Goal: Information Seeking & Learning: Learn about a topic

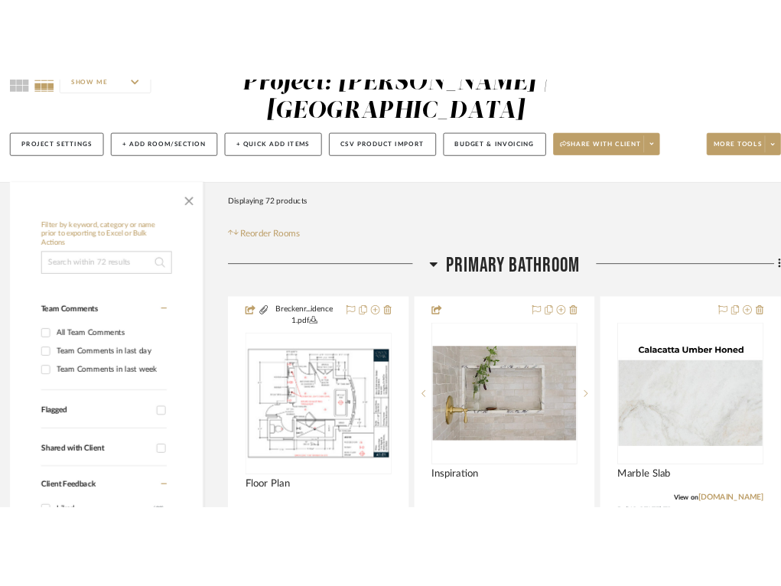
scroll to position [340, 9]
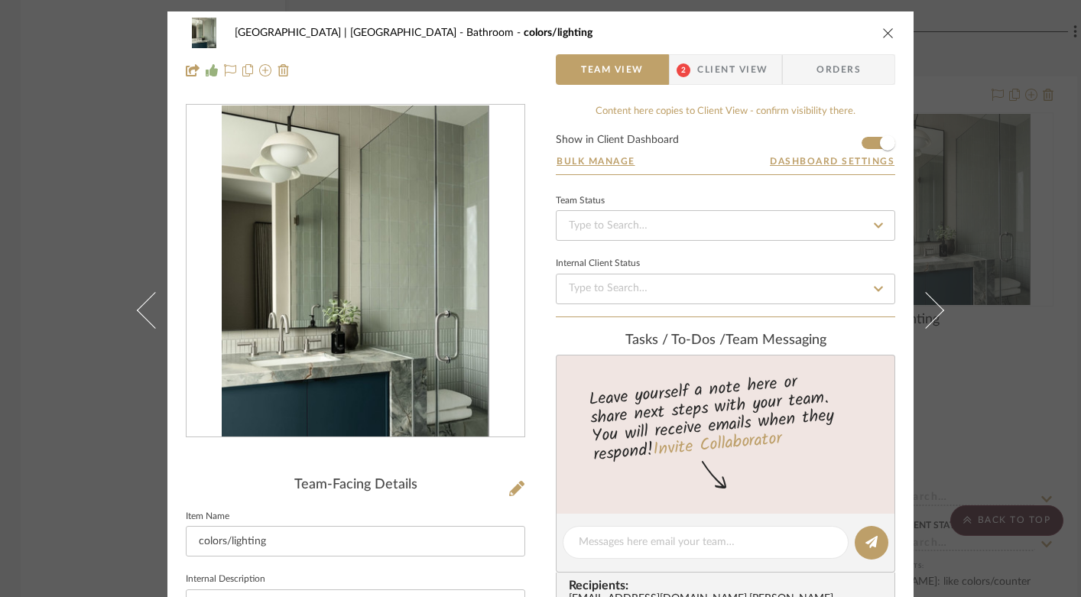
click at [882, 32] on icon "close" at bounding box center [888, 33] width 12 height 12
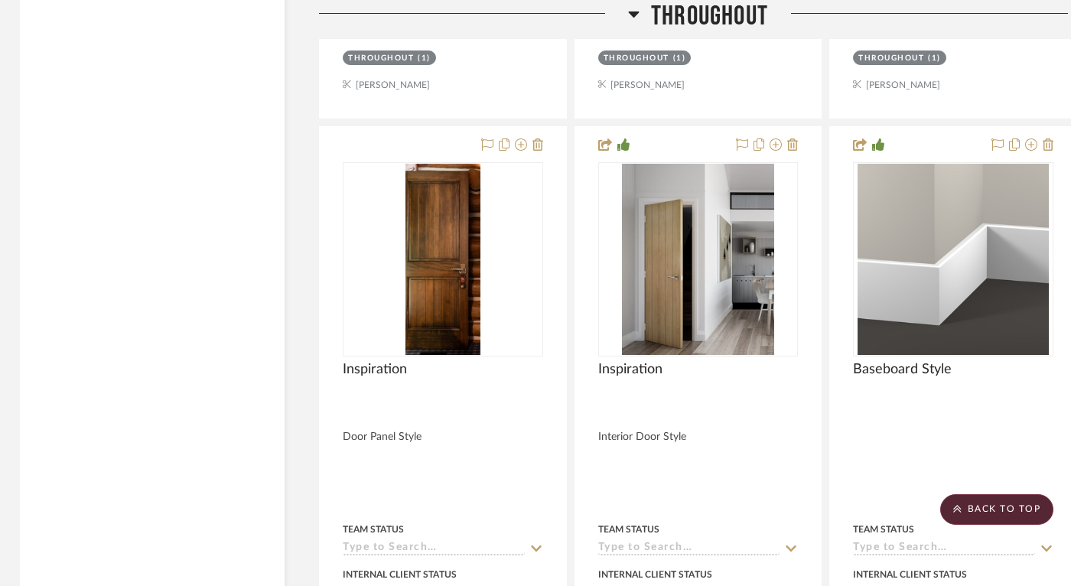
scroll to position [2497, 3]
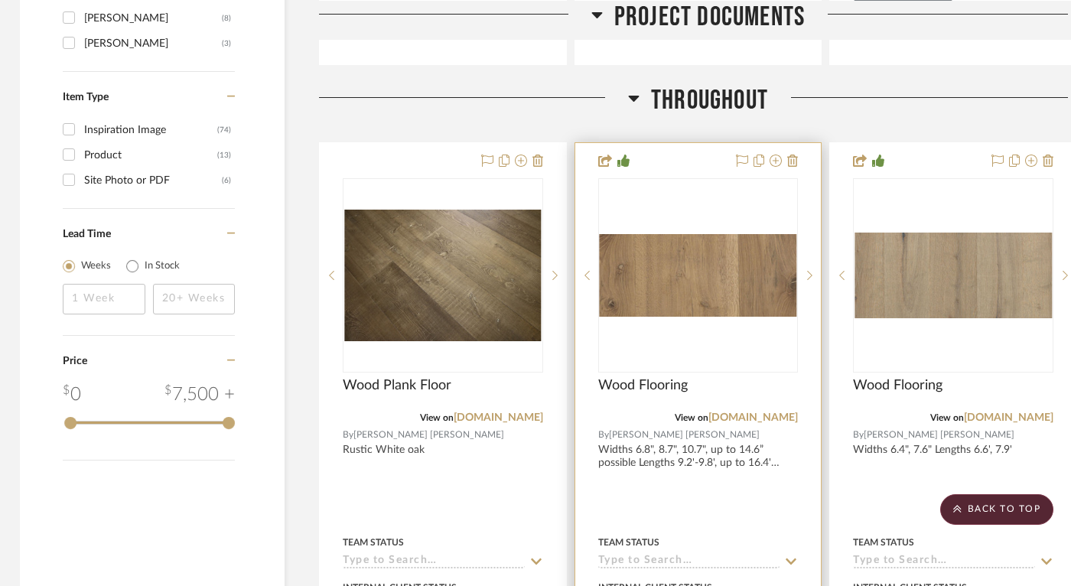
click at [671, 271] on img "0" at bounding box center [697, 275] width 197 height 83
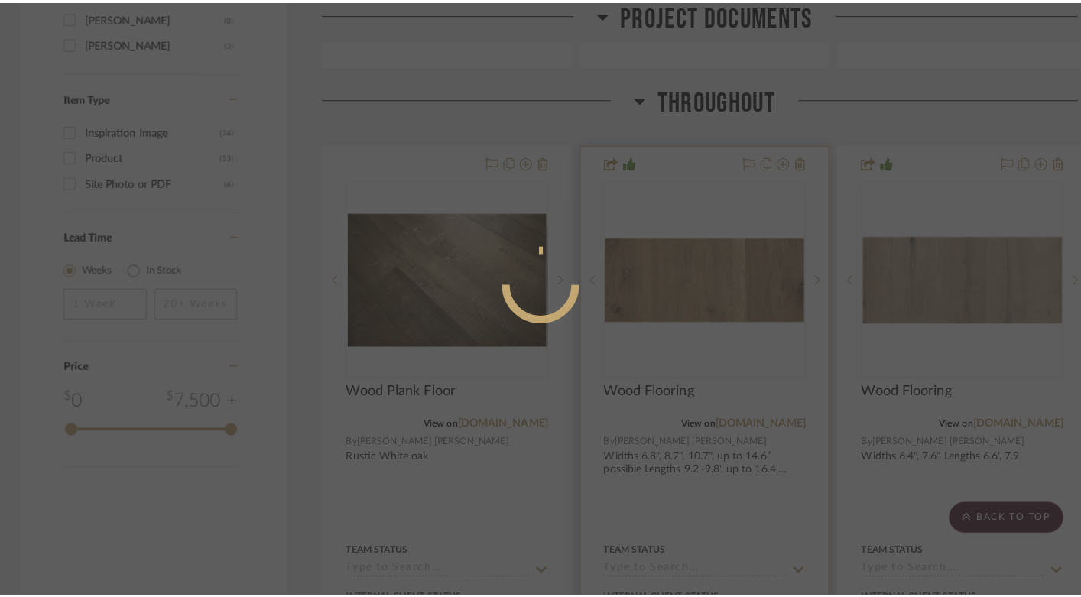
scroll to position [0, 0]
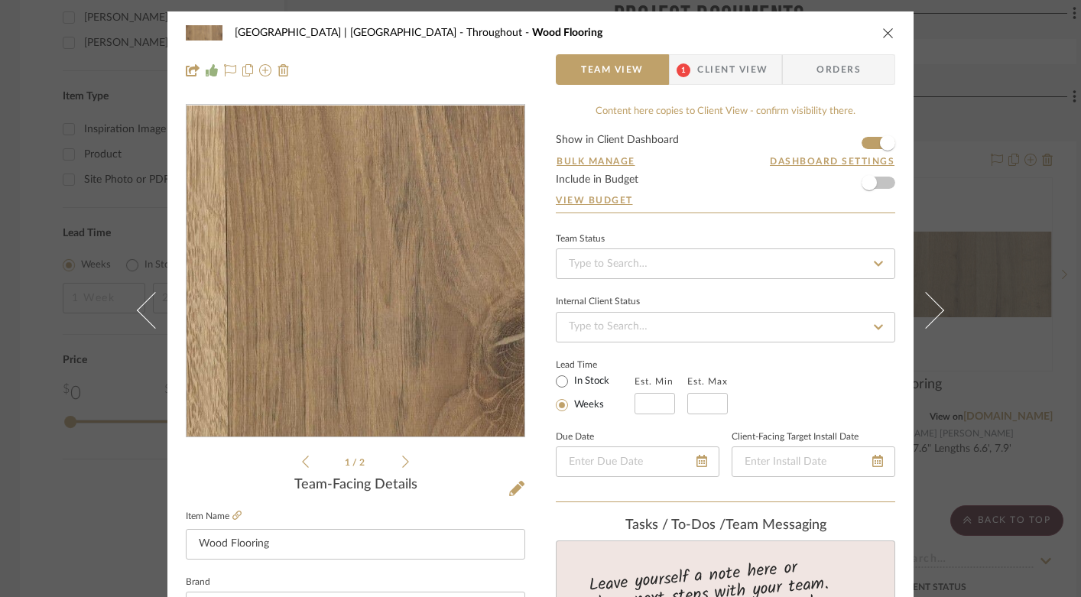
click at [474, 260] on img "0" at bounding box center [356, 271] width 338 height 142
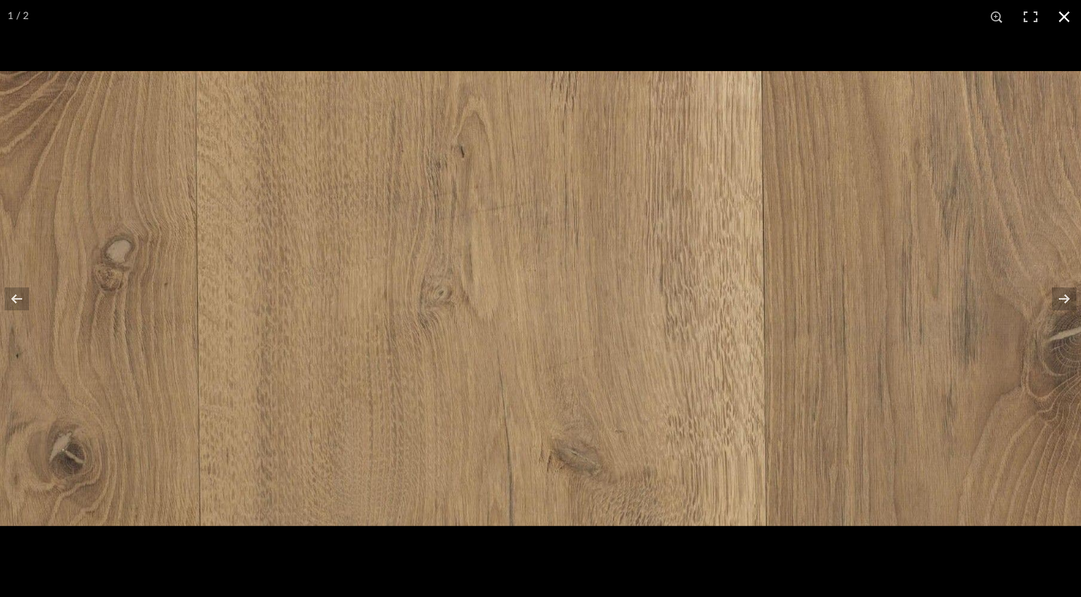
click at [1066, 12] on button at bounding box center [1065, 17] width 34 height 34
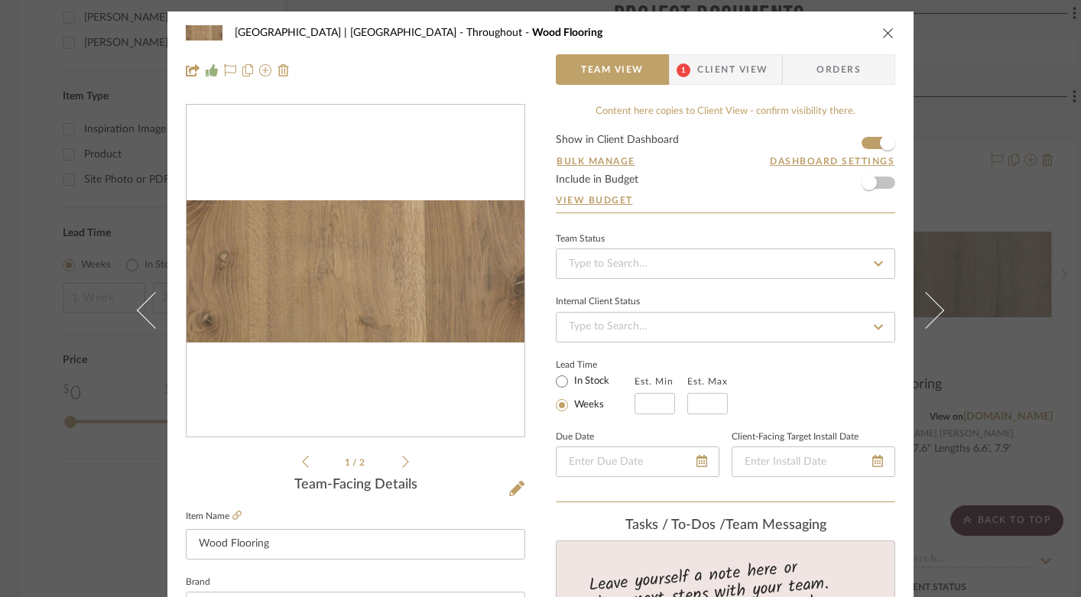
click at [882, 32] on icon "close" at bounding box center [888, 33] width 12 height 12
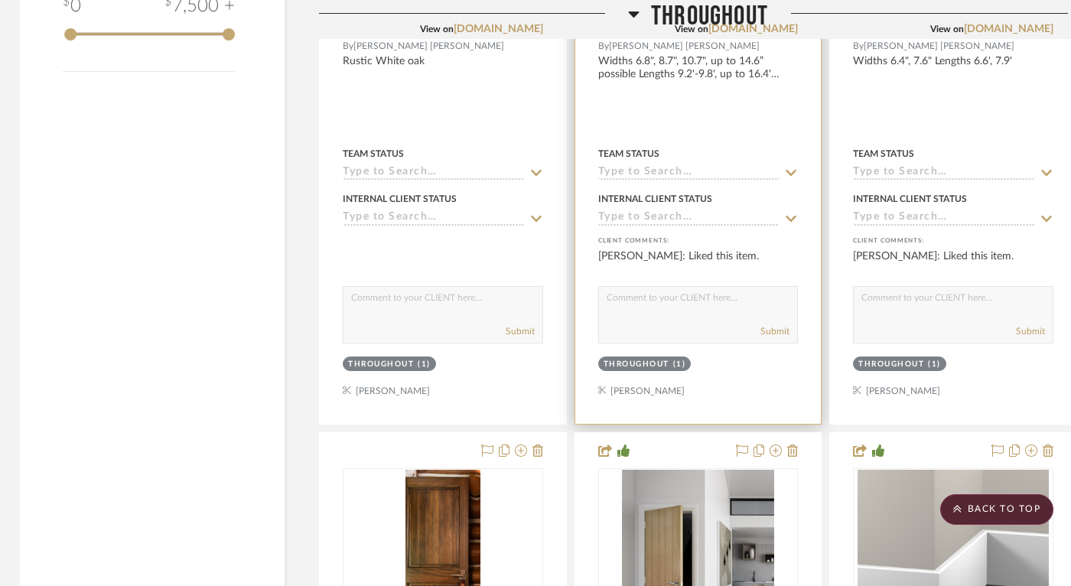
scroll to position [2547, 3]
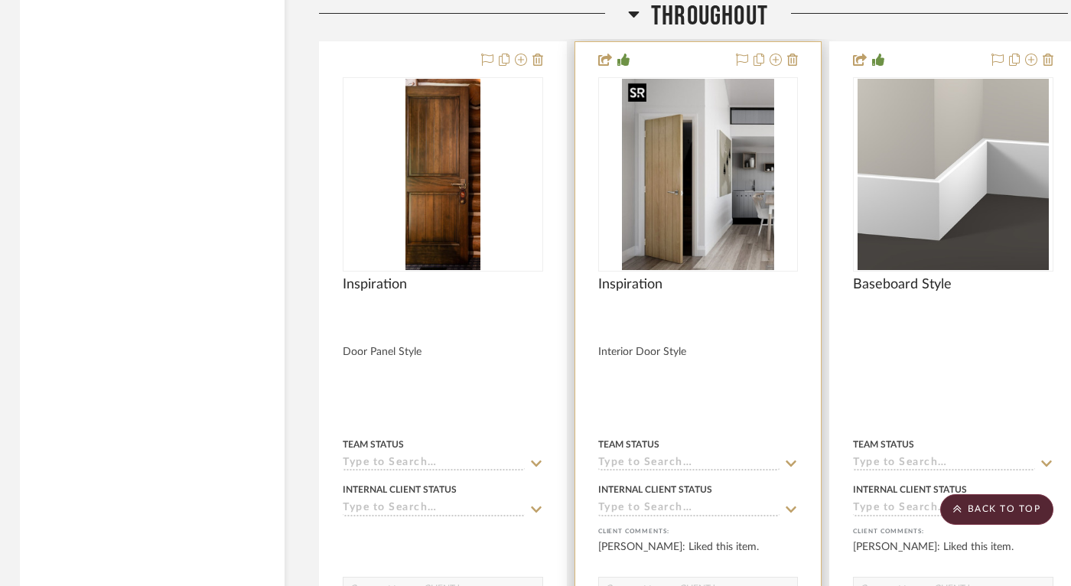
click at [668, 197] on img "0" at bounding box center [698, 174] width 152 height 191
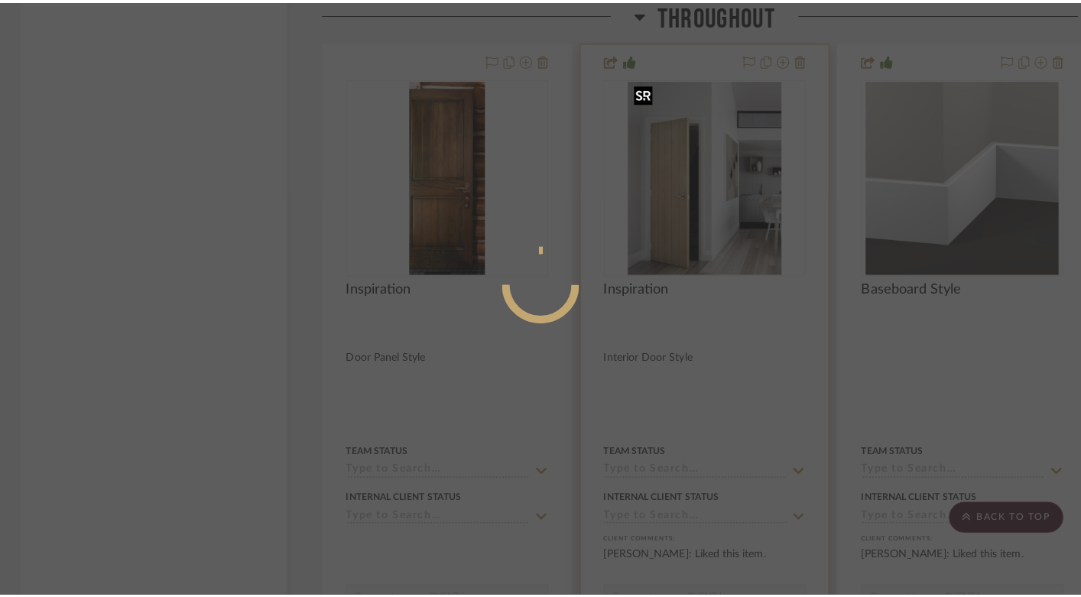
scroll to position [0, 0]
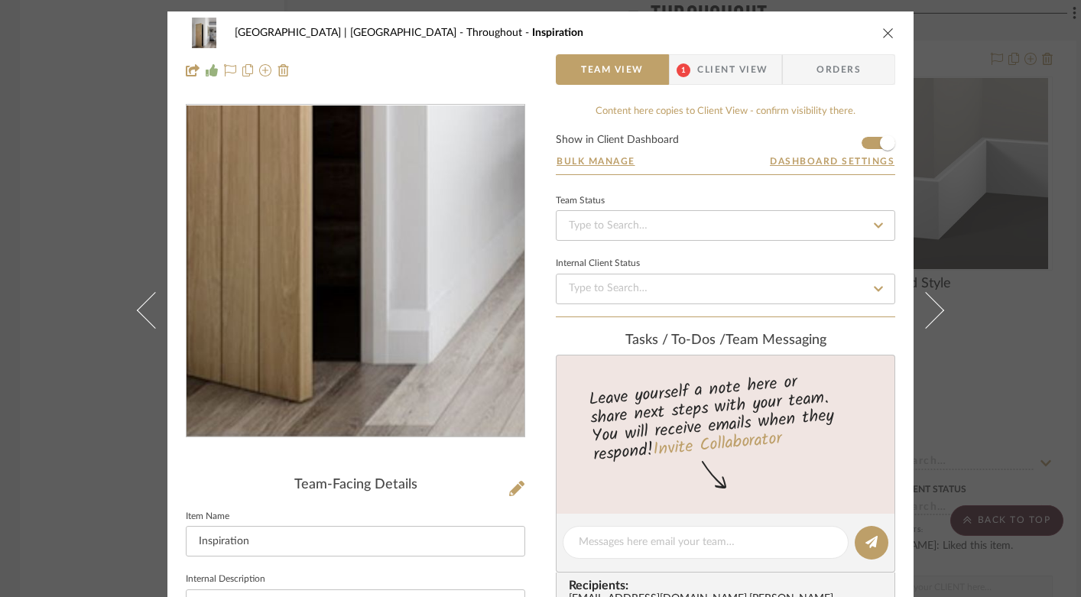
click at [338, 392] on img "0" at bounding box center [355, 272] width 265 height 332
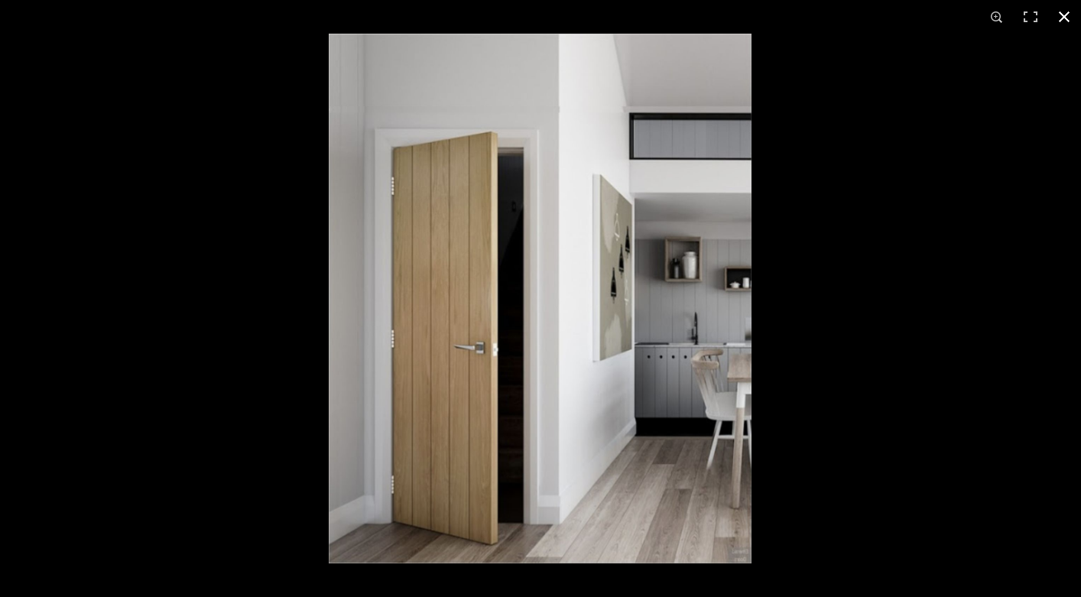
click at [1058, 13] on button at bounding box center [1065, 17] width 34 height 34
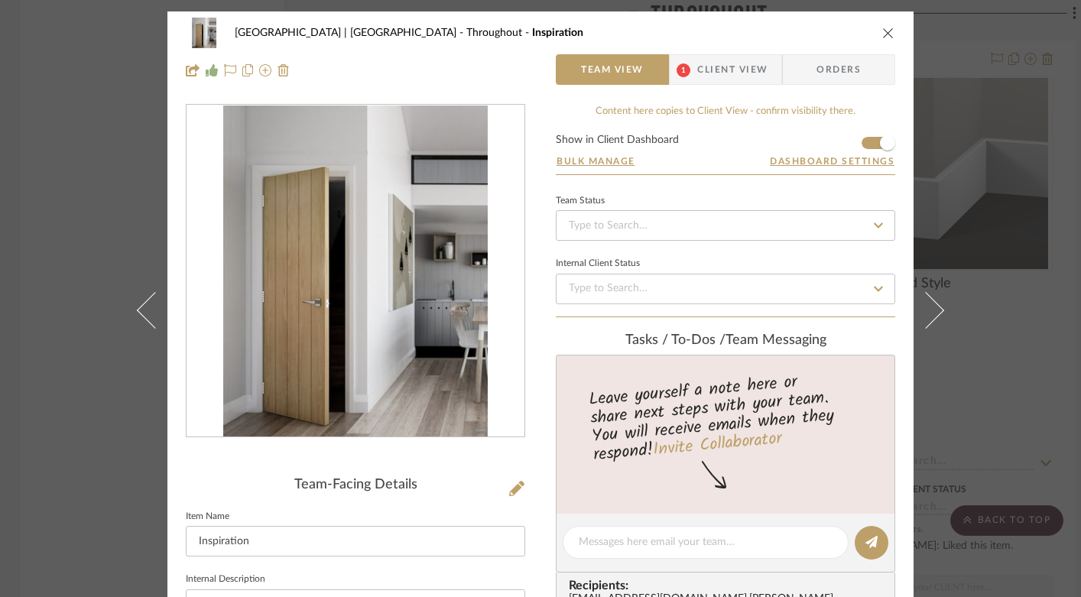
click at [882, 31] on icon "close" at bounding box center [888, 33] width 12 height 12
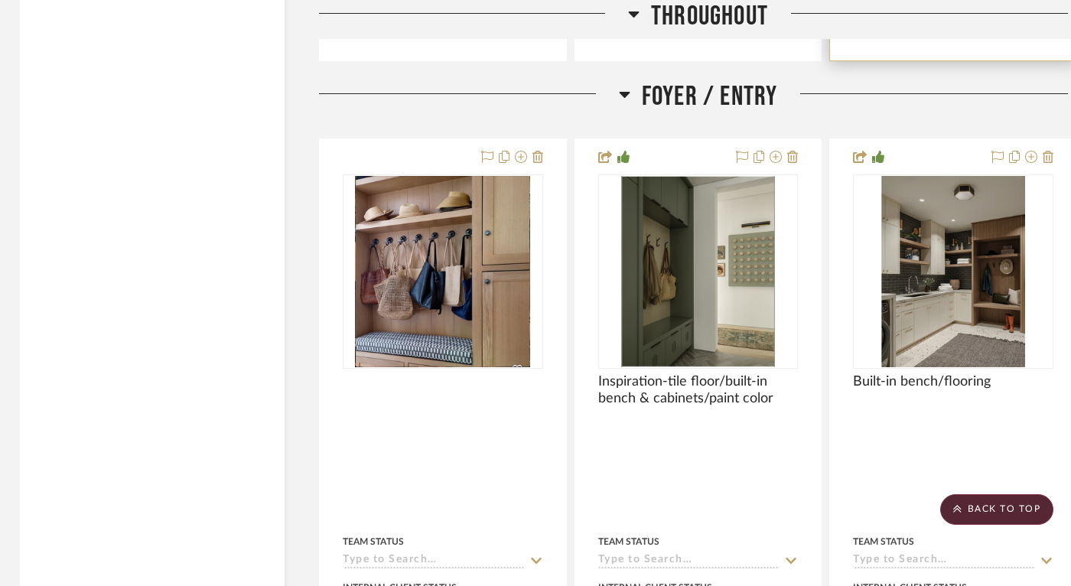
scroll to position [3233, 3]
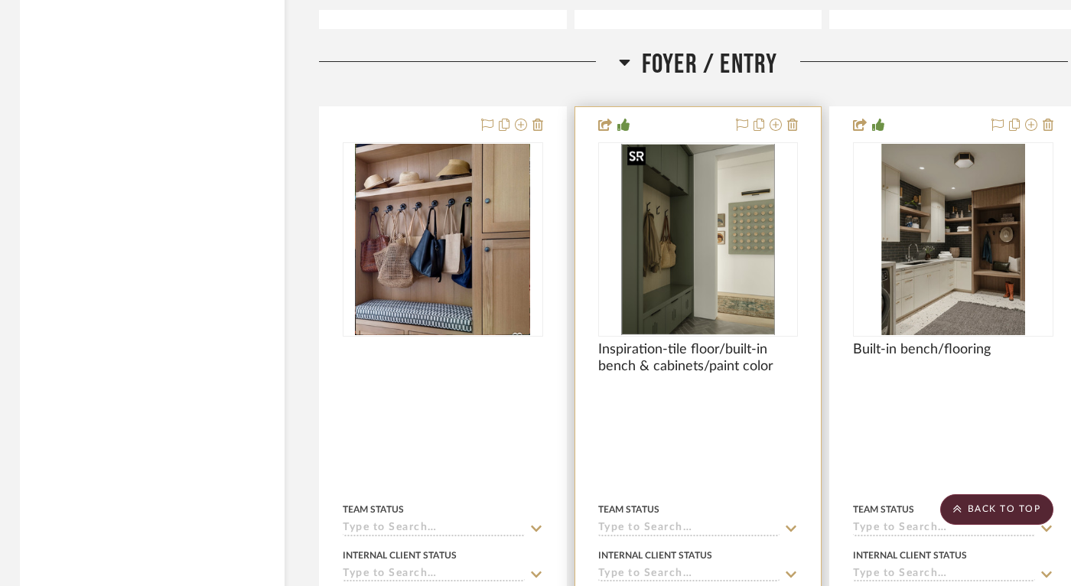
click at [771, 241] on img "0" at bounding box center [698, 239] width 154 height 191
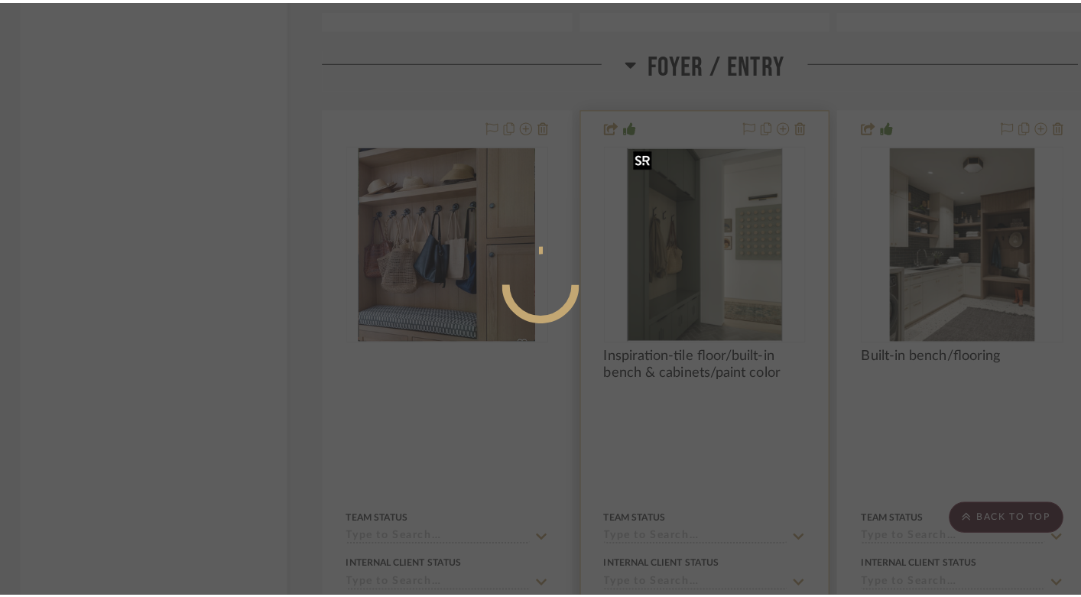
scroll to position [0, 0]
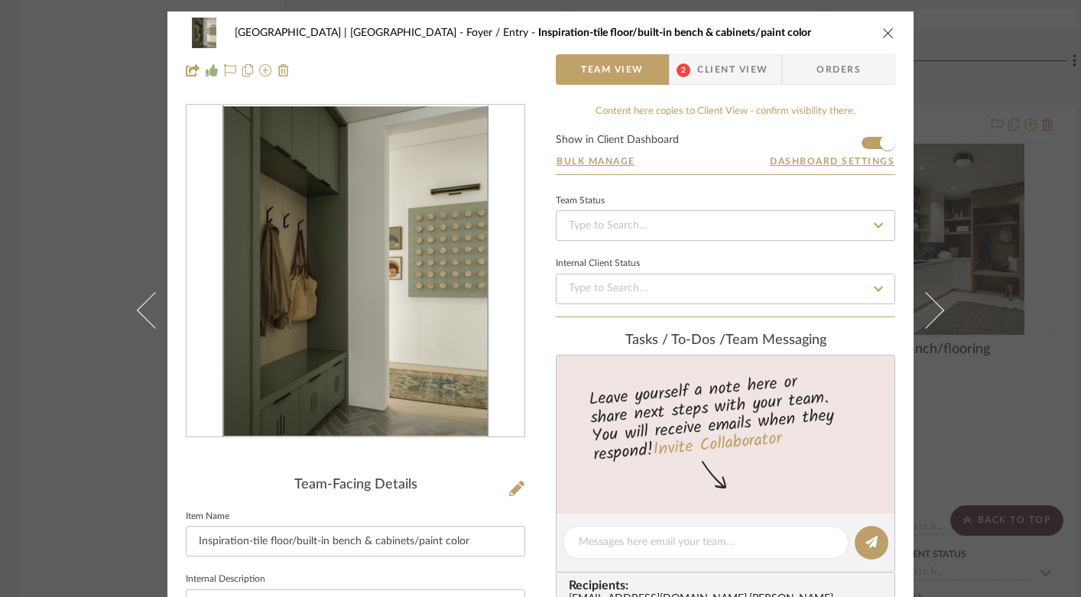
click at [283, 327] on img "0" at bounding box center [356, 272] width 266 height 332
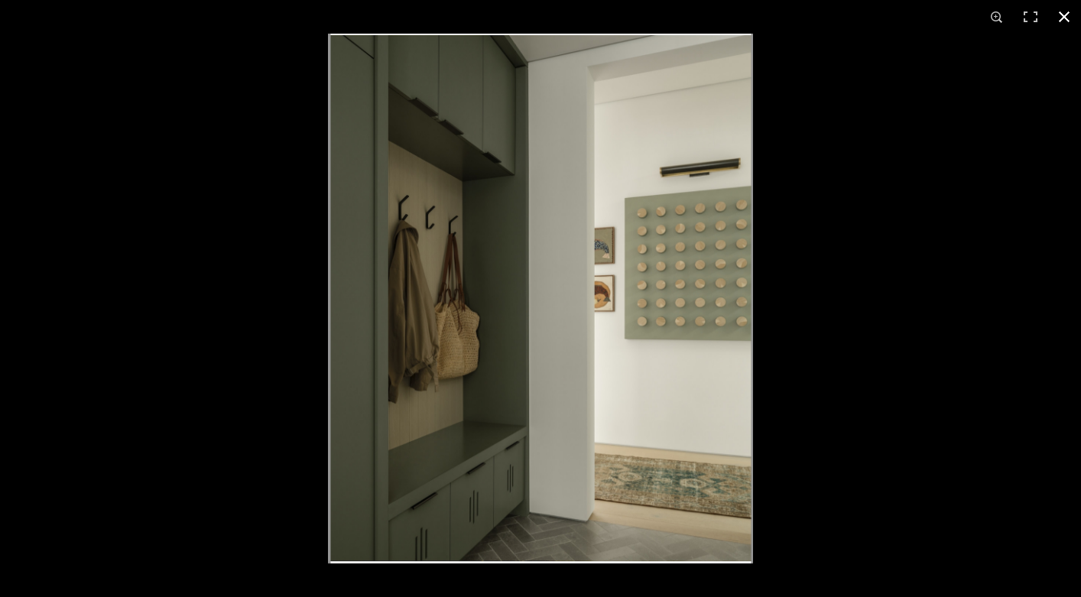
click at [1070, 18] on button at bounding box center [1065, 17] width 34 height 34
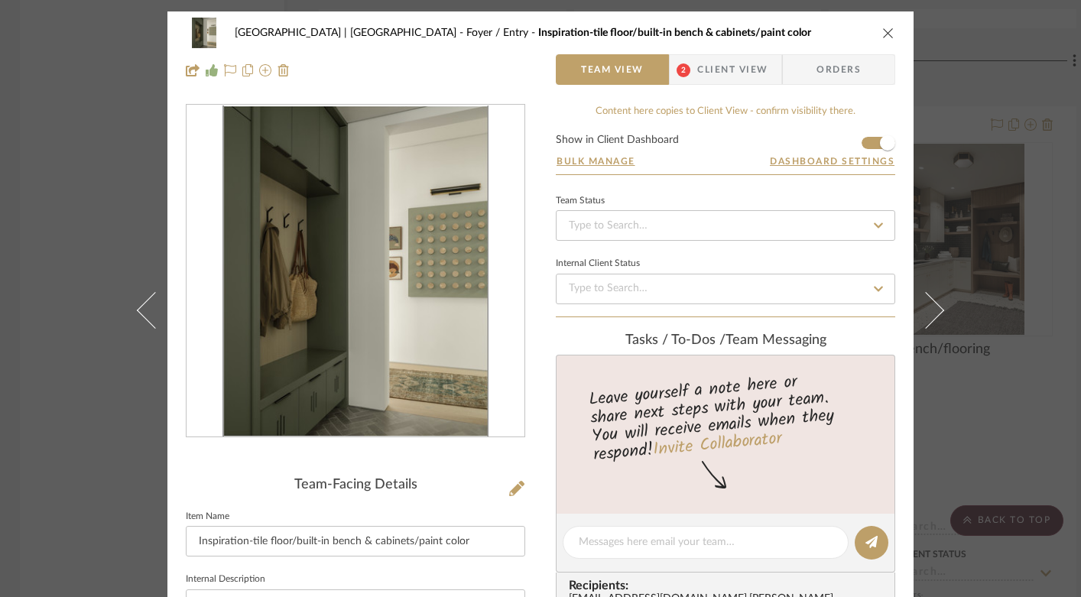
click at [882, 34] on icon "close" at bounding box center [888, 33] width 12 height 12
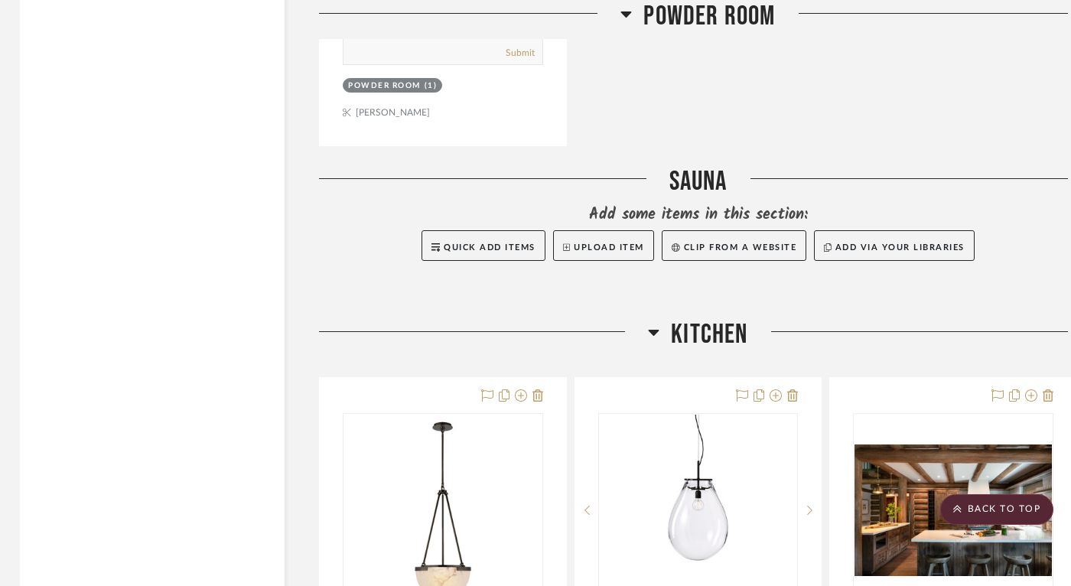
scroll to position [6730, 3]
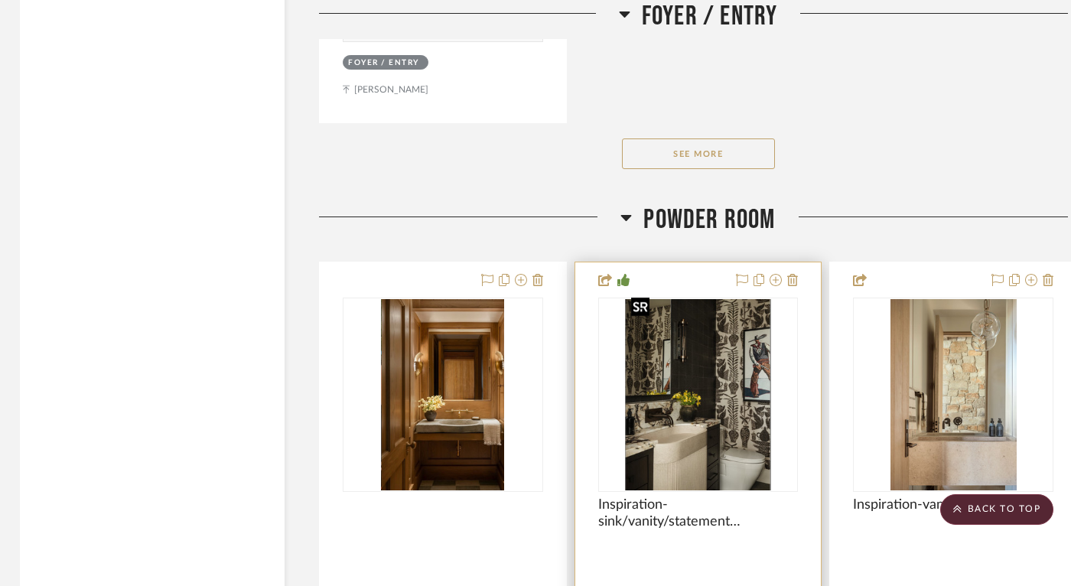
click at [707, 381] on img "0" at bounding box center [698, 394] width 146 height 191
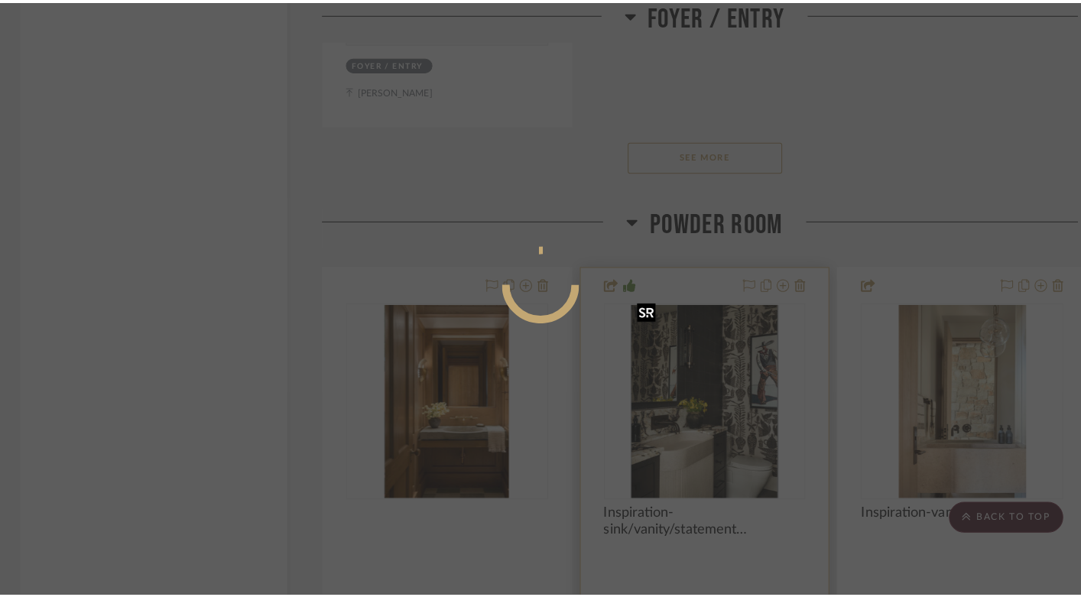
scroll to position [0, 0]
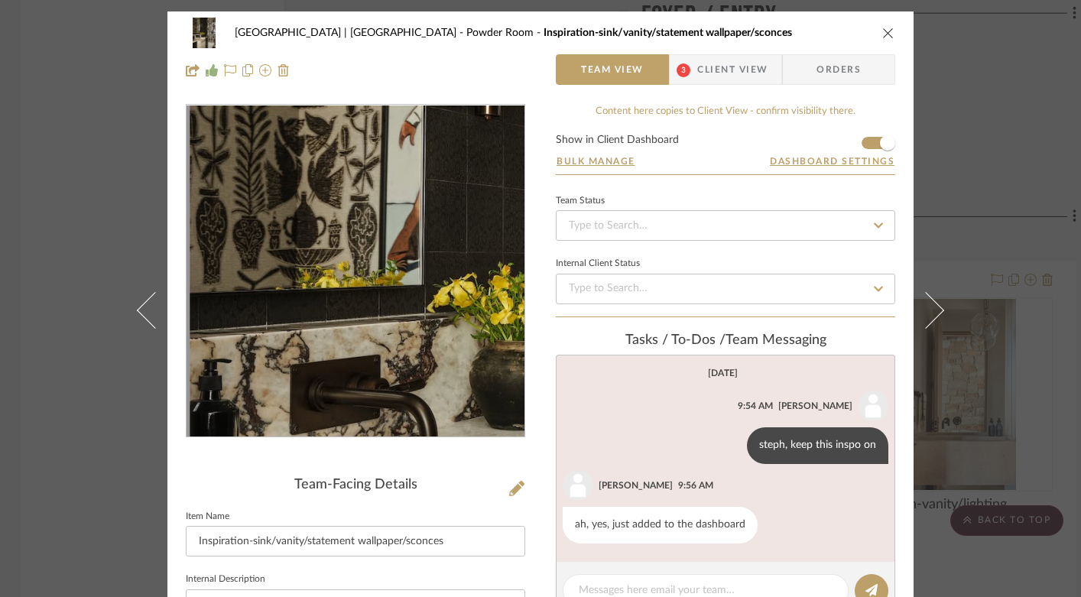
click at [265, 266] on img "0" at bounding box center [355, 272] width 253 height 332
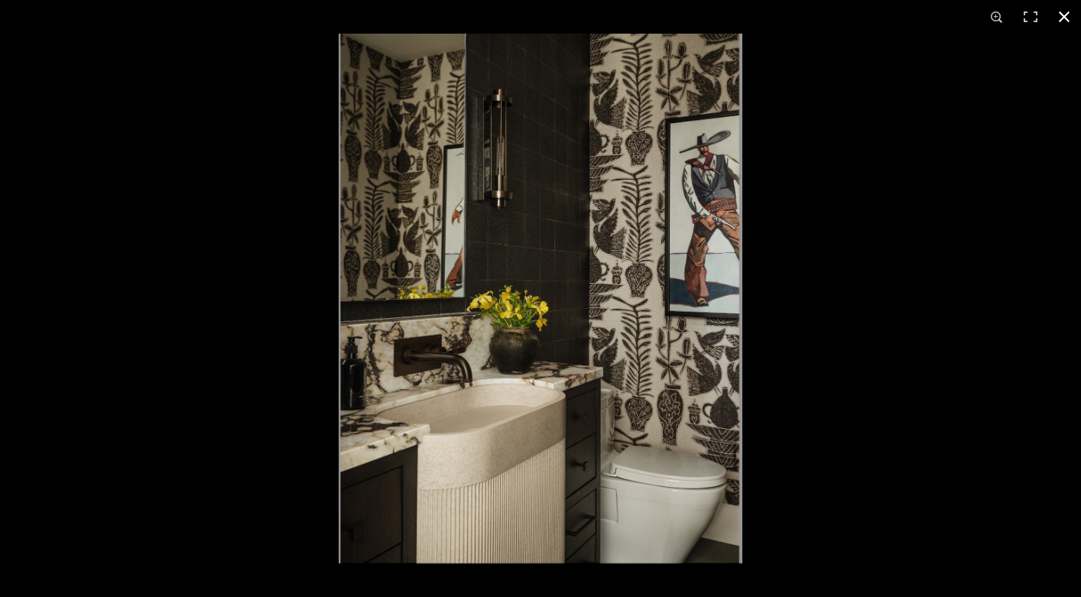
click at [1061, 13] on button at bounding box center [1065, 17] width 34 height 34
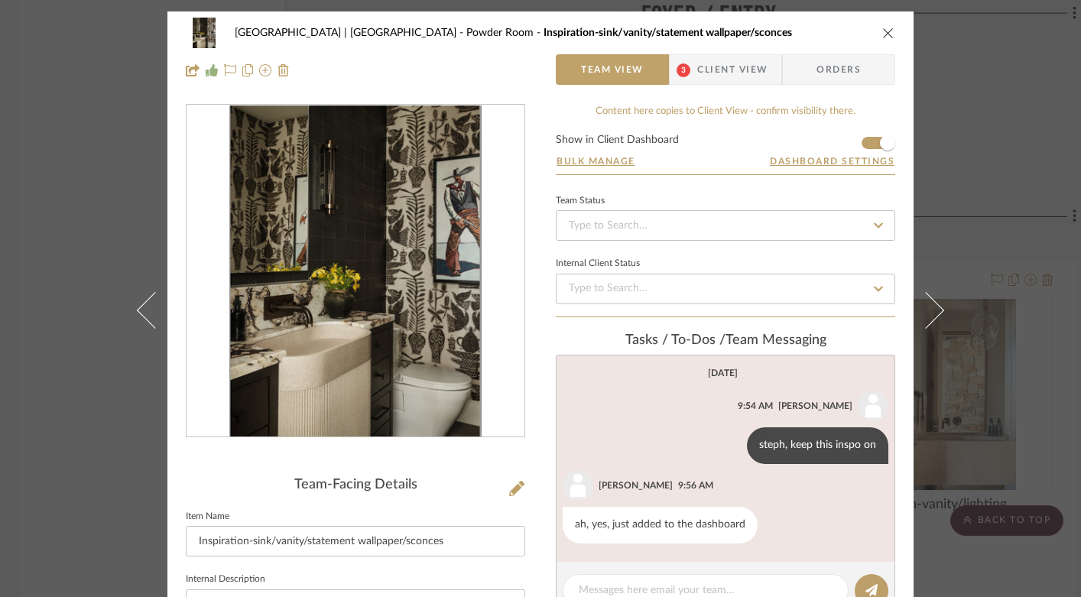
click at [885, 32] on icon "close" at bounding box center [888, 33] width 12 height 12
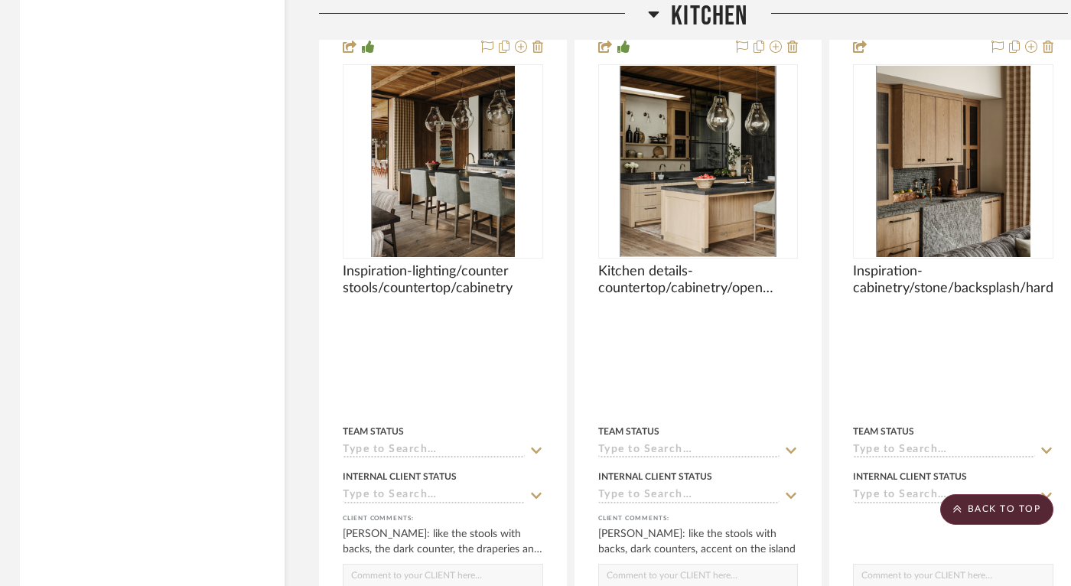
scroll to position [7741, 3]
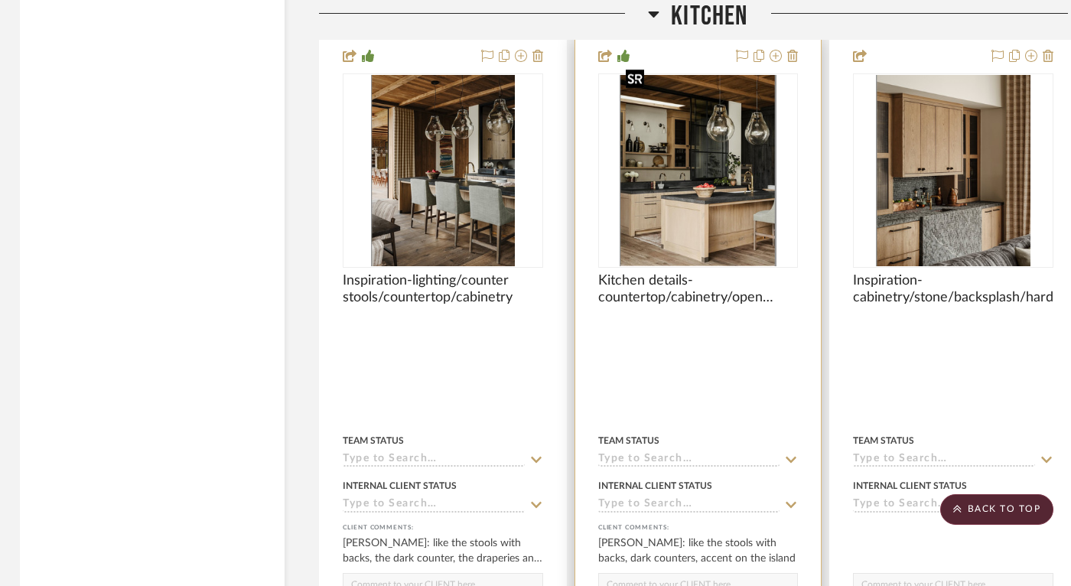
click at [688, 164] on img "0" at bounding box center [697, 170] width 156 height 191
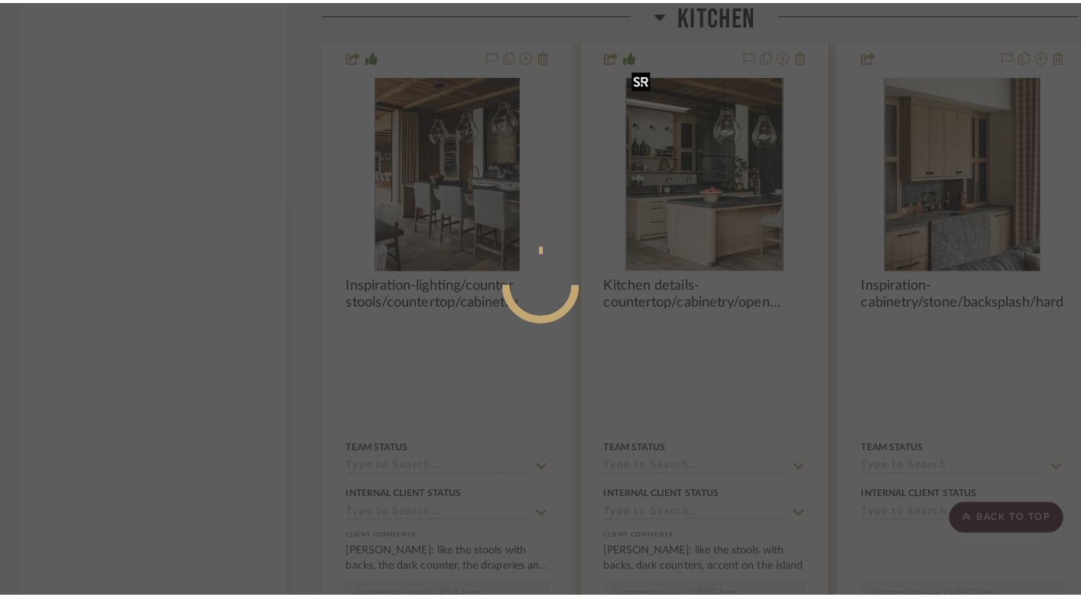
scroll to position [0, 0]
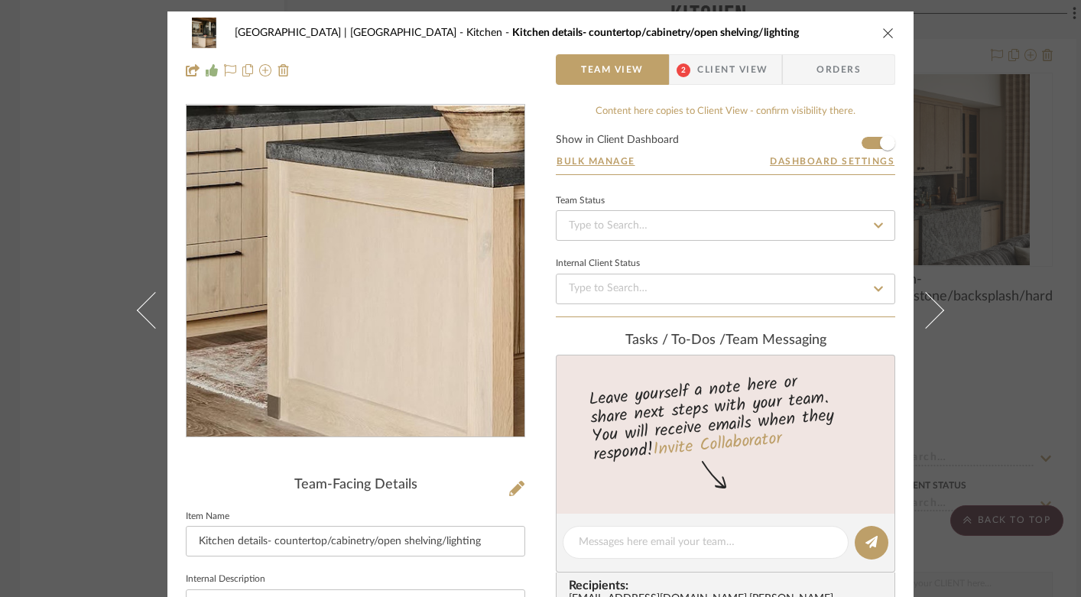
click at [316, 358] on img "0" at bounding box center [355, 272] width 271 height 332
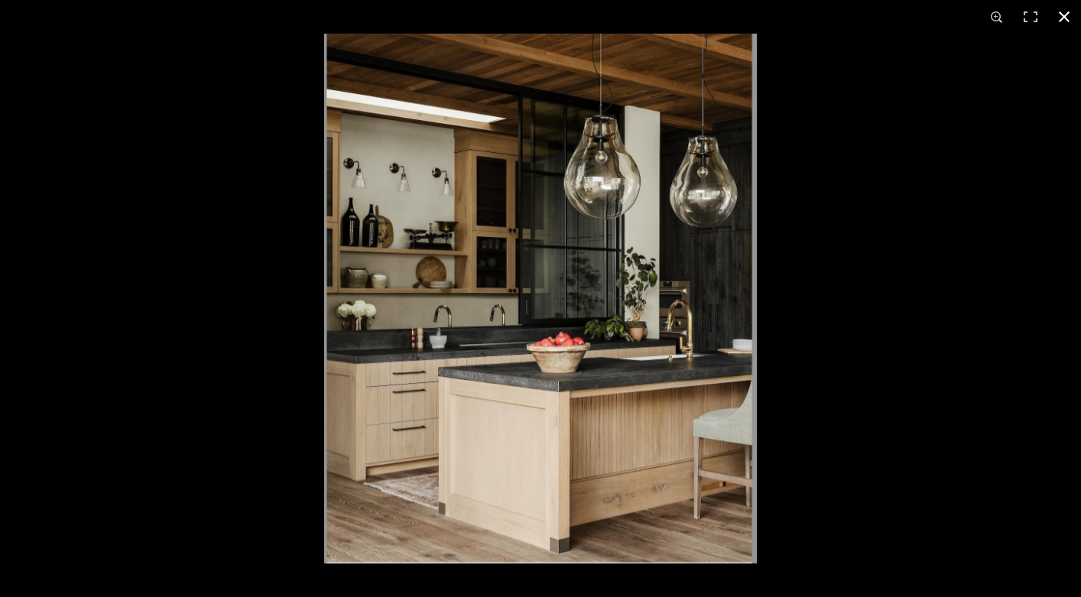
click at [1064, 11] on button at bounding box center [1065, 17] width 34 height 34
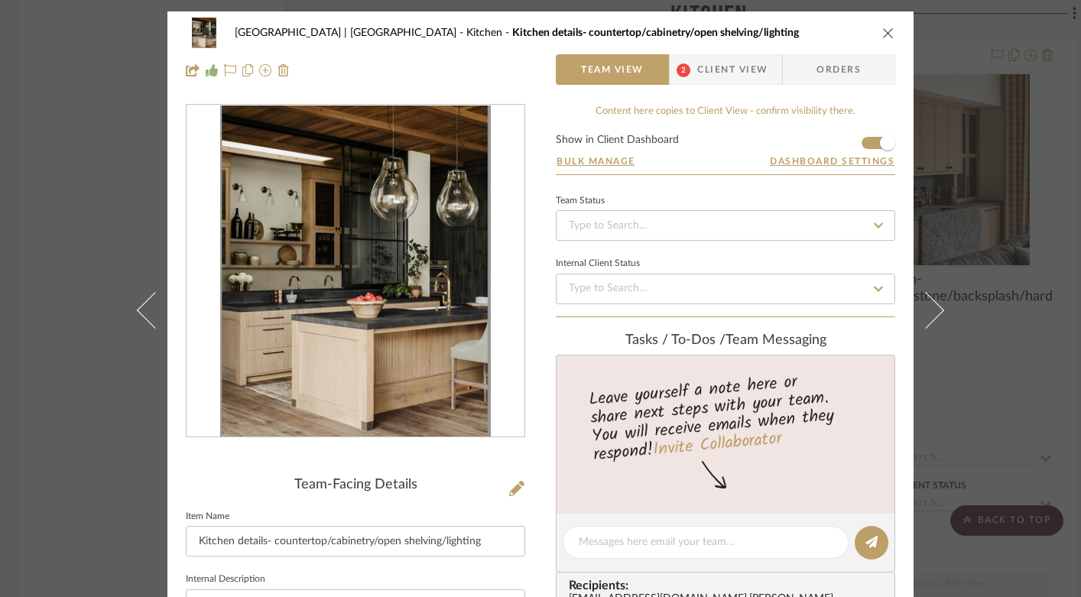
click at [891, 37] on div "[GEOGRAPHIC_DATA] | [GEOGRAPHIC_DATA] Kitchen Kitchen details- countertop/cabin…" at bounding box center [540, 51] width 746 height 80
click at [876, 30] on div "[GEOGRAPHIC_DATA] | [GEOGRAPHIC_DATA] Kitchen Kitchen details- countertop/cabin…" at bounding box center [541, 33] width 710 height 31
click at [884, 33] on icon "close" at bounding box center [888, 33] width 12 height 12
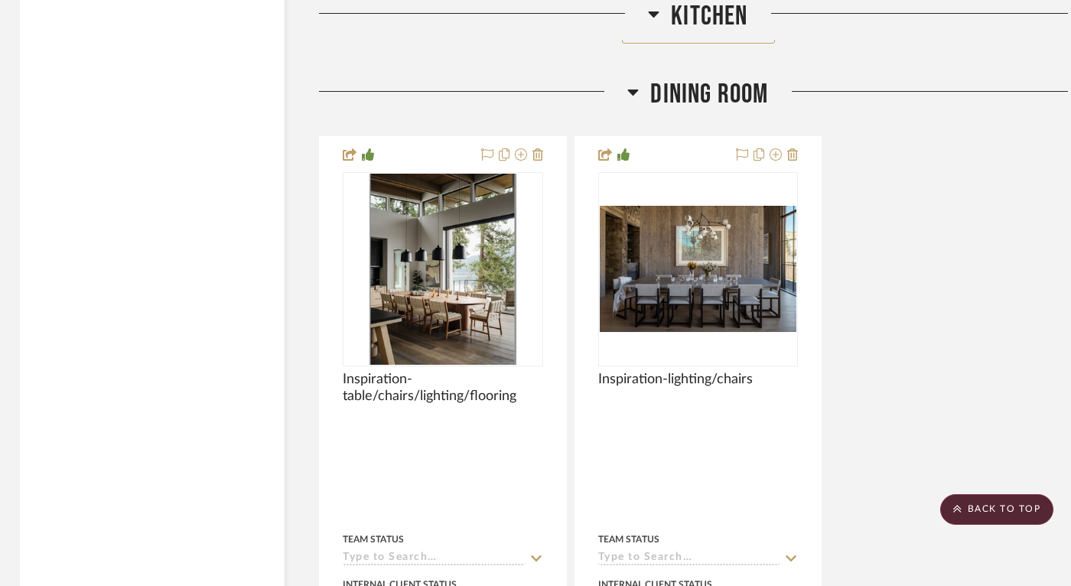
scroll to position [9204, 3]
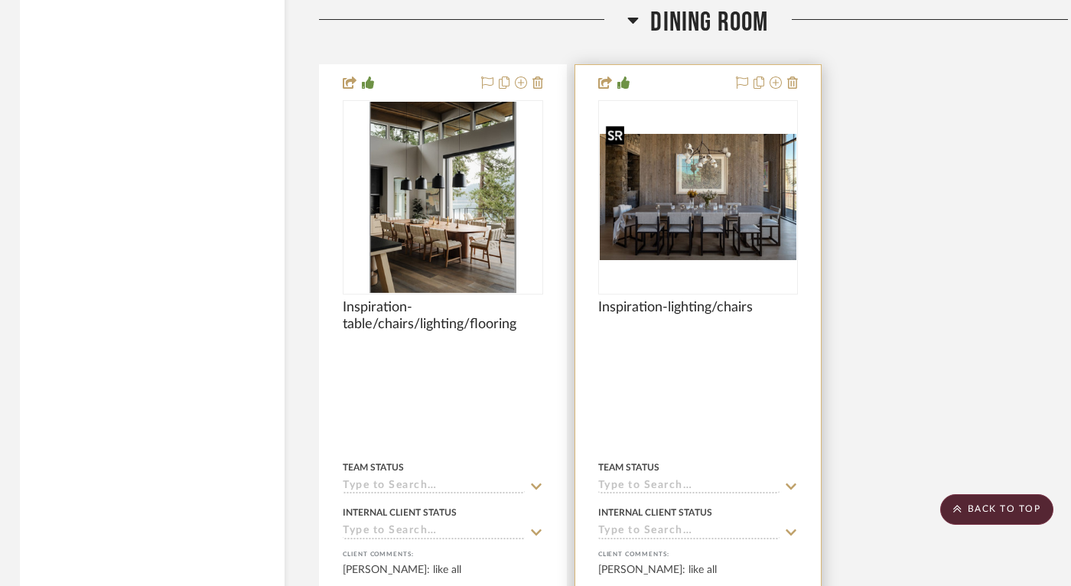
click at [0, 0] on img at bounding box center [0, 0] width 0 height 0
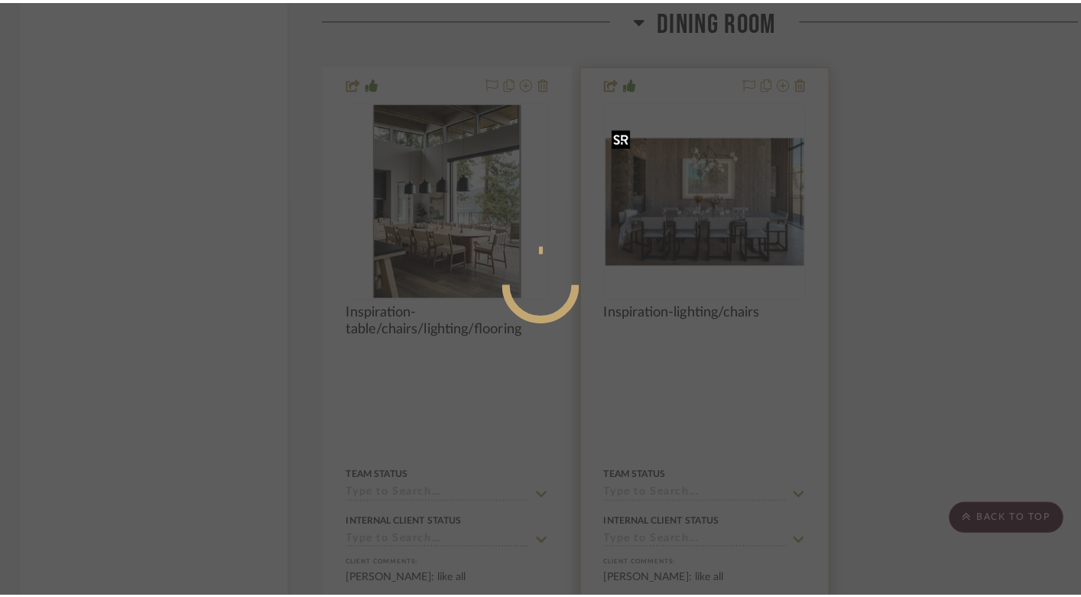
scroll to position [0, 0]
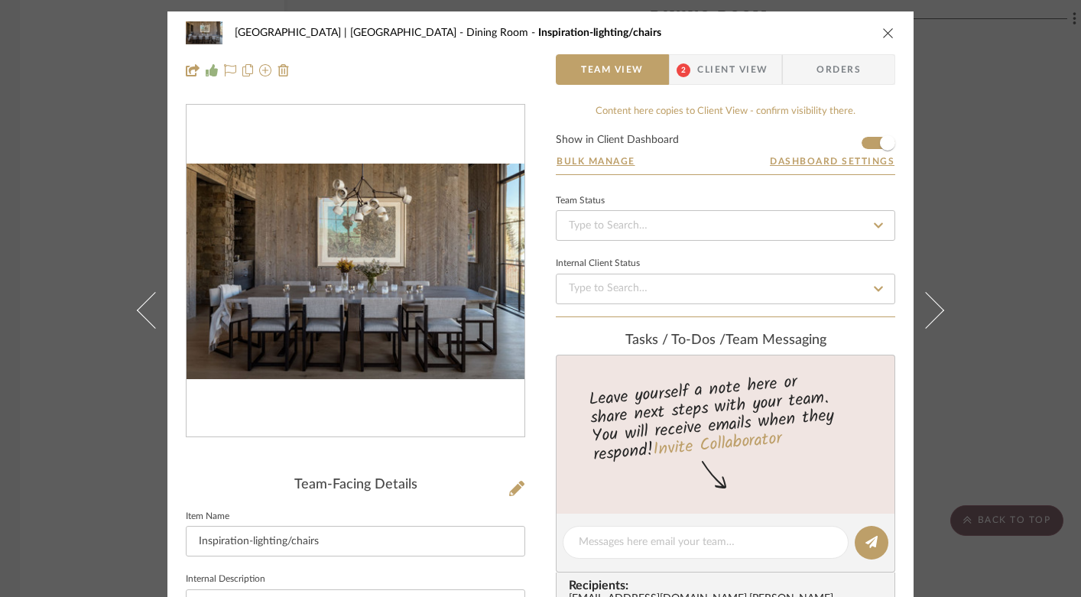
click at [357, 287] on img "0" at bounding box center [356, 272] width 338 height 216
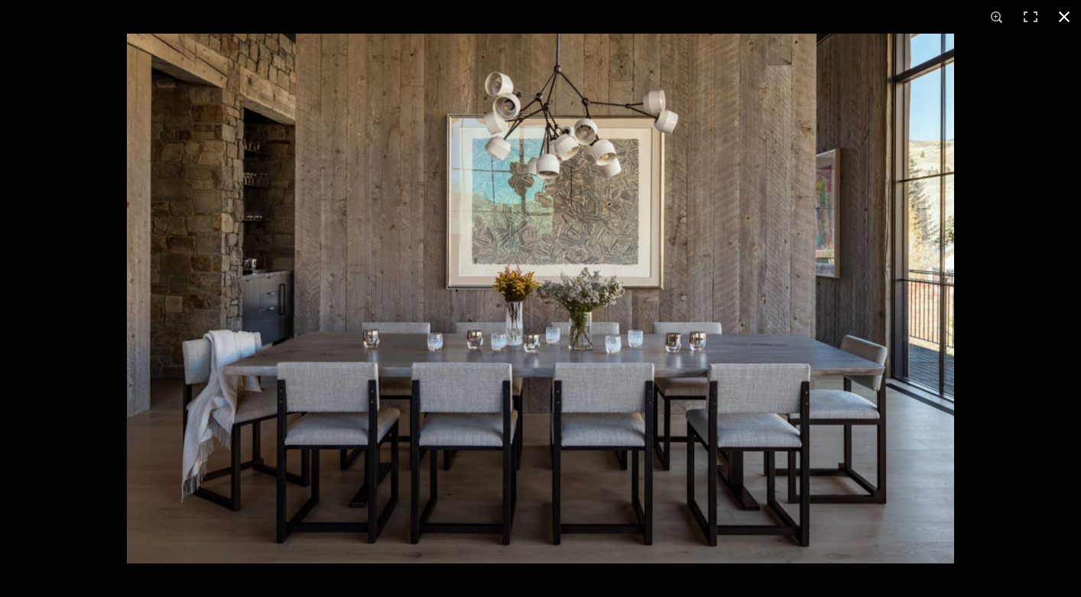
click at [1061, 15] on button at bounding box center [1065, 17] width 34 height 34
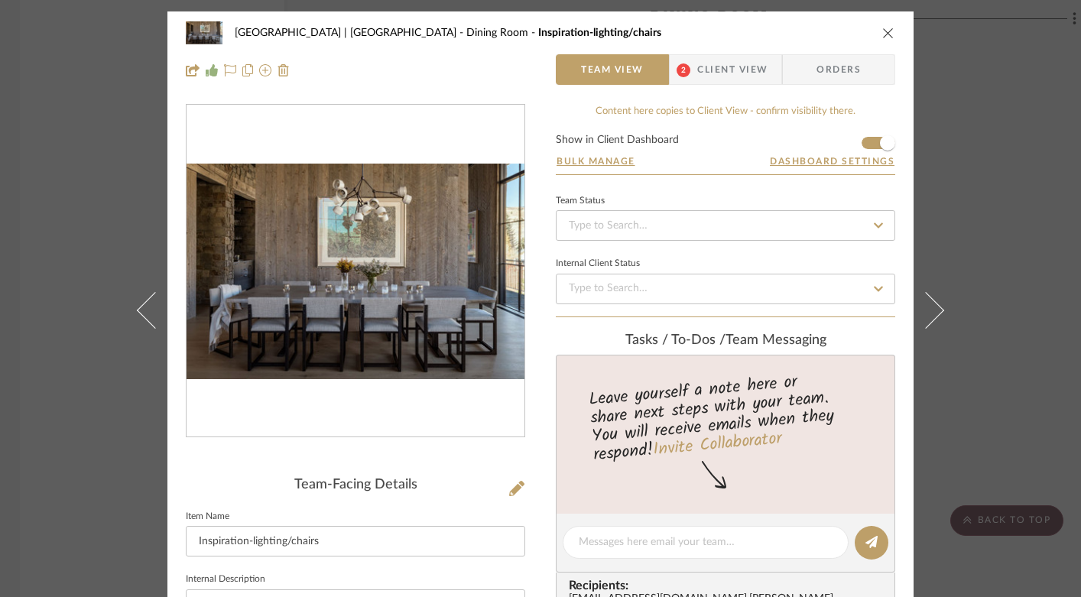
click at [882, 31] on button "close" at bounding box center [889, 33] width 14 height 14
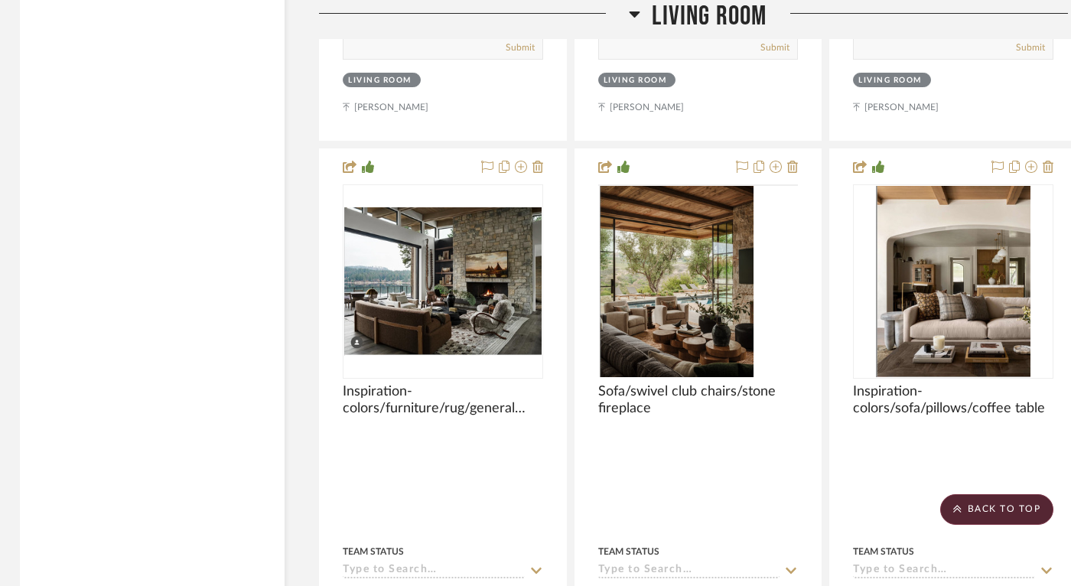
scroll to position [11239, 3]
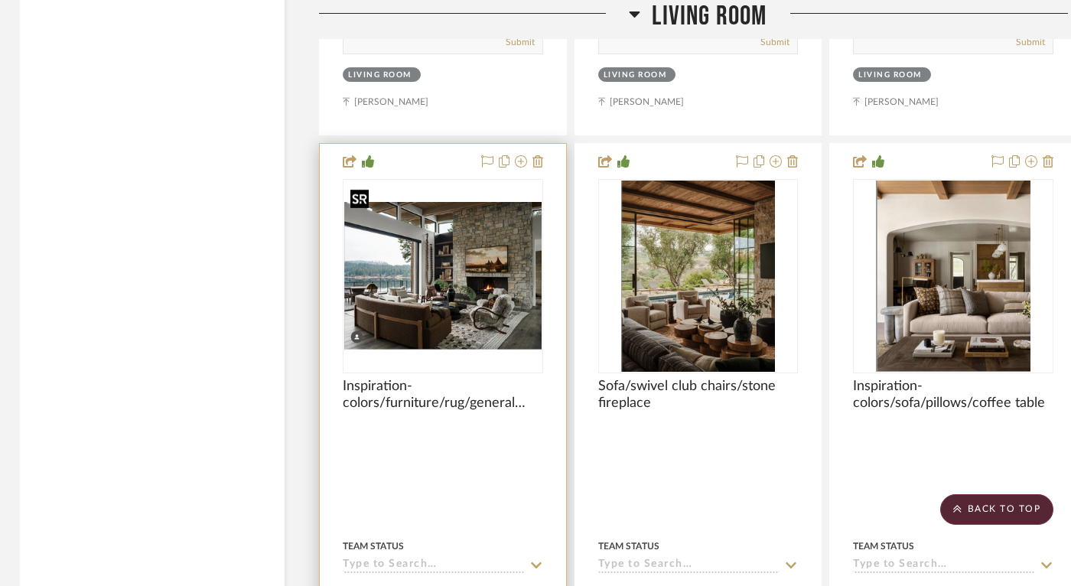
click at [444, 280] on img "0" at bounding box center [442, 276] width 197 height 148
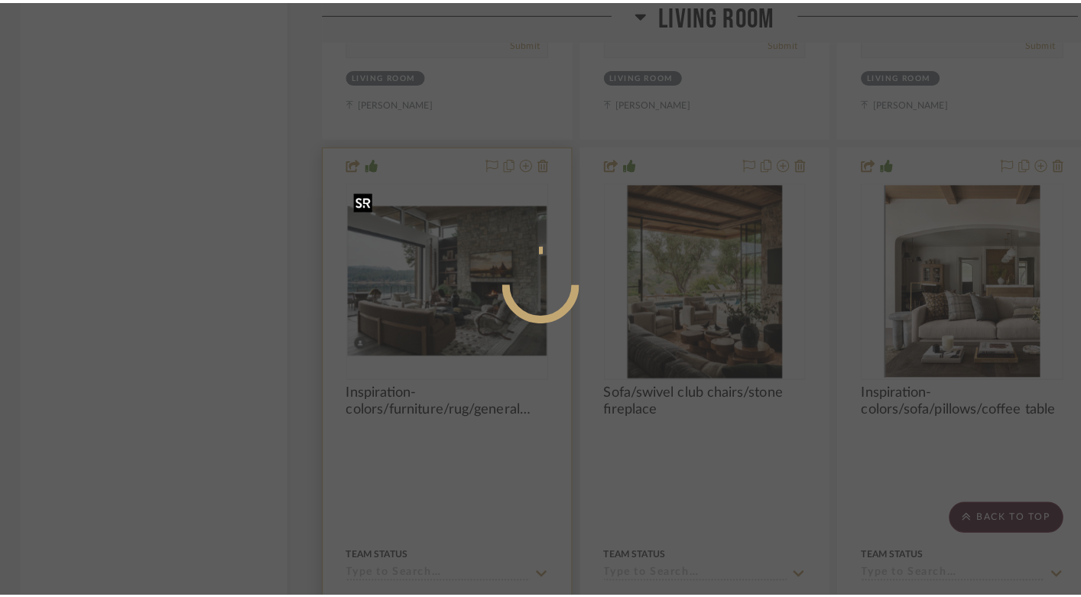
scroll to position [0, 0]
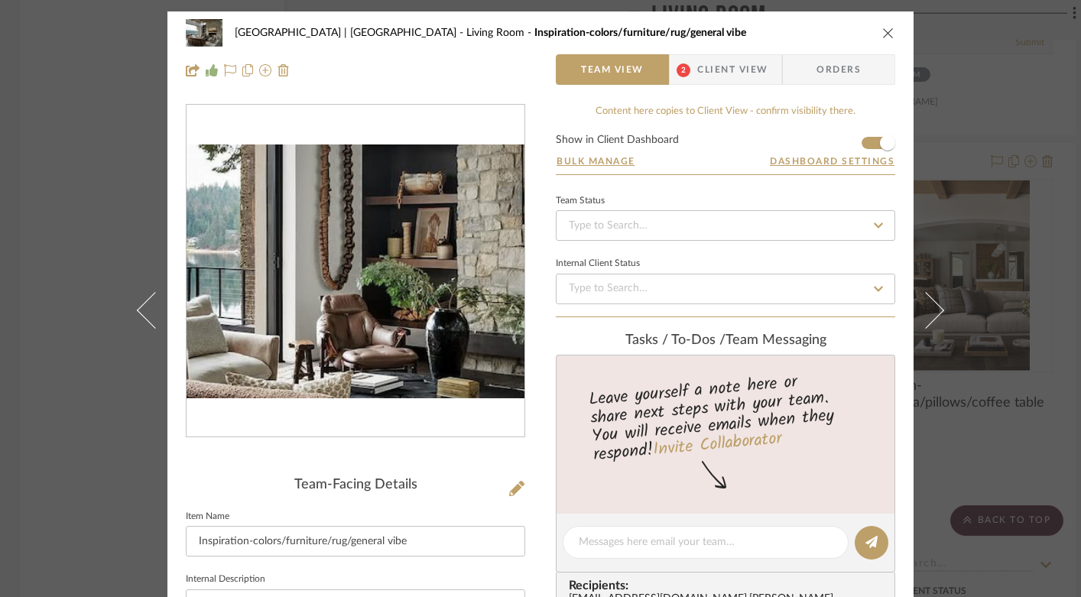
click at [333, 280] on img "0" at bounding box center [356, 272] width 338 height 255
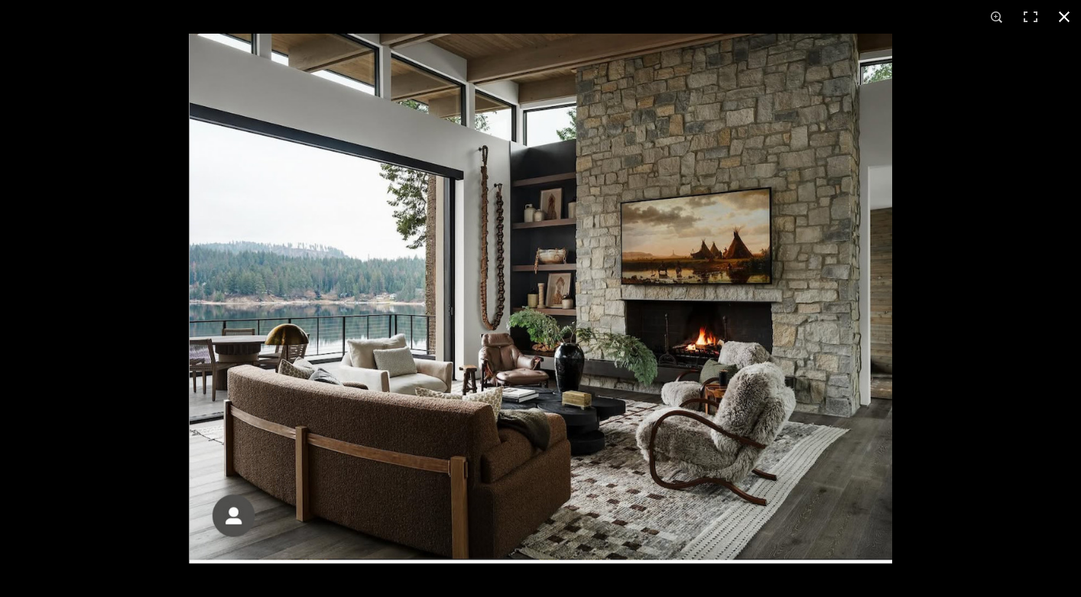
click at [1062, 15] on button at bounding box center [1065, 17] width 34 height 34
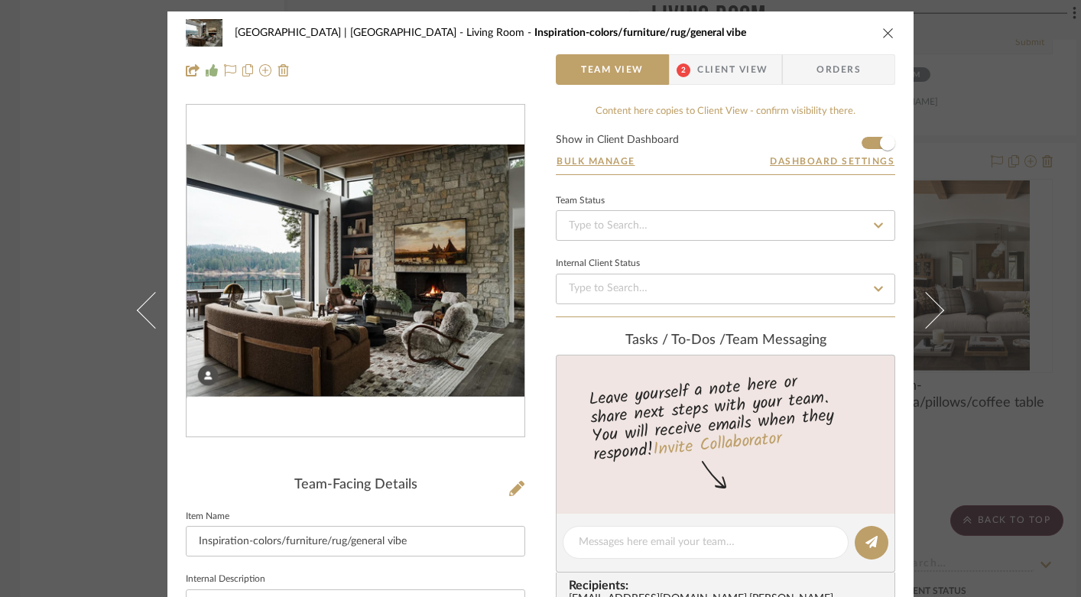
click at [883, 31] on icon "close" at bounding box center [888, 33] width 12 height 12
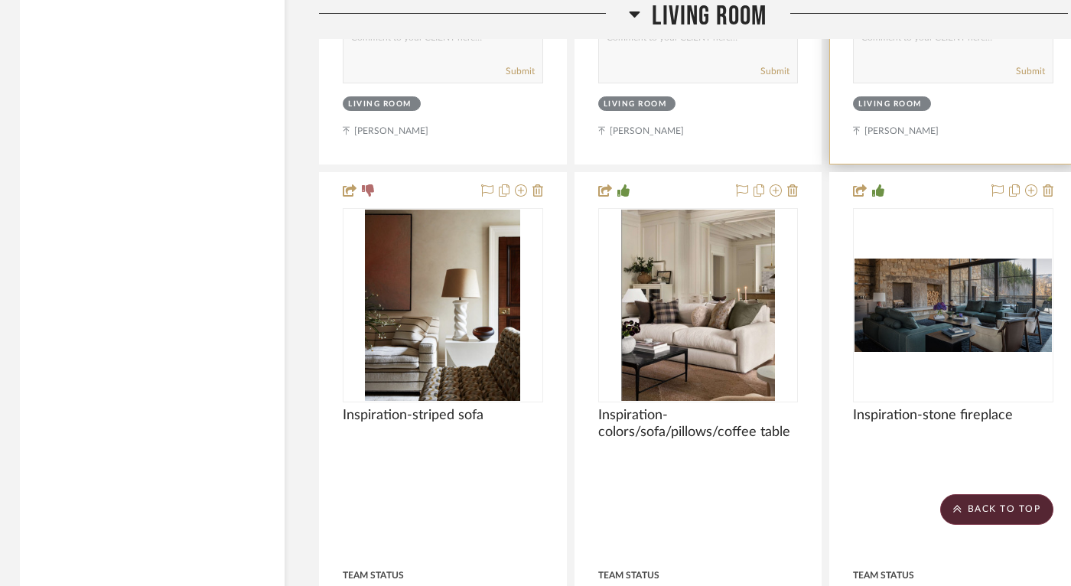
scroll to position [11925, 3]
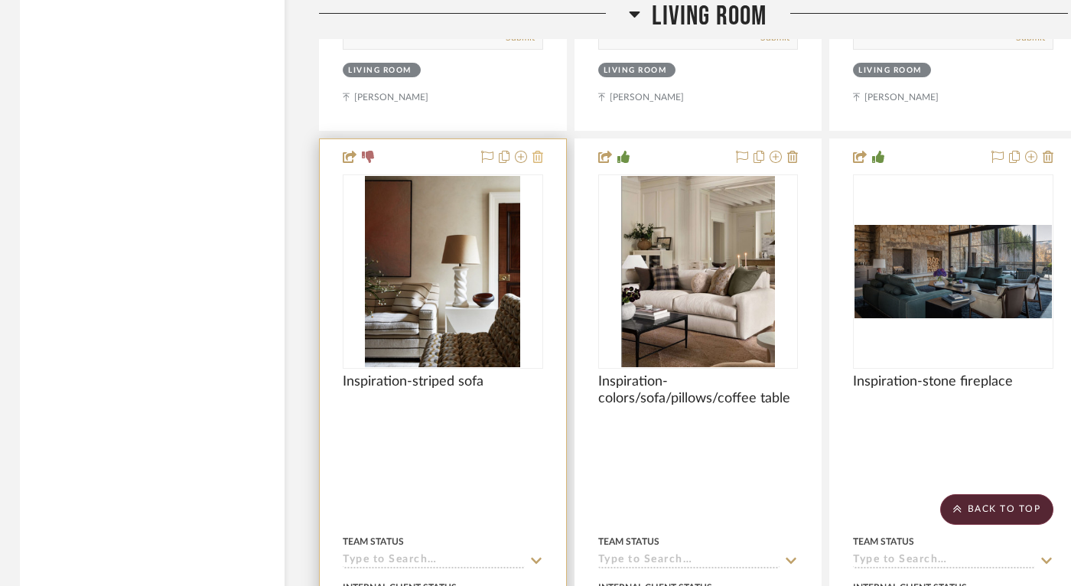
click at [538, 151] on icon at bounding box center [537, 157] width 11 height 12
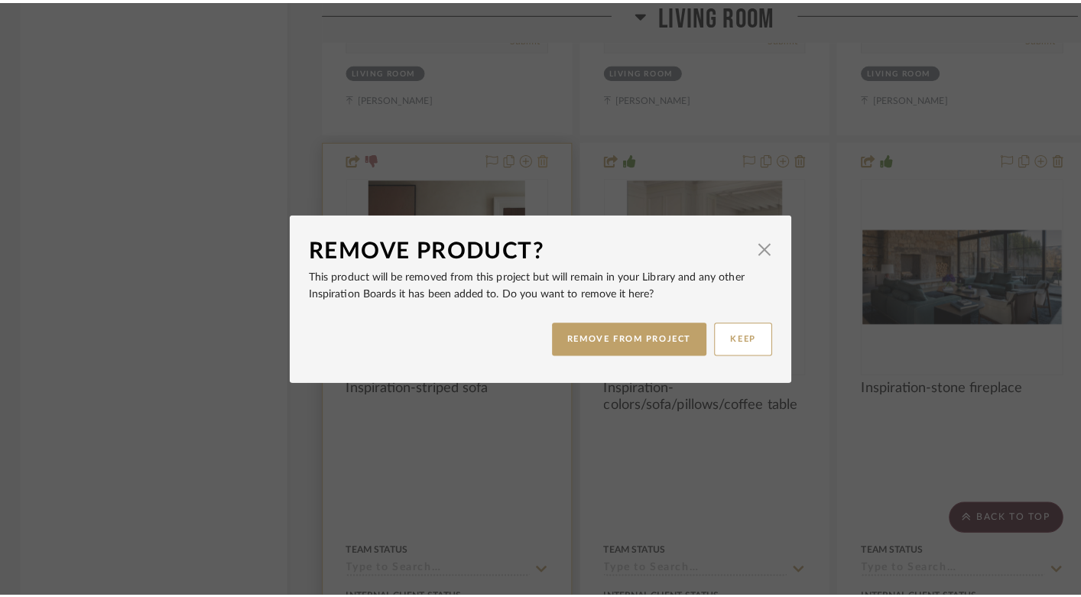
scroll to position [0, 0]
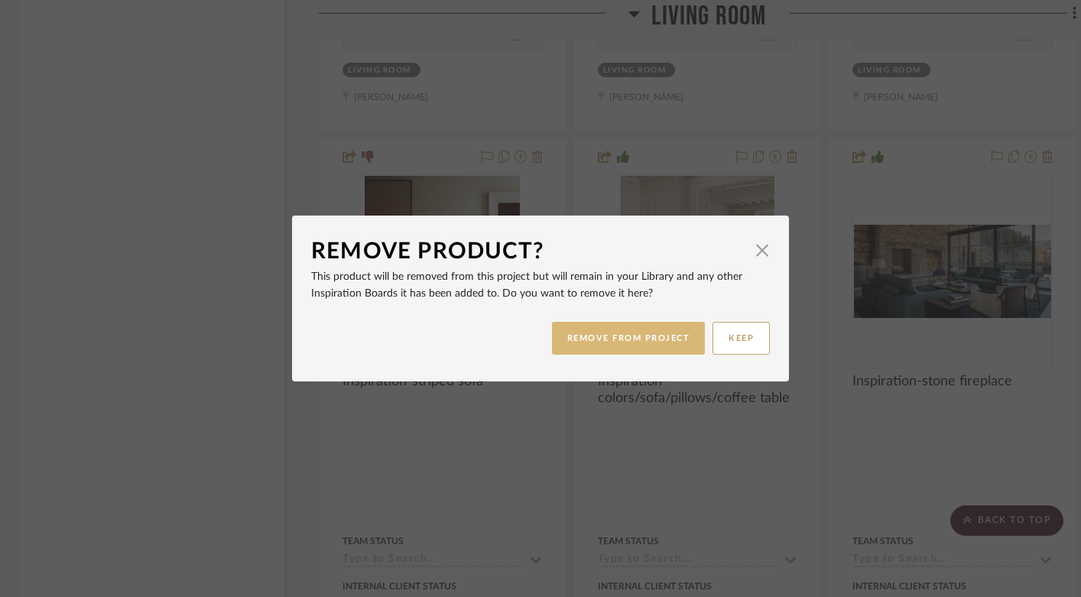
click at [656, 340] on button "REMOVE FROM PROJECT" at bounding box center [629, 338] width 154 height 33
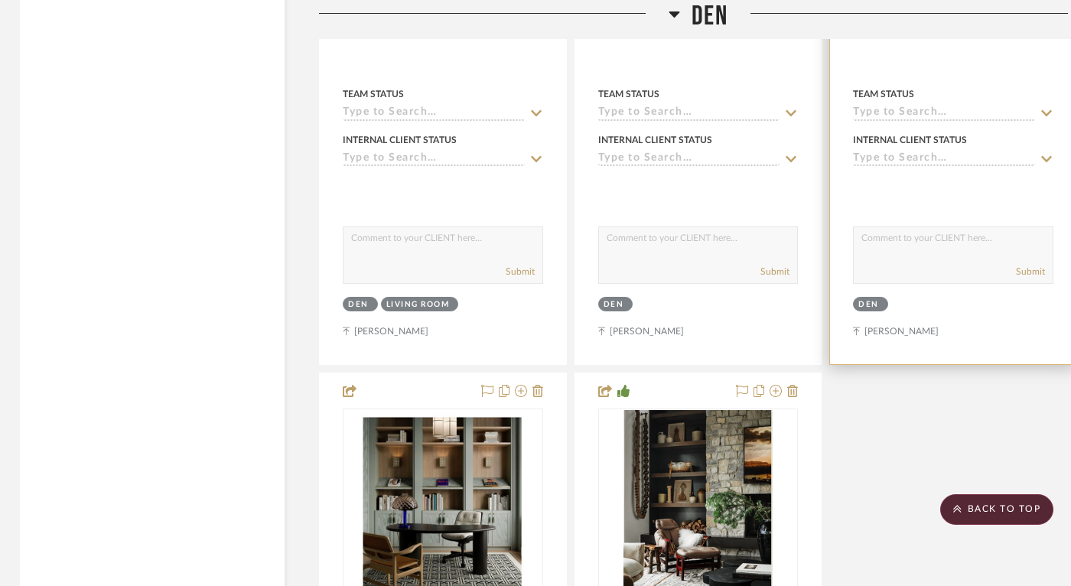
scroll to position [14659, 3]
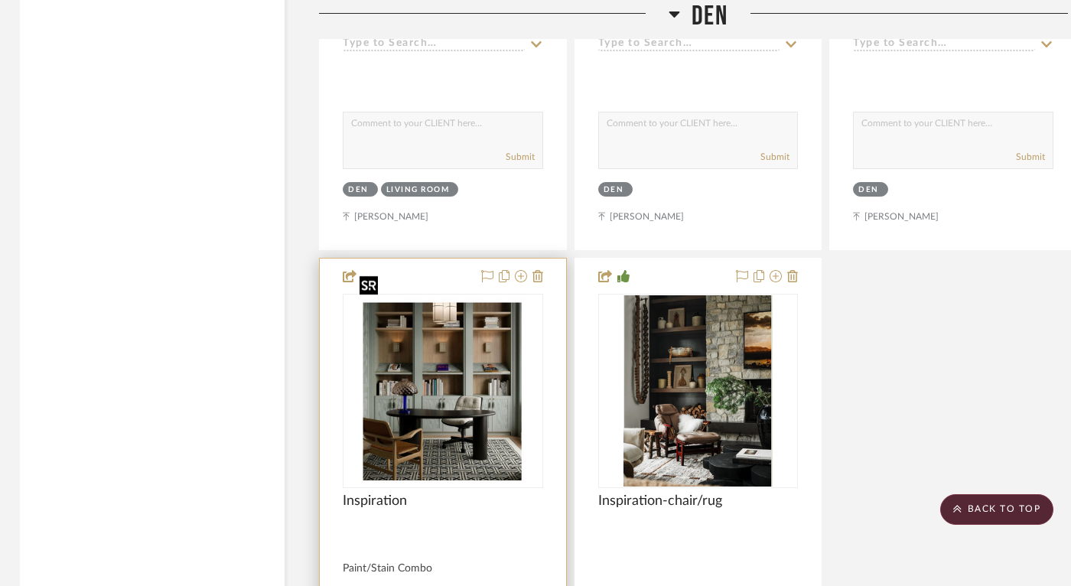
click at [463, 386] on img "0" at bounding box center [442, 390] width 178 height 191
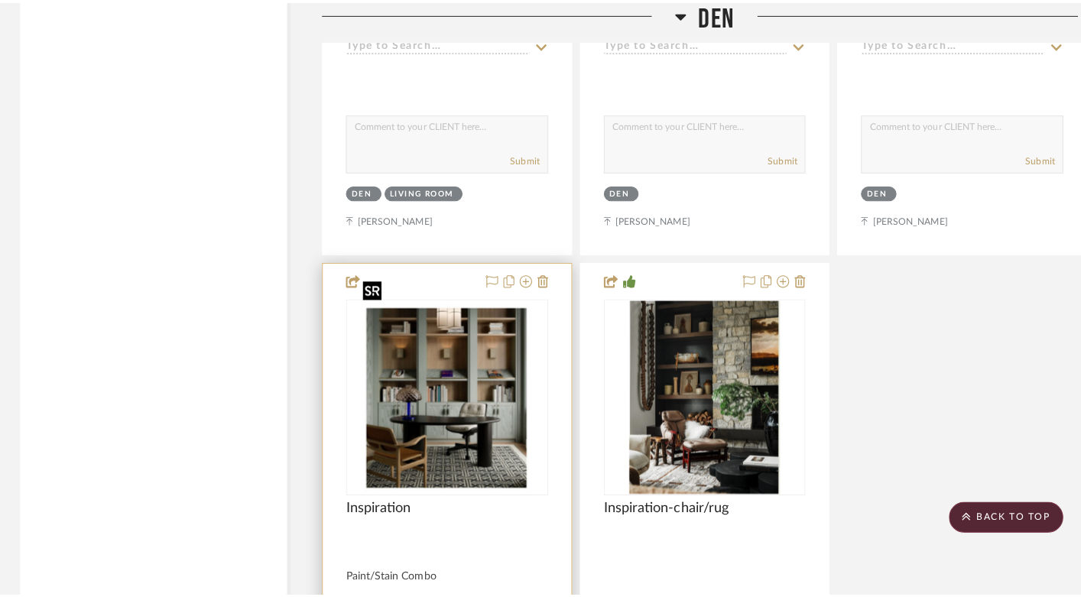
scroll to position [0, 0]
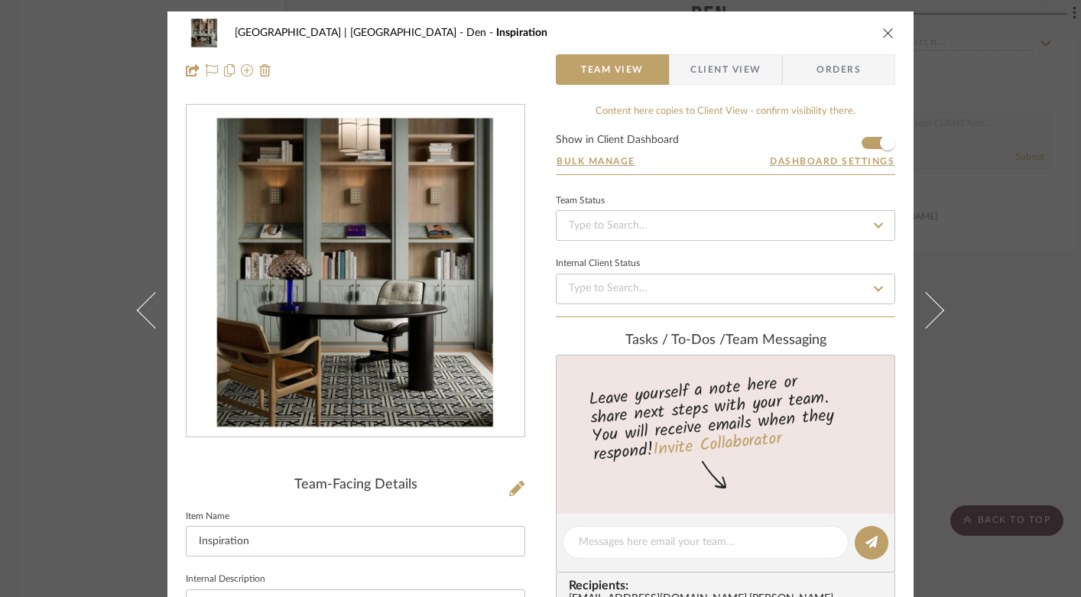
click at [382, 293] on img "0" at bounding box center [355, 272] width 310 height 332
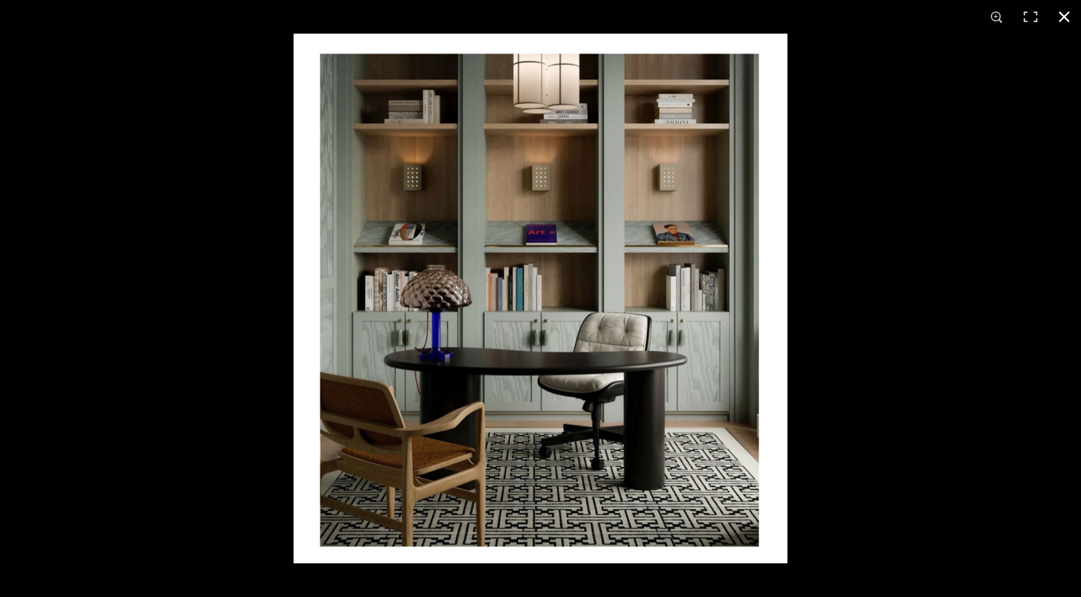
click at [1064, 21] on button at bounding box center [1065, 17] width 34 height 34
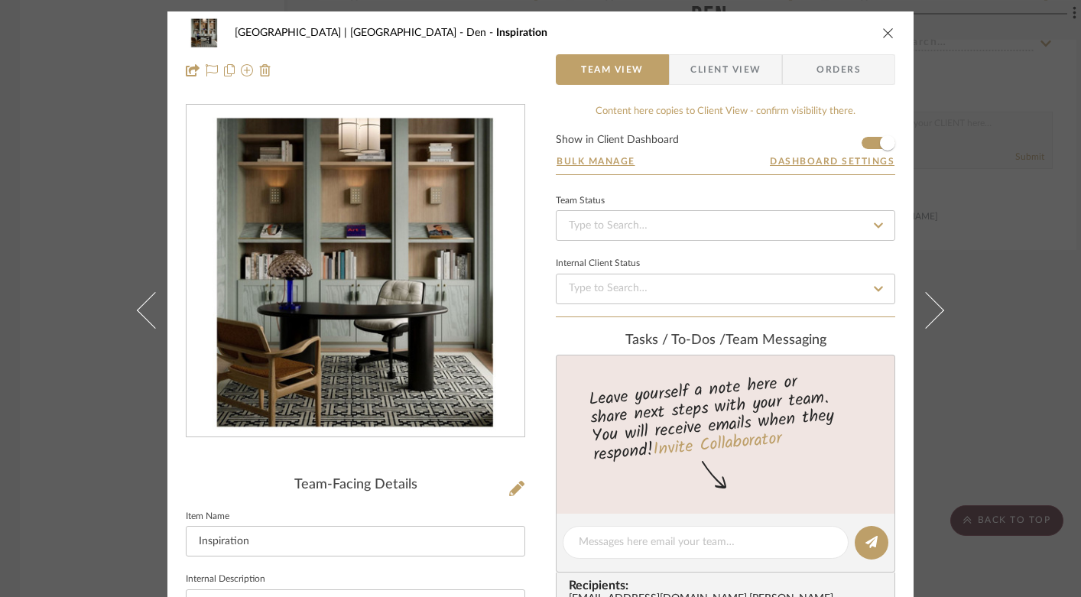
click at [882, 31] on icon "close" at bounding box center [888, 33] width 12 height 12
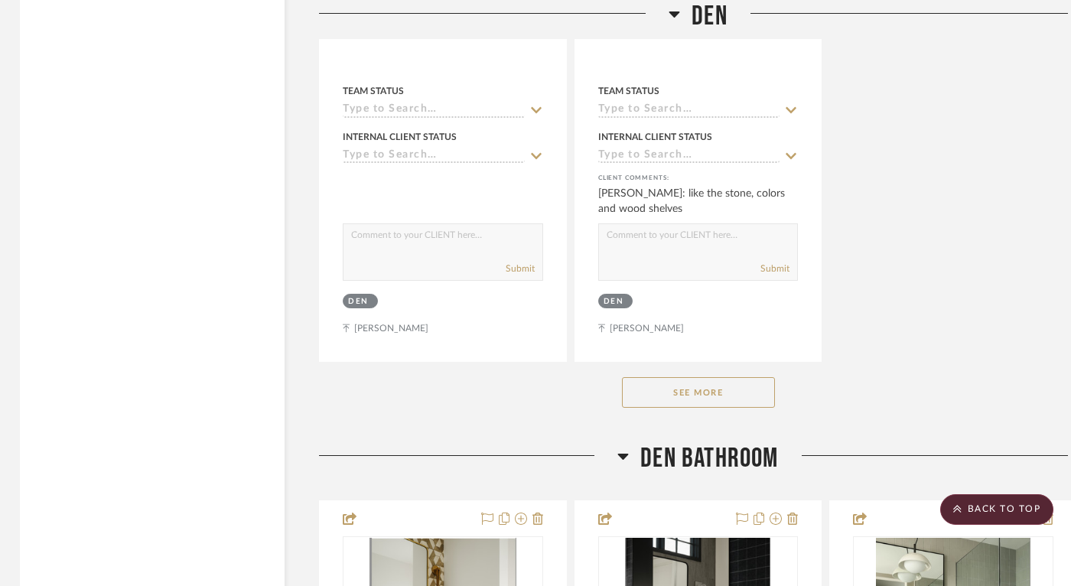
scroll to position [15307, 3]
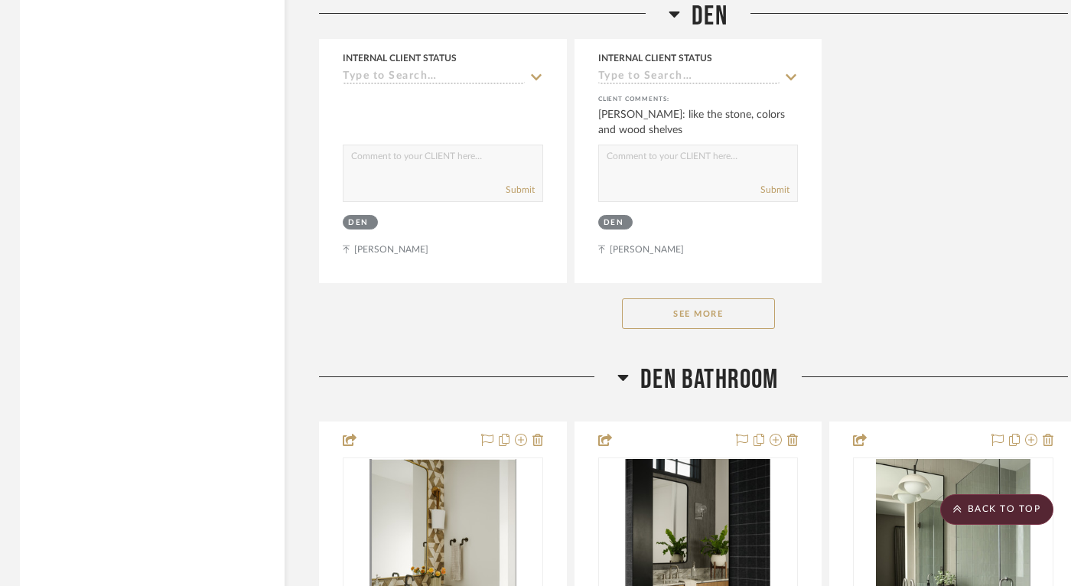
click at [754, 298] on button "See More" at bounding box center [698, 313] width 153 height 31
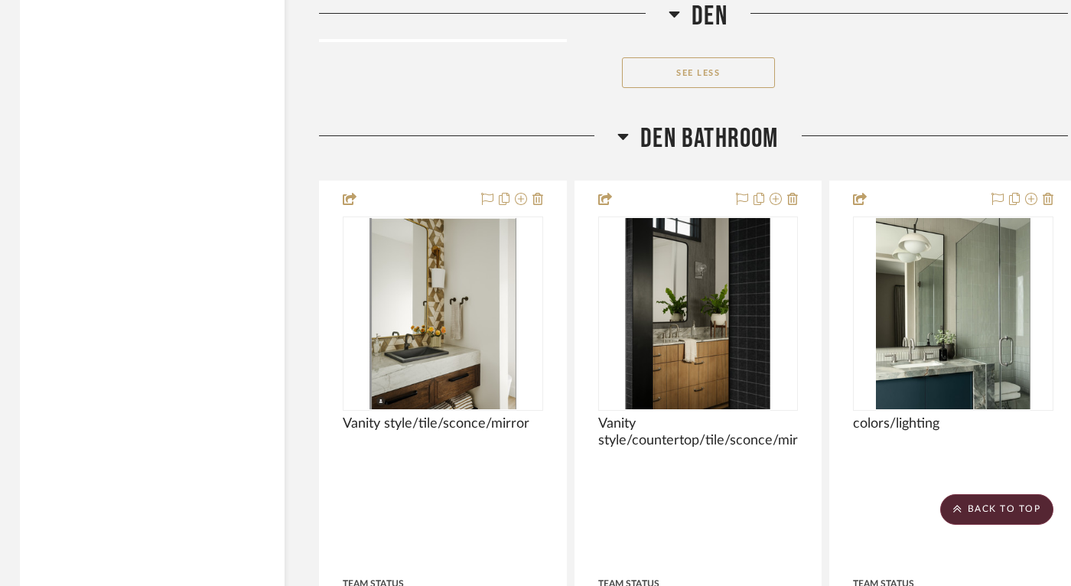
scroll to position [16290, 3]
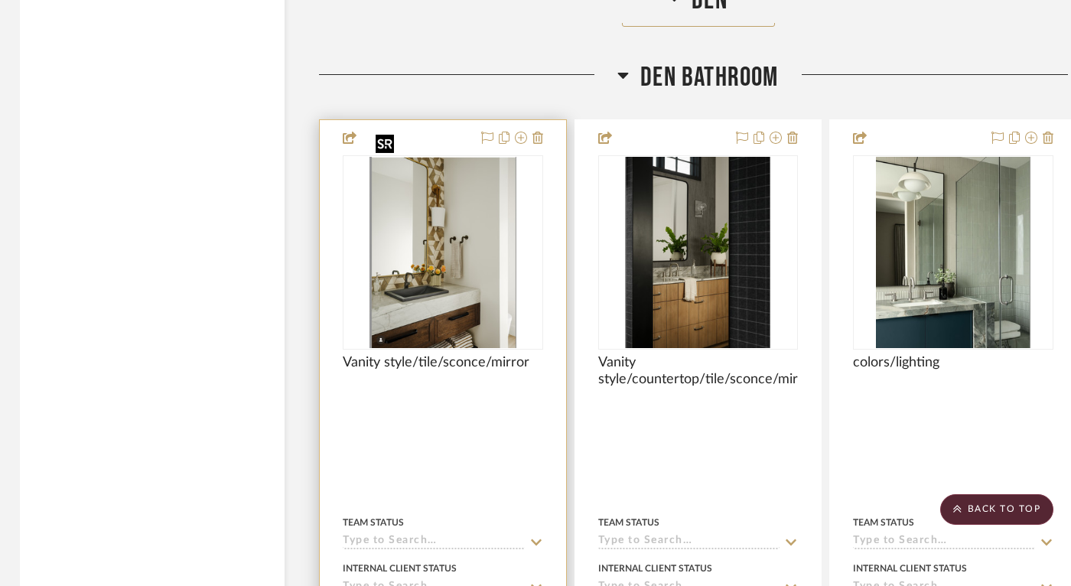
click at [450, 255] on img "0" at bounding box center [442, 252] width 146 height 191
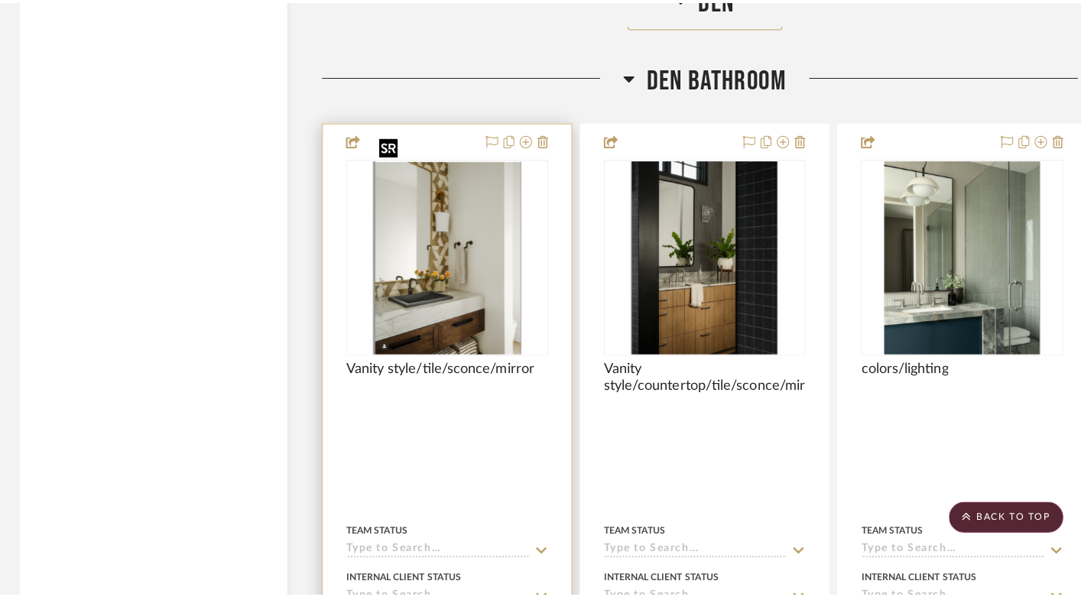
scroll to position [0, 0]
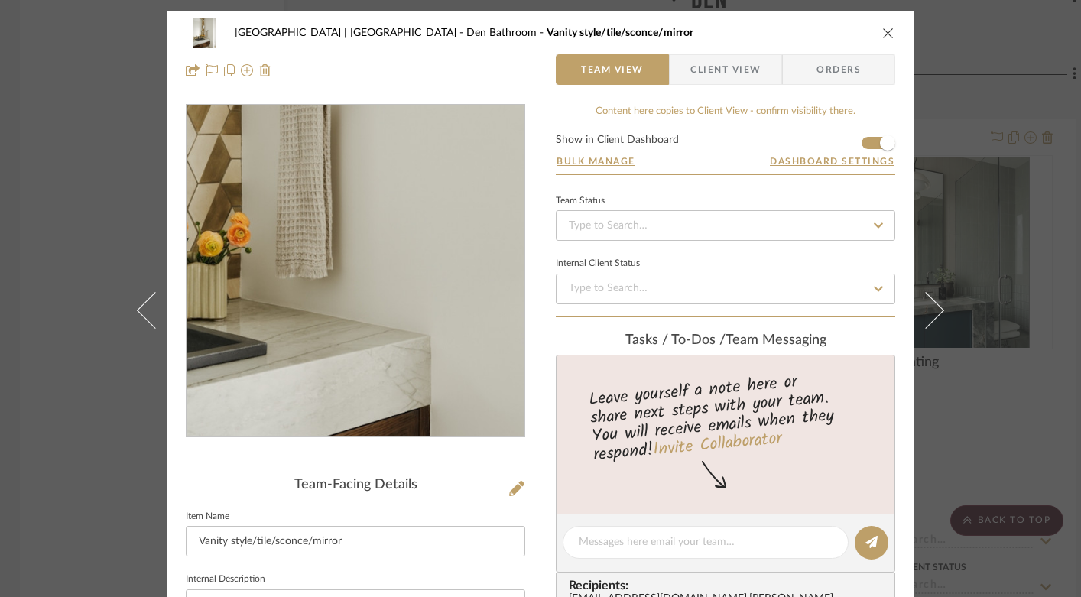
click at [390, 314] on img "0" at bounding box center [356, 272] width 254 height 332
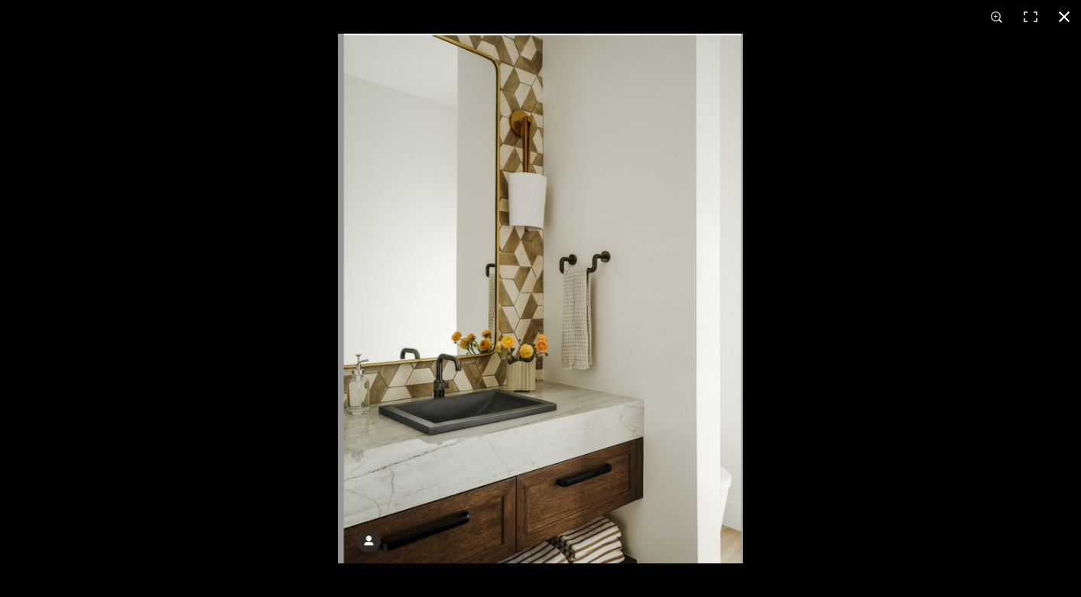
click at [1065, 17] on button at bounding box center [1065, 17] width 34 height 34
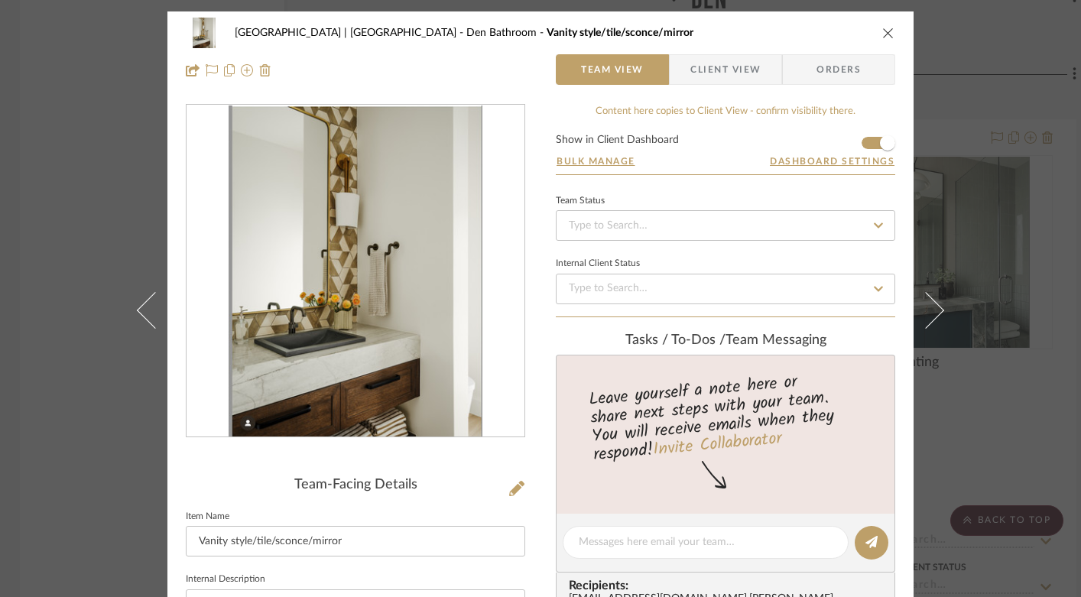
click at [882, 33] on icon "close" at bounding box center [888, 33] width 12 height 12
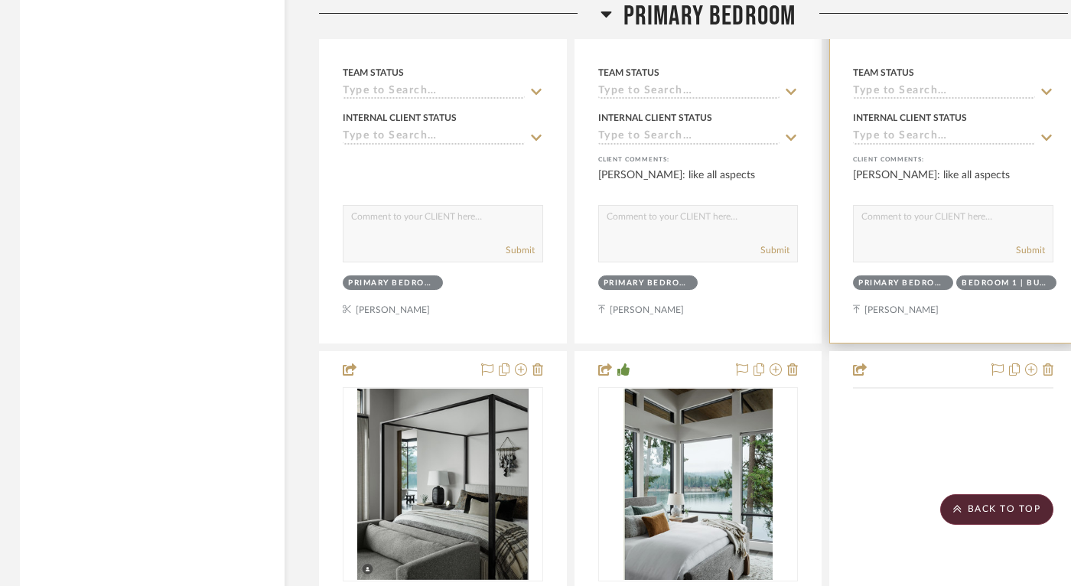
scroll to position [18356, 3]
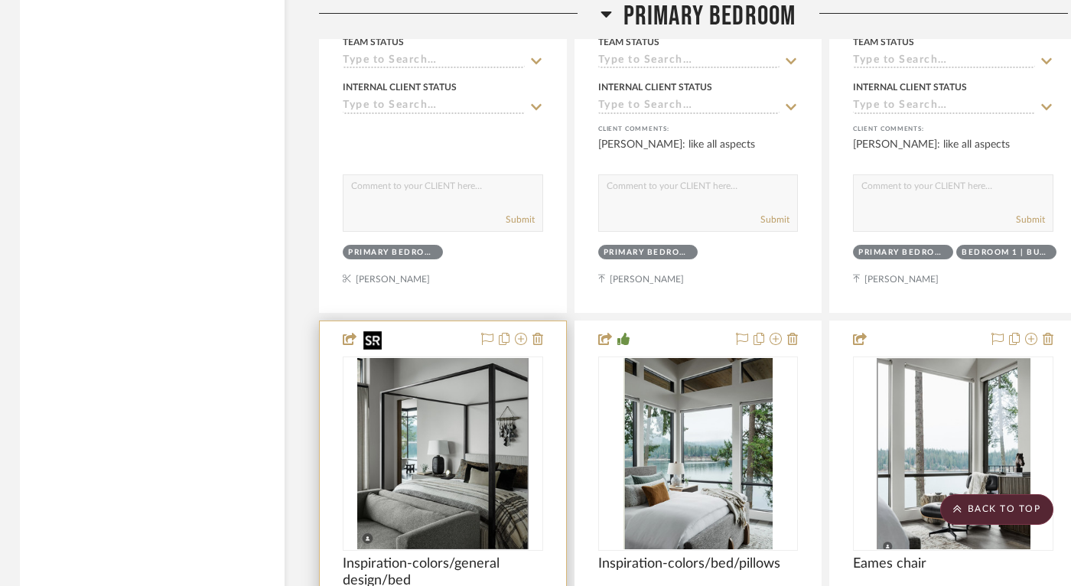
click at [467, 446] on img "0" at bounding box center [442, 453] width 171 height 191
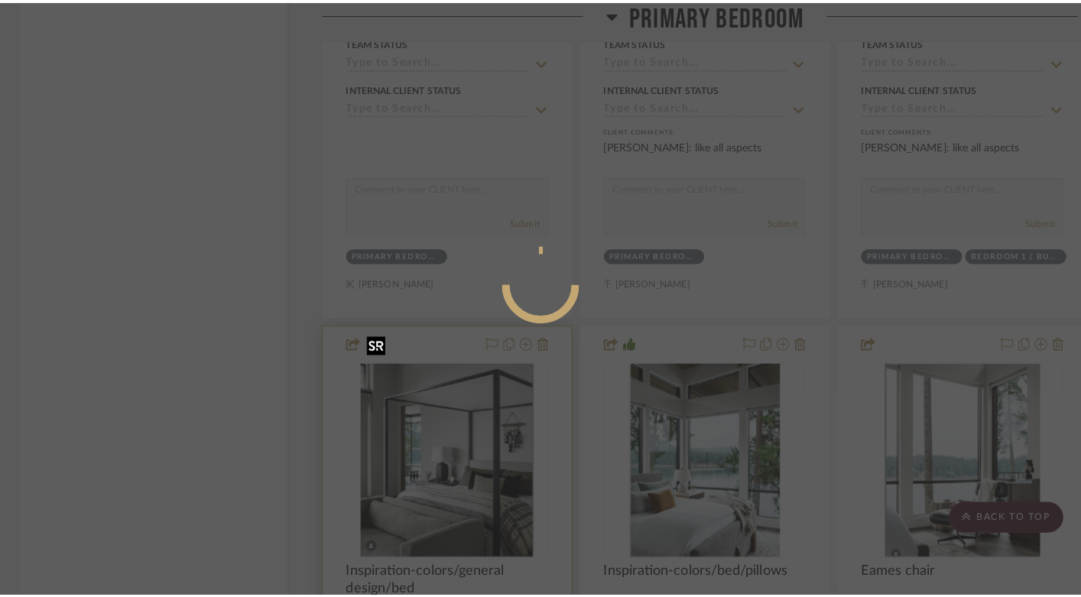
scroll to position [0, 0]
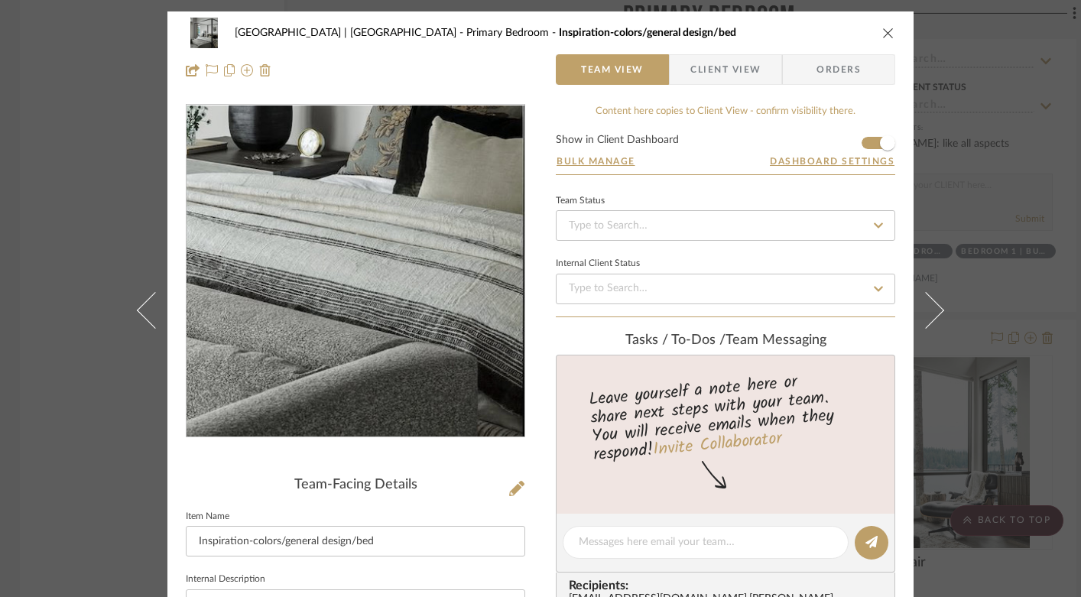
click at [374, 347] on img "0" at bounding box center [355, 272] width 298 height 332
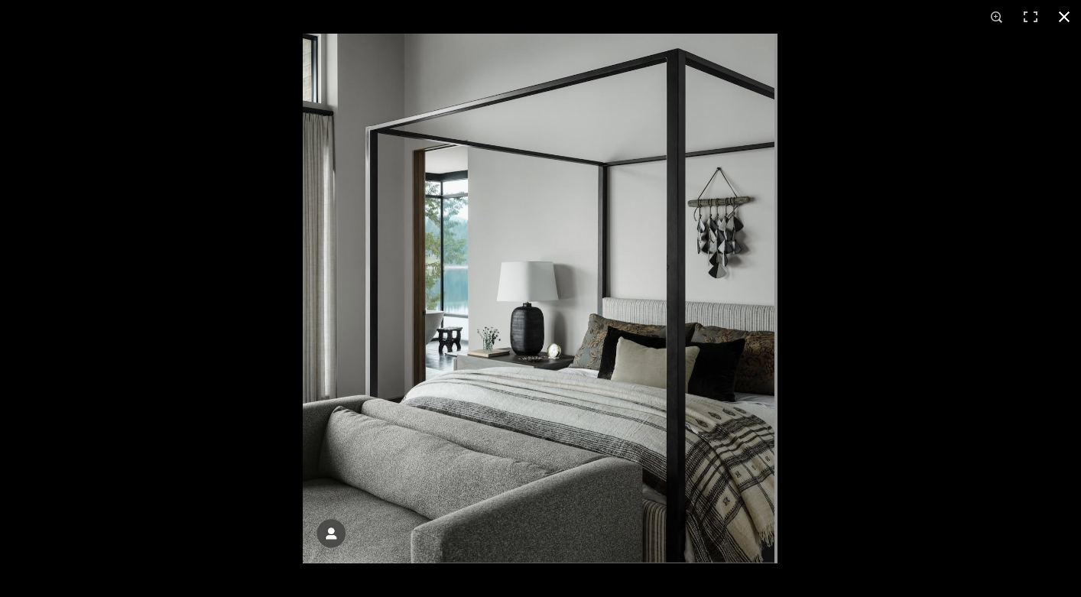
click at [1062, 15] on button at bounding box center [1065, 17] width 34 height 34
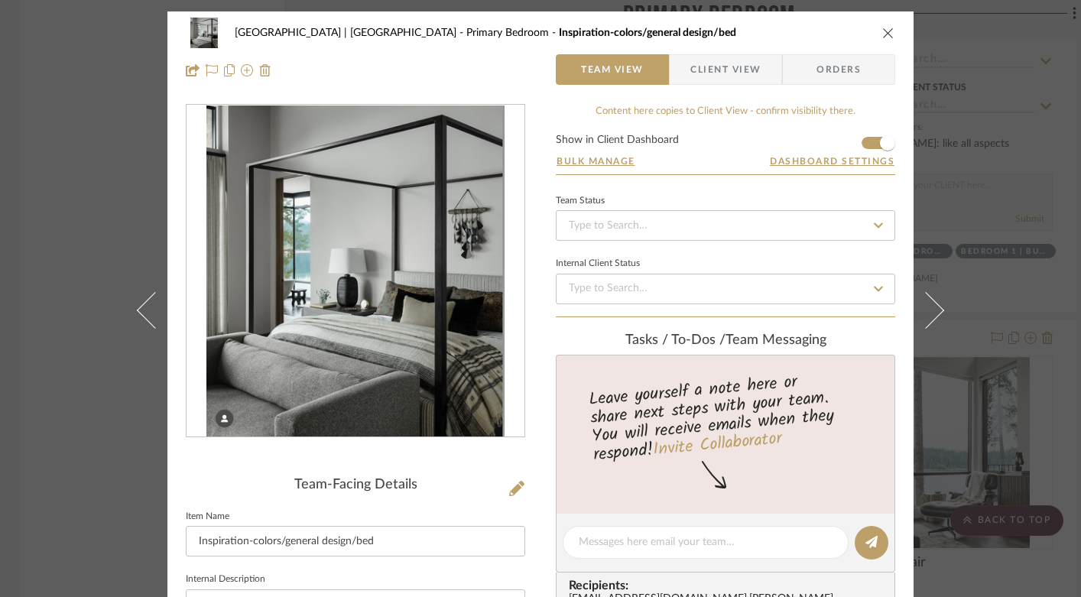
click at [887, 31] on icon "close" at bounding box center [888, 33] width 12 height 12
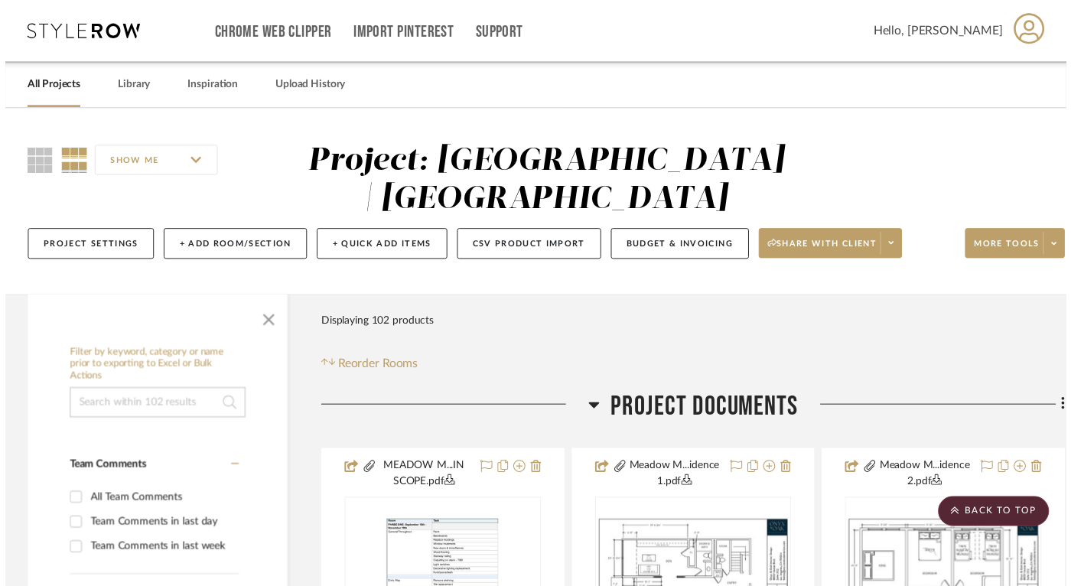
scroll to position [18356, 3]
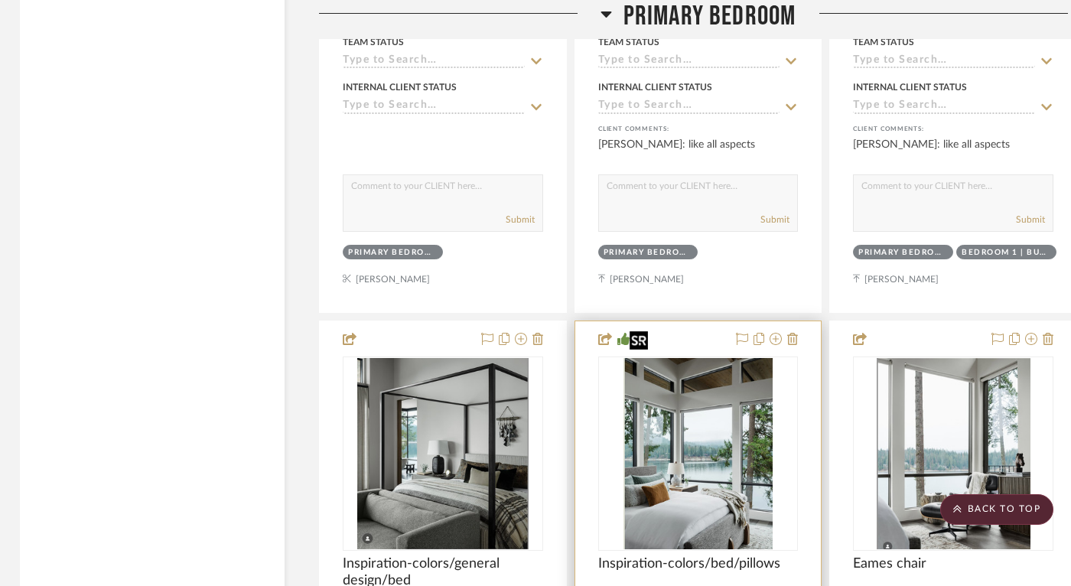
click at [720, 445] on img "0" at bounding box center [698, 453] width 150 height 191
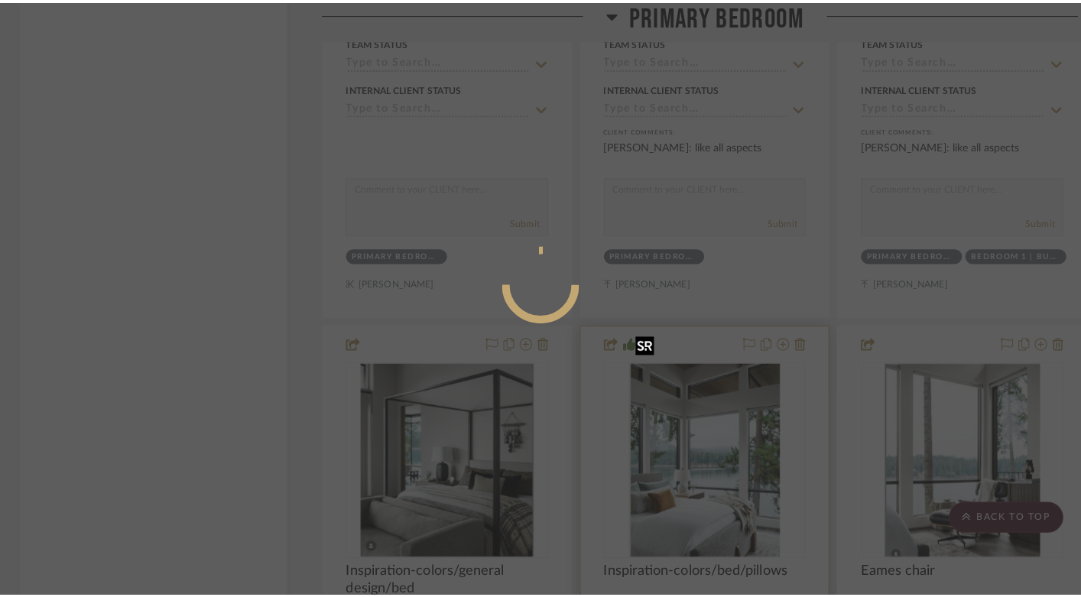
scroll to position [0, 0]
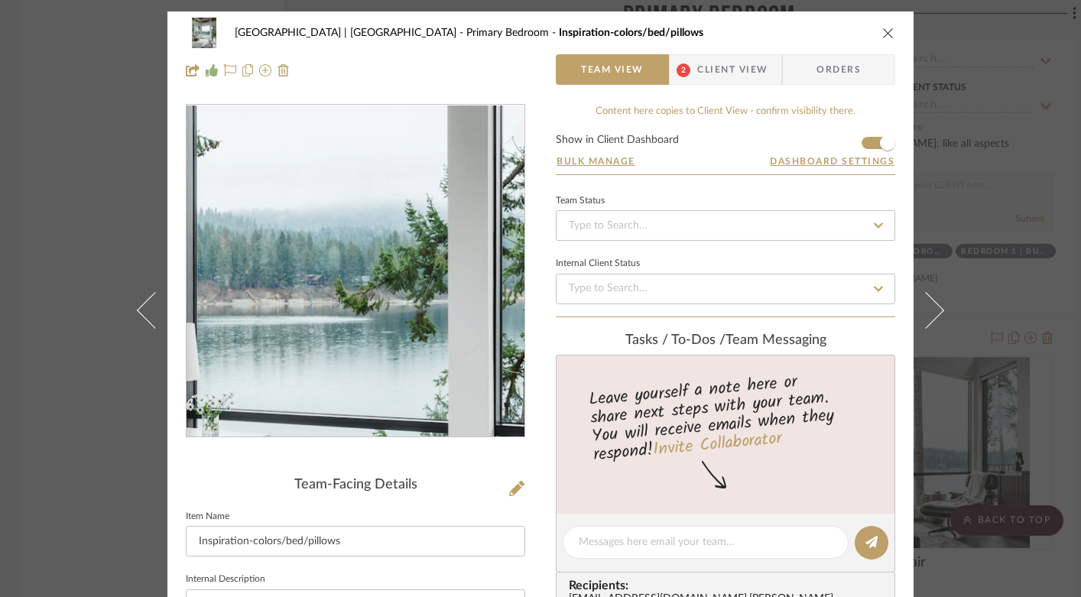
click at [379, 271] on img "0" at bounding box center [356, 272] width 260 height 332
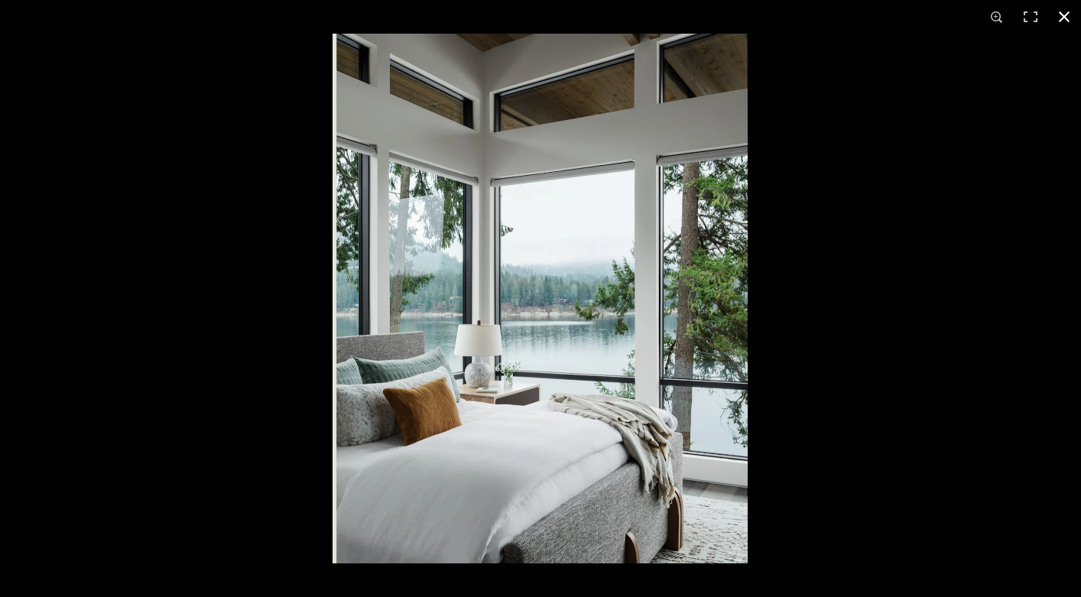
click at [1070, 15] on button at bounding box center [1065, 17] width 34 height 34
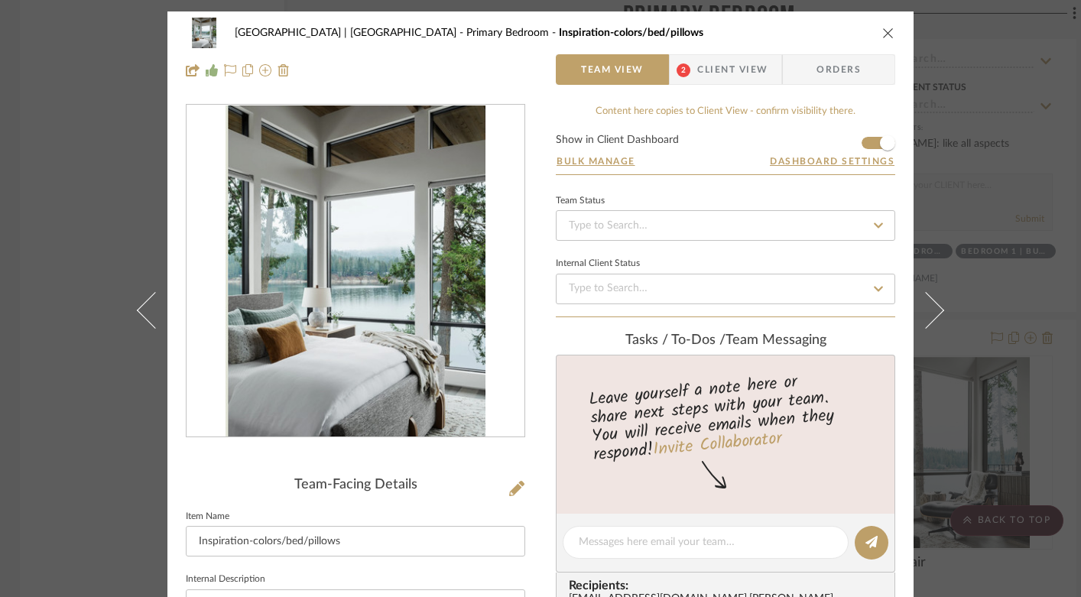
click at [882, 29] on icon "close" at bounding box center [888, 33] width 12 height 12
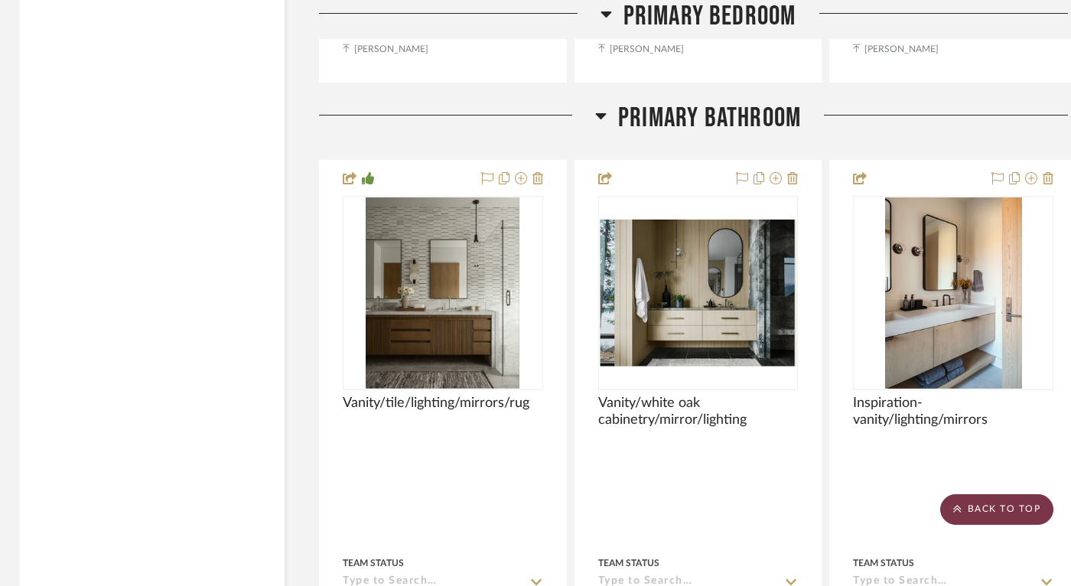
scroll to position [19280, 3]
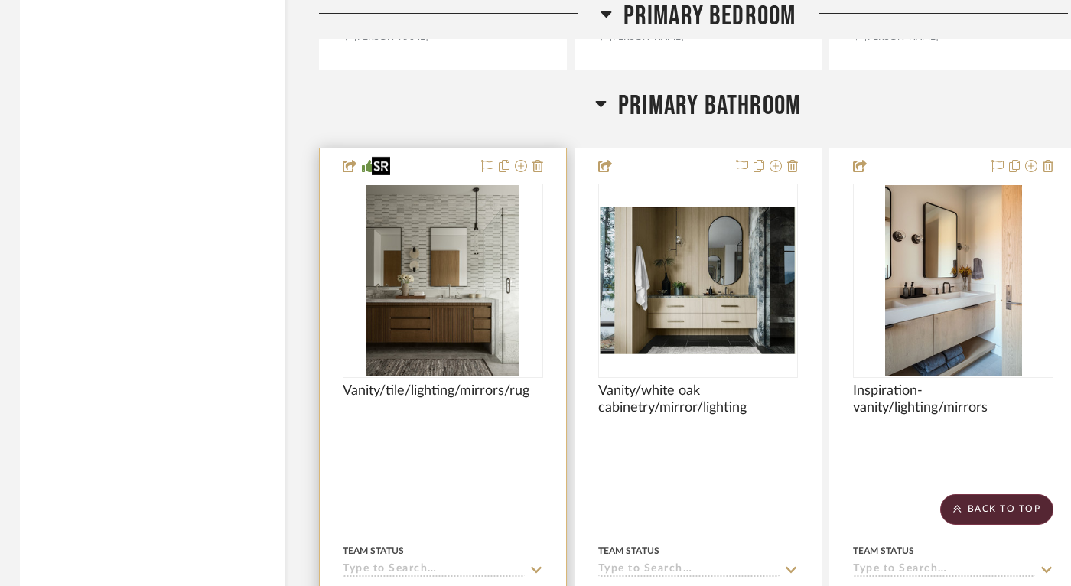
click at [466, 232] on img "0" at bounding box center [443, 280] width 154 height 191
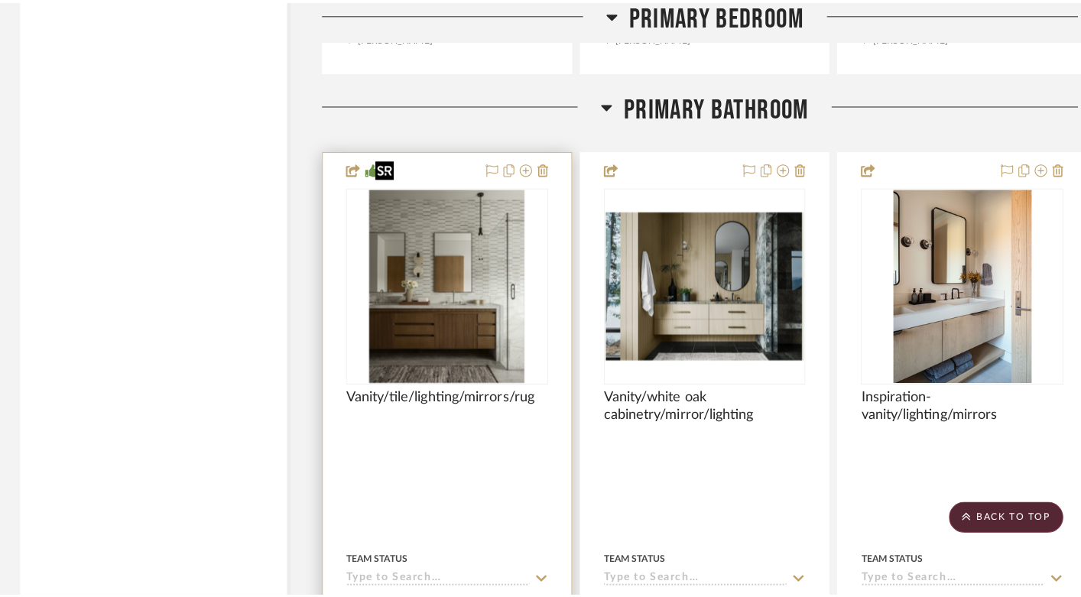
scroll to position [0, 0]
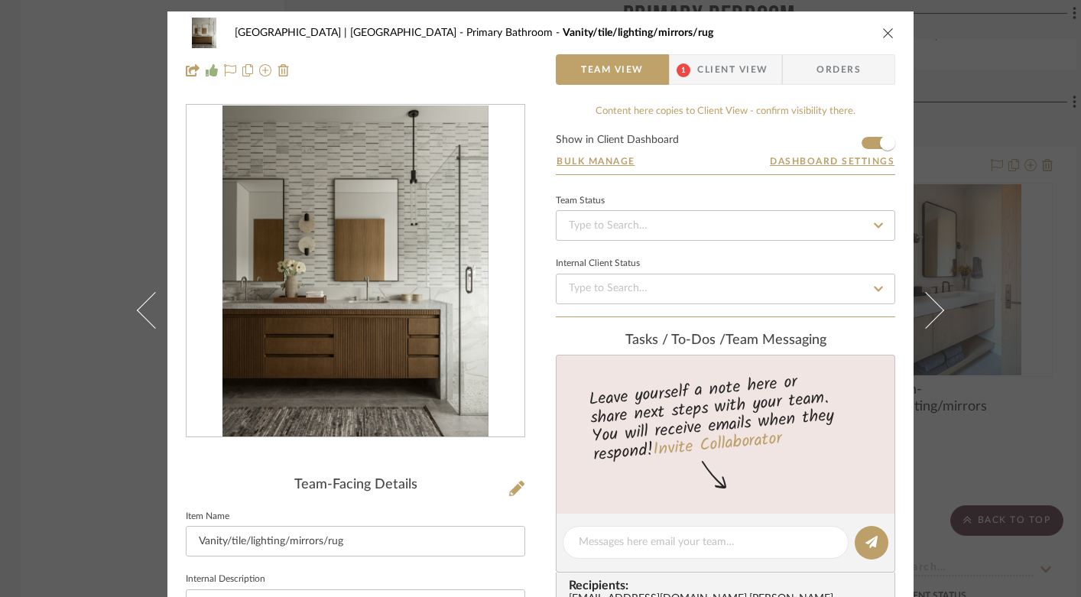
click at [409, 273] on img "0" at bounding box center [356, 272] width 266 height 332
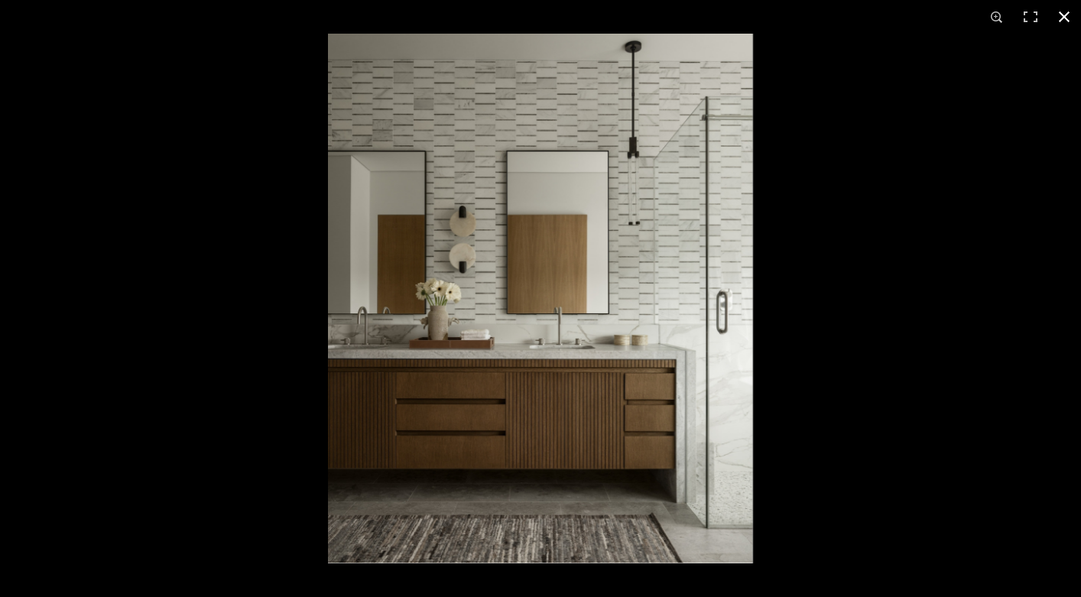
click at [1064, 15] on button at bounding box center [1065, 17] width 34 height 34
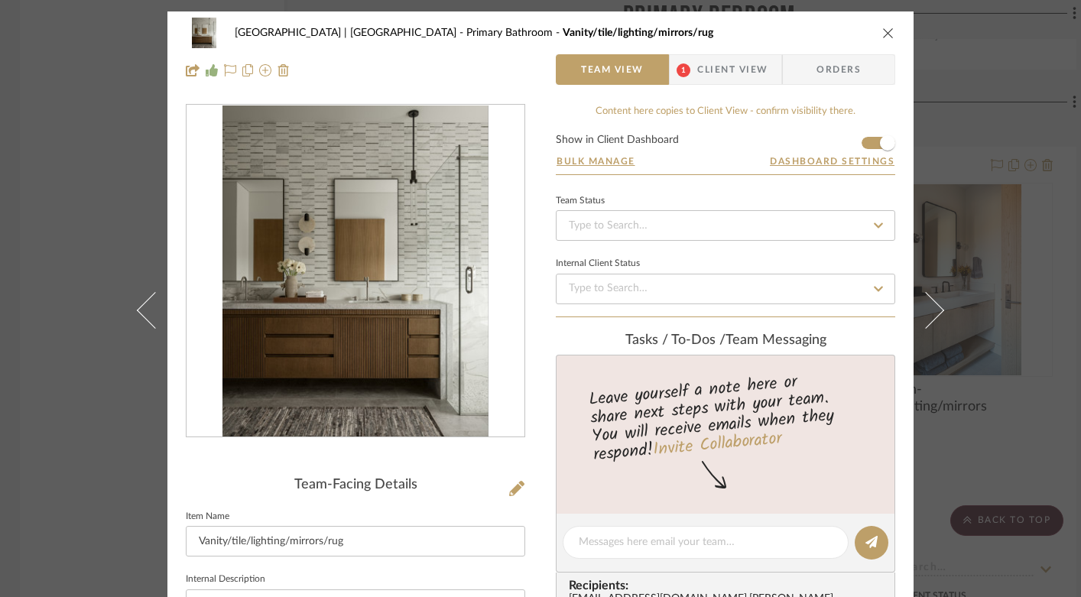
click at [882, 28] on icon "close" at bounding box center [888, 33] width 12 height 12
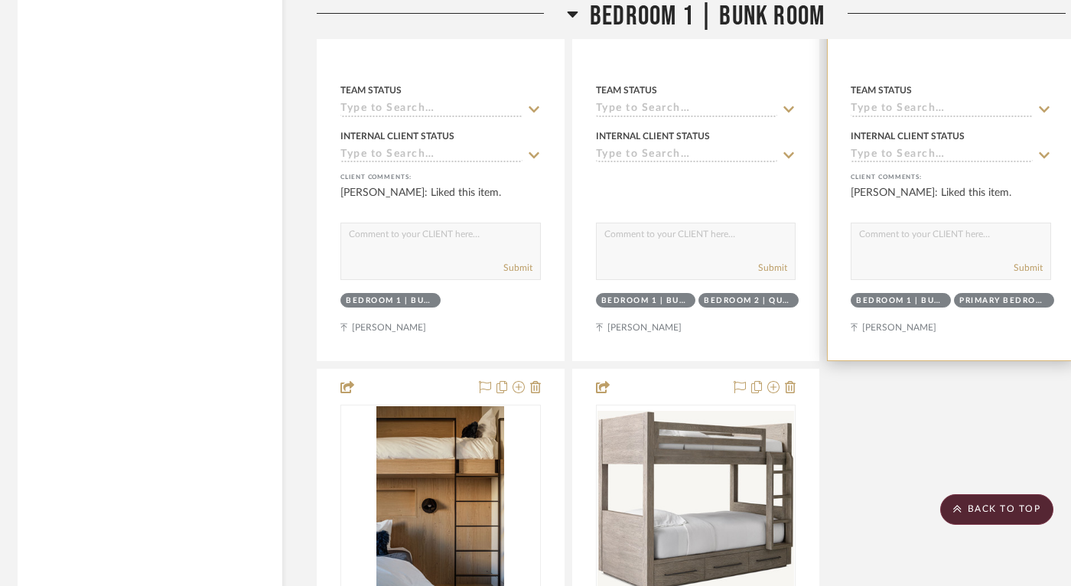
scroll to position [21173, 5]
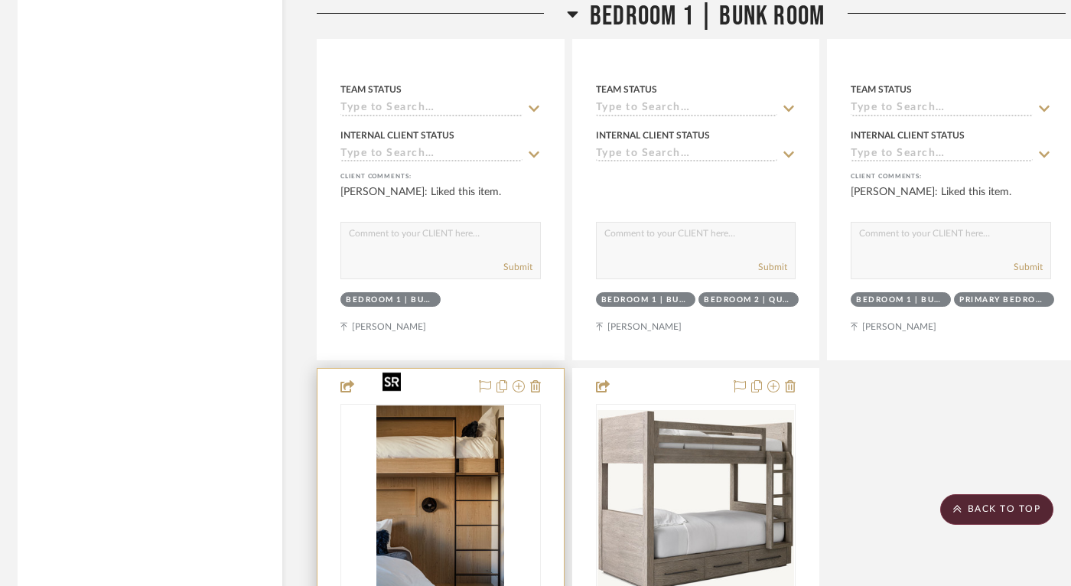
click at [434, 483] on img "0" at bounding box center [440, 500] width 128 height 191
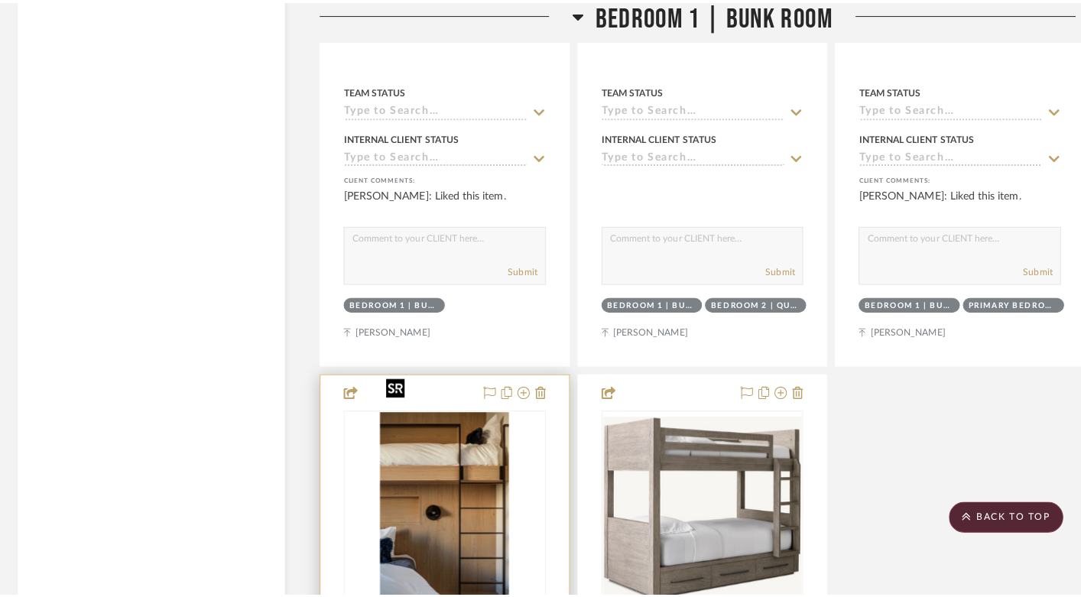
scroll to position [0, 0]
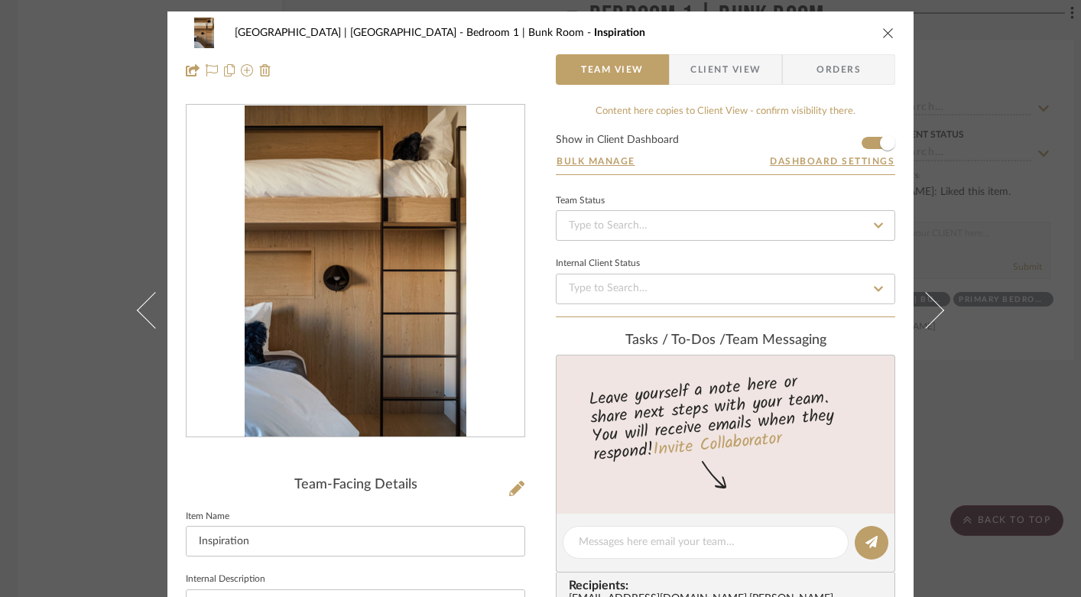
click at [882, 38] on icon "close" at bounding box center [888, 33] width 12 height 12
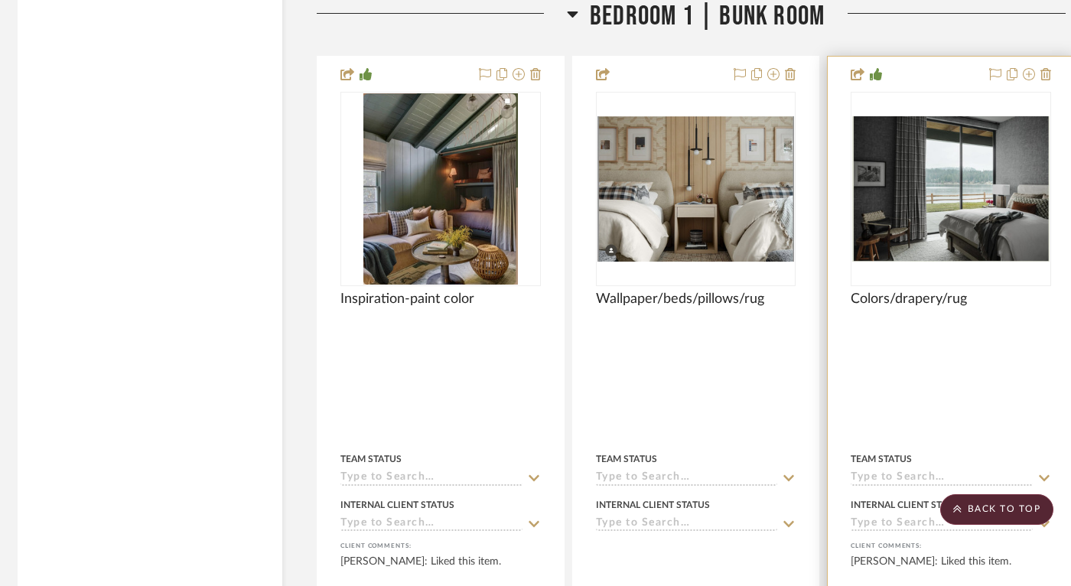
scroll to position [20725, 5]
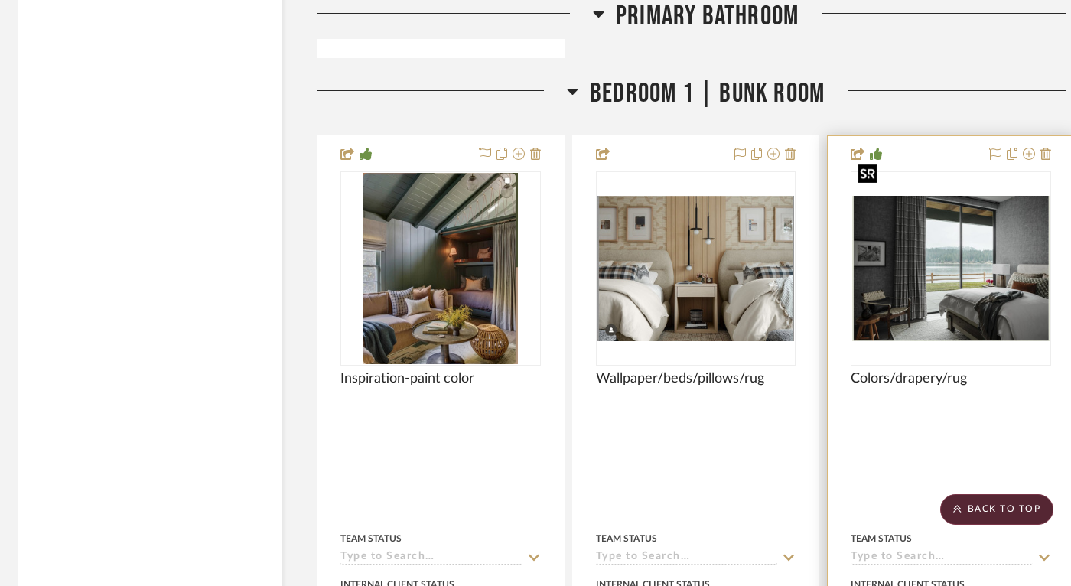
click at [941, 232] on img "0" at bounding box center [950, 269] width 197 height 146
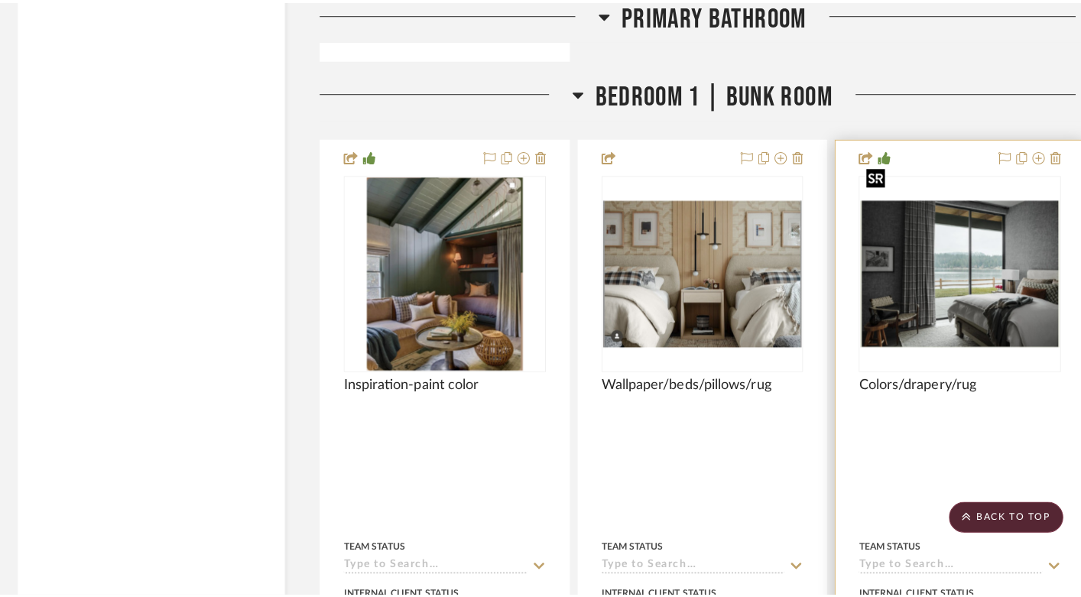
scroll to position [0, 0]
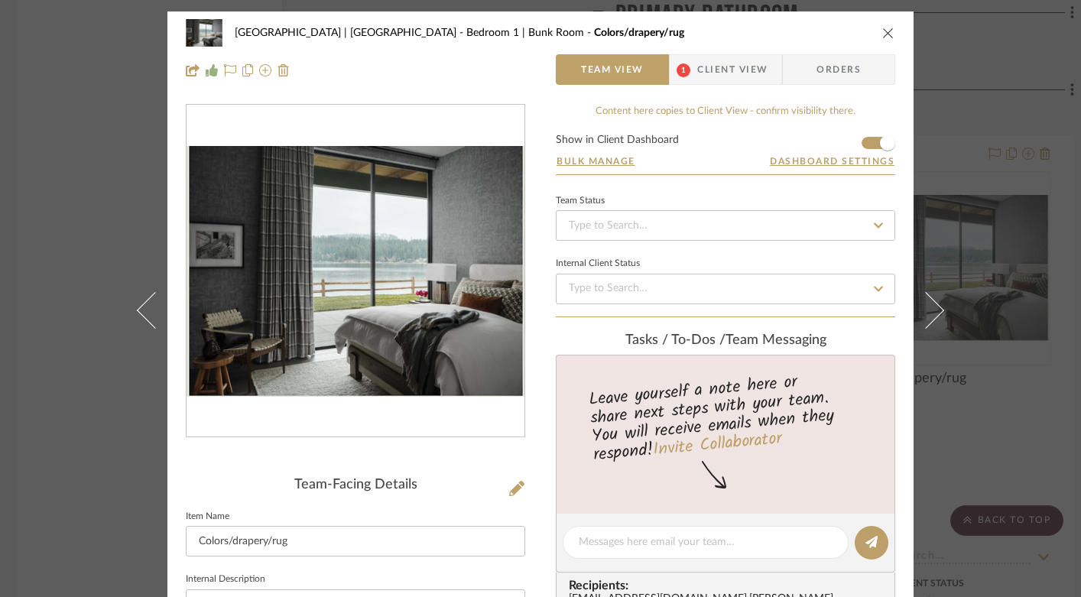
click at [395, 285] on img "0" at bounding box center [356, 271] width 338 height 250
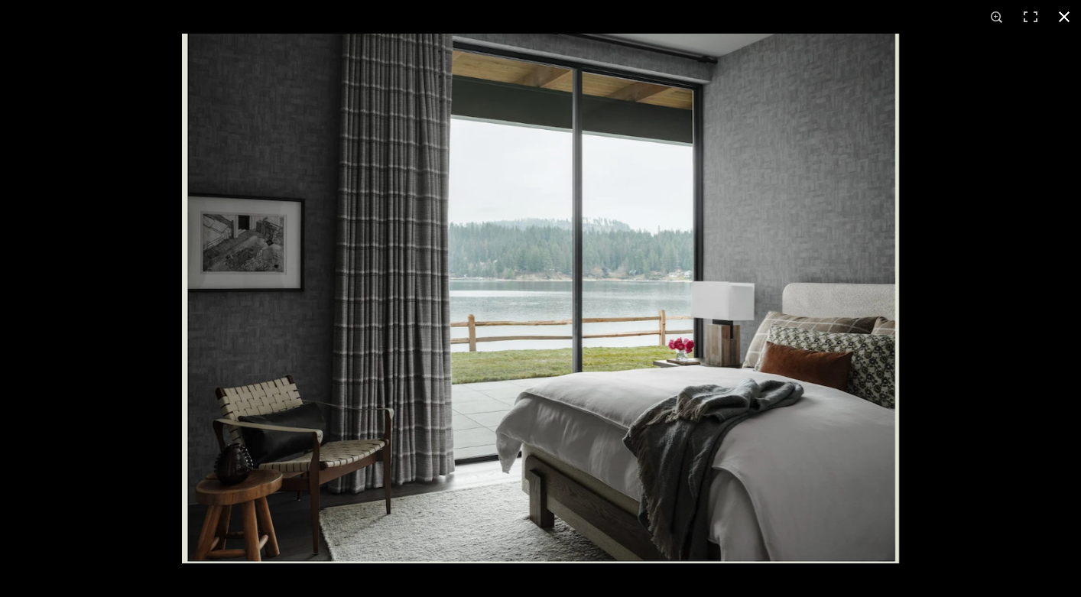
click at [1064, 12] on button at bounding box center [1065, 17] width 34 height 34
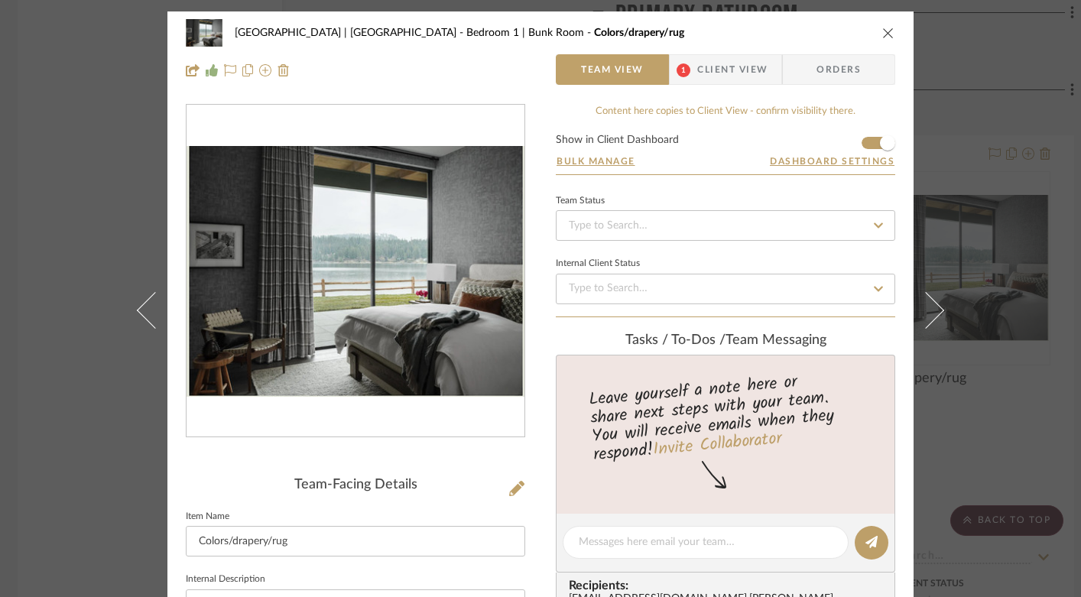
click at [882, 31] on icon "close" at bounding box center [888, 33] width 12 height 12
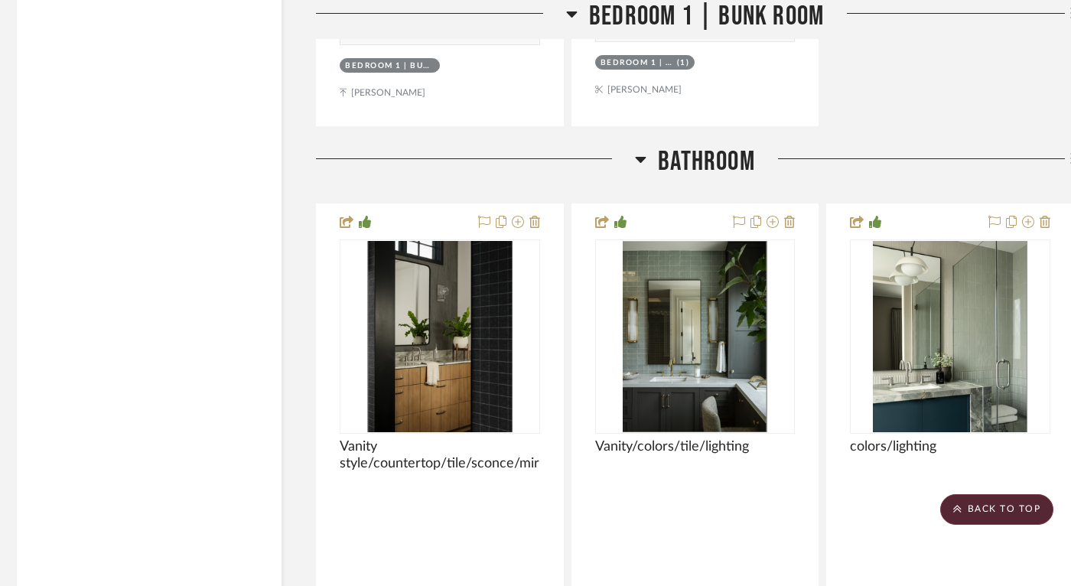
scroll to position [22095, 6]
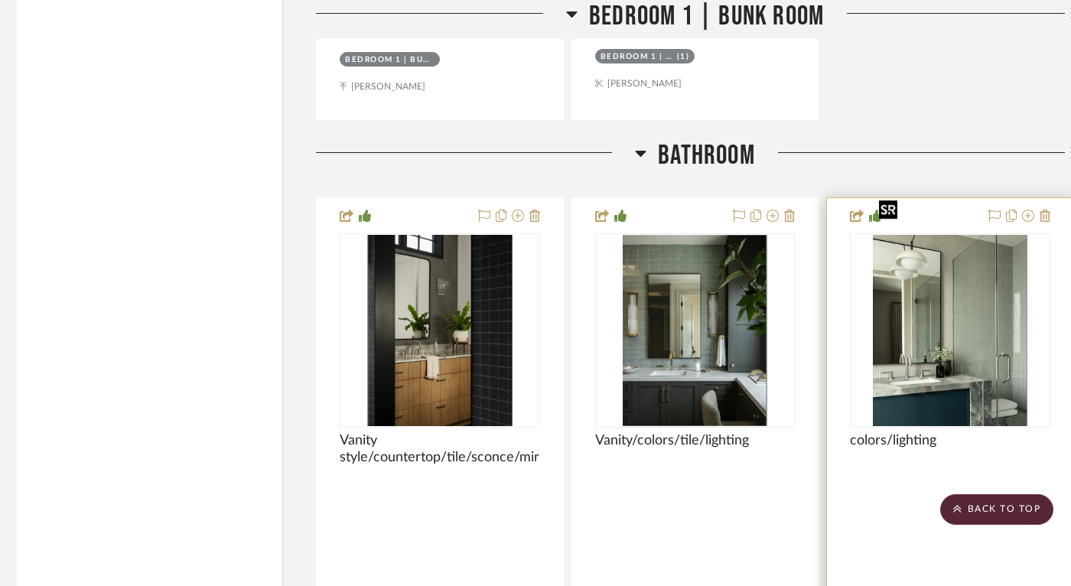
click at [970, 281] on img "0" at bounding box center [949, 330] width 154 height 191
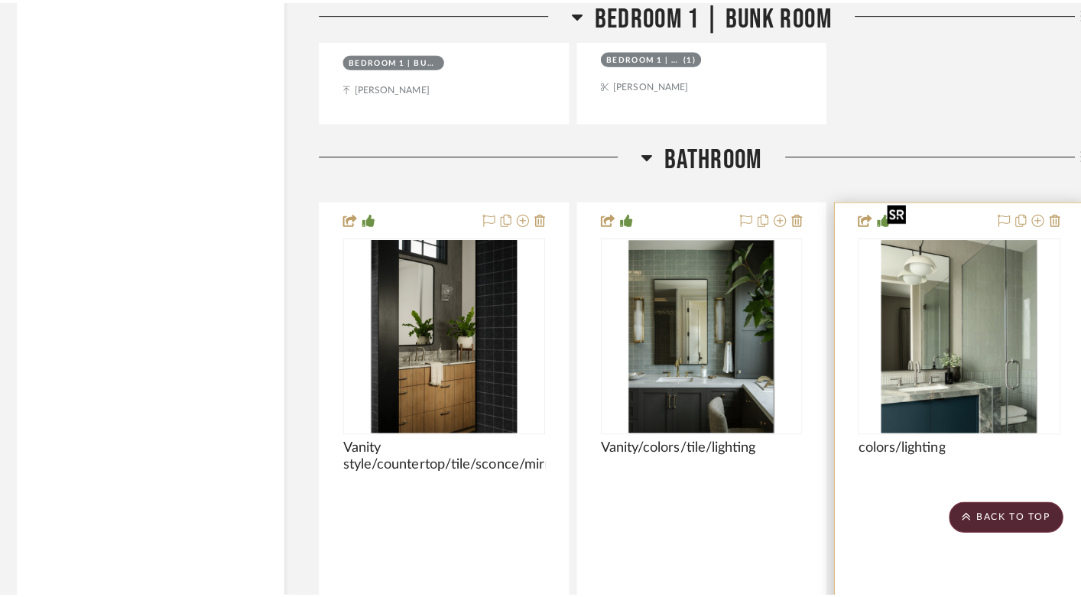
scroll to position [0, 0]
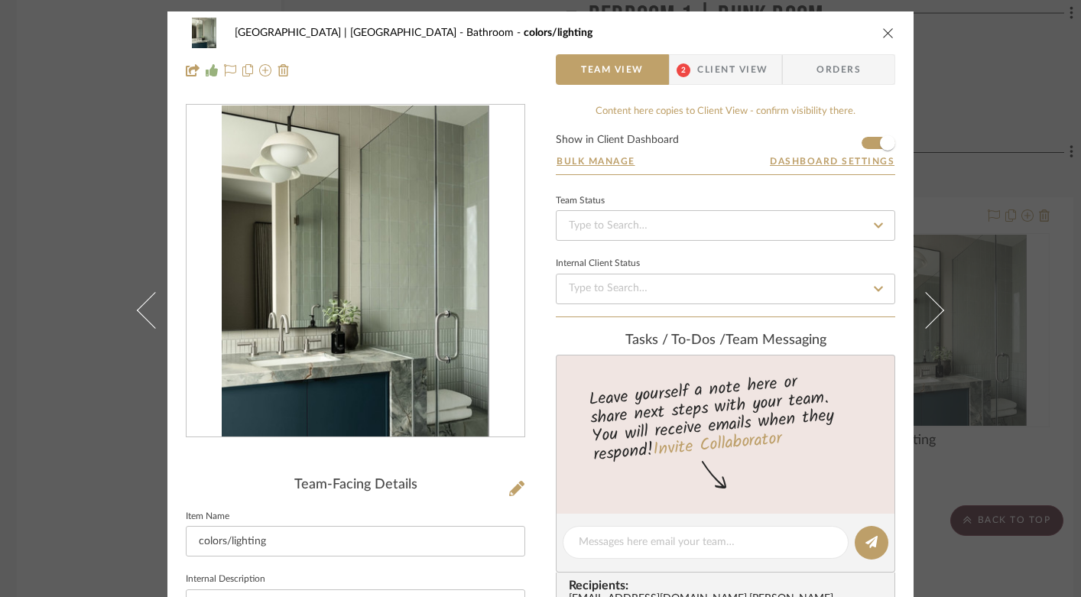
click at [372, 327] on img "0" at bounding box center [356, 272] width 268 height 332
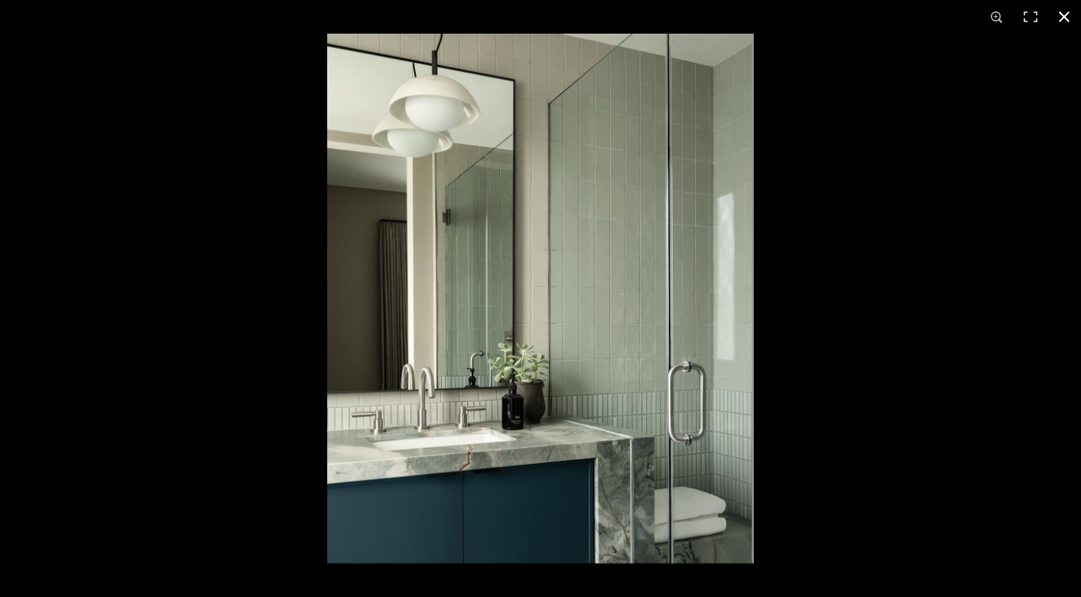
click at [1061, 10] on button at bounding box center [1065, 17] width 34 height 34
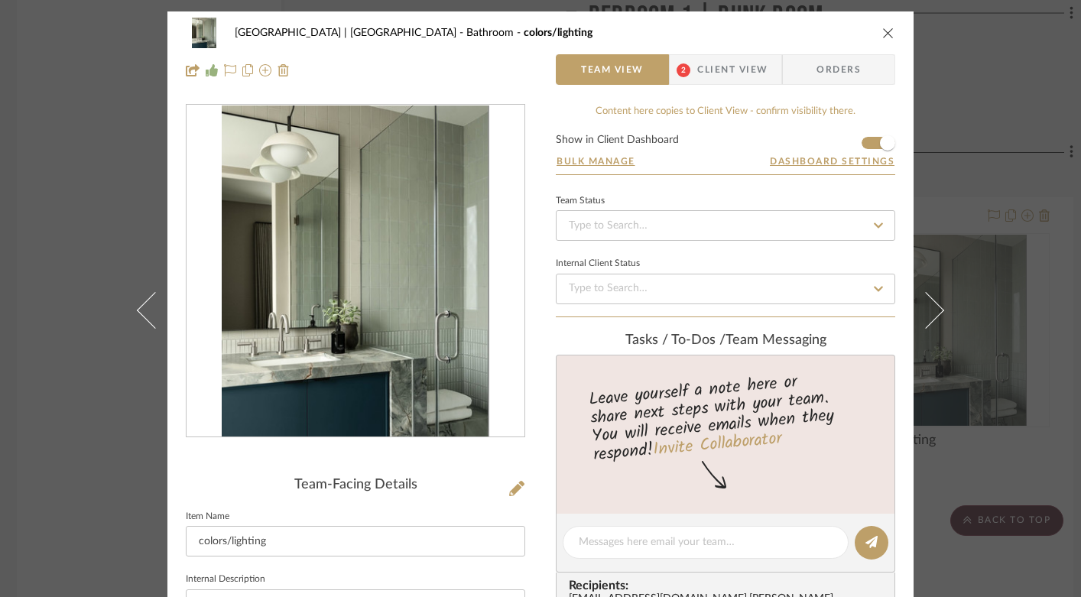
click at [882, 29] on icon "close" at bounding box center [888, 33] width 12 height 12
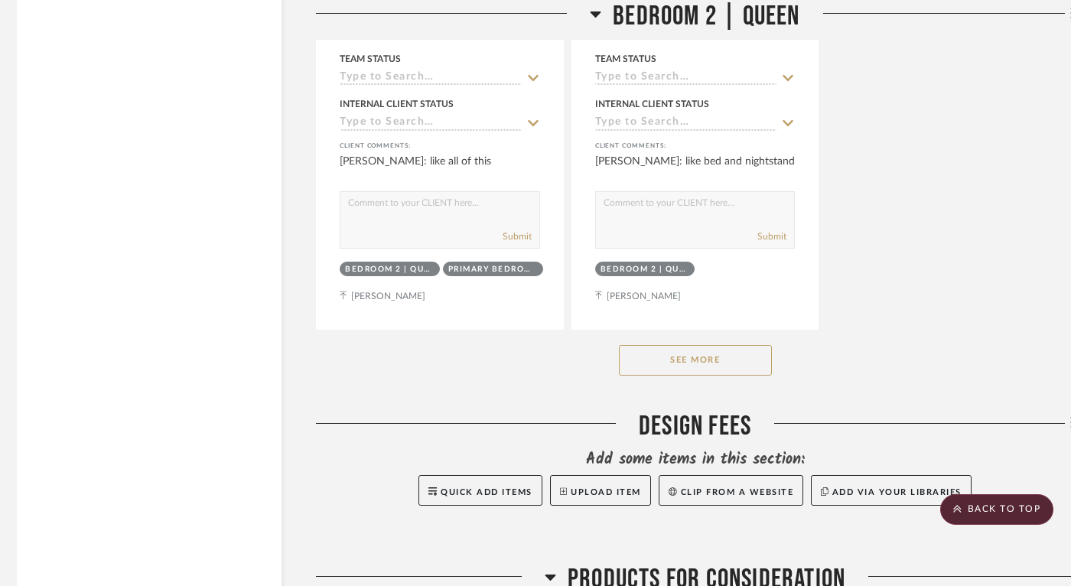
scroll to position [25449, 6]
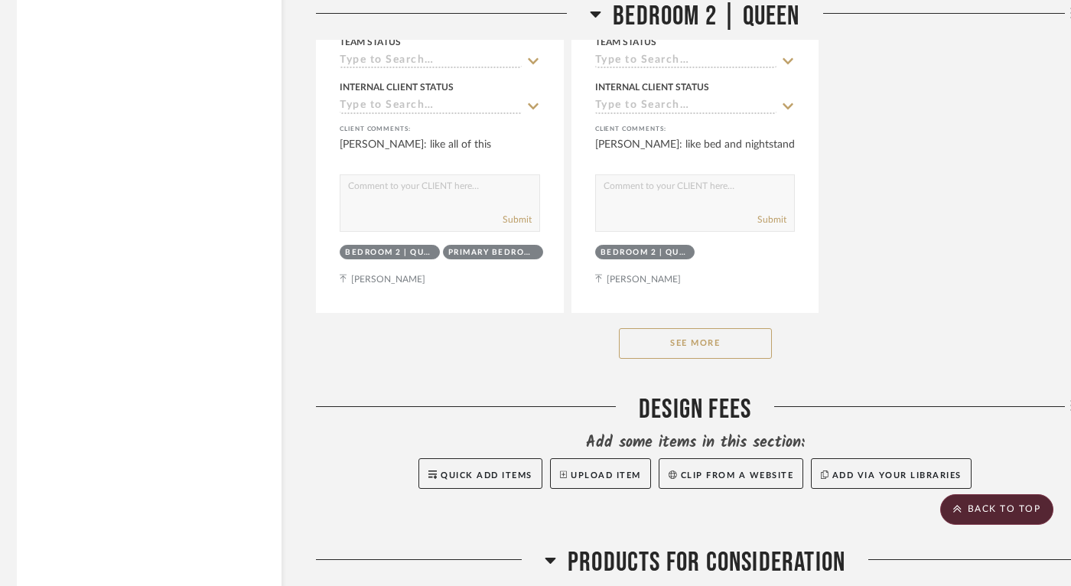
click at [716, 328] on button "See More" at bounding box center [695, 343] width 153 height 31
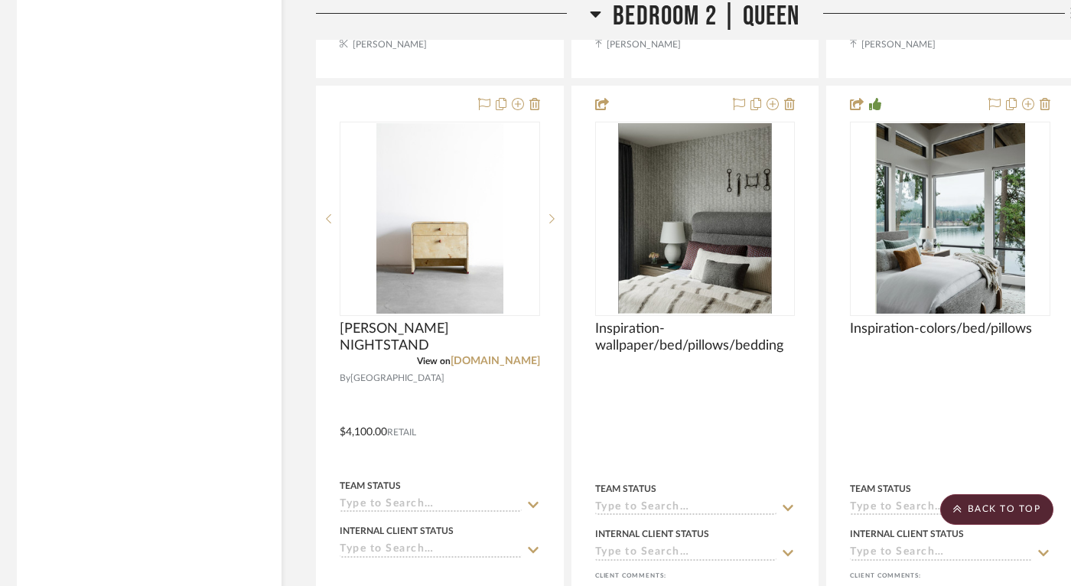
scroll to position [24291, 6]
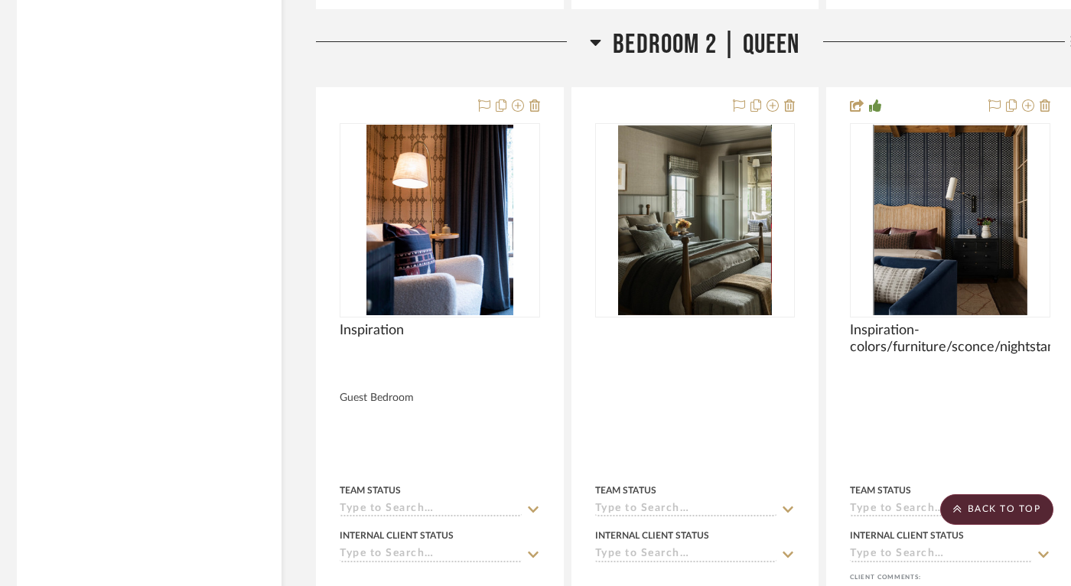
click at [710, 211] on img "0" at bounding box center [695, 220] width 154 height 191
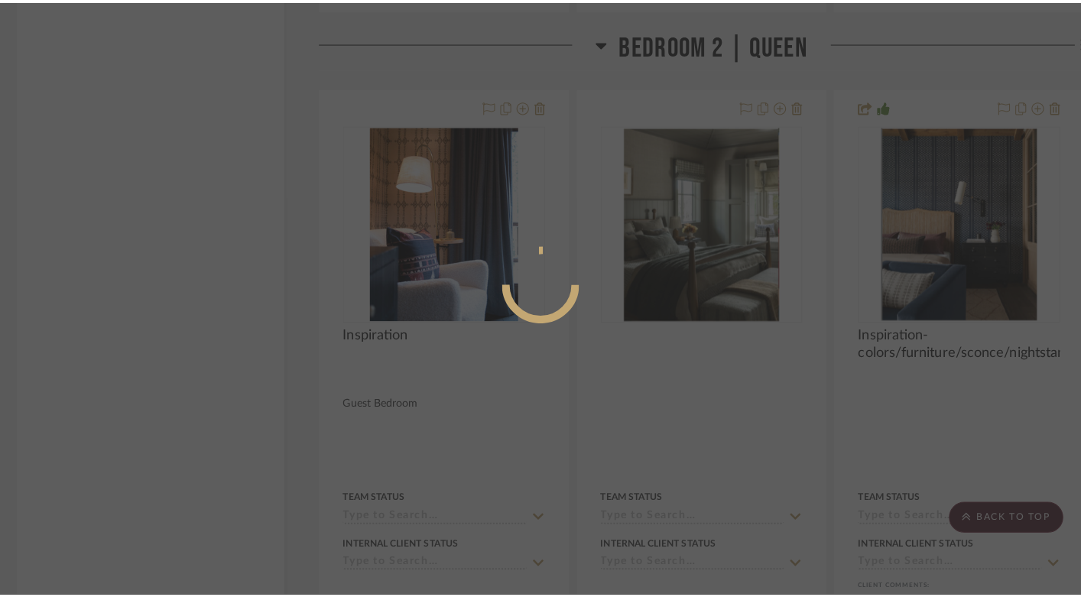
scroll to position [0, 0]
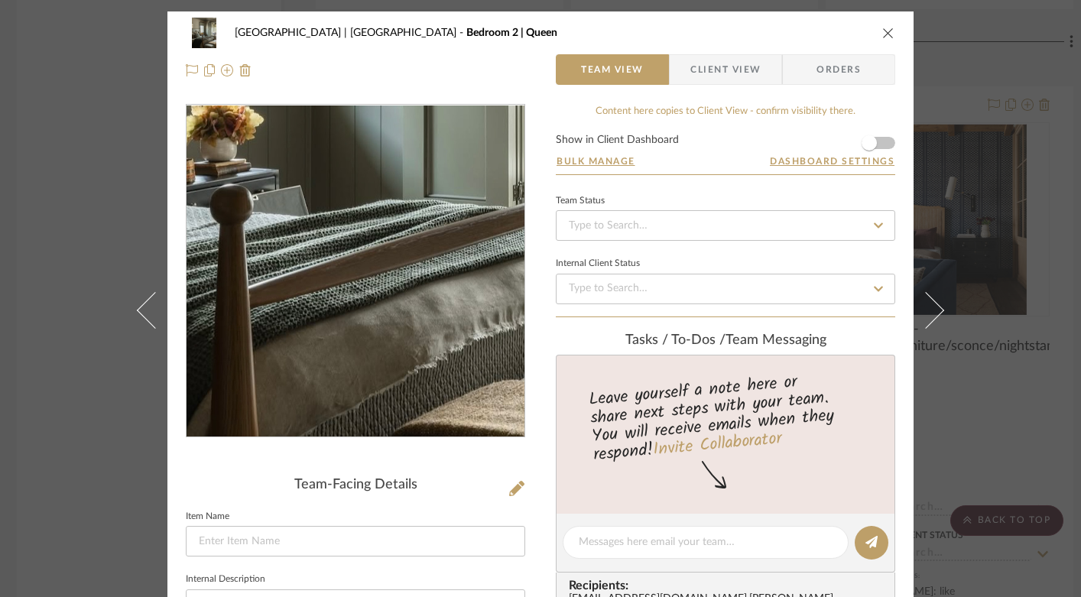
click at [375, 329] on img "0" at bounding box center [356, 272] width 266 height 332
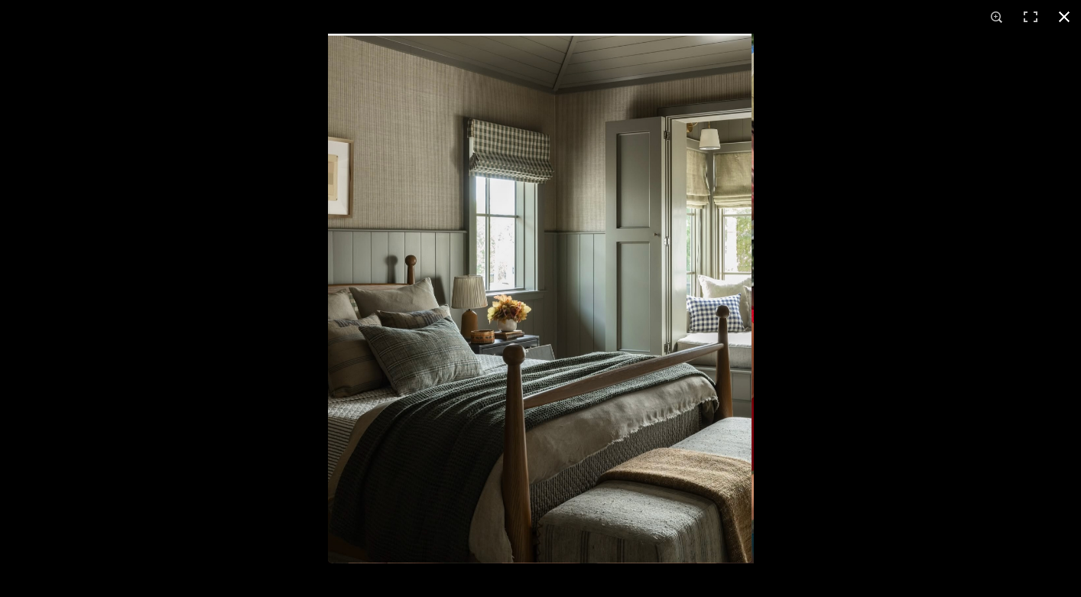
click at [1064, 17] on button at bounding box center [1065, 17] width 34 height 34
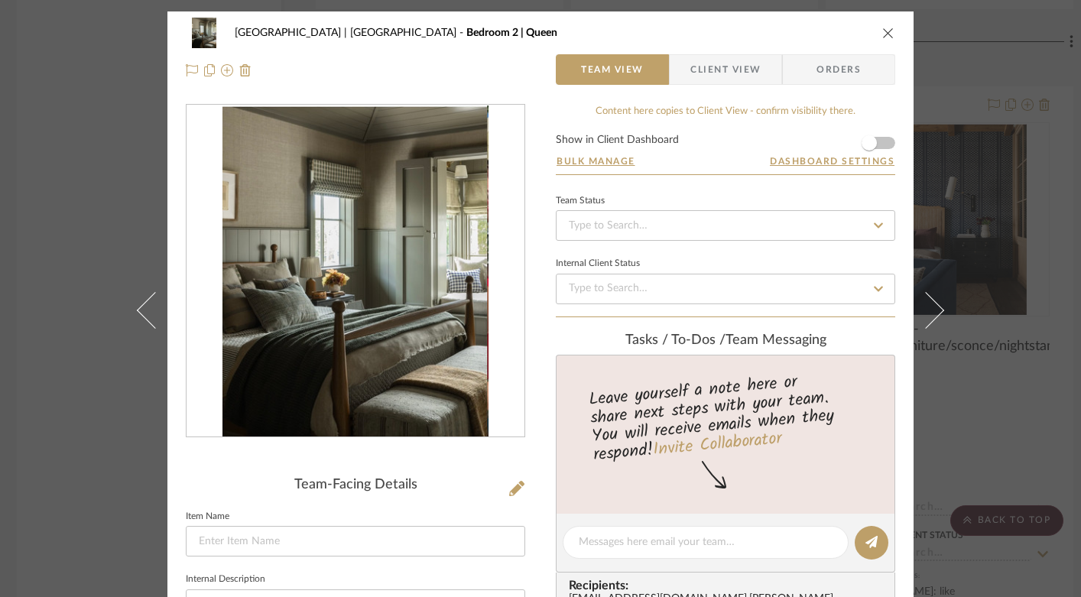
click at [886, 29] on icon "close" at bounding box center [888, 33] width 12 height 12
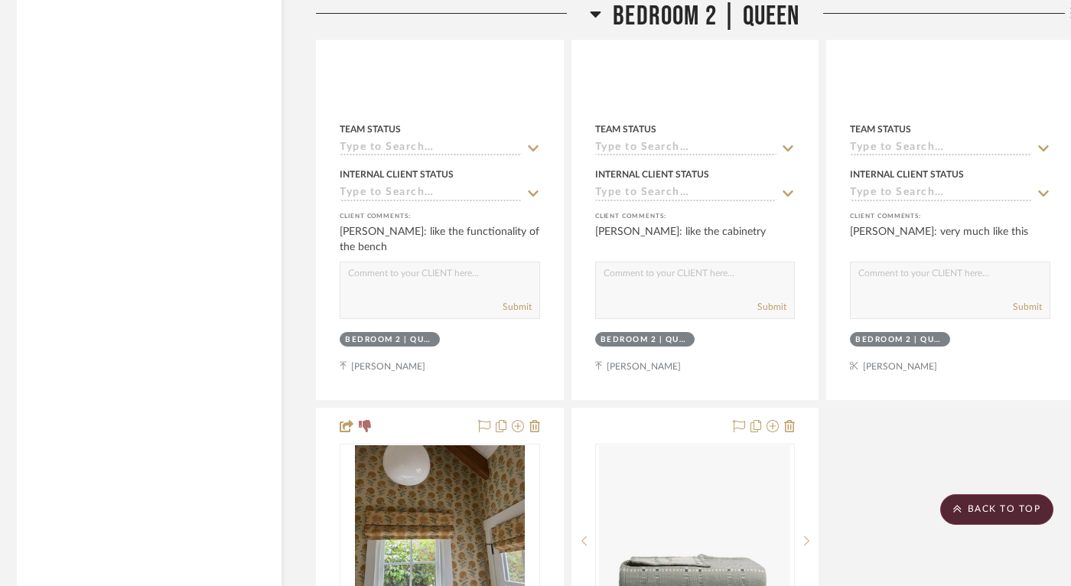
scroll to position [26242, 6]
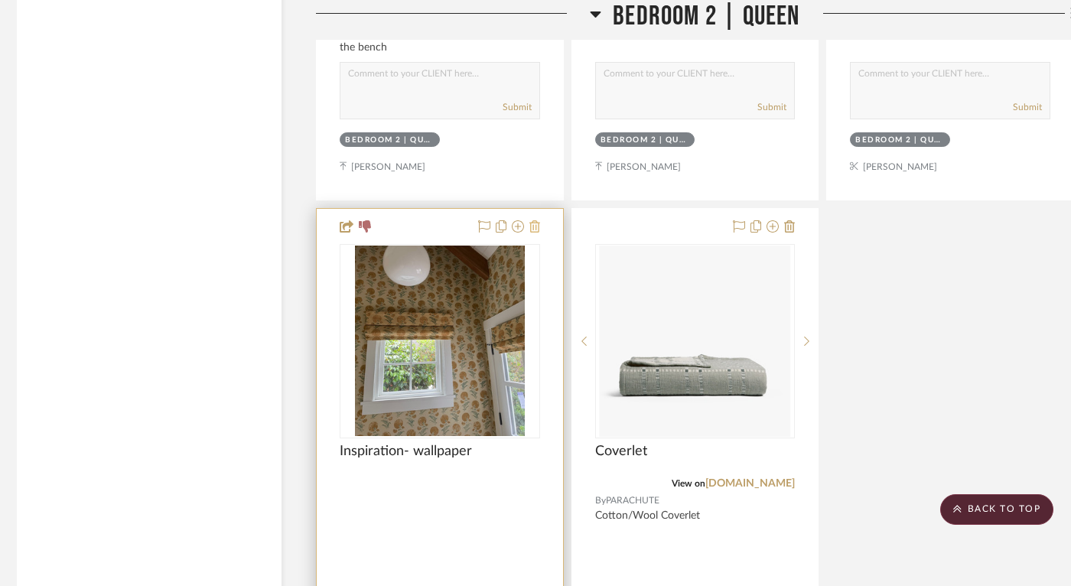
click at [538, 220] on icon at bounding box center [534, 226] width 11 height 12
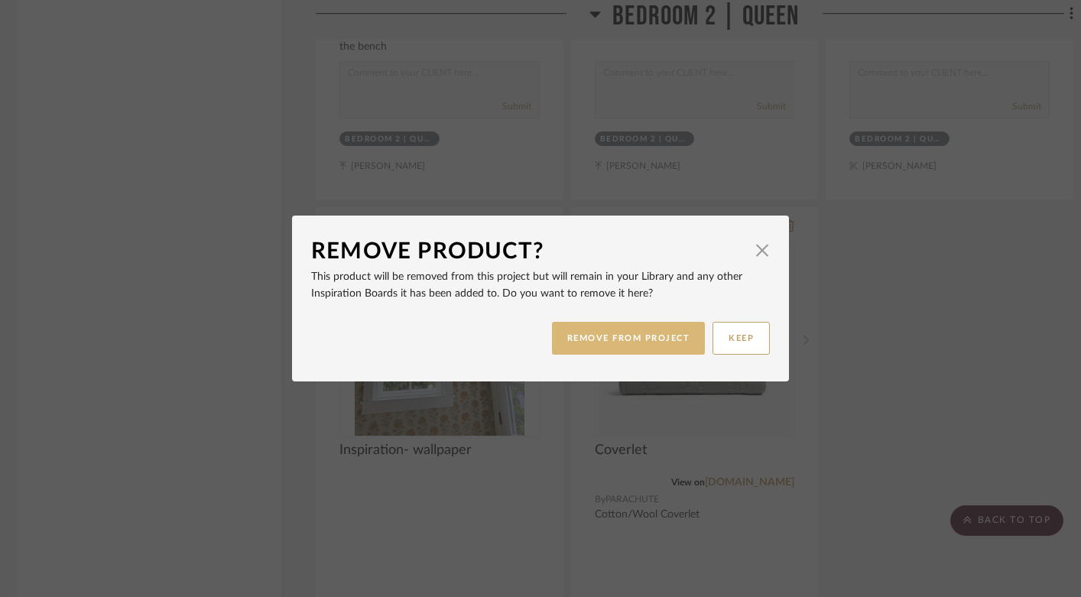
click at [622, 340] on button "REMOVE FROM PROJECT" at bounding box center [629, 338] width 154 height 33
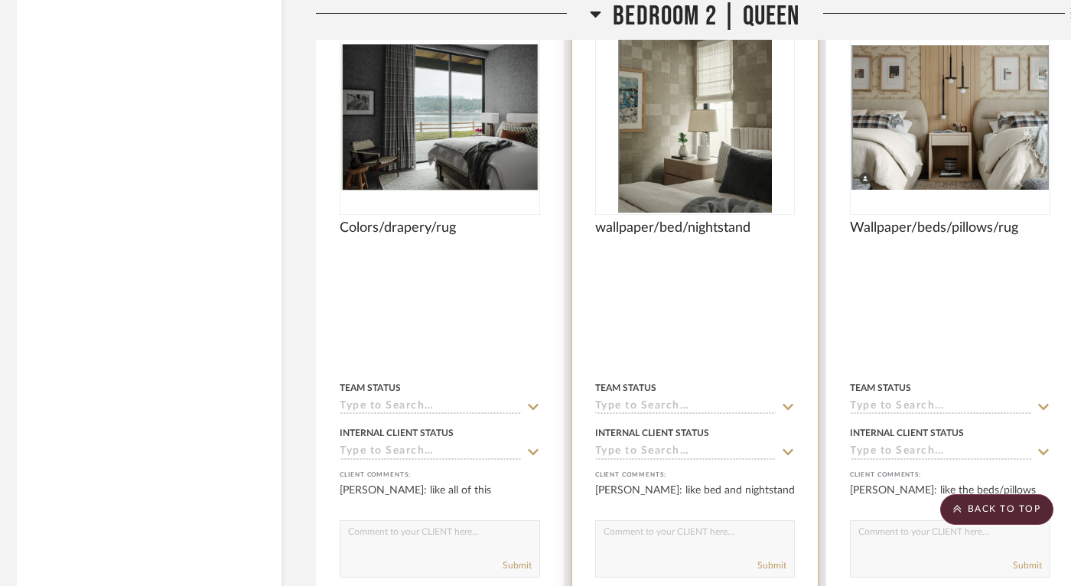
scroll to position [25079, 6]
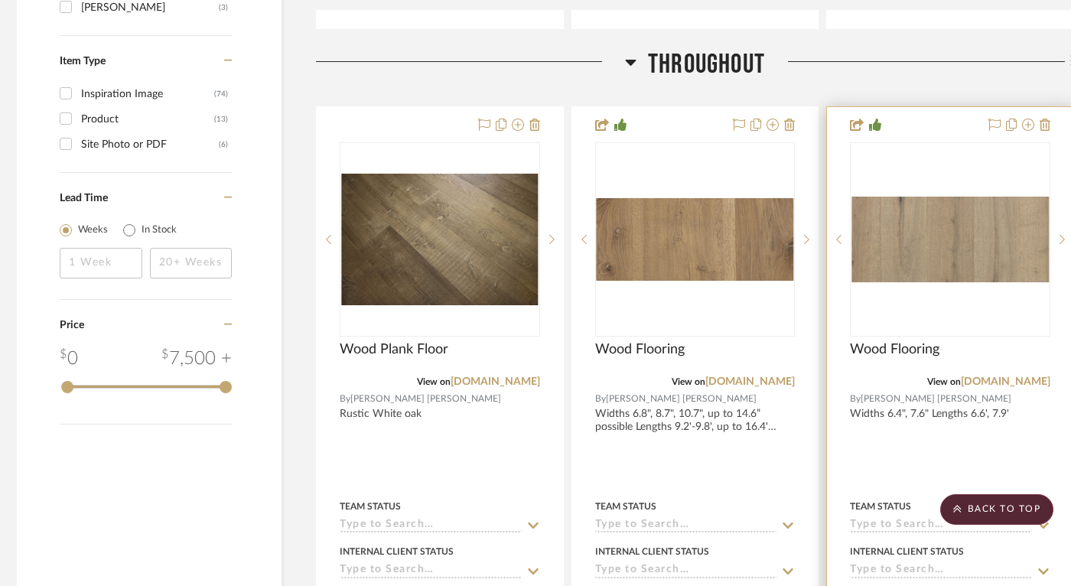
click at [941, 239] on img "0" at bounding box center [949, 240] width 197 height 86
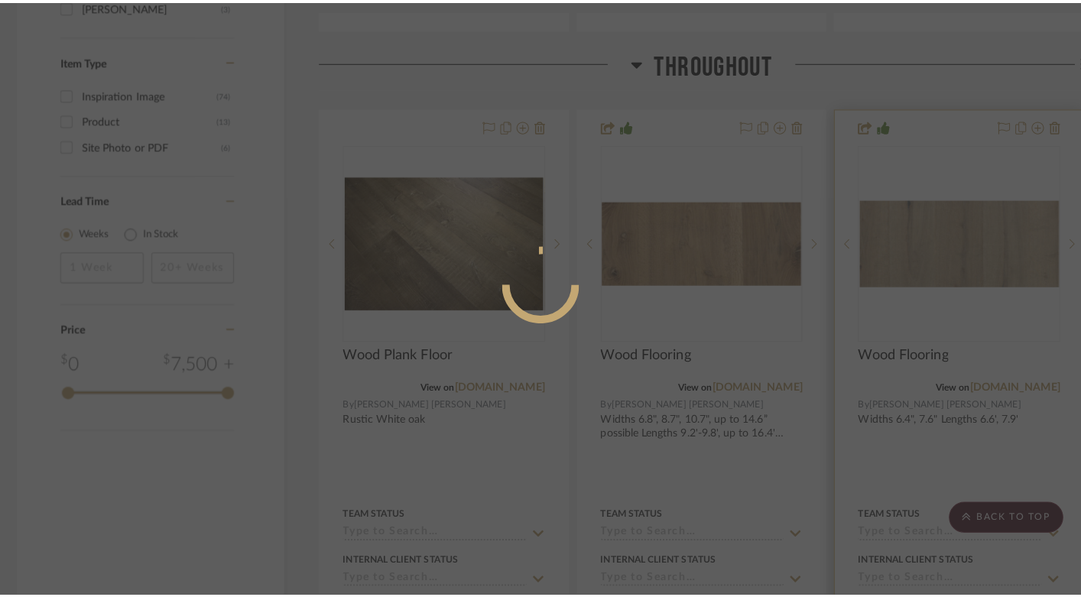
scroll to position [0, 0]
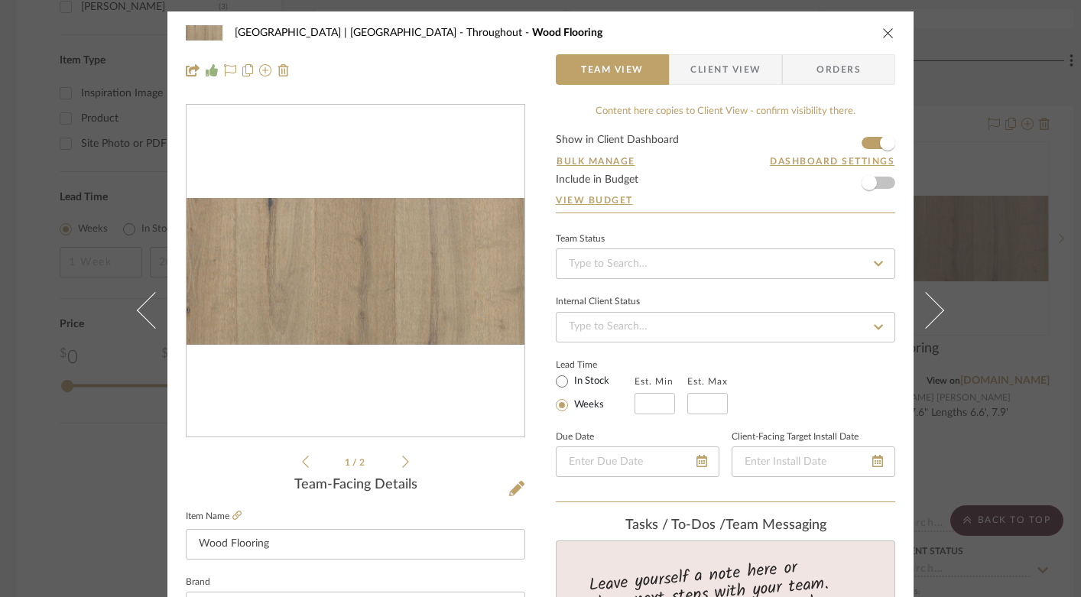
click at [394, 289] on div at bounding box center [356, 271] width 338 height 333
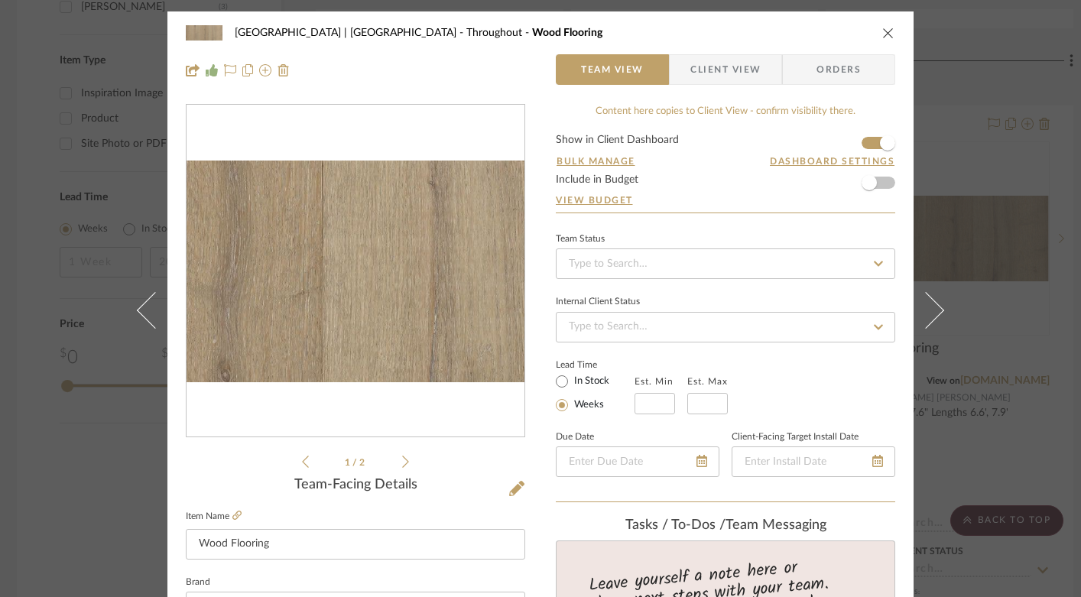
click at [401, 282] on img "0" at bounding box center [356, 271] width 338 height 147
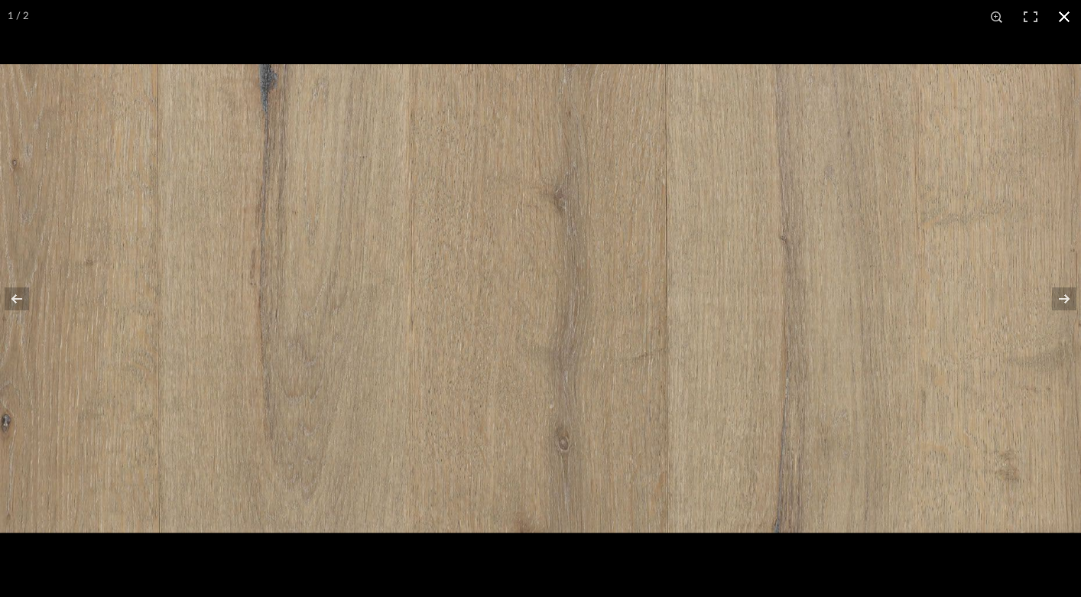
click at [1063, 6] on button at bounding box center [1065, 17] width 34 height 34
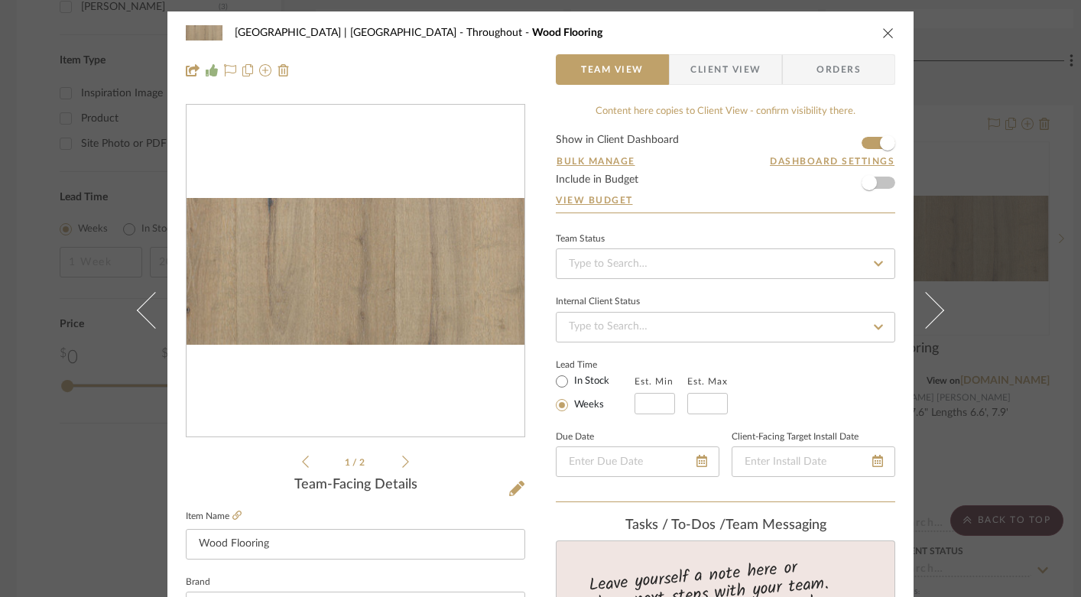
click at [882, 32] on icon "close" at bounding box center [888, 33] width 12 height 12
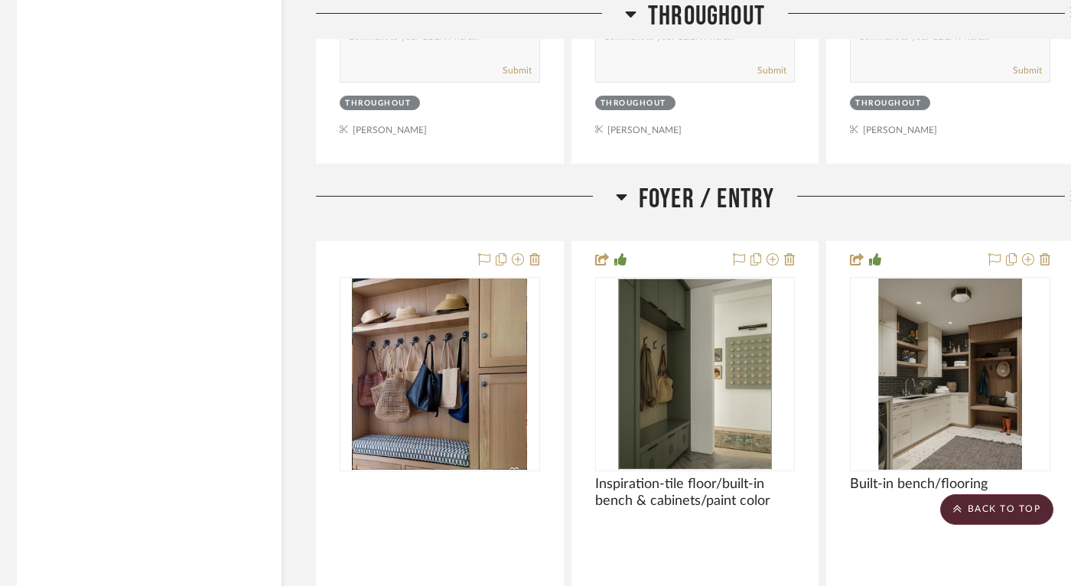
scroll to position [3214, 6]
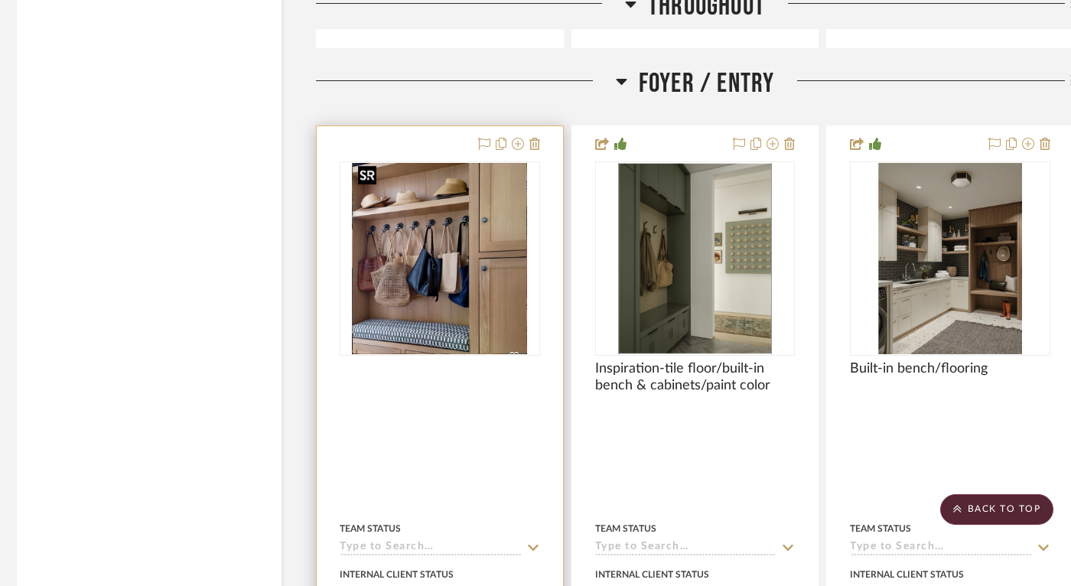
click at [0, 0] on img at bounding box center [0, 0] width 0 height 0
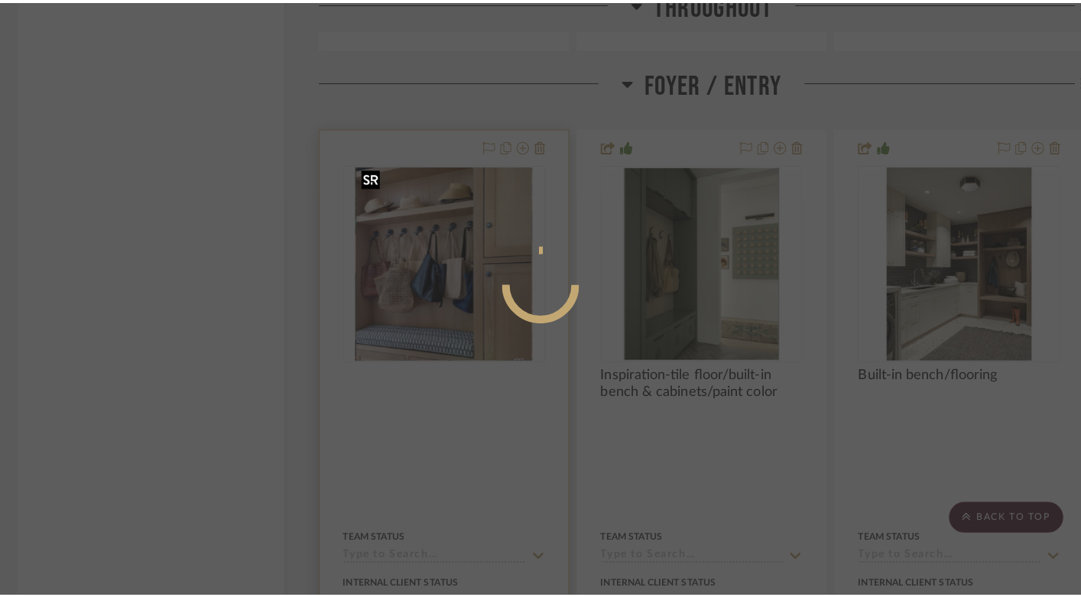
scroll to position [0, 0]
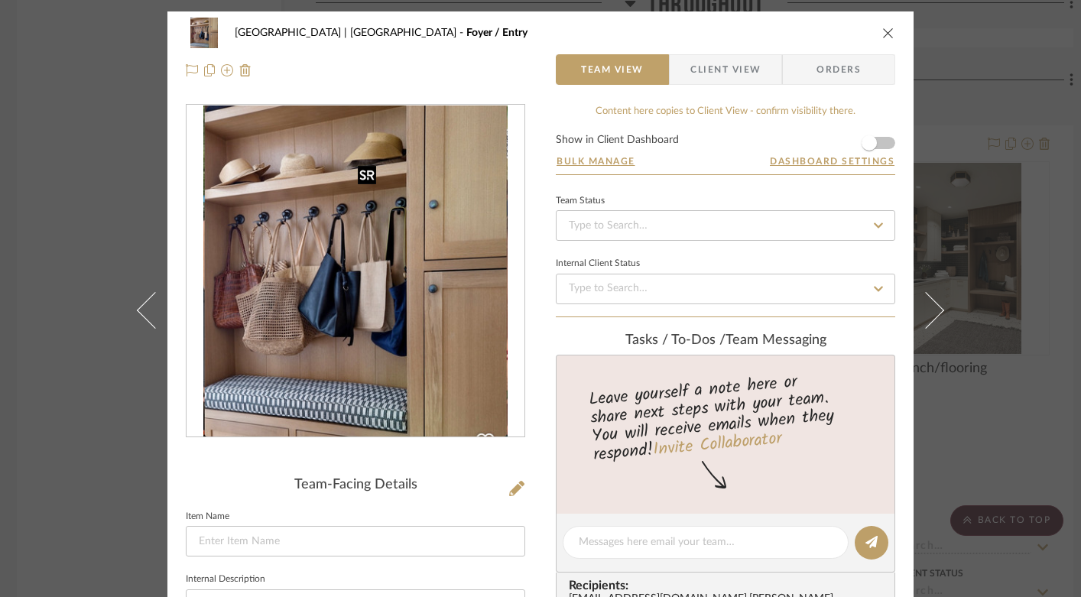
click at [360, 286] on div at bounding box center [356, 271] width 338 height 333
click at [378, 265] on div at bounding box center [356, 271] width 338 height 333
click at [378, 267] on img "0" at bounding box center [355, 272] width 304 height 332
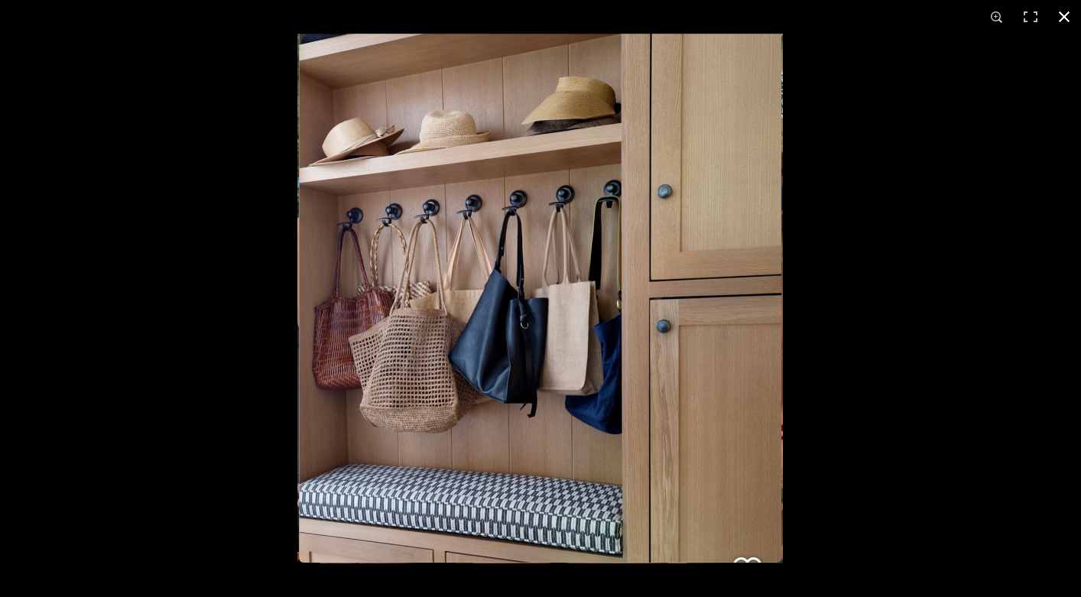
click at [1063, 18] on button at bounding box center [1065, 17] width 34 height 34
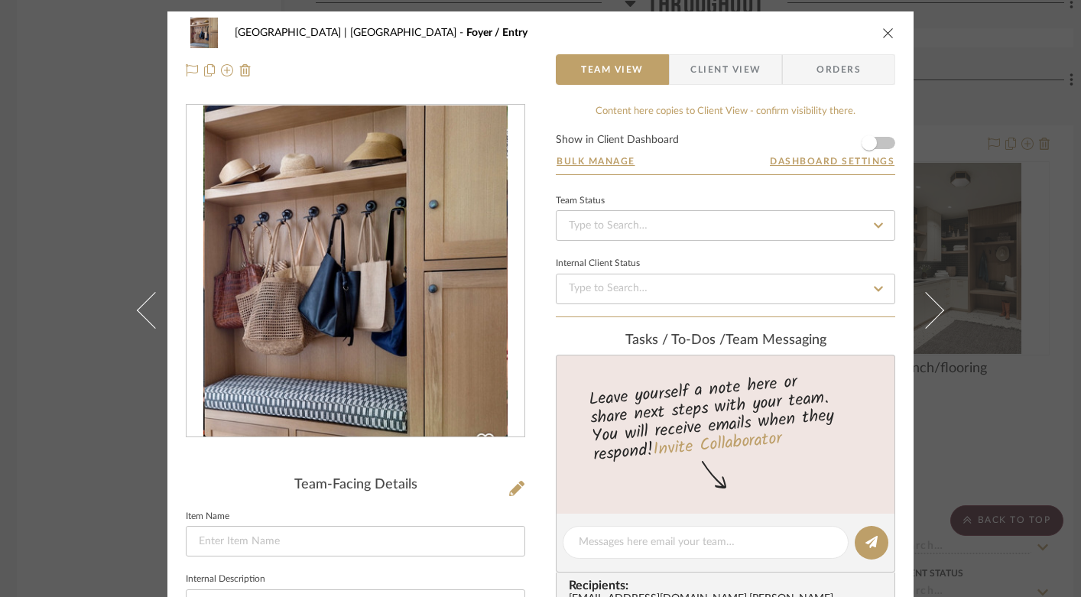
click at [882, 35] on icon "close" at bounding box center [888, 33] width 12 height 12
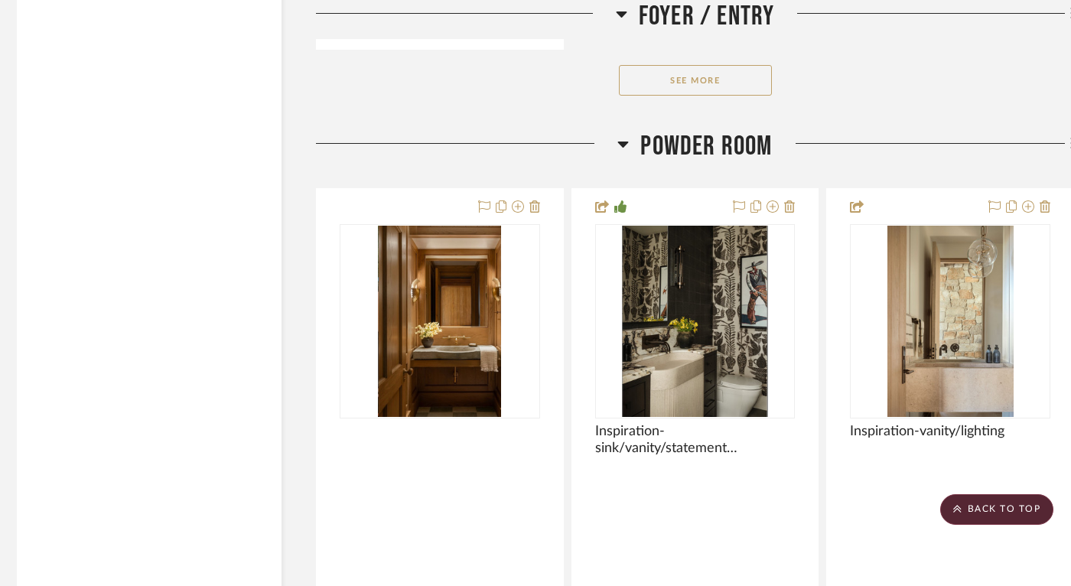
scroll to position [5343, 6]
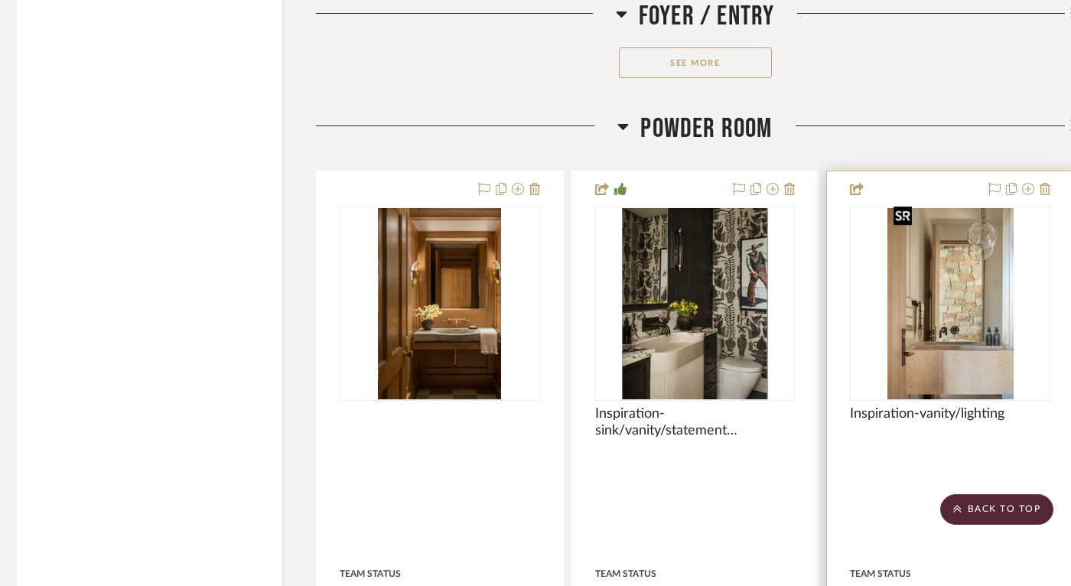
click at [951, 308] on img "0" at bounding box center [950, 303] width 126 height 191
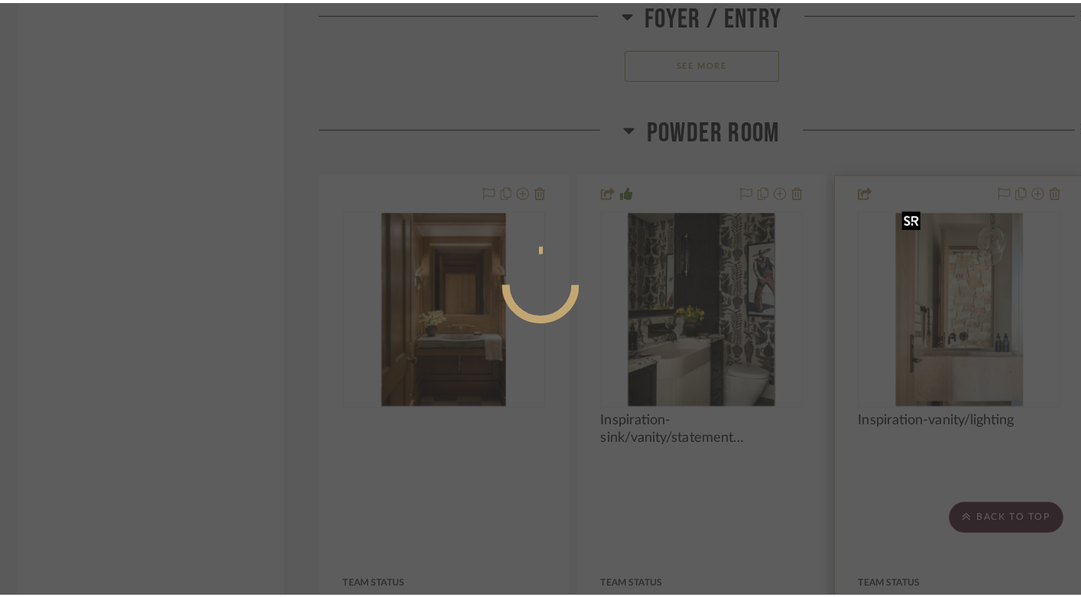
scroll to position [0, 0]
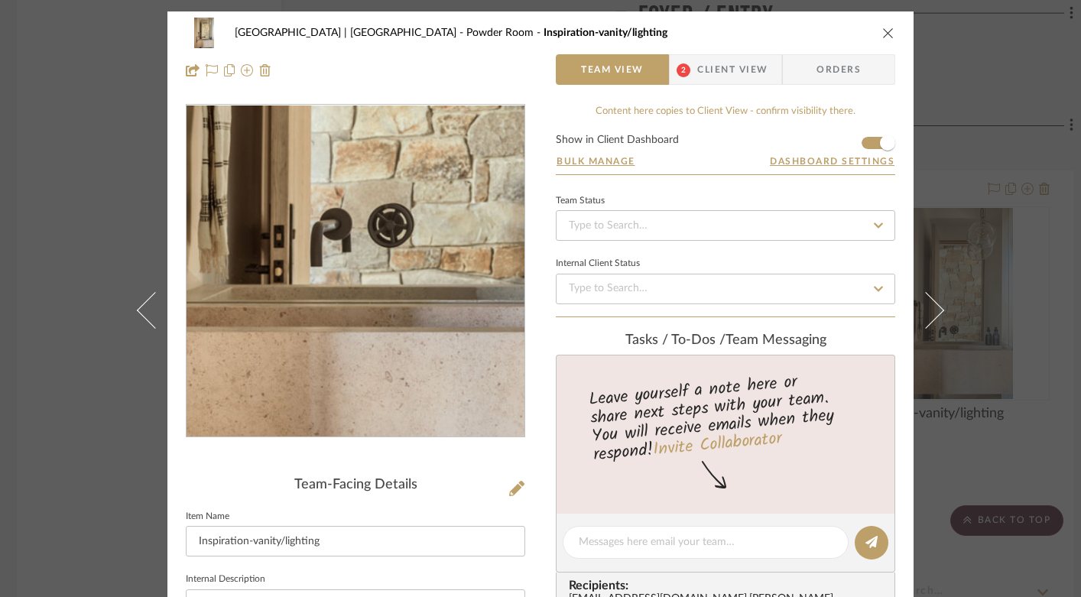
click at [346, 333] on img "0" at bounding box center [355, 272] width 219 height 332
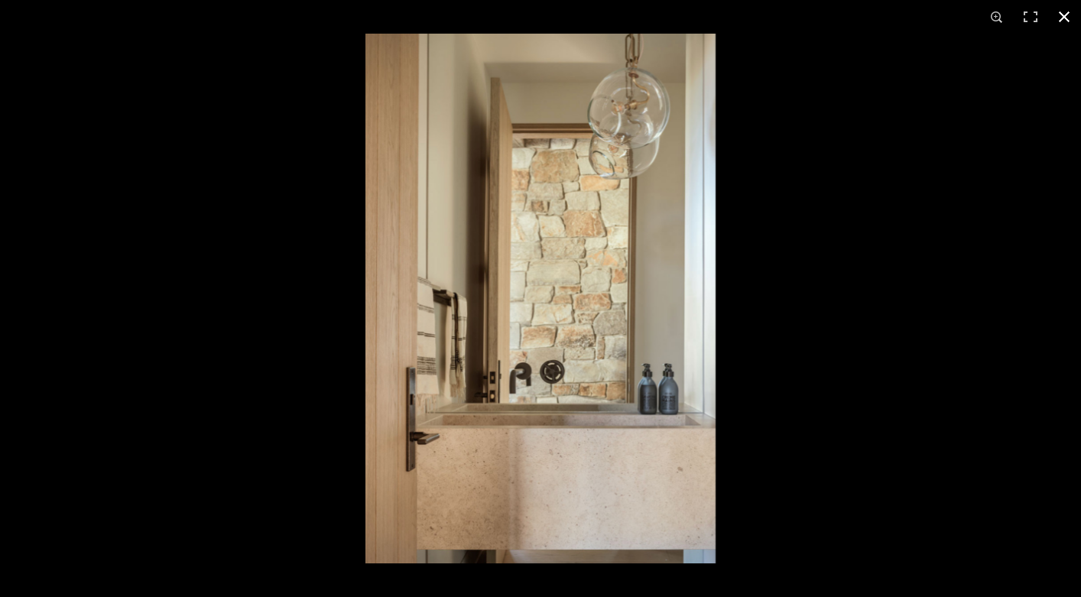
click at [1061, 16] on button at bounding box center [1065, 17] width 34 height 34
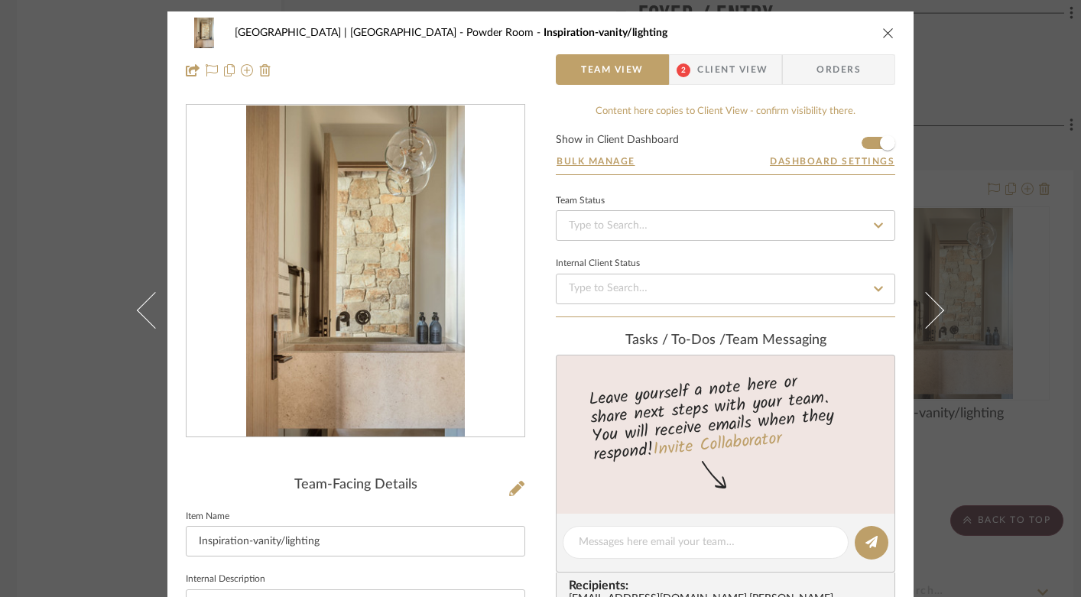
click at [882, 34] on icon "close" at bounding box center [888, 33] width 12 height 12
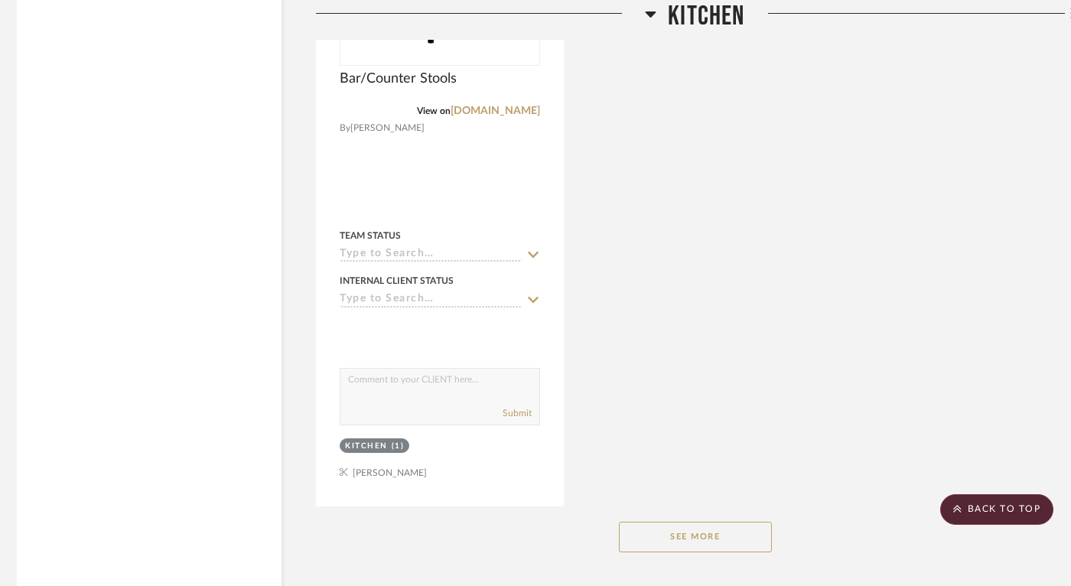
scroll to position [8633, 6]
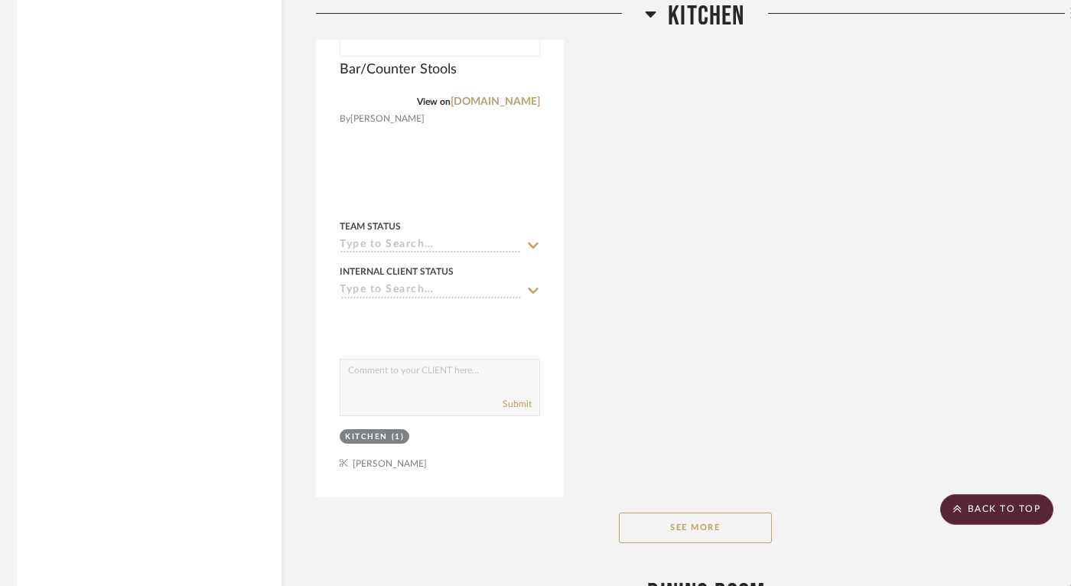
click at [724, 512] on button "See More" at bounding box center [695, 527] width 153 height 31
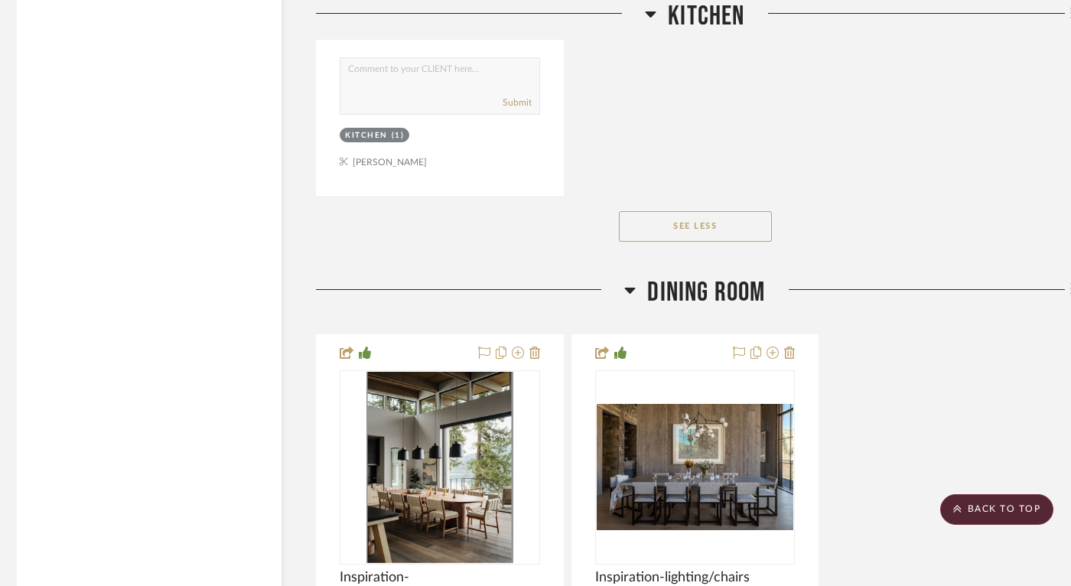
scroll to position [8937, 6]
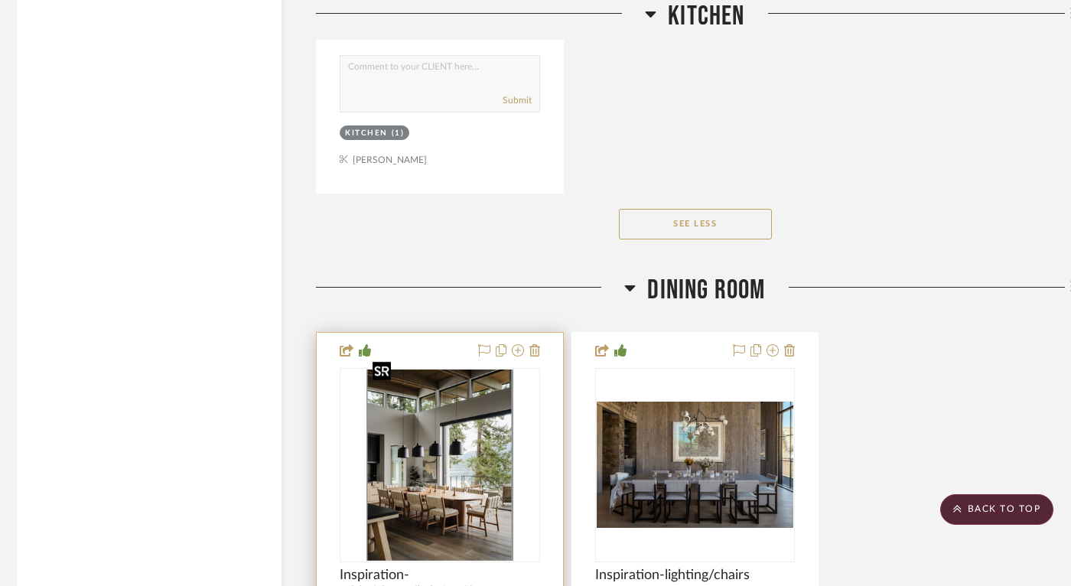
click at [0, 0] on img at bounding box center [0, 0] width 0 height 0
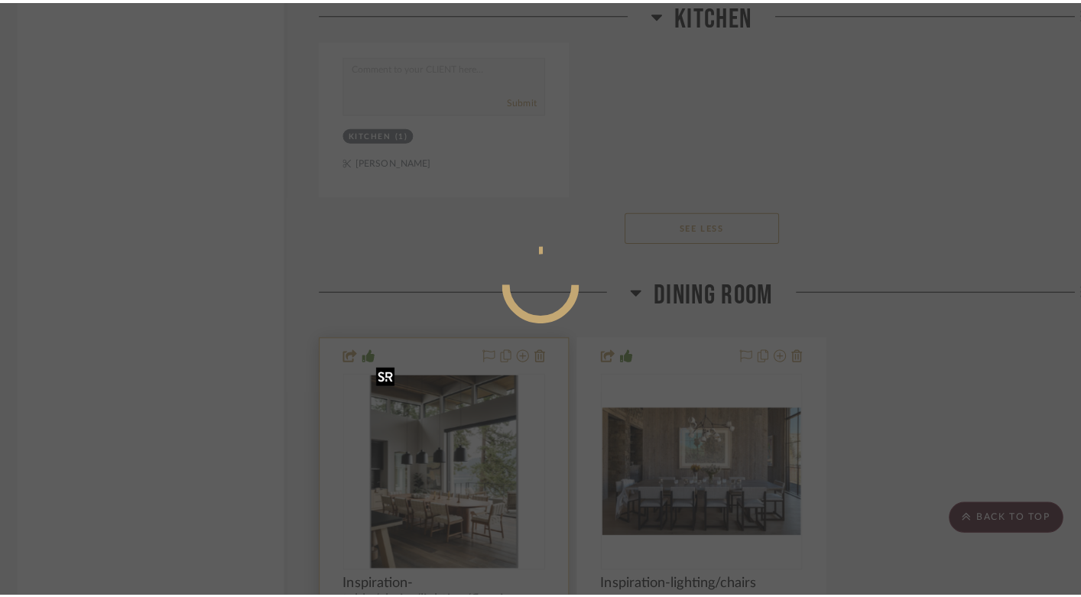
scroll to position [0, 0]
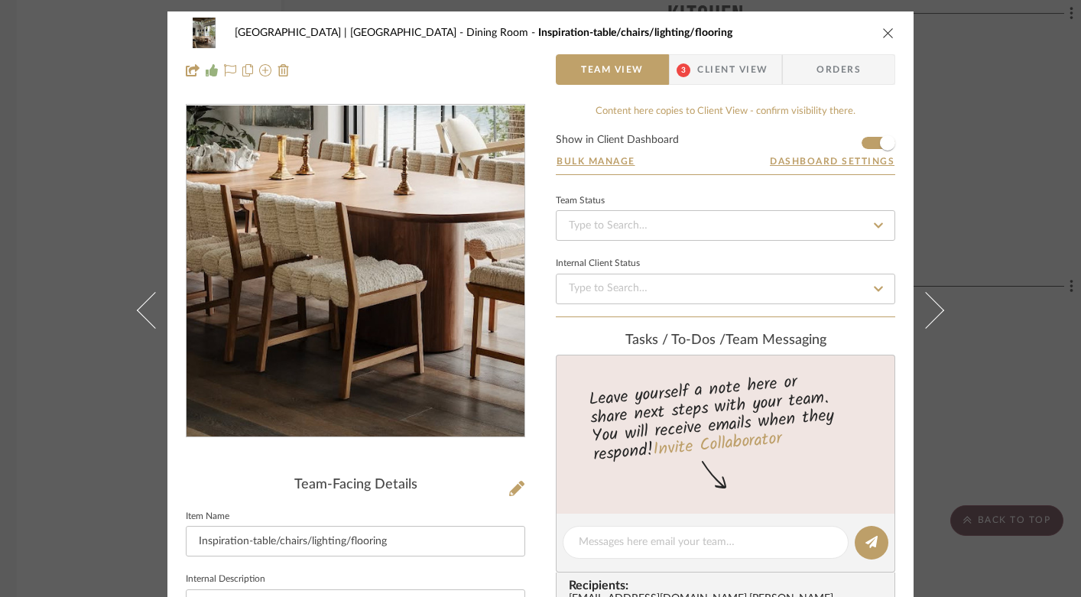
click at [359, 350] on img "0" at bounding box center [356, 272] width 254 height 332
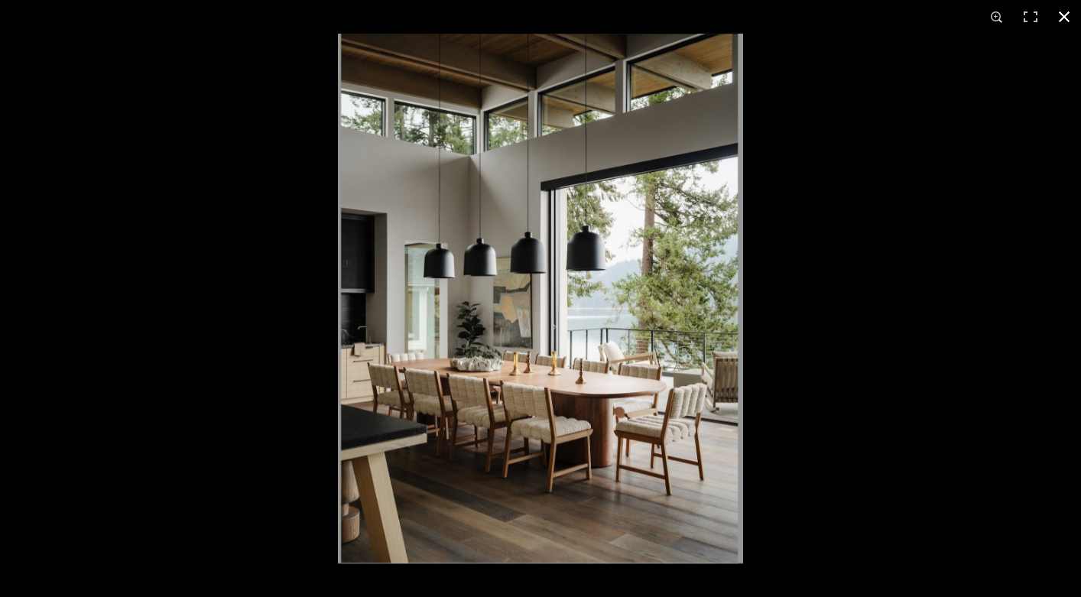
click at [1061, 20] on button at bounding box center [1065, 17] width 34 height 34
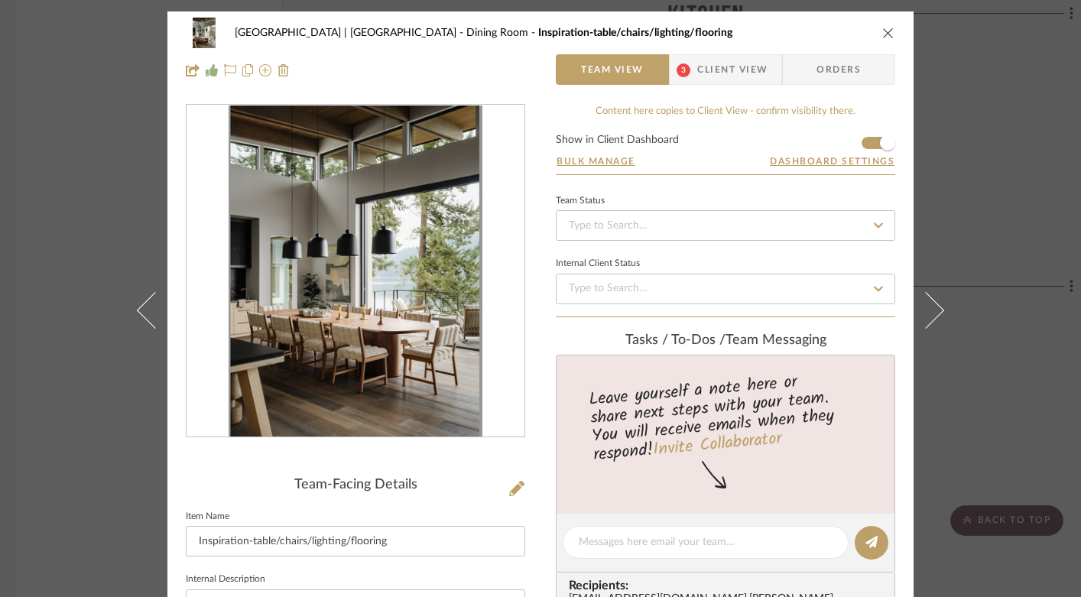
click at [885, 37] on icon "close" at bounding box center [888, 33] width 12 height 12
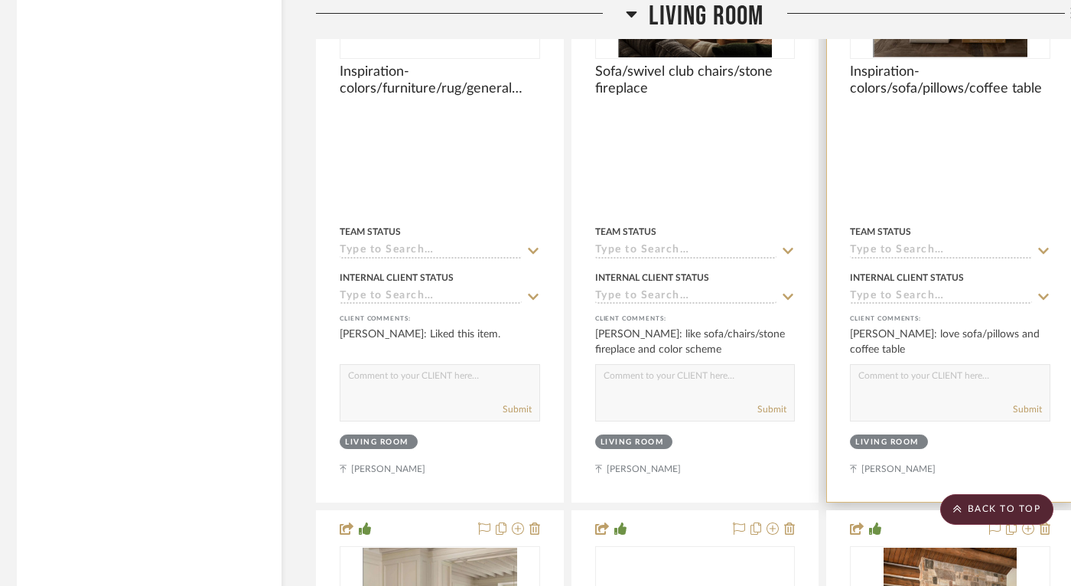
scroll to position [11887, 6]
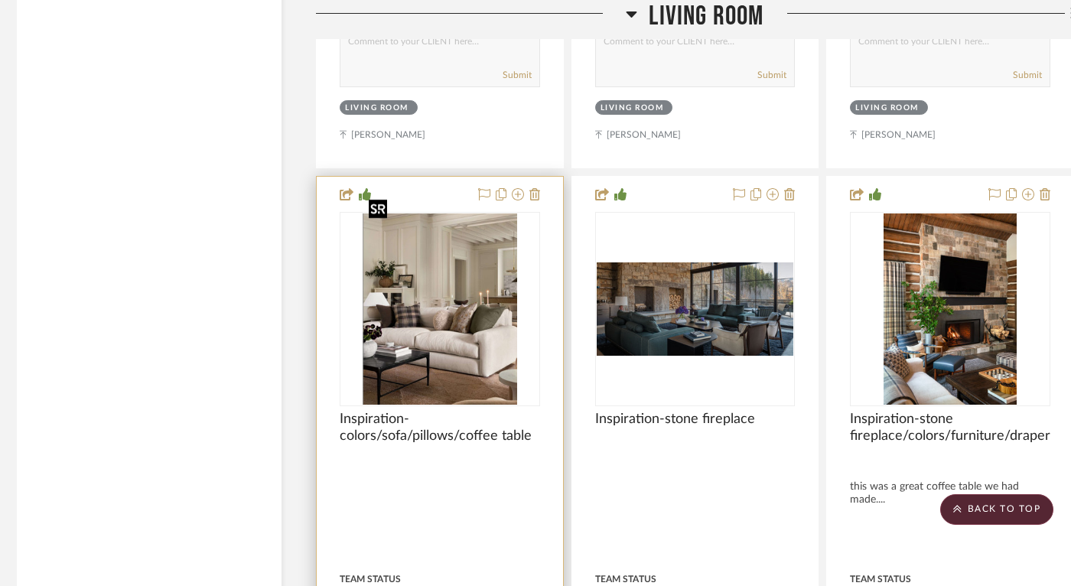
click at [421, 313] on img "0" at bounding box center [439, 308] width 154 height 191
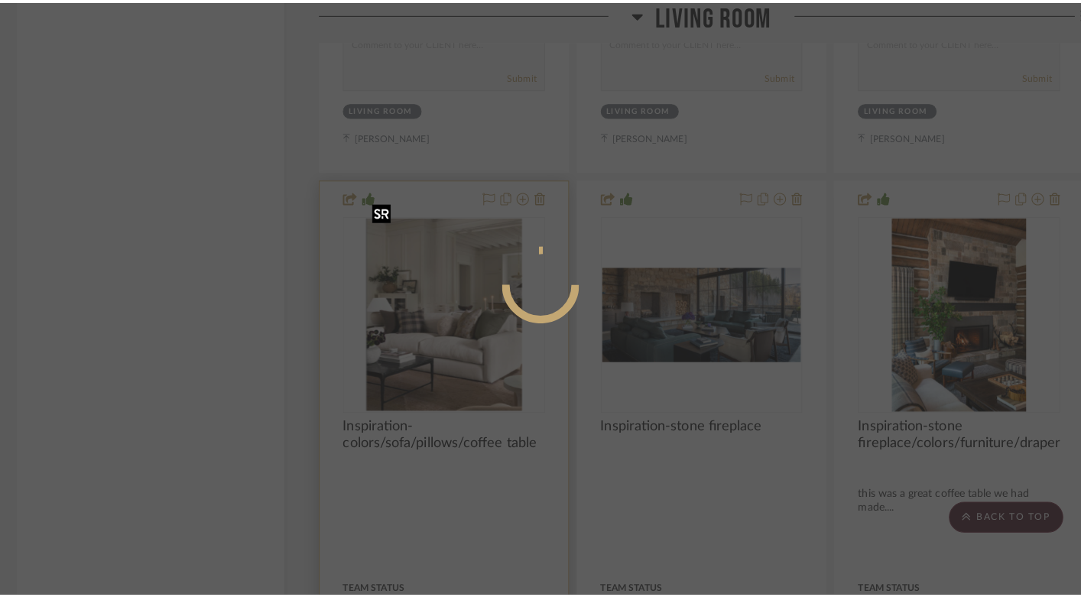
scroll to position [0, 0]
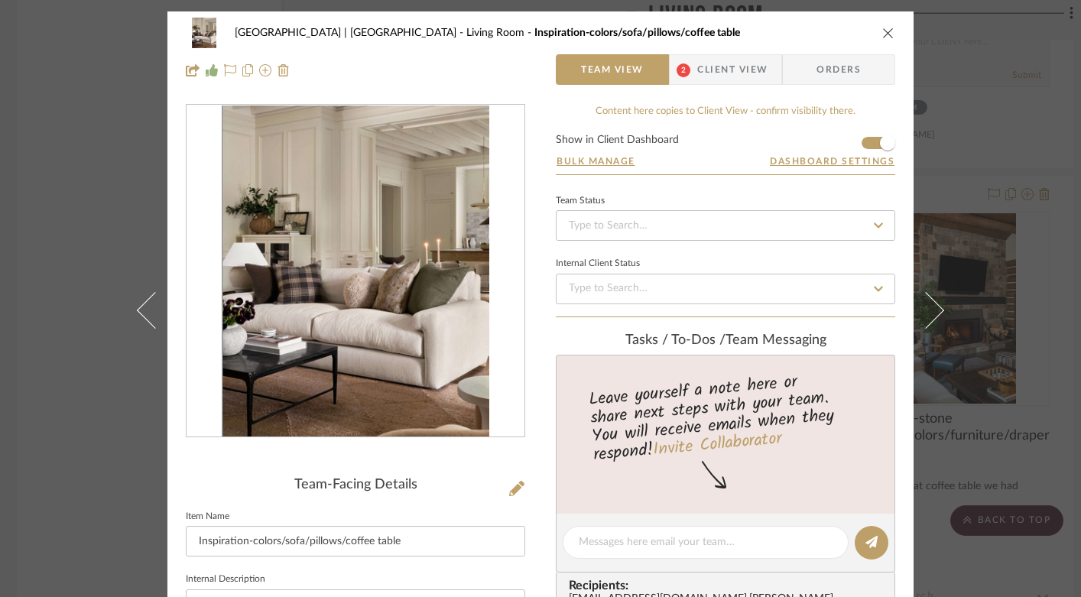
click at [1003, 150] on div "Meadow Mountain | [GEOGRAPHIC_DATA] Living Room Inspiration-colors/sofa/pillows…" at bounding box center [540, 298] width 1081 height 597
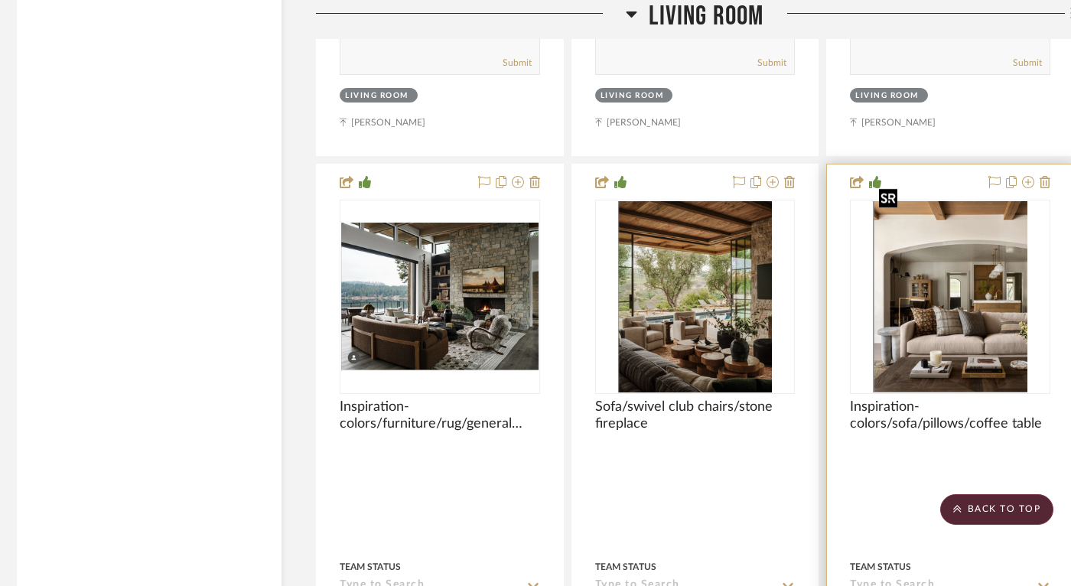
click at [977, 306] on img "0" at bounding box center [949, 296] width 154 height 191
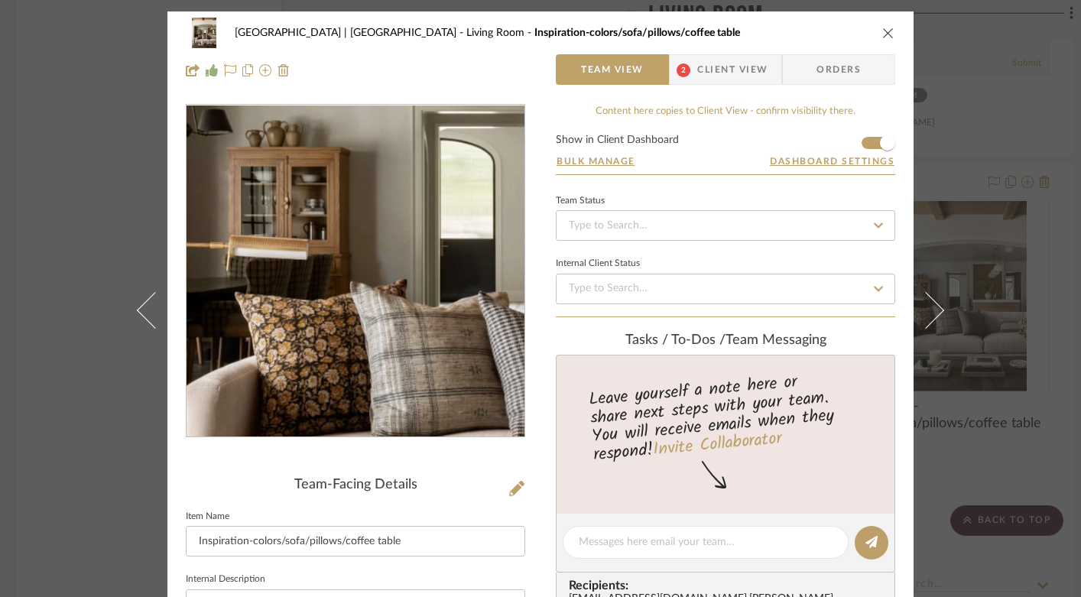
click at [322, 284] on img "0" at bounding box center [356, 272] width 268 height 332
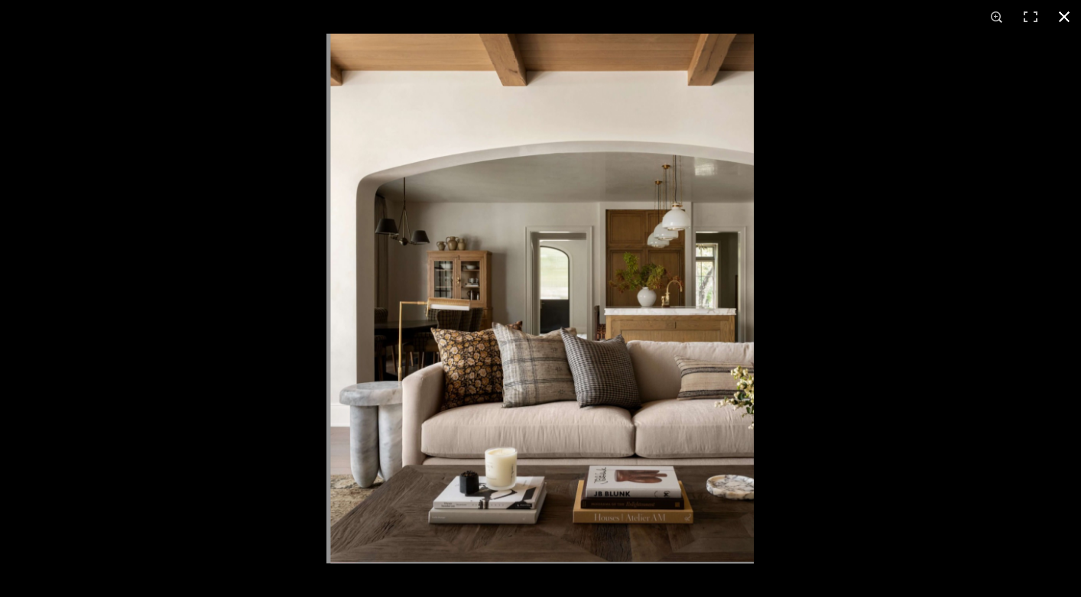
click at [1062, 18] on button at bounding box center [1065, 17] width 34 height 34
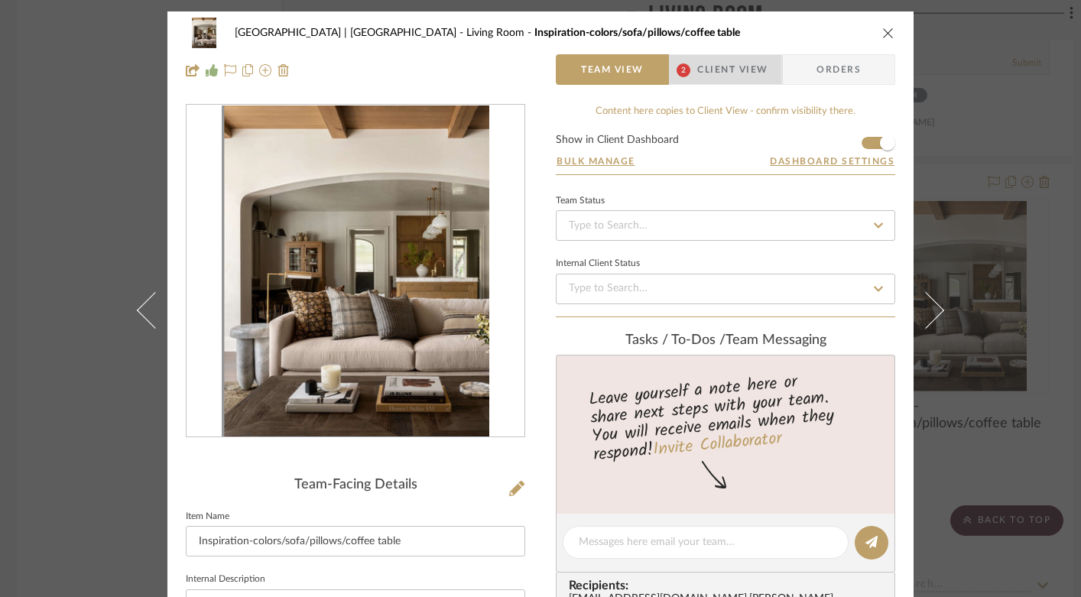
click at [697, 65] on span "Client View" at bounding box center [732, 69] width 70 height 31
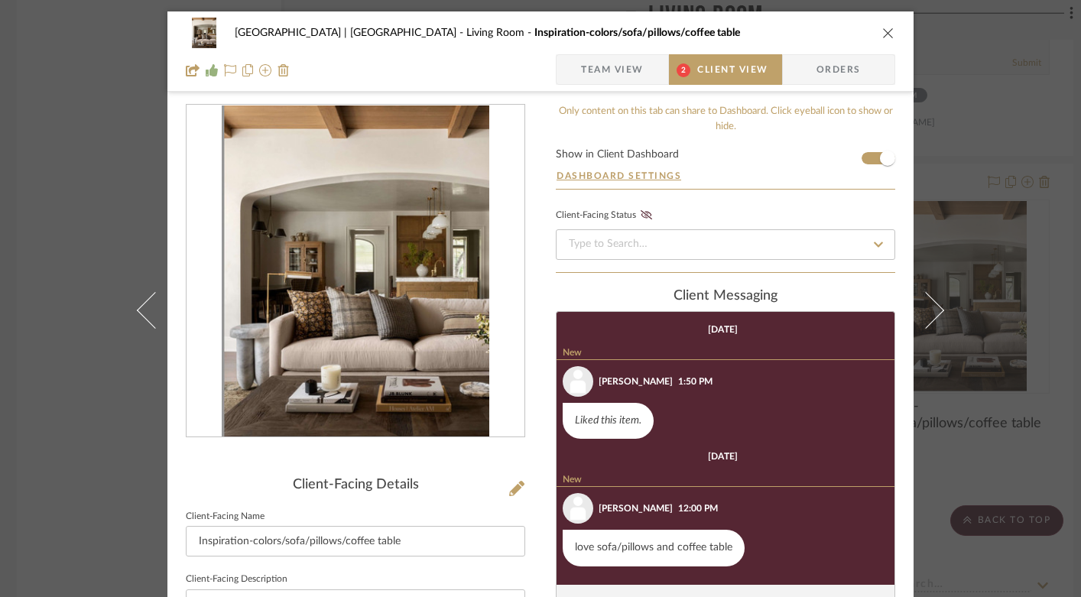
scroll to position [8, 0]
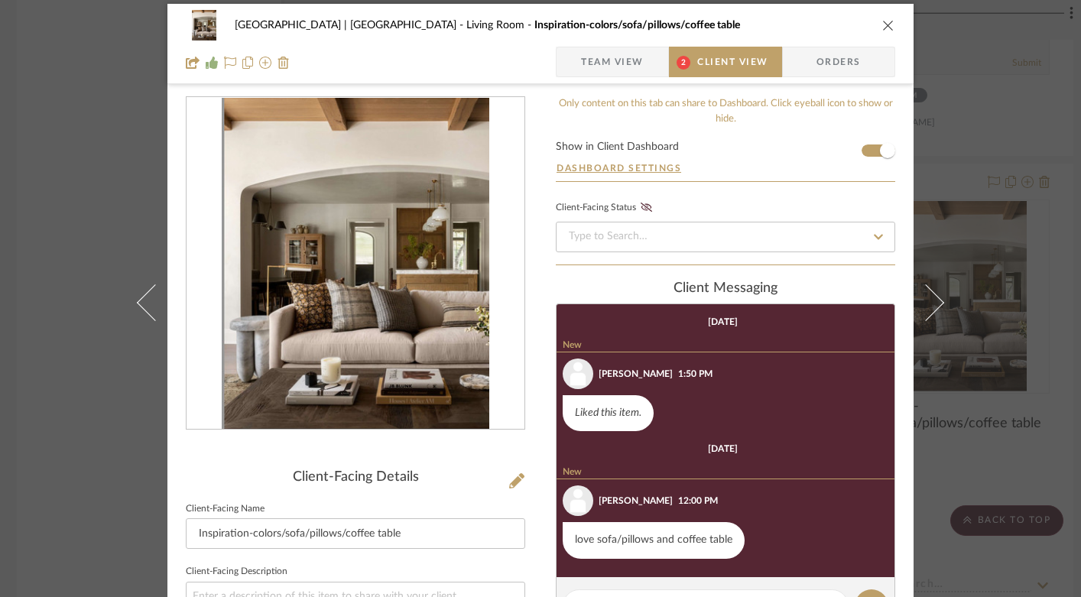
click at [885, 26] on icon "close" at bounding box center [888, 25] width 12 height 12
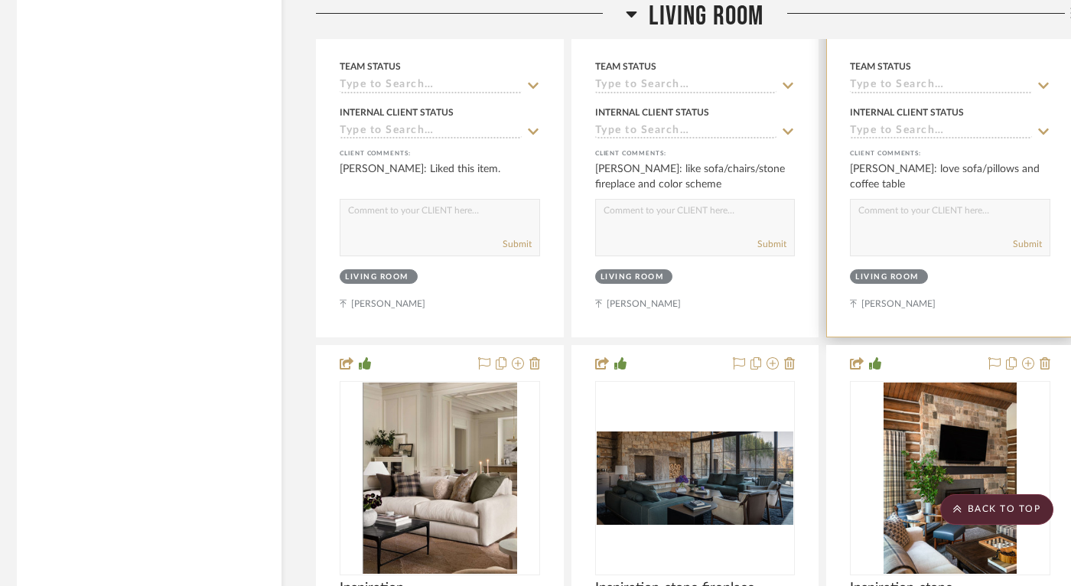
scroll to position [11726, 6]
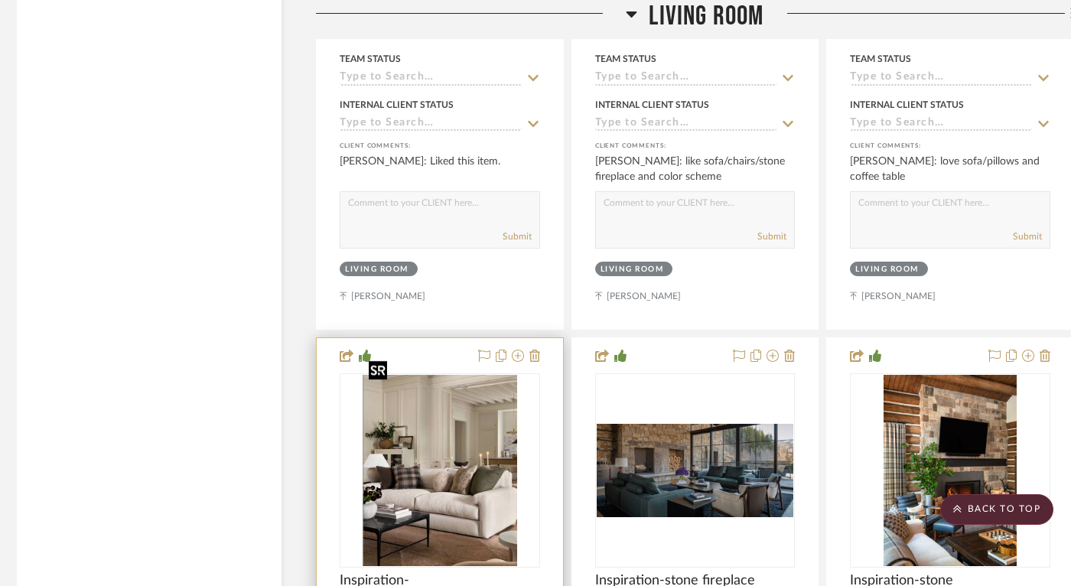
click at [437, 482] on img "0" at bounding box center [439, 470] width 154 height 191
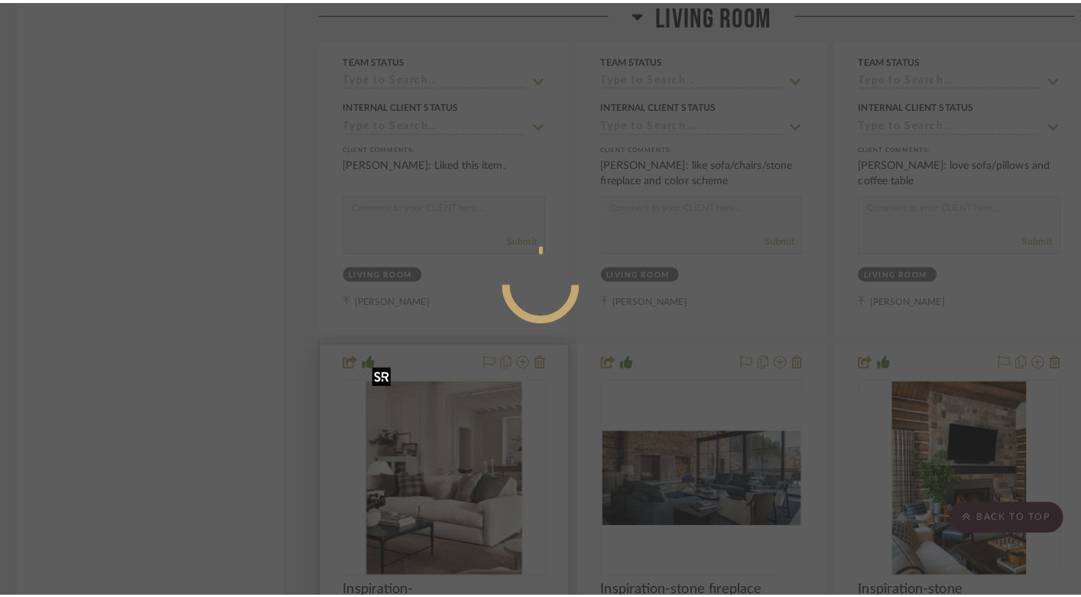
scroll to position [0, 0]
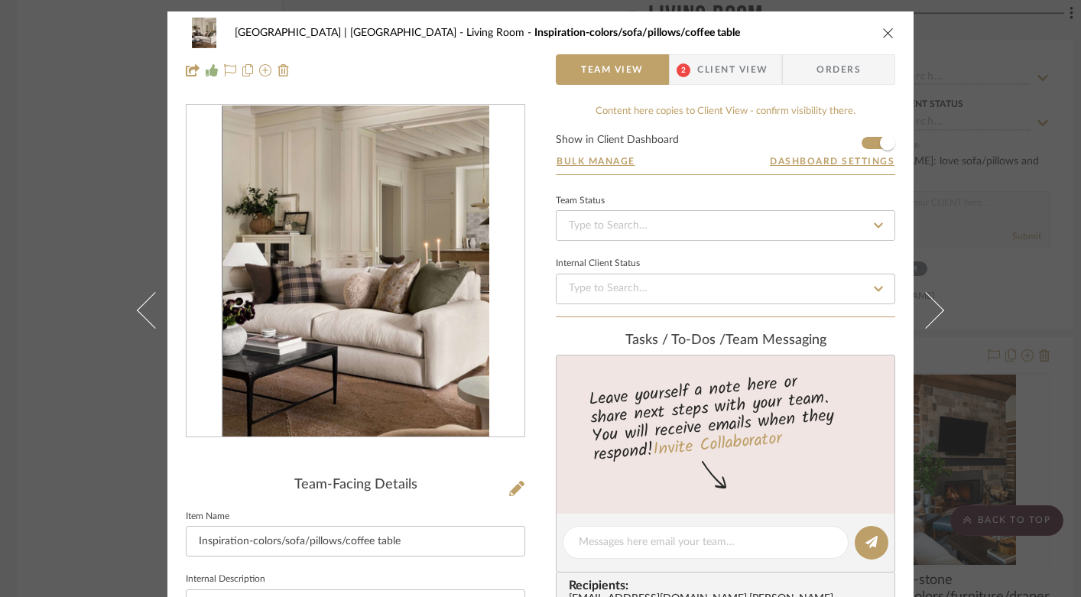
click at [710, 70] on span "Client View" at bounding box center [732, 69] width 70 height 31
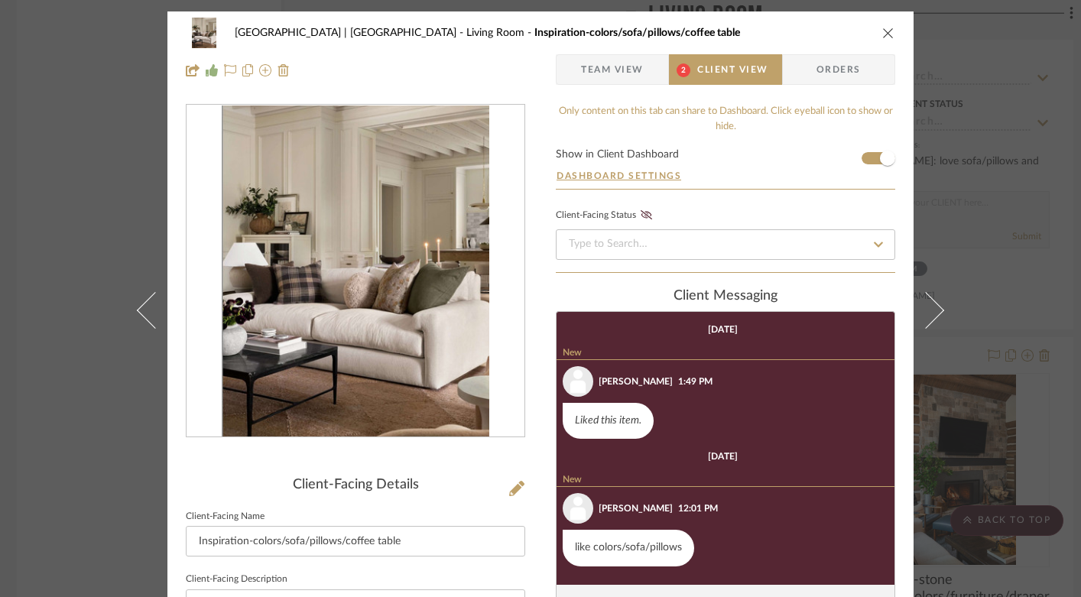
click at [882, 33] on icon "close" at bounding box center [888, 33] width 12 height 12
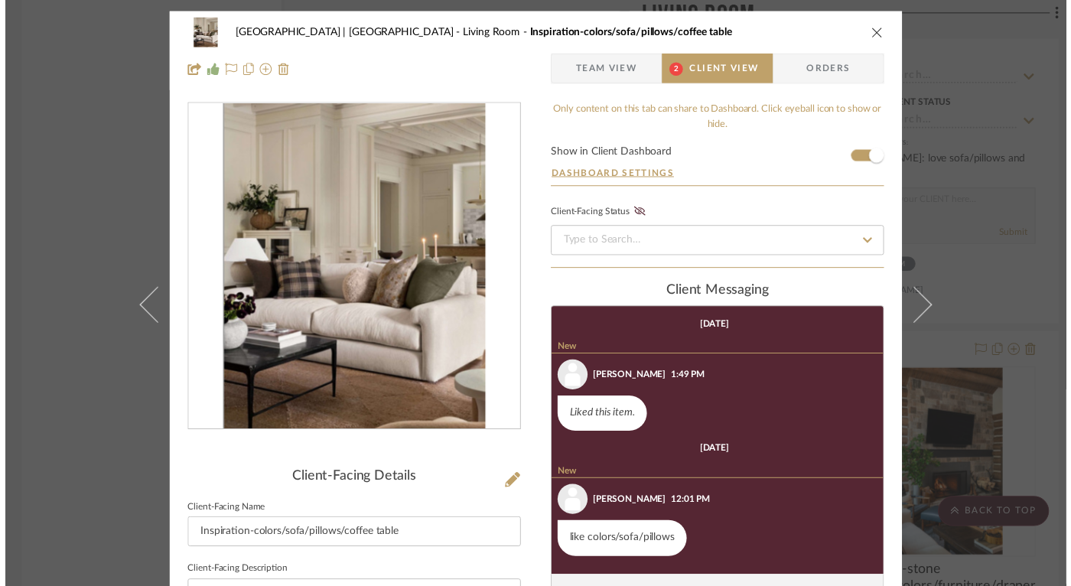
scroll to position [11726, 6]
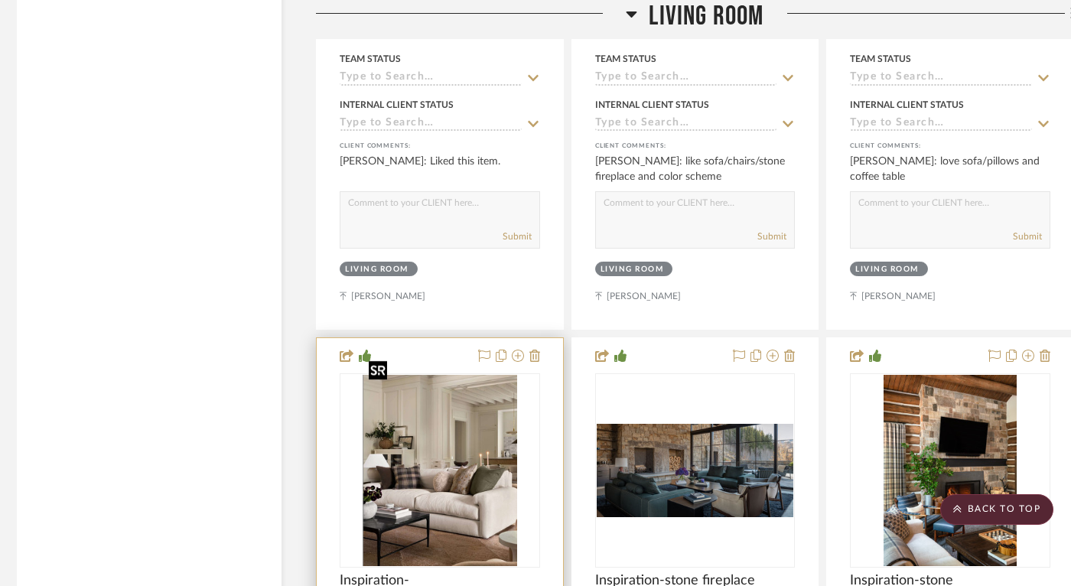
click at [460, 482] on img "0" at bounding box center [439, 470] width 154 height 191
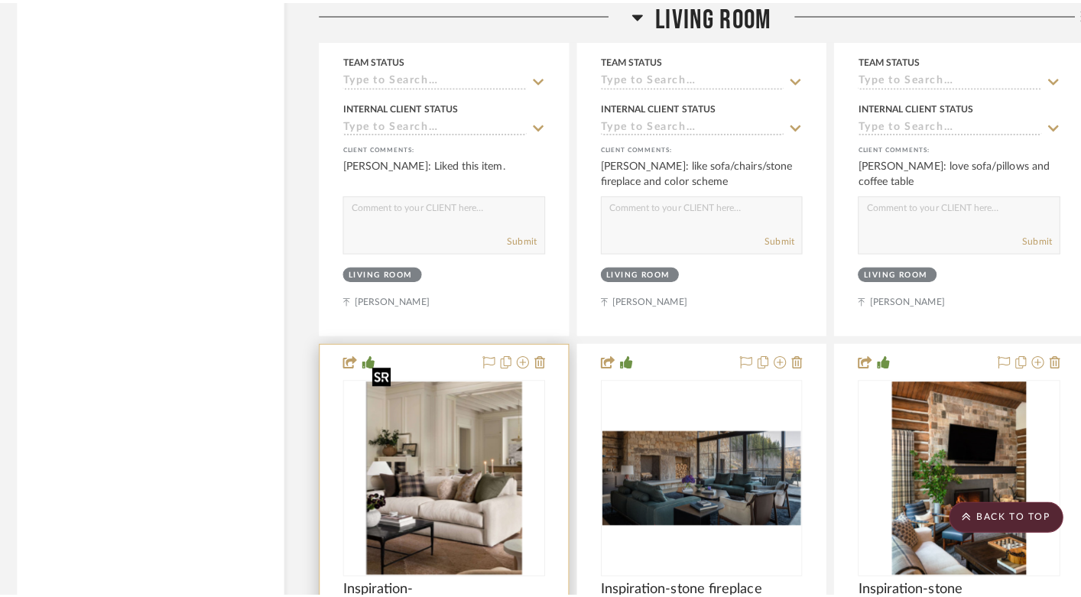
scroll to position [0, 0]
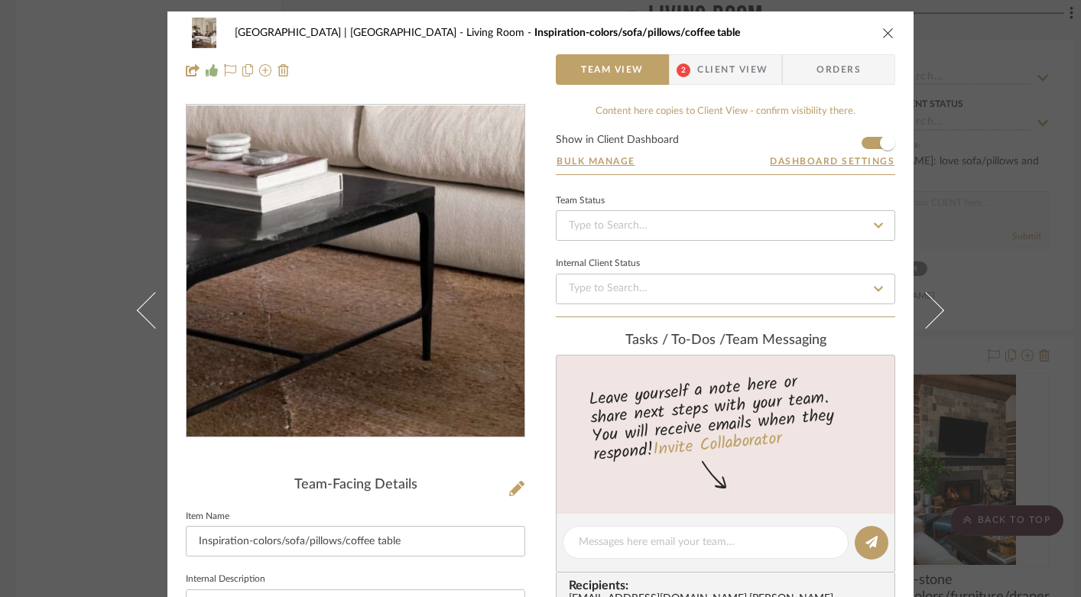
click at [306, 375] on img "0" at bounding box center [355, 272] width 267 height 332
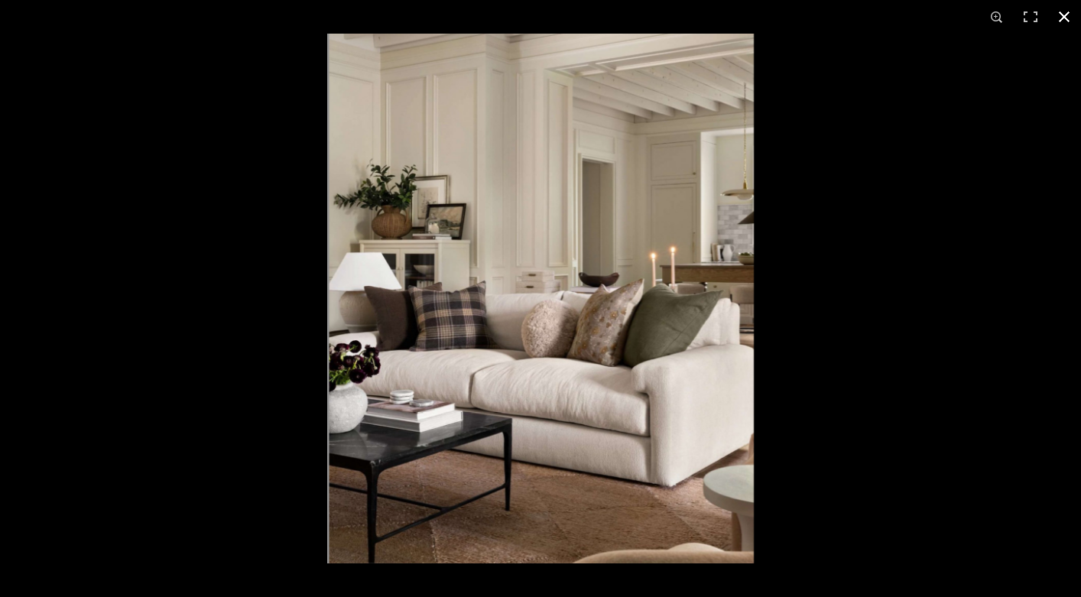
click at [1063, 18] on button at bounding box center [1065, 17] width 34 height 34
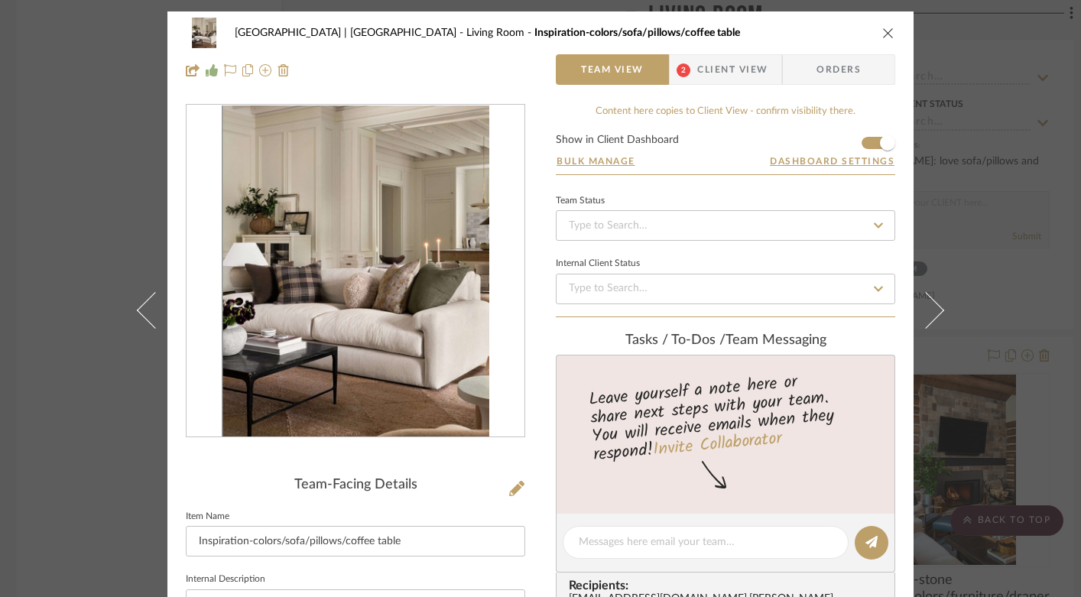
click at [875, 35] on div "[GEOGRAPHIC_DATA] | [GEOGRAPHIC_DATA] Living Room Inspiration-colors/sofa/pillo…" at bounding box center [541, 33] width 710 height 31
click at [882, 32] on icon "close" at bounding box center [888, 33] width 12 height 12
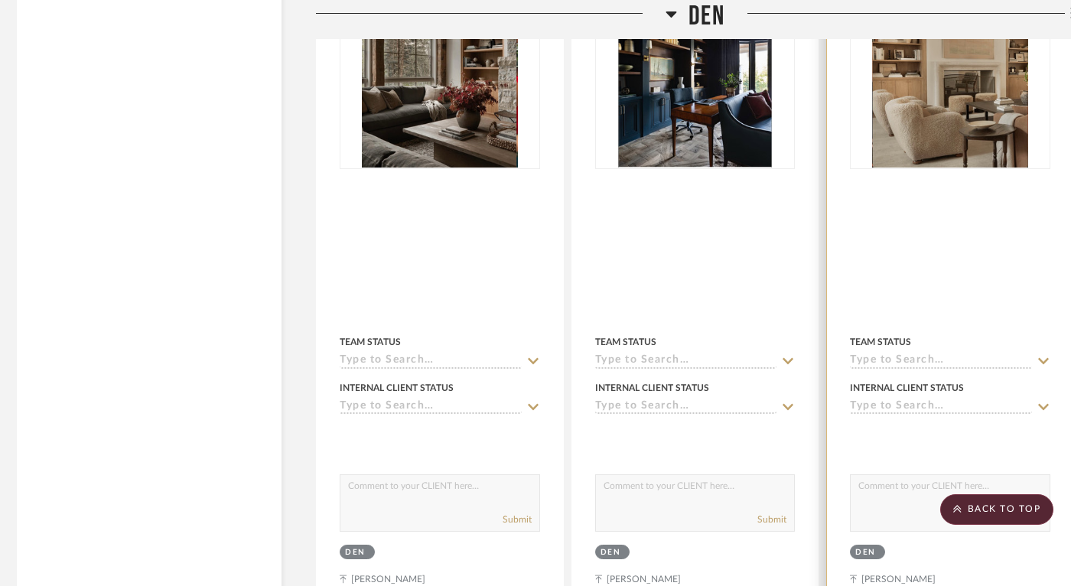
scroll to position [13266, 6]
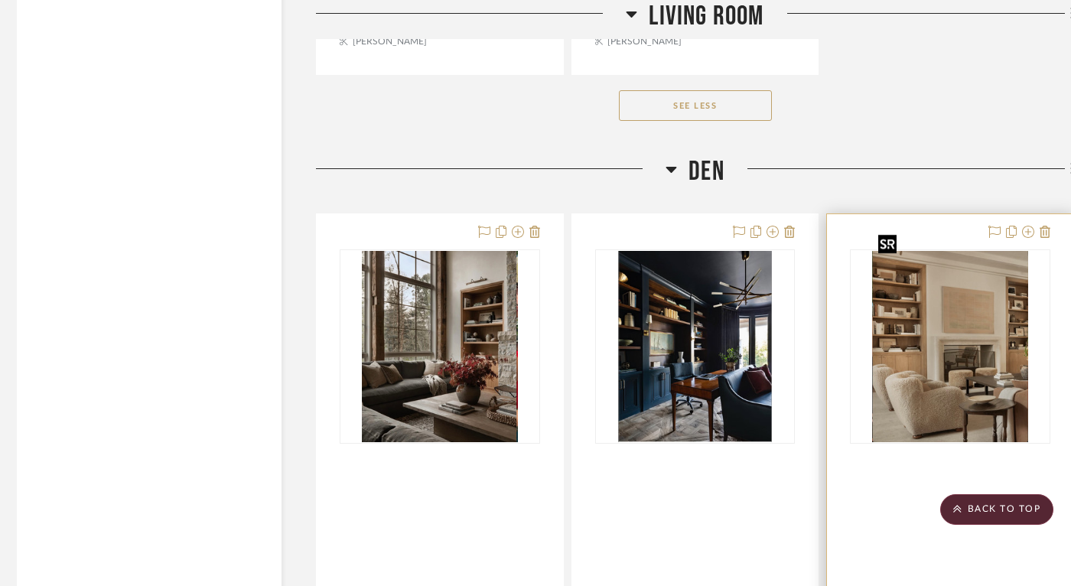
click at [919, 356] on img "0" at bounding box center [950, 346] width 156 height 191
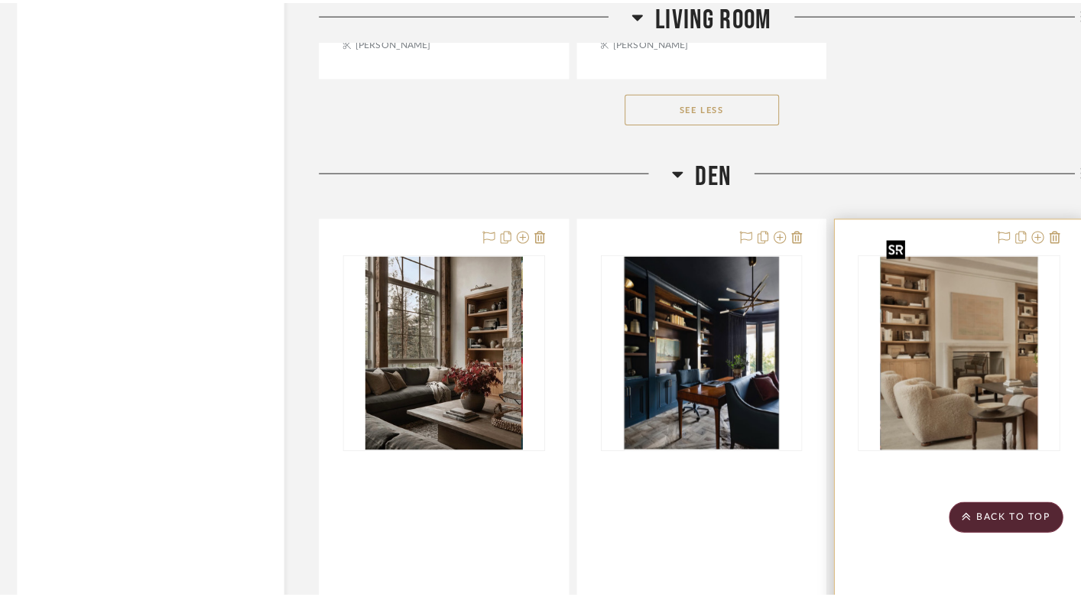
scroll to position [0, 0]
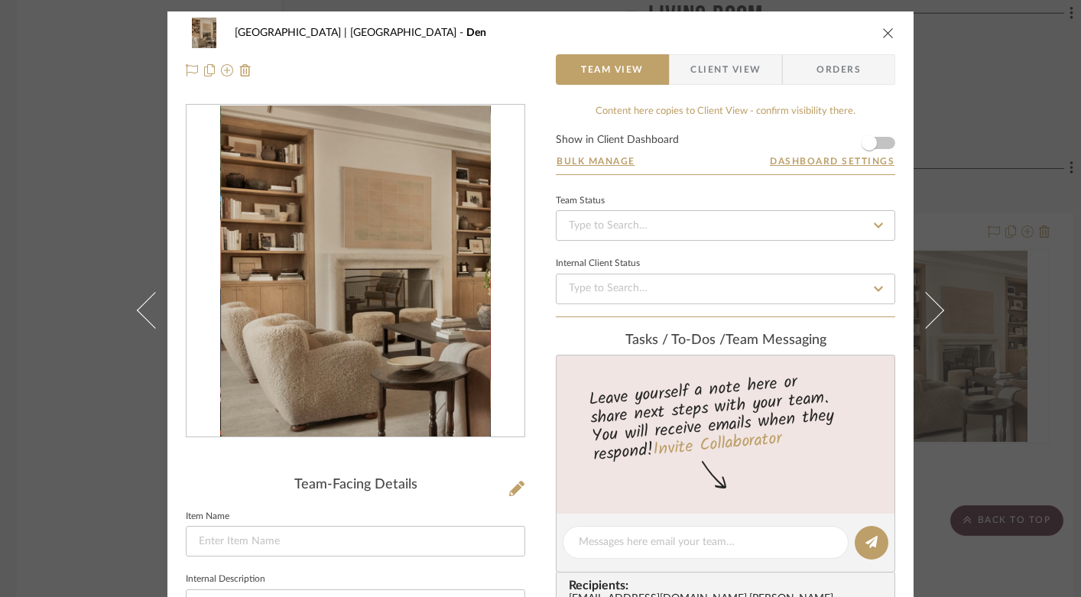
click at [359, 369] on img "0" at bounding box center [355, 272] width 271 height 332
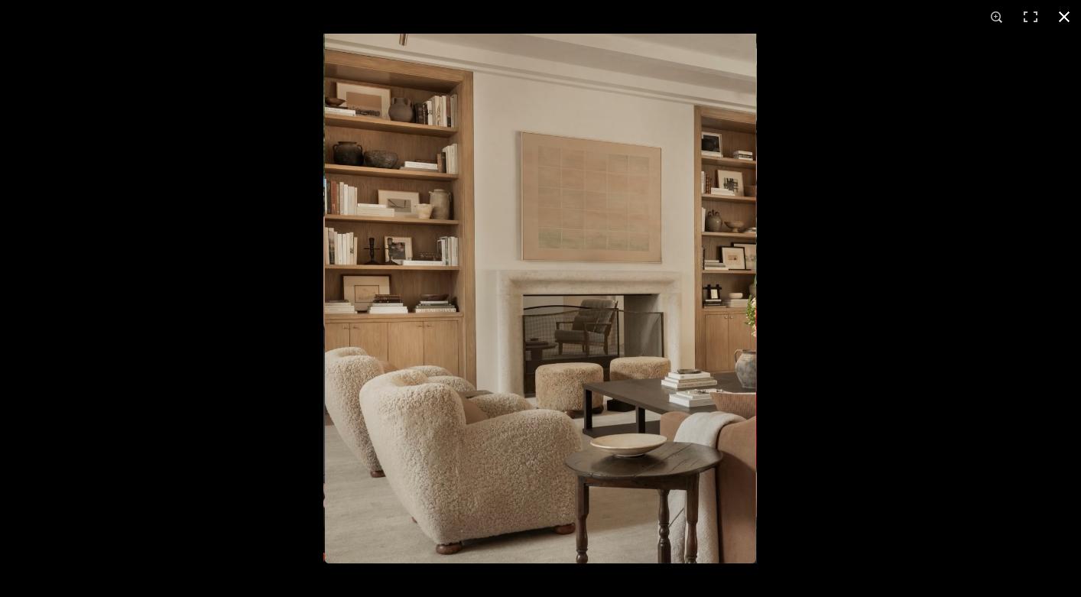
click at [1067, 18] on button at bounding box center [1065, 17] width 34 height 34
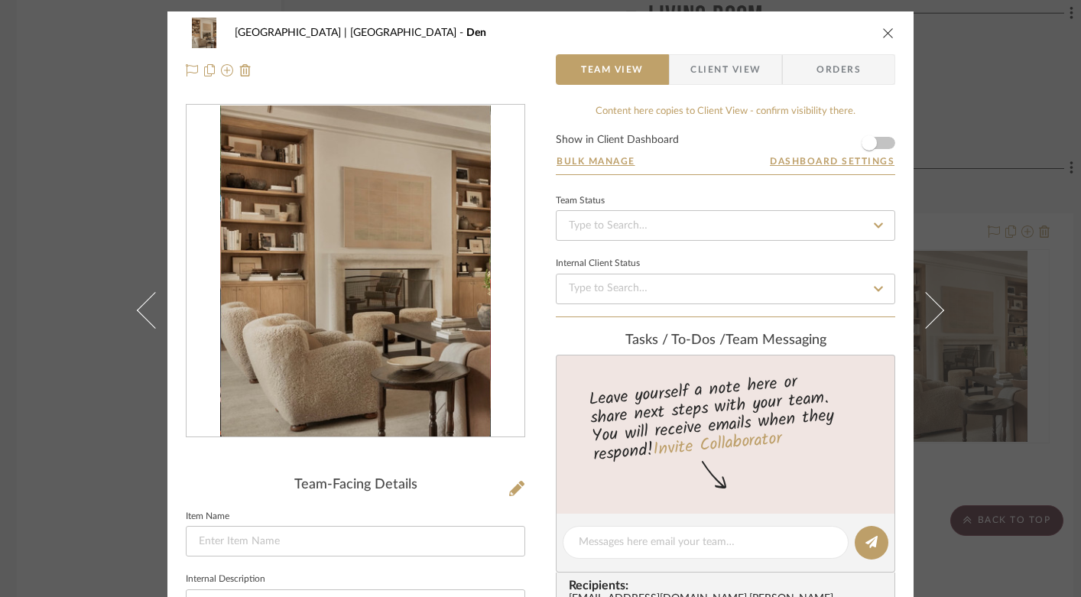
click at [882, 32] on icon "close" at bounding box center [888, 33] width 12 height 12
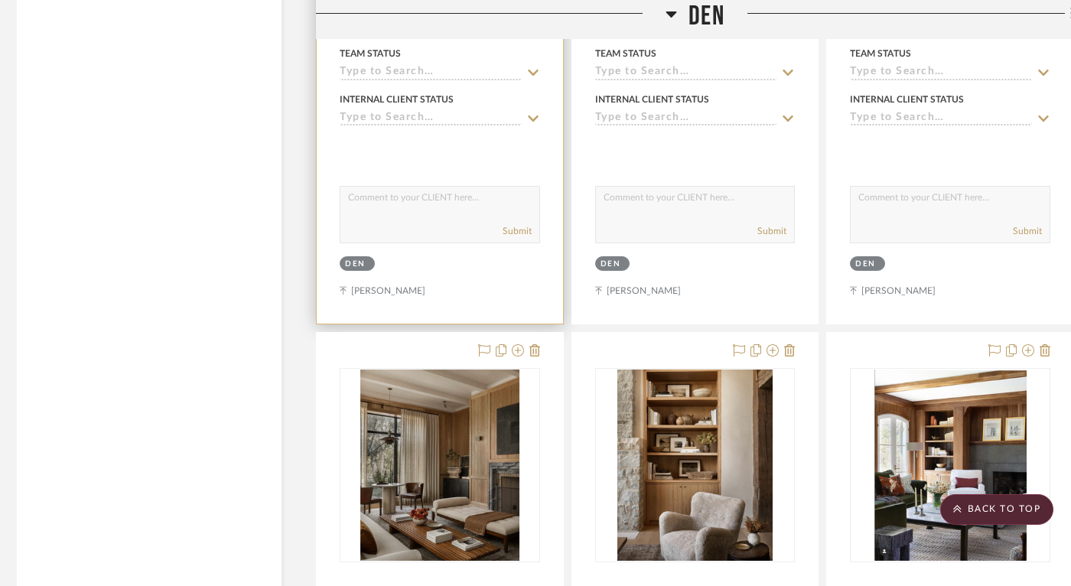
scroll to position [13921, 6]
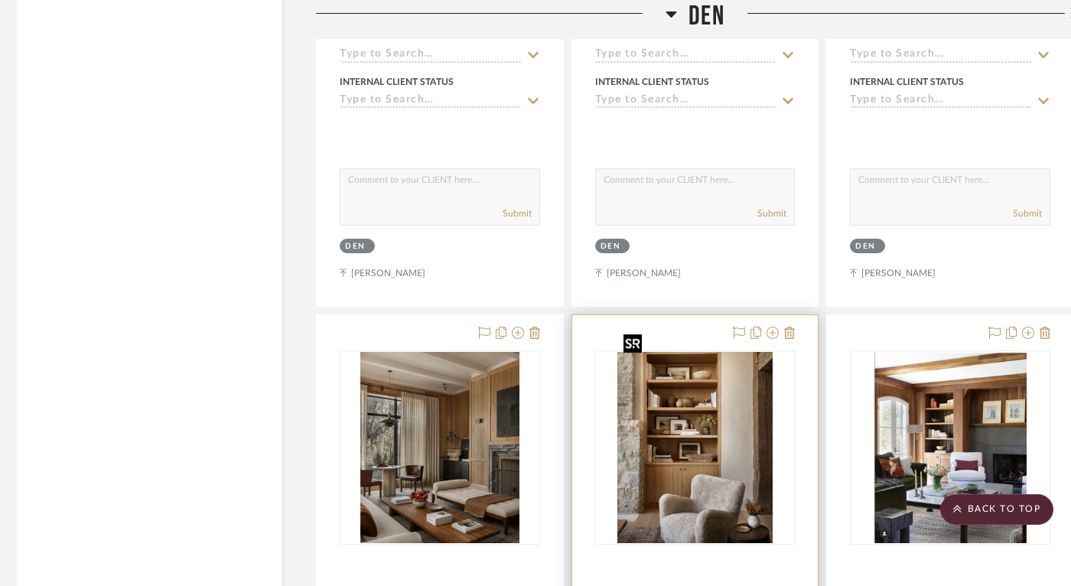
click at [710, 463] on img "0" at bounding box center [694, 447] width 154 height 191
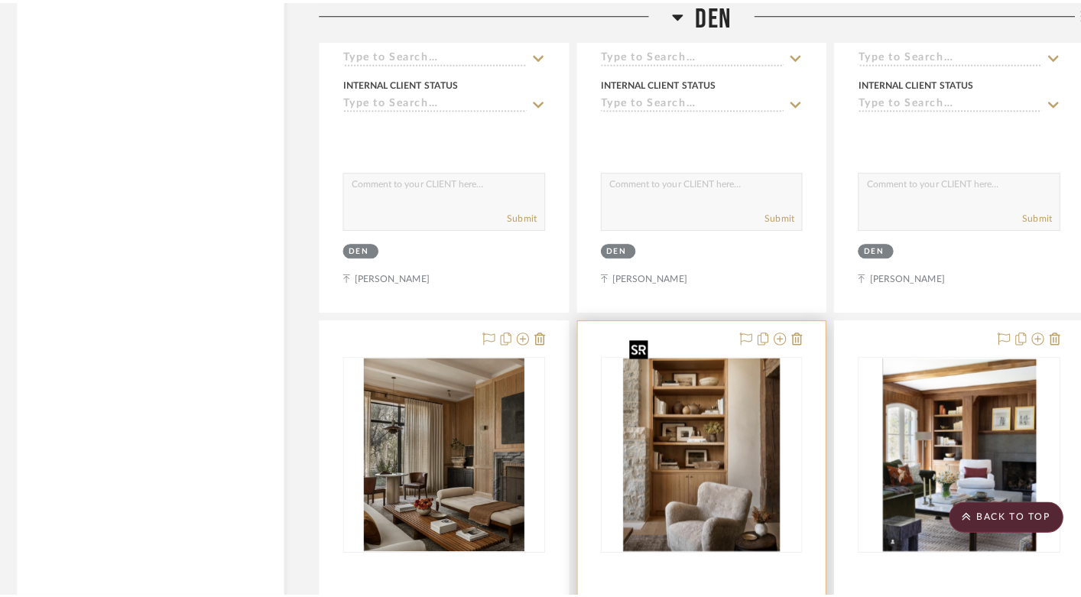
scroll to position [0, 0]
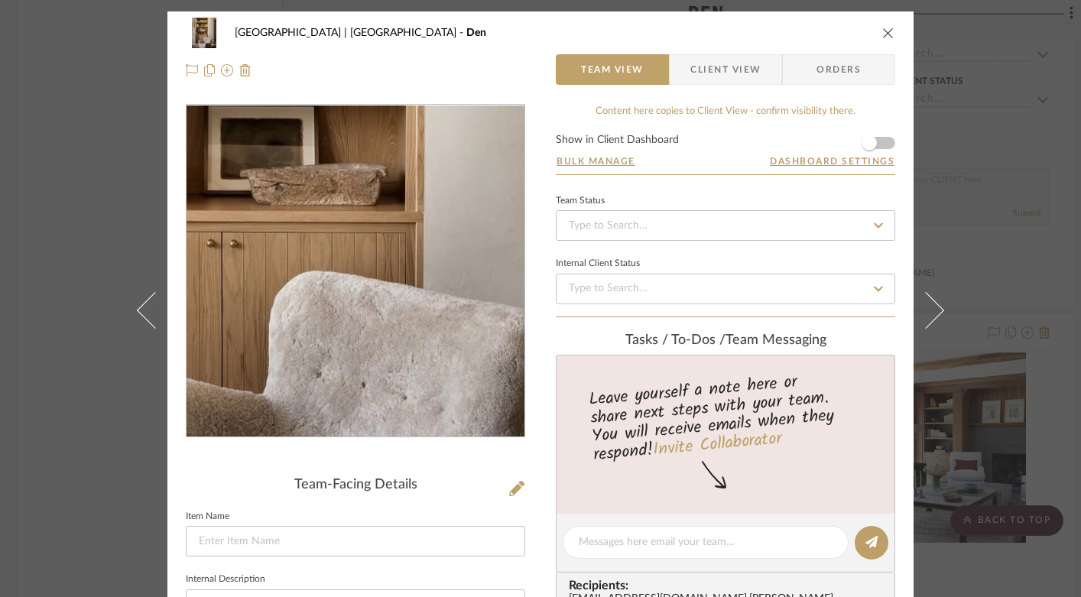
click at [372, 317] on img "0" at bounding box center [355, 272] width 268 height 332
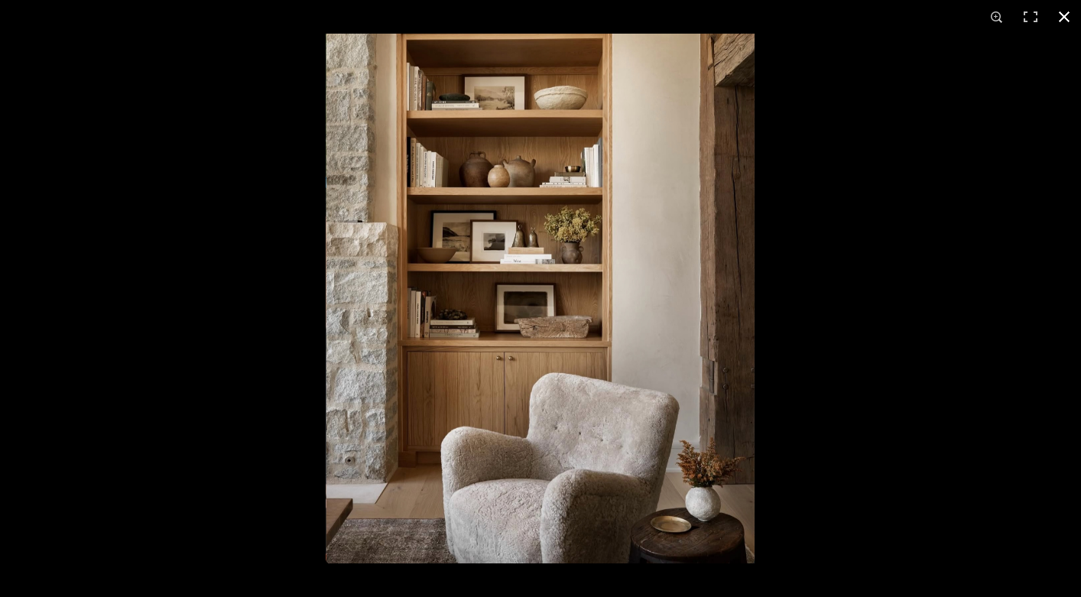
click at [1067, 15] on button at bounding box center [1065, 17] width 34 height 34
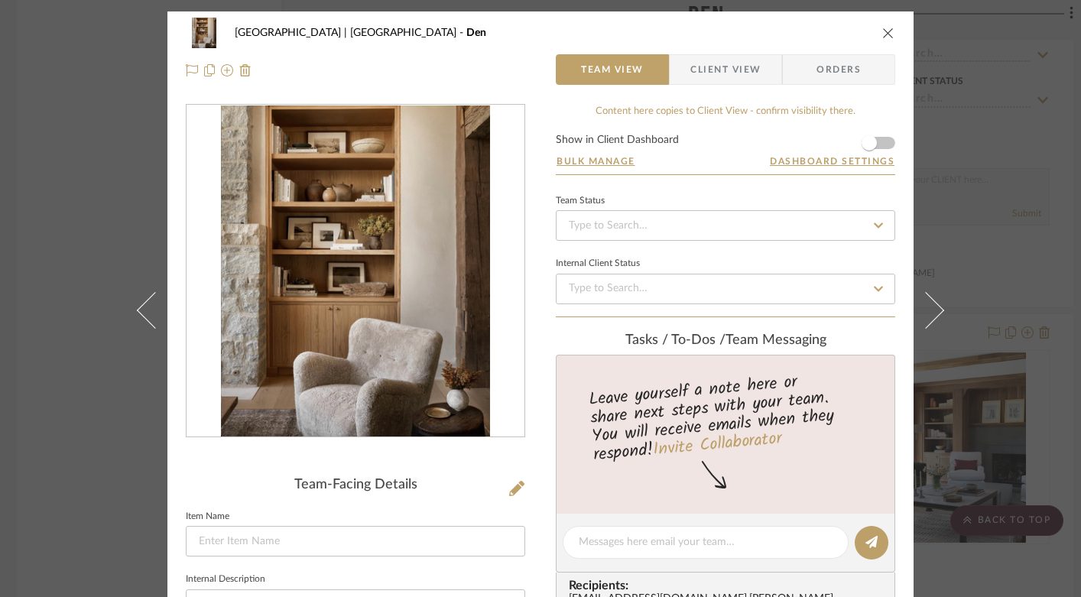
click at [884, 35] on icon "close" at bounding box center [888, 33] width 12 height 12
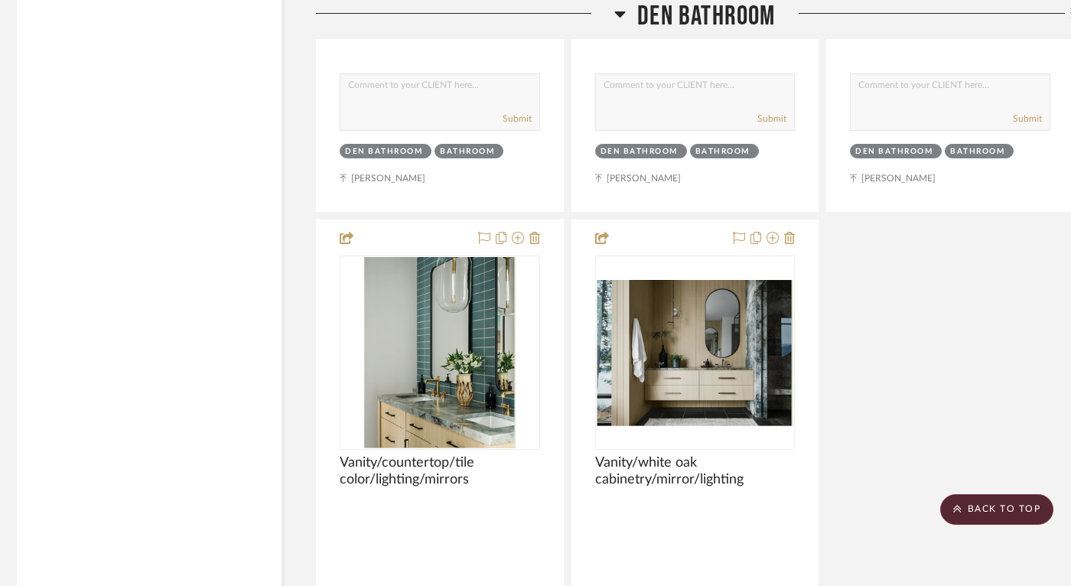
scroll to position [16875, 6]
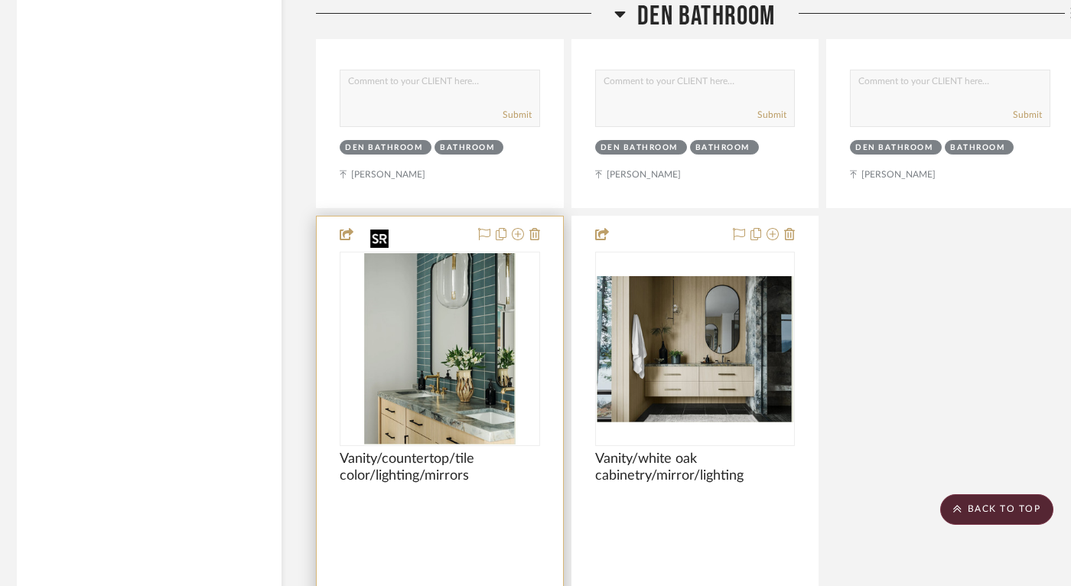
click at [478, 364] on img "0" at bounding box center [439, 348] width 151 height 191
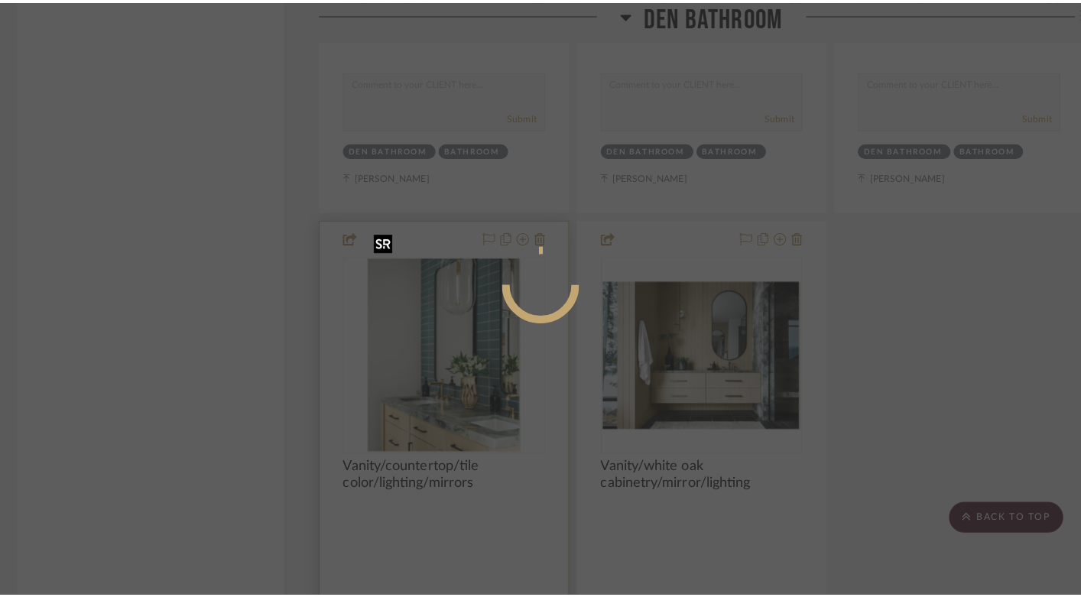
scroll to position [0, 0]
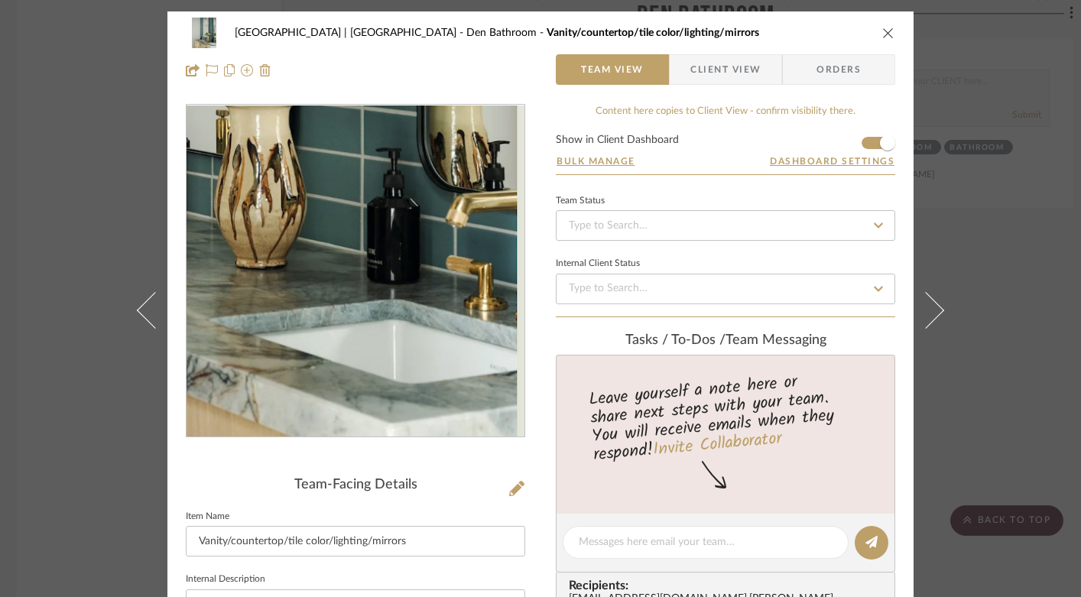
click at [456, 365] on img "0" at bounding box center [355, 272] width 263 height 332
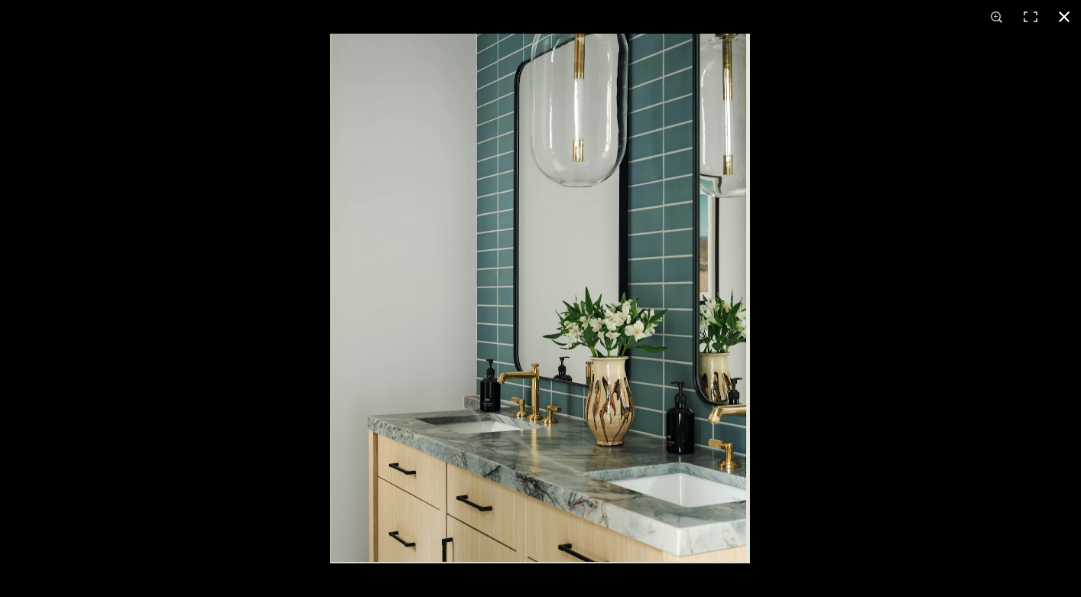
click at [1066, 18] on button at bounding box center [1065, 17] width 34 height 34
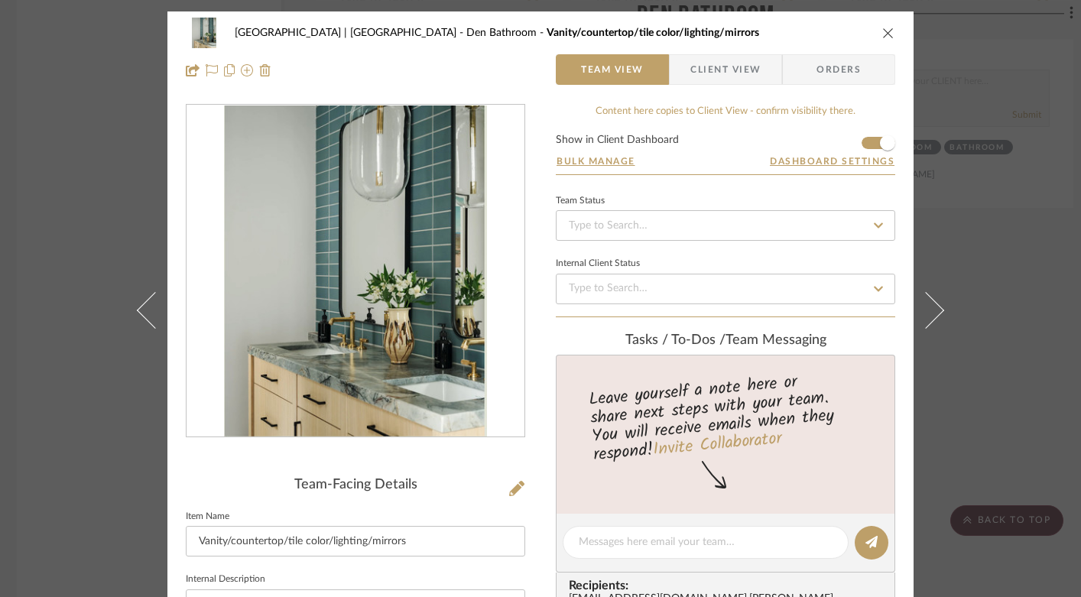
click at [882, 34] on icon "close" at bounding box center [888, 33] width 12 height 12
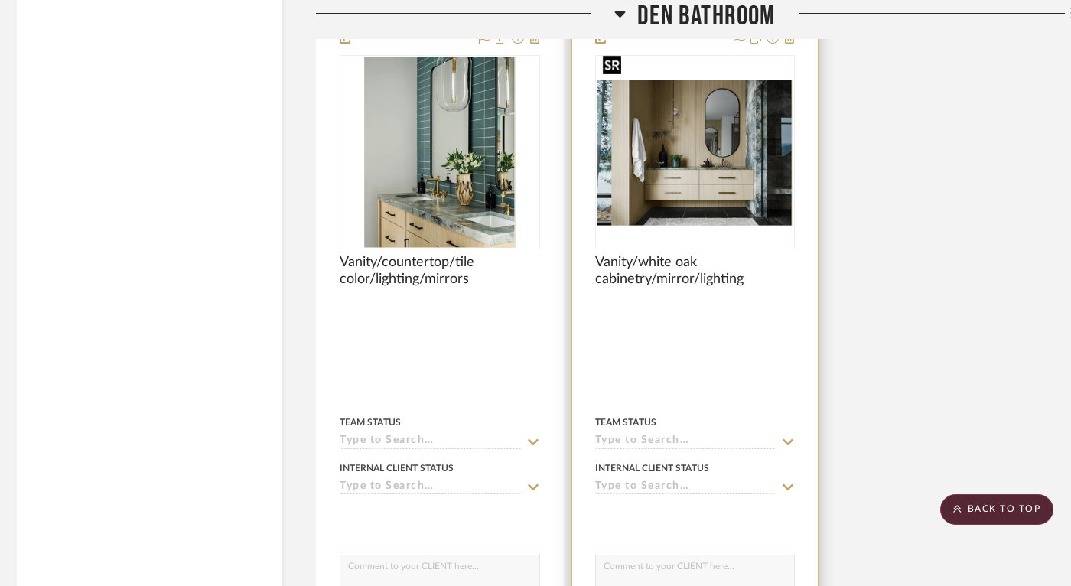
click at [683, 148] on img "0" at bounding box center [694, 153] width 197 height 146
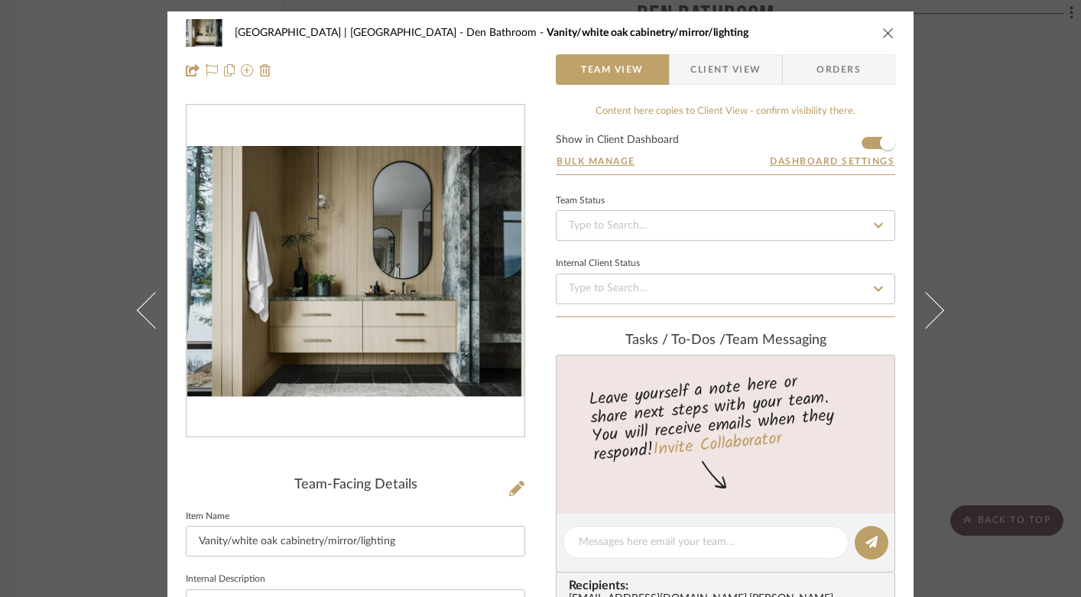
click at [396, 268] on img "0" at bounding box center [356, 271] width 338 height 251
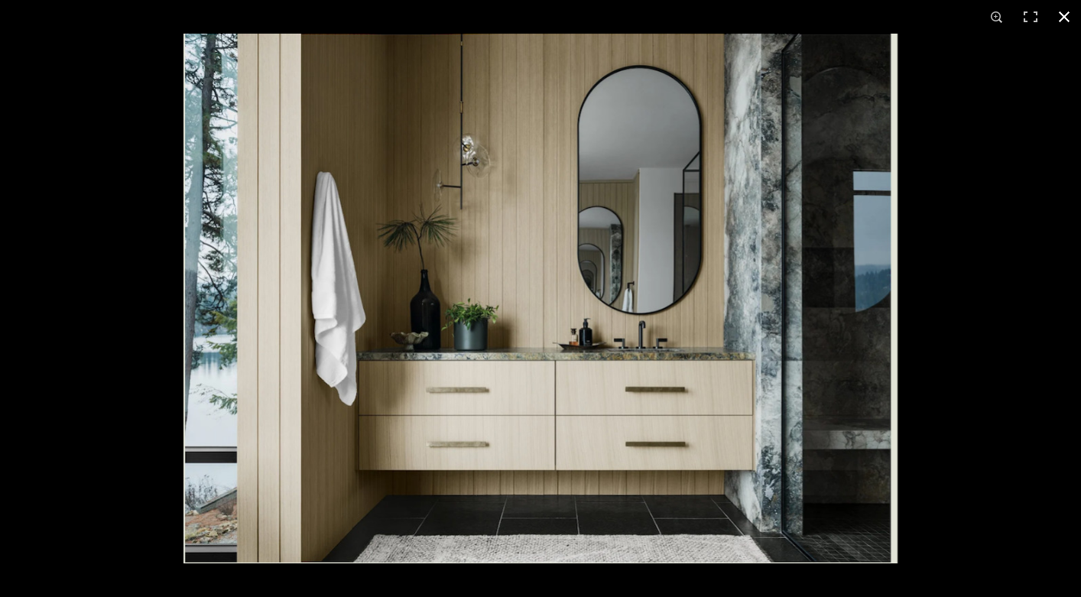
click at [1063, 17] on button at bounding box center [1065, 17] width 34 height 34
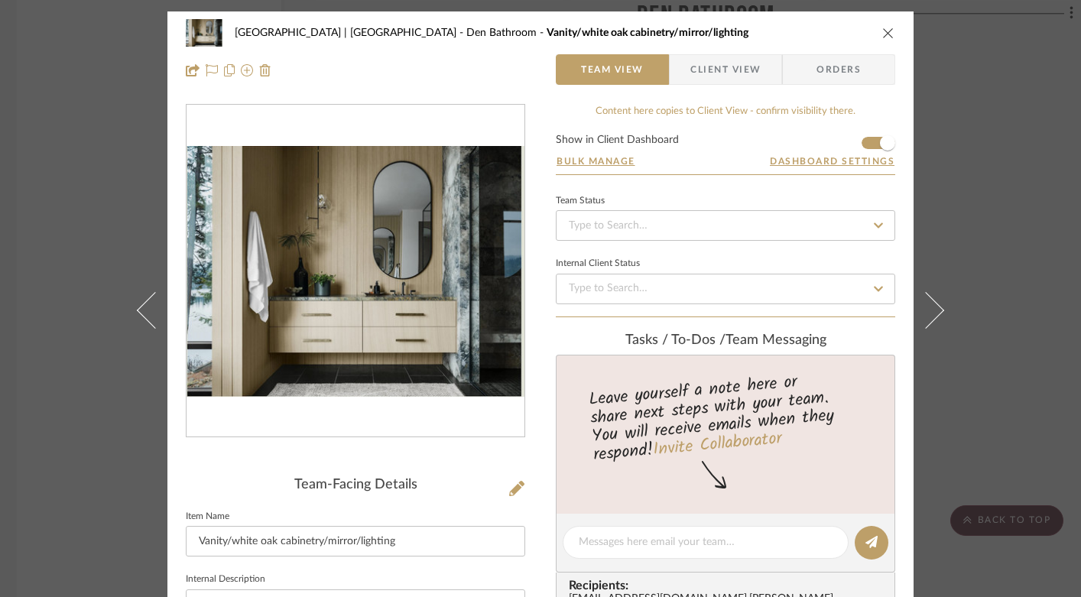
click at [882, 28] on icon "close" at bounding box center [888, 33] width 12 height 12
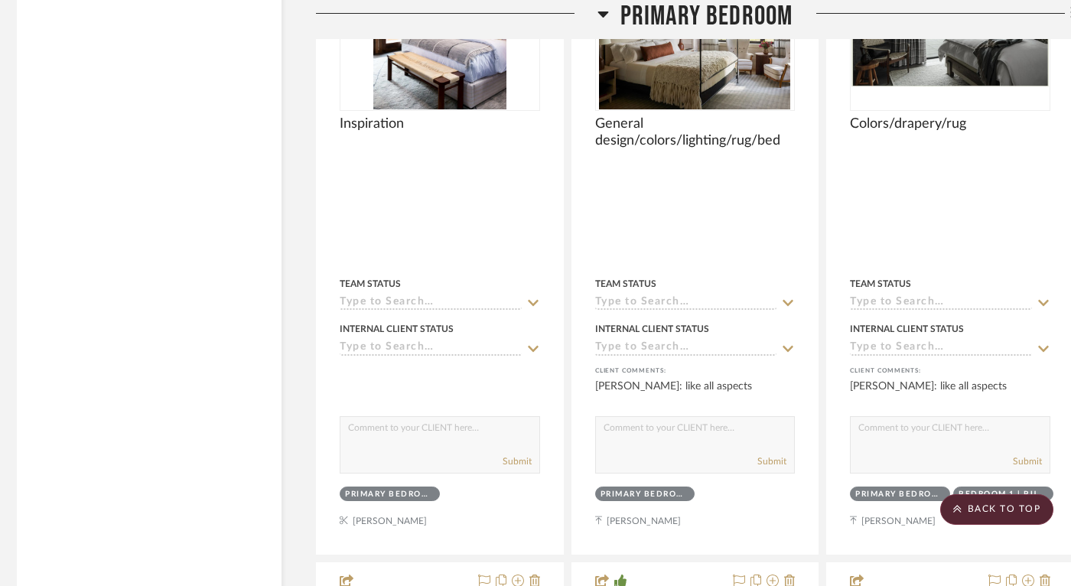
scroll to position [18431, 6]
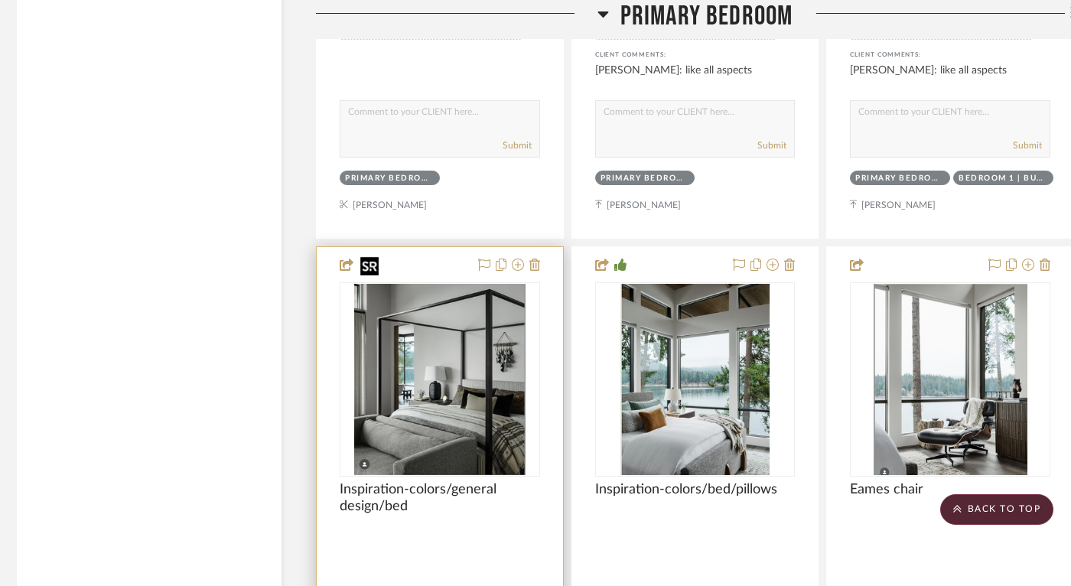
click at [405, 389] on img "0" at bounding box center [439, 379] width 171 height 191
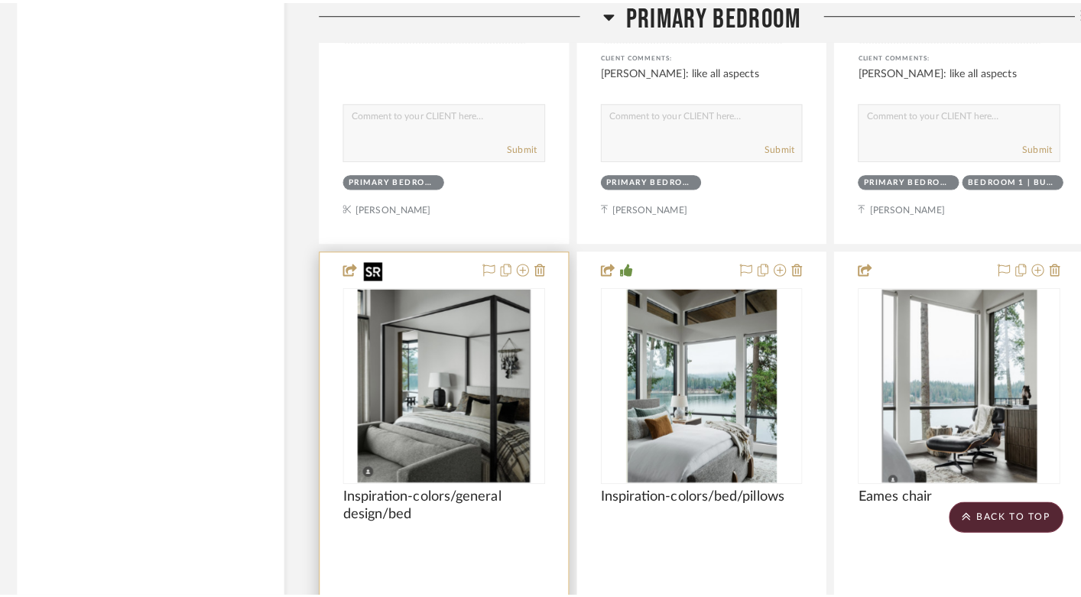
scroll to position [0, 0]
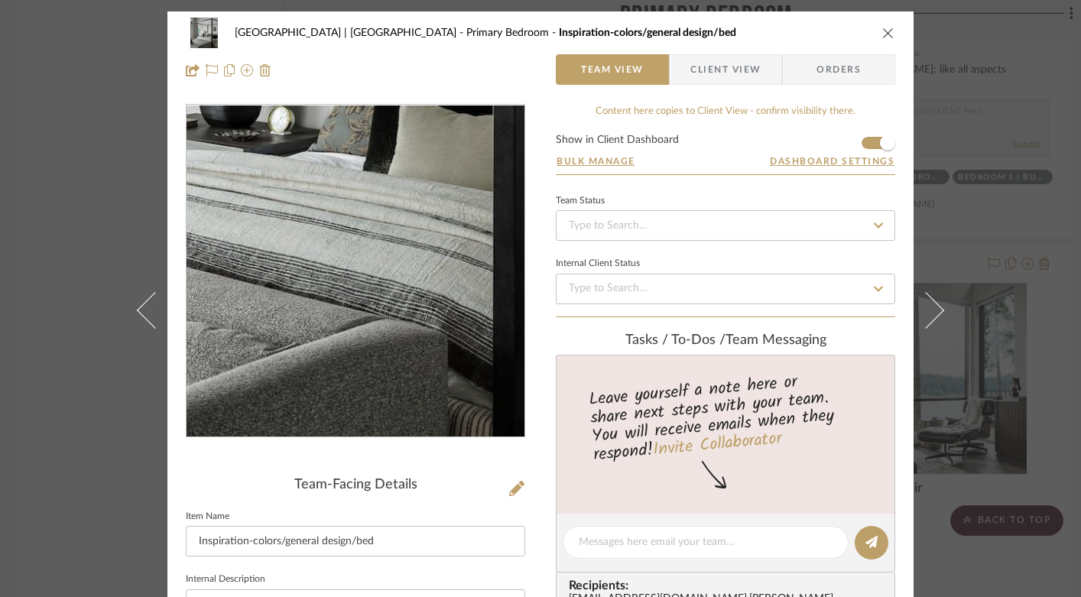
click at [384, 355] on img "0" at bounding box center [355, 272] width 298 height 332
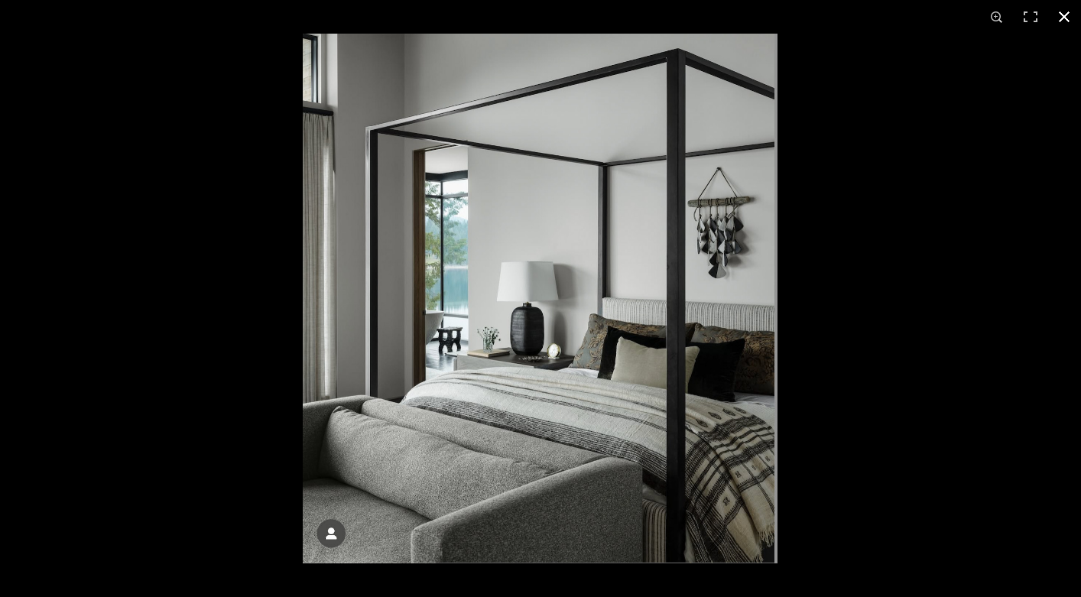
click at [1067, 15] on button at bounding box center [1065, 17] width 34 height 34
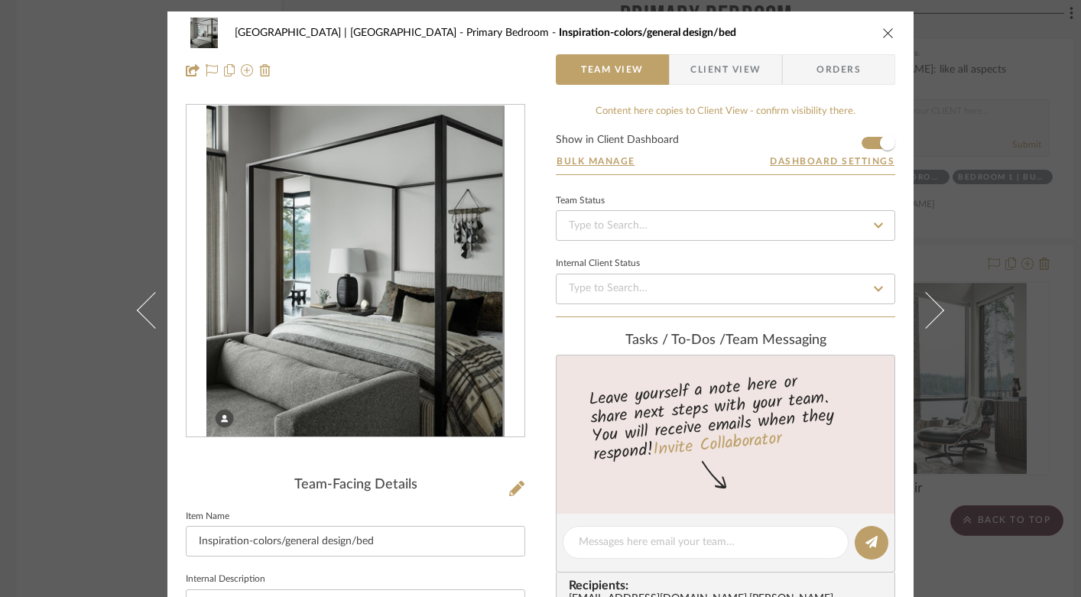
click at [888, 25] on div "[GEOGRAPHIC_DATA] | [GEOGRAPHIC_DATA] Bedroom Inspiration-colors/general design…" at bounding box center [541, 33] width 710 height 31
click at [882, 32] on icon "close" at bounding box center [888, 33] width 12 height 12
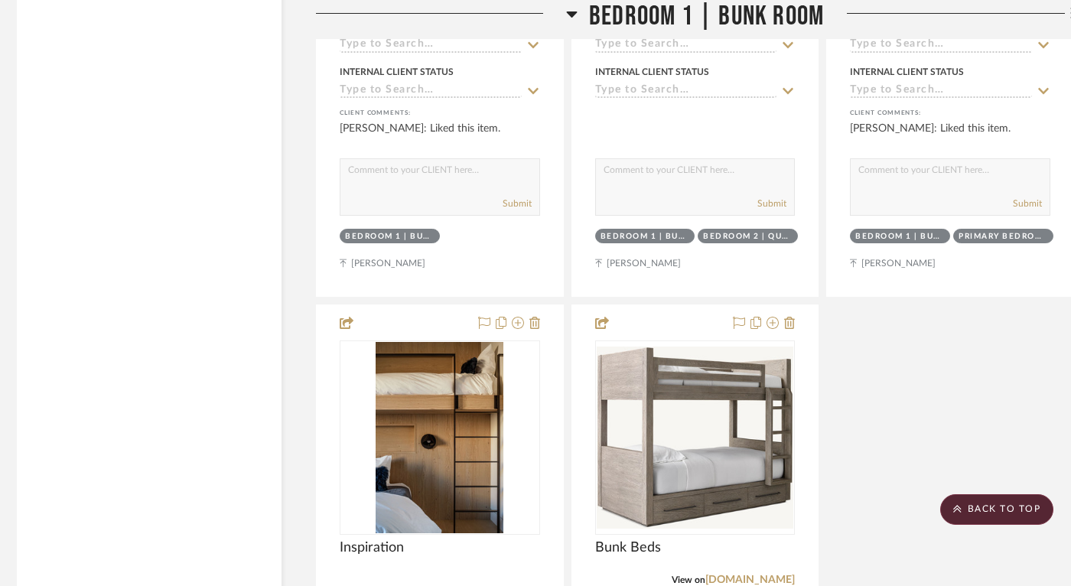
scroll to position [21250, 6]
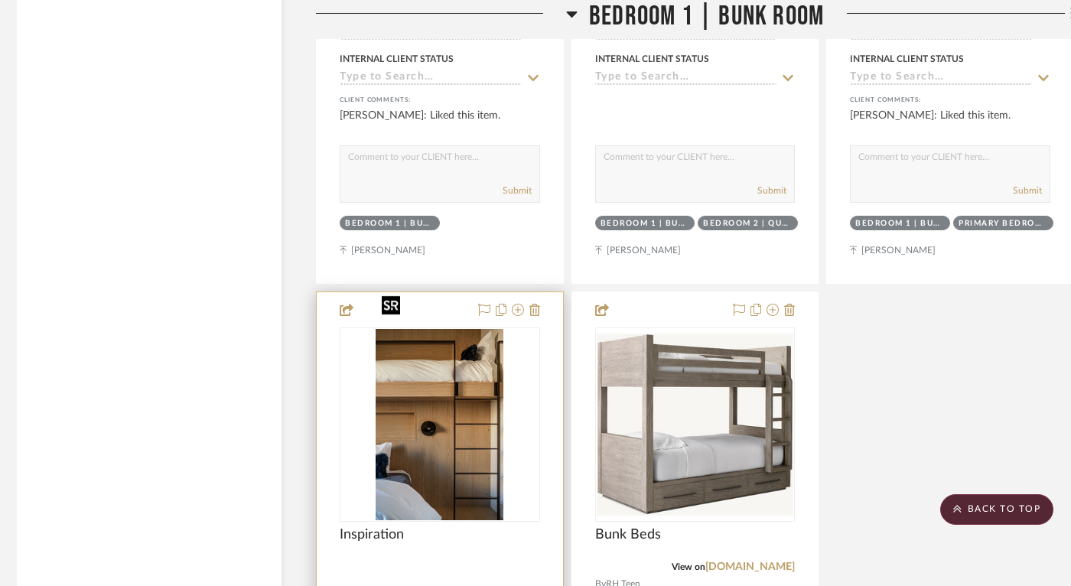
click at [453, 419] on img "0" at bounding box center [439, 424] width 128 height 191
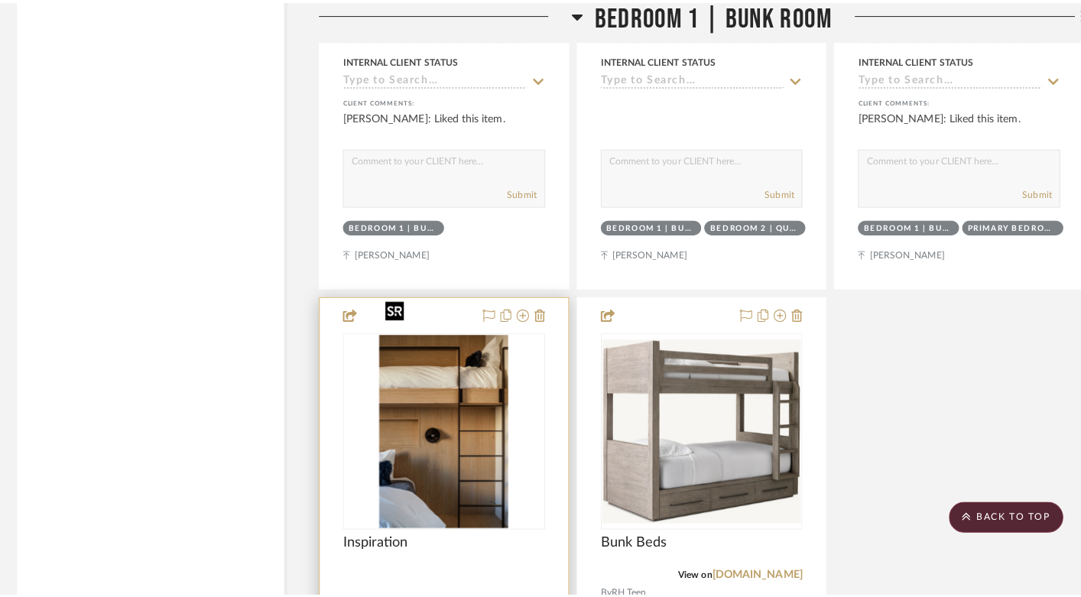
scroll to position [0, 0]
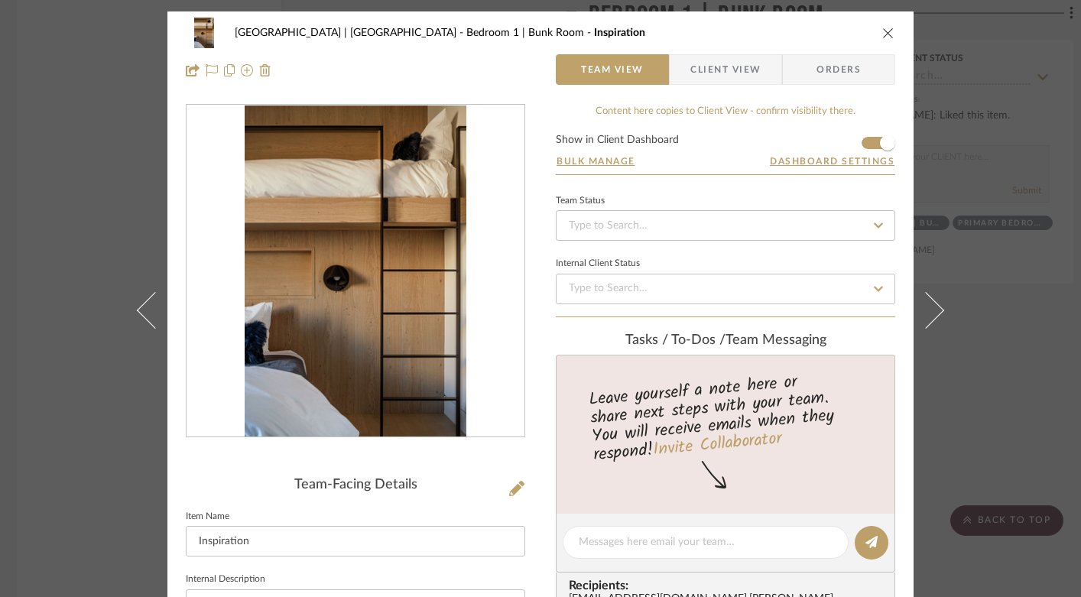
click at [882, 32] on icon "close" at bounding box center [888, 33] width 12 height 12
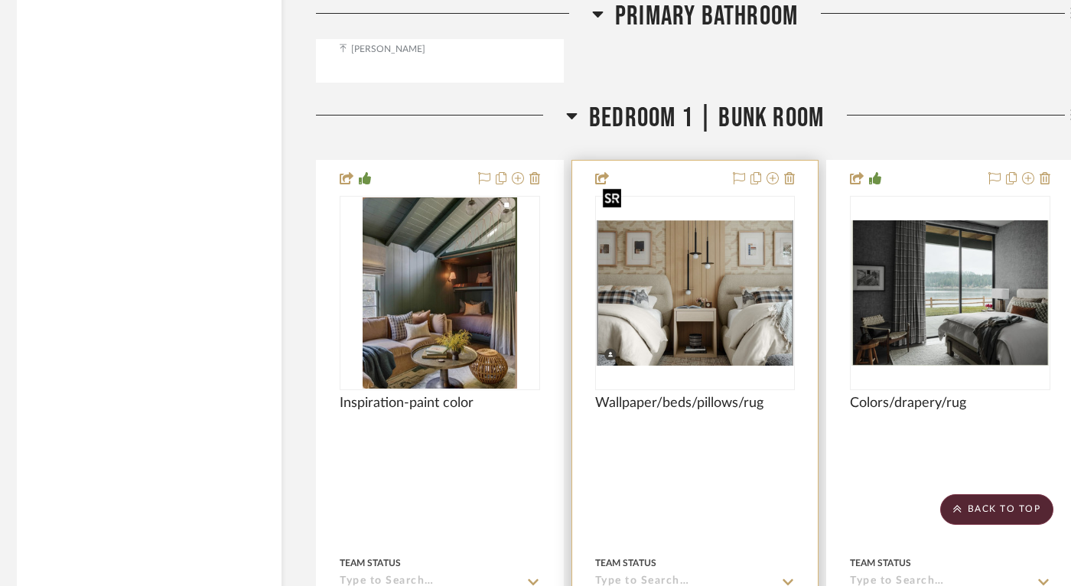
click at [717, 220] on img "0" at bounding box center [694, 292] width 197 height 145
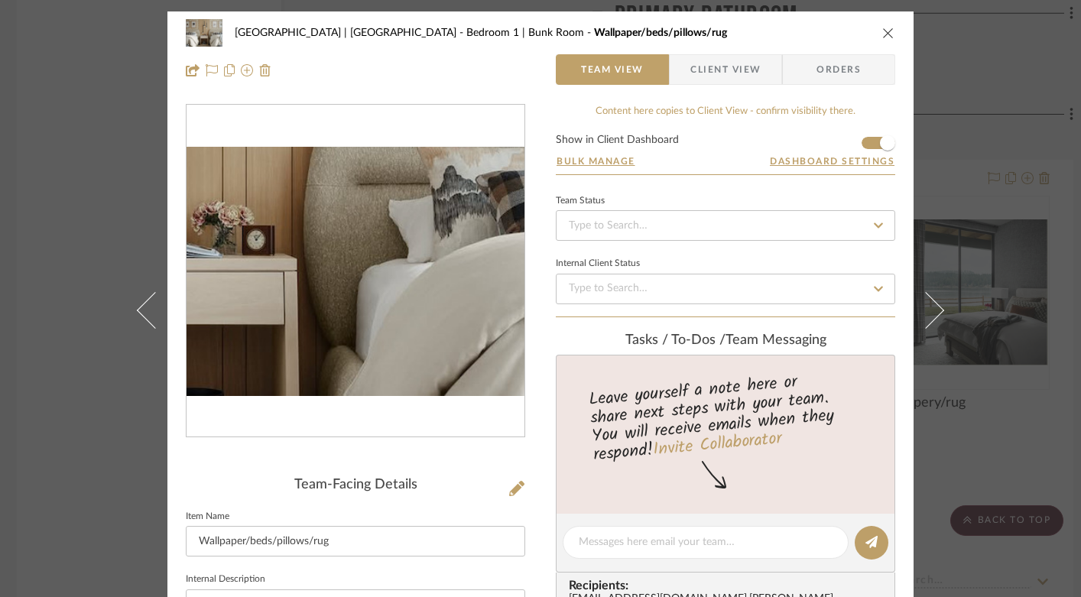
click at [406, 302] on img "0" at bounding box center [356, 271] width 338 height 249
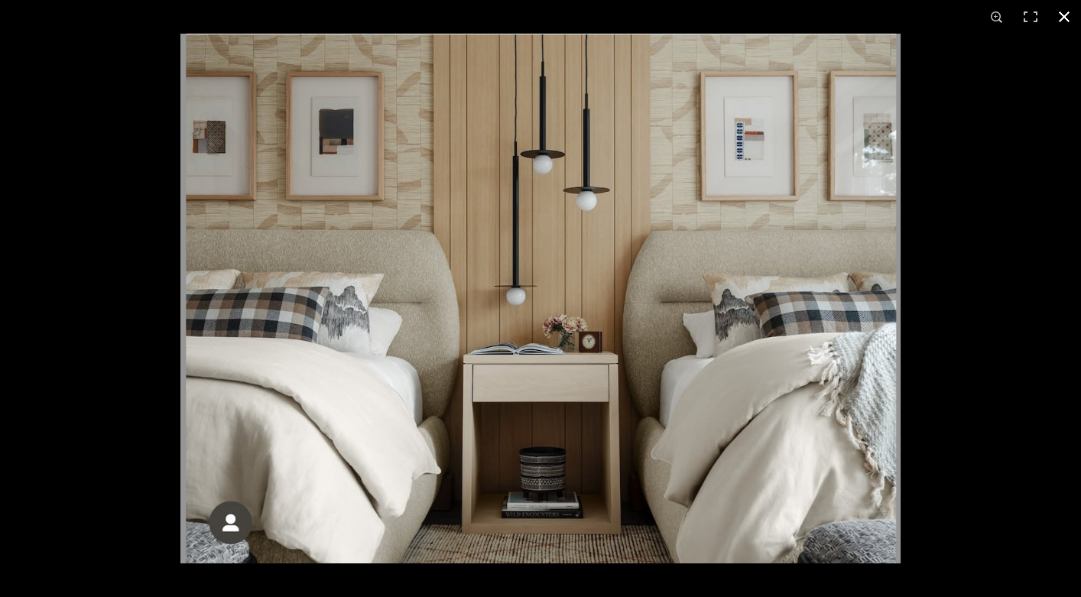
click at [1067, 18] on button at bounding box center [1065, 17] width 34 height 34
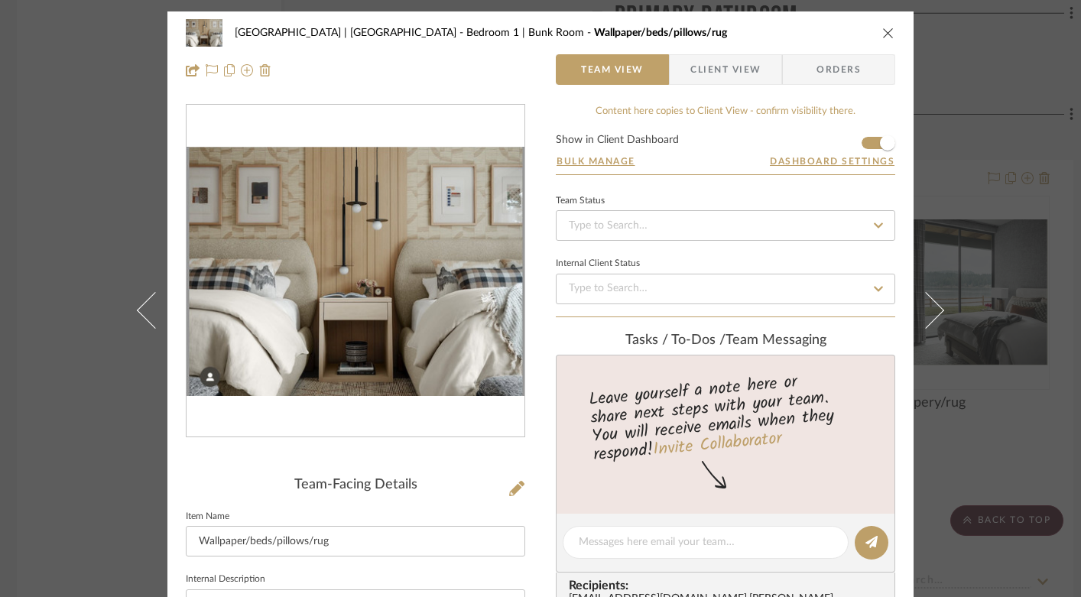
click at [882, 36] on icon "close" at bounding box center [888, 33] width 12 height 12
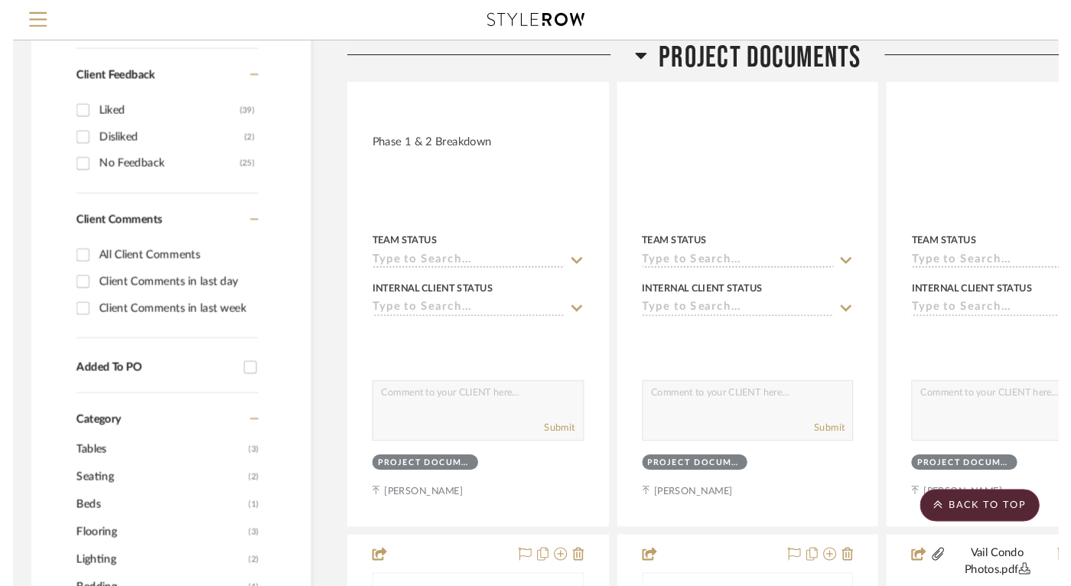
scroll to position [0, 6]
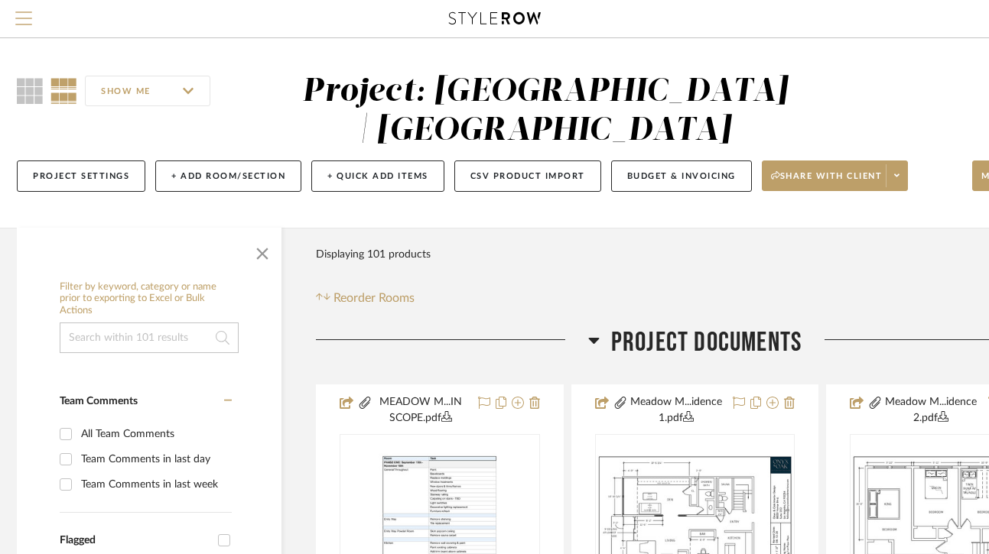
click at [19, 13] on span "Menu" at bounding box center [23, 22] width 17 height 23
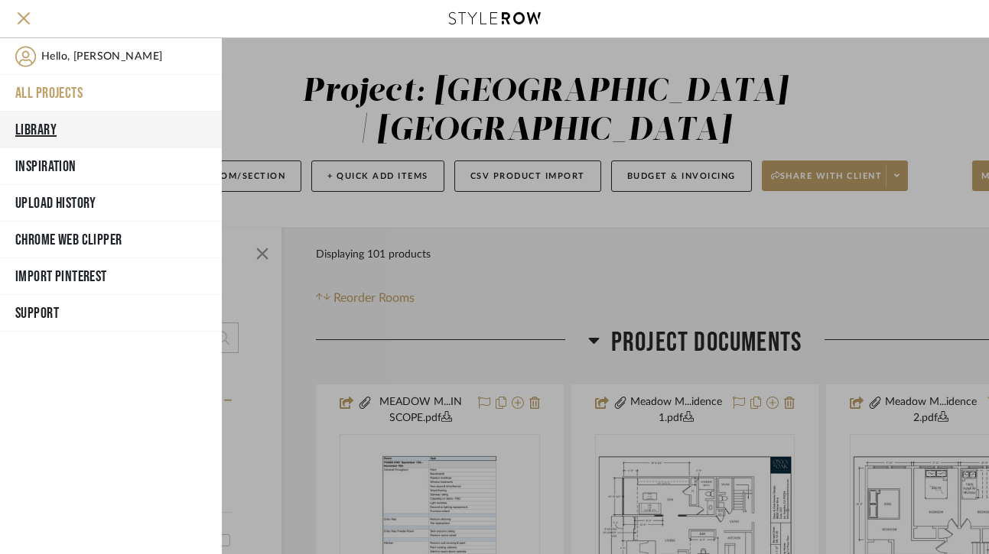
click at [45, 121] on button "Library" at bounding box center [111, 130] width 222 height 37
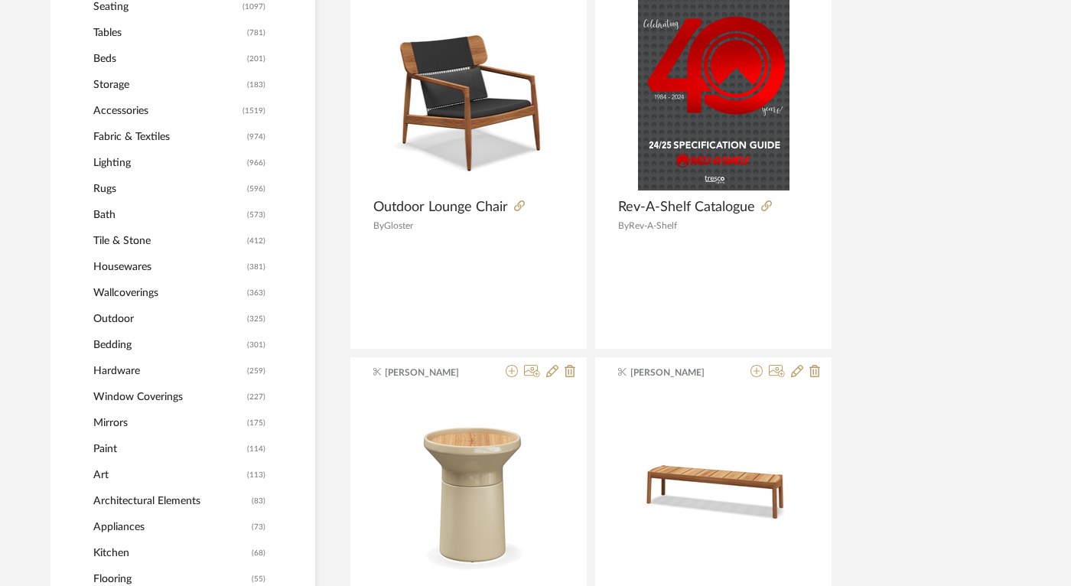
scroll to position [0, 6]
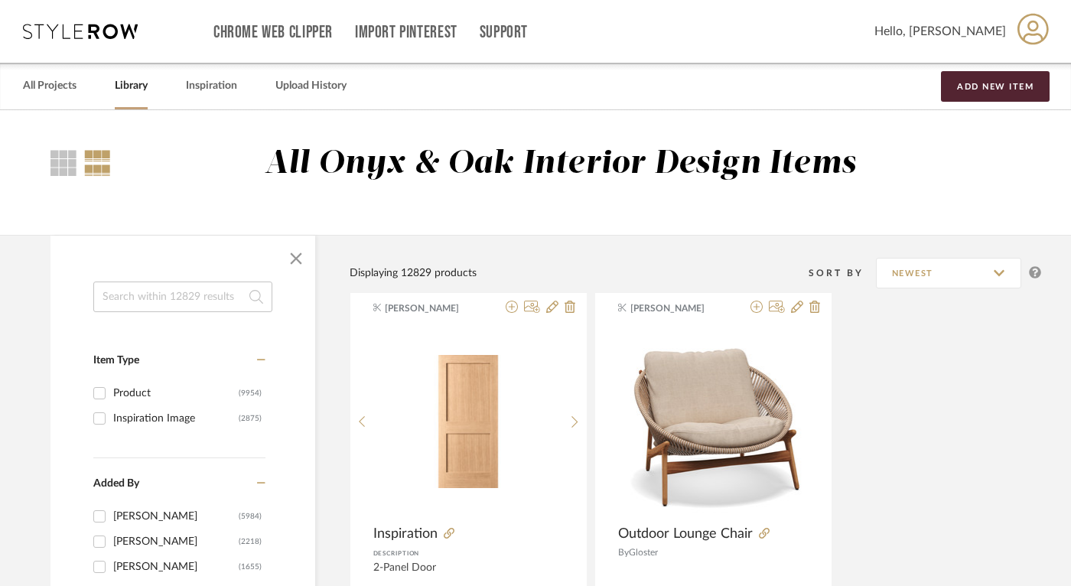
click at [107, 417] on input "Inspiration Image (2875)" at bounding box center [99, 418] width 24 height 24
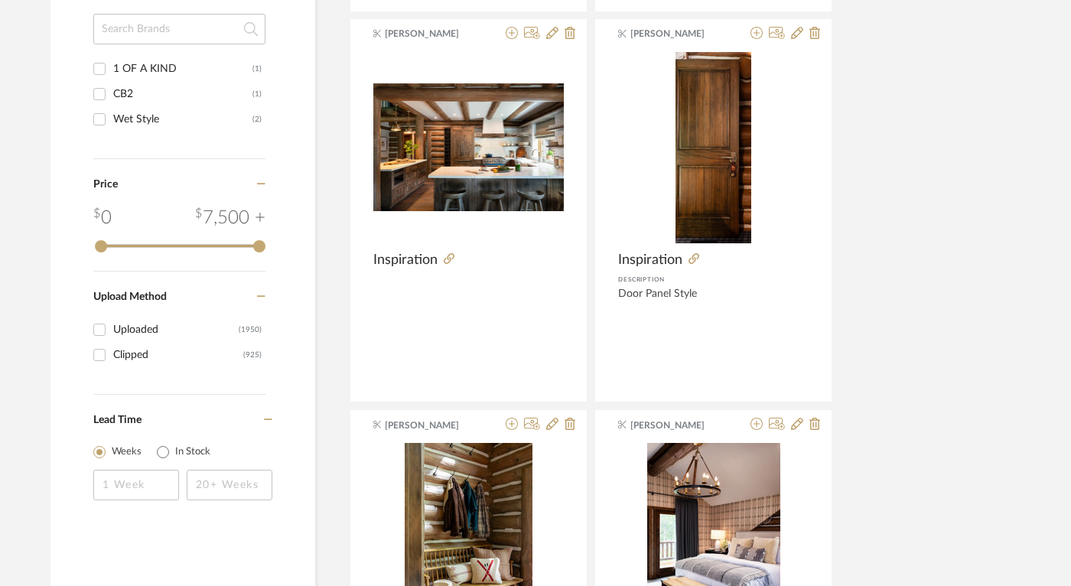
scroll to position [0, 6]
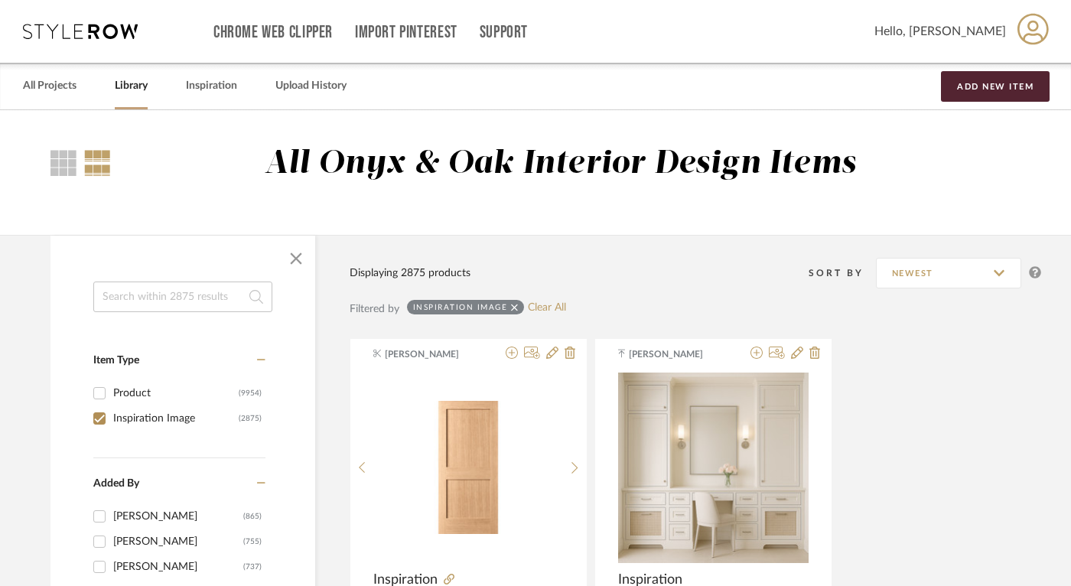
click at [244, 418] on div "(2875)" at bounding box center [250, 418] width 23 height 24
click at [112, 418] on input "Inspiration Image (2875)" at bounding box center [99, 418] width 24 height 24
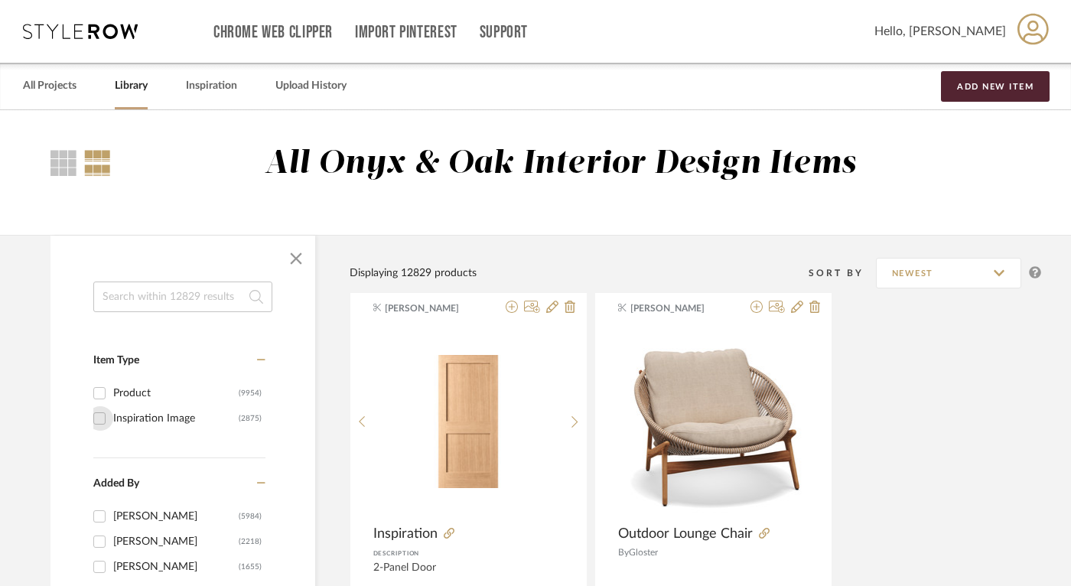
click at [101, 418] on input "Inspiration Image (2875)" at bounding box center [99, 418] width 24 height 24
checkbox input "true"
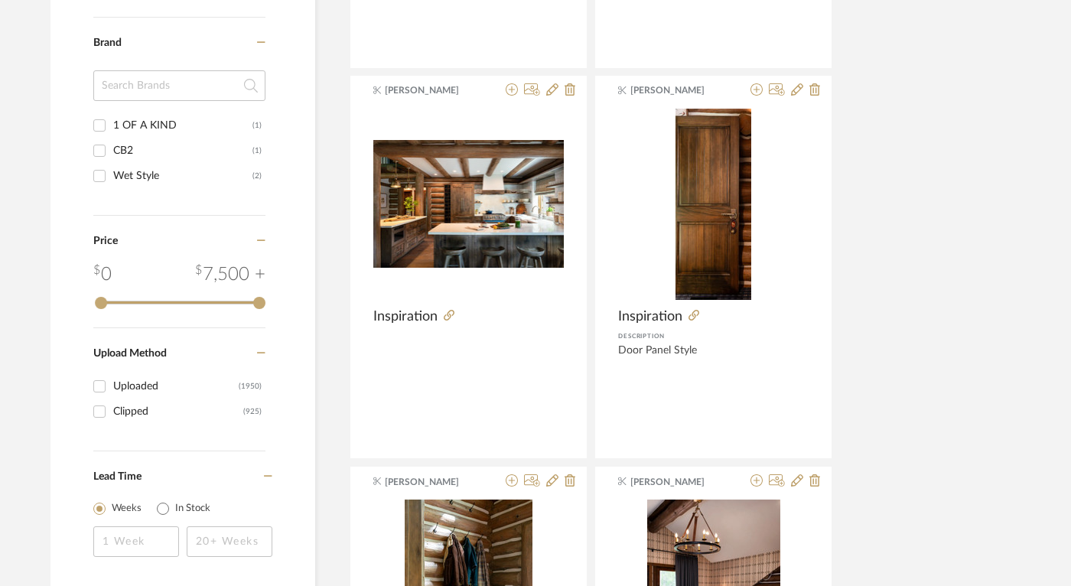
scroll to position [0, 6]
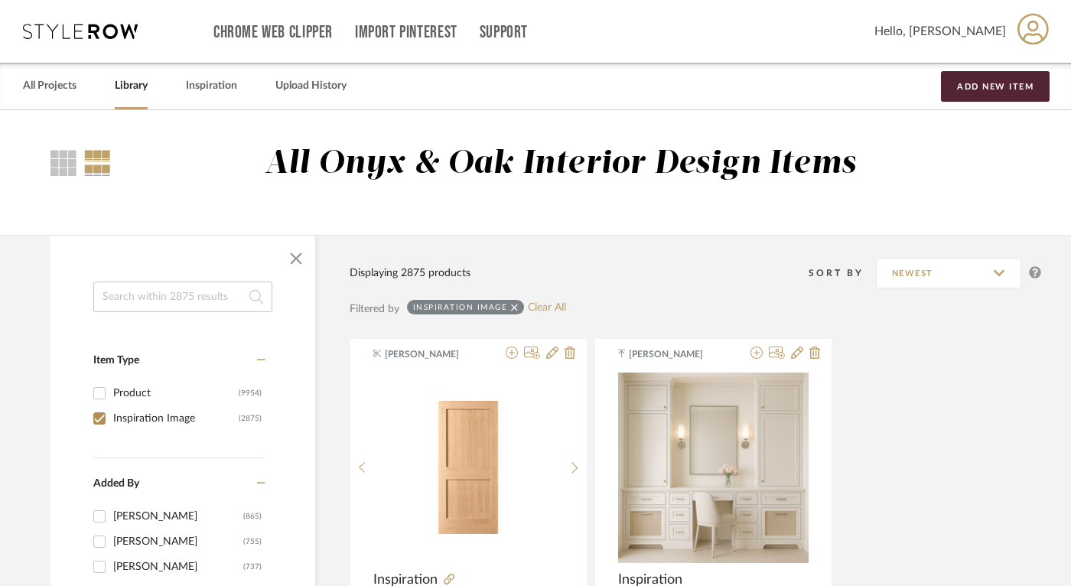
click at [177, 306] on input at bounding box center [182, 296] width 179 height 31
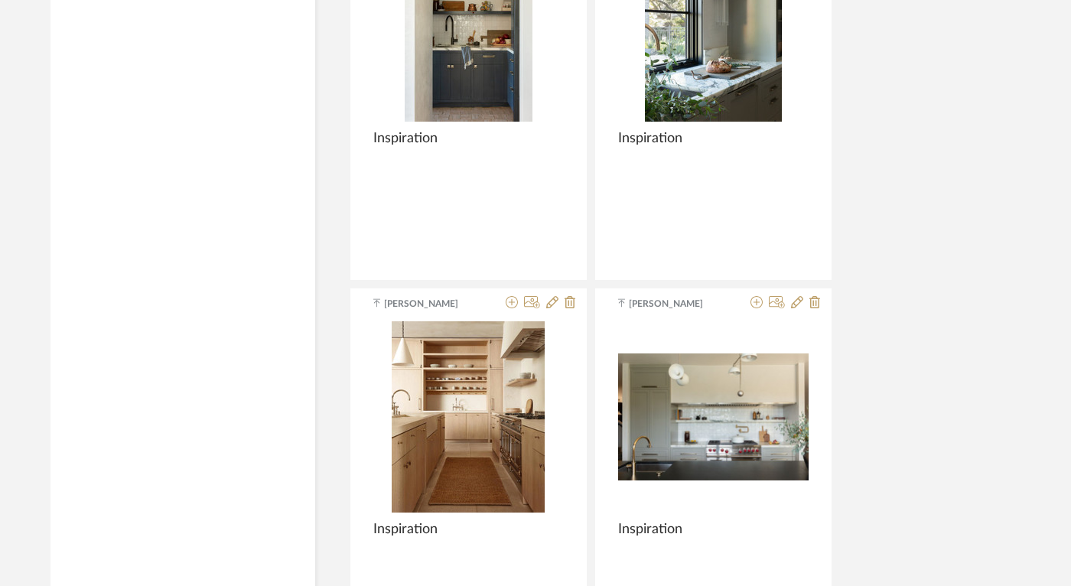
scroll to position [1613, 6]
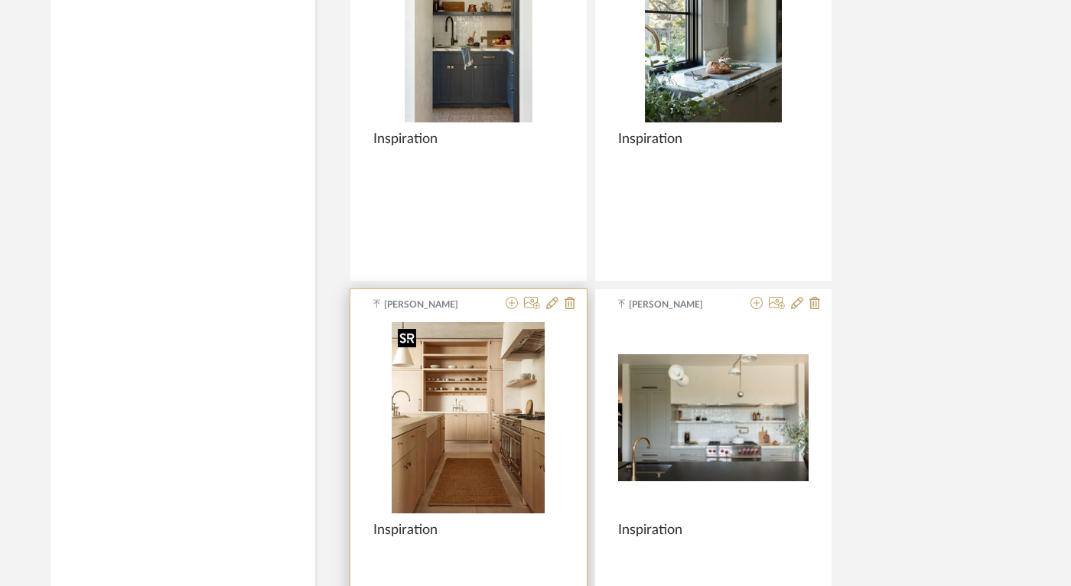
type input "kitchen"
click at [486, 443] on img "0" at bounding box center [468, 417] width 153 height 191
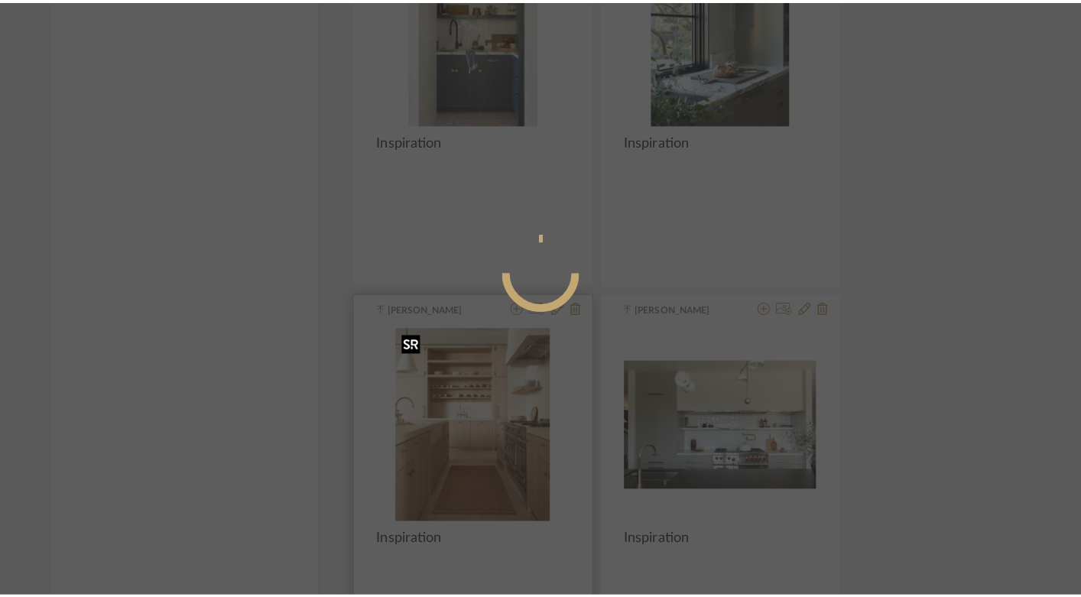
scroll to position [0, 0]
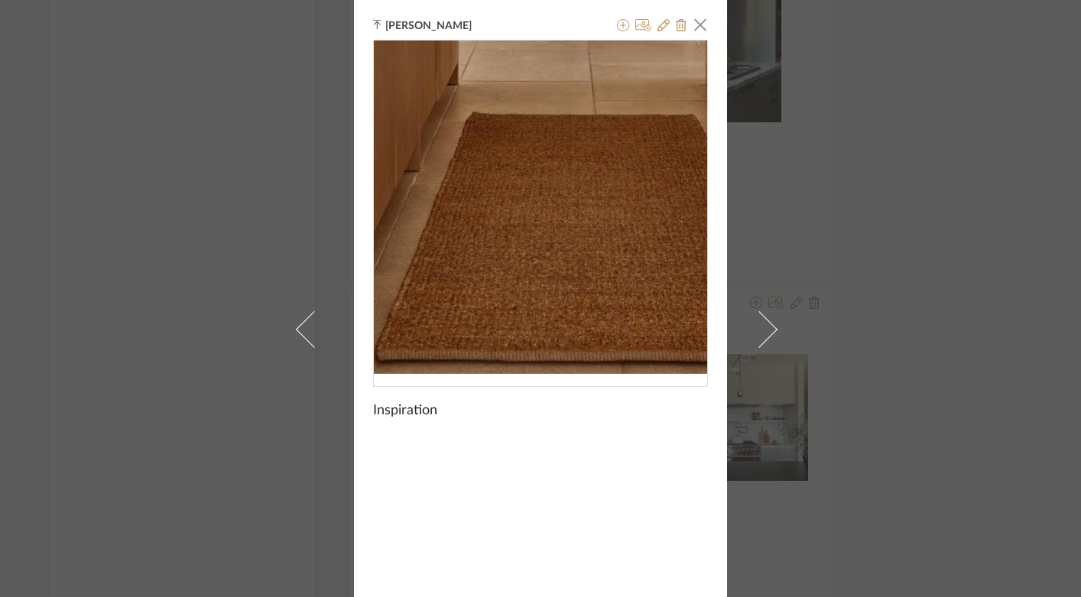
click at [521, 308] on img "0" at bounding box center [541, 207] width 267 height 333
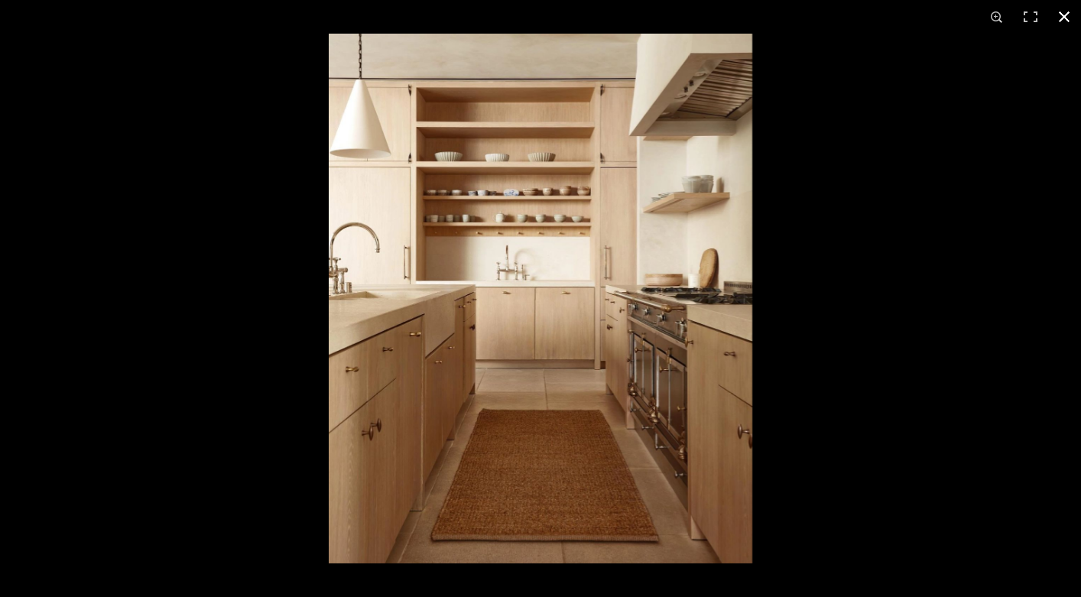
click at [1066, 16] on button at bounding box center [1065, 17] width 34 height 34
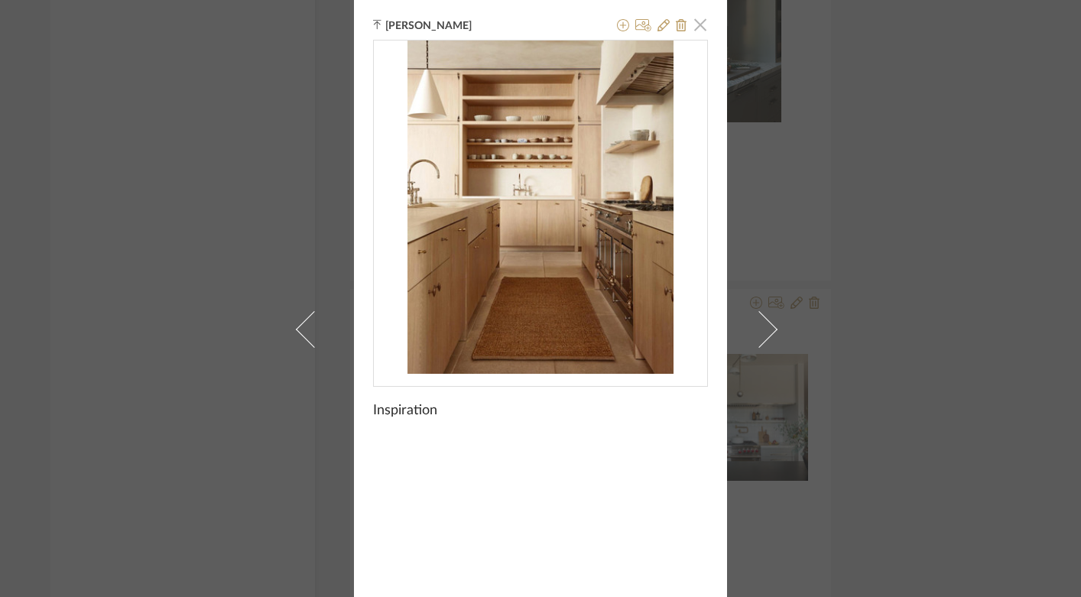
click at [697, 27] on span "button" at bounding box center [700, 24] width 31 height 31
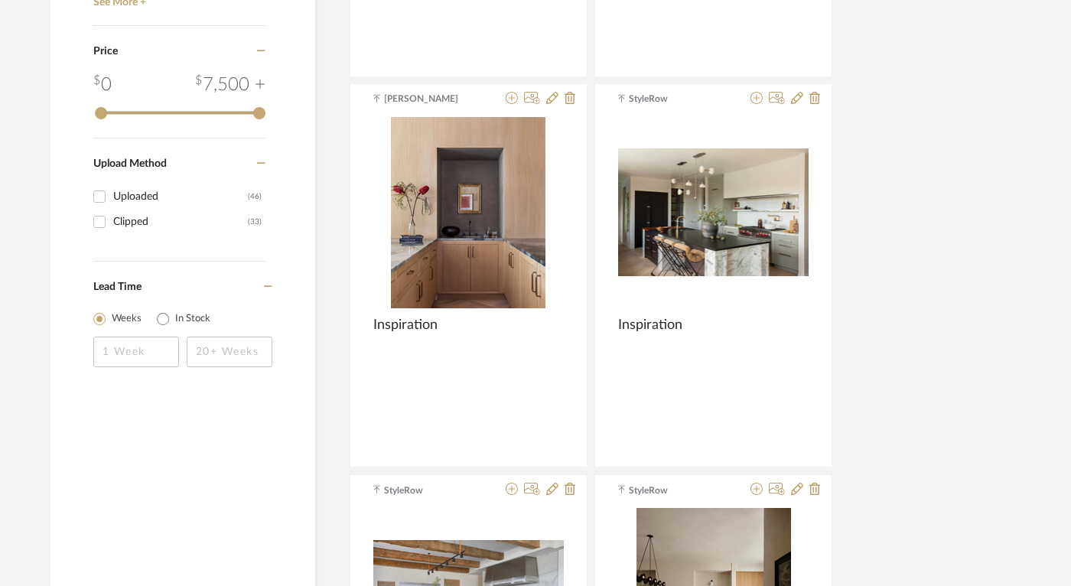
scroll to position [521, 6]
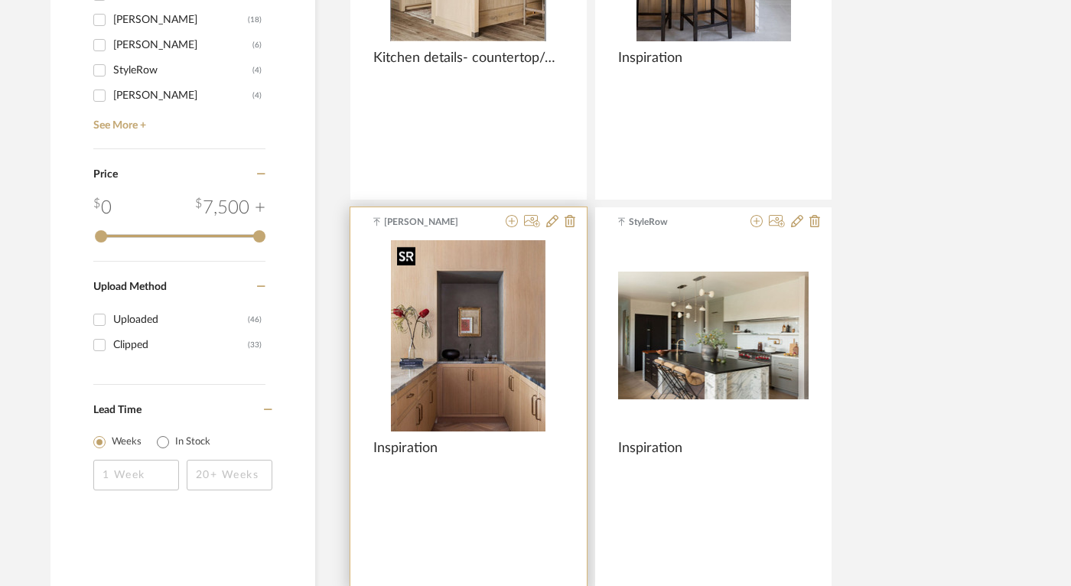
click at [456, 374] on img "0" at bounding box center [468, 335] width 154 height 191
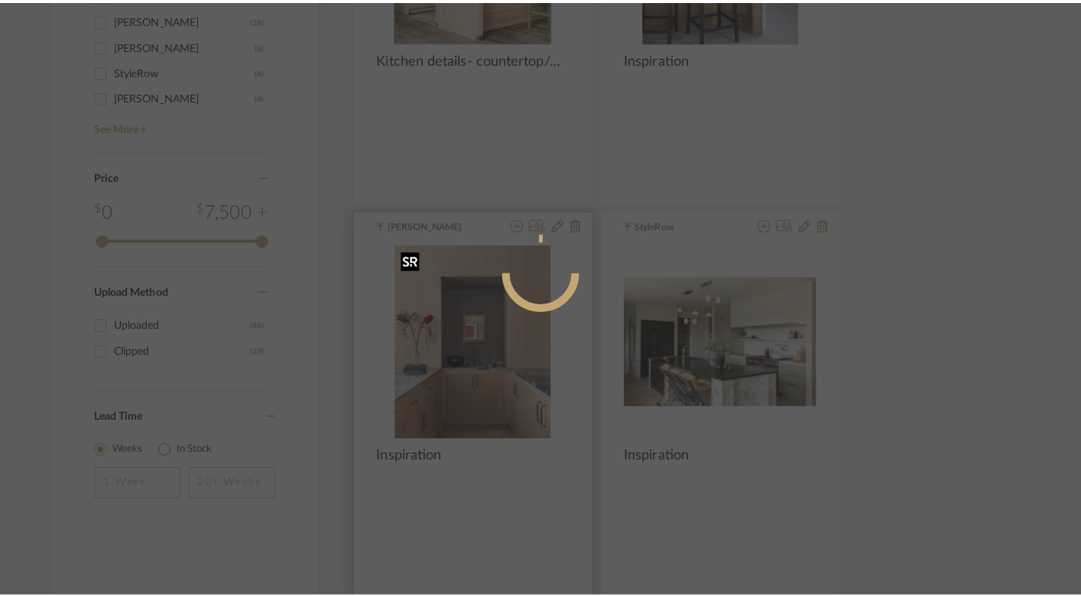
scroll to position [0, 0]
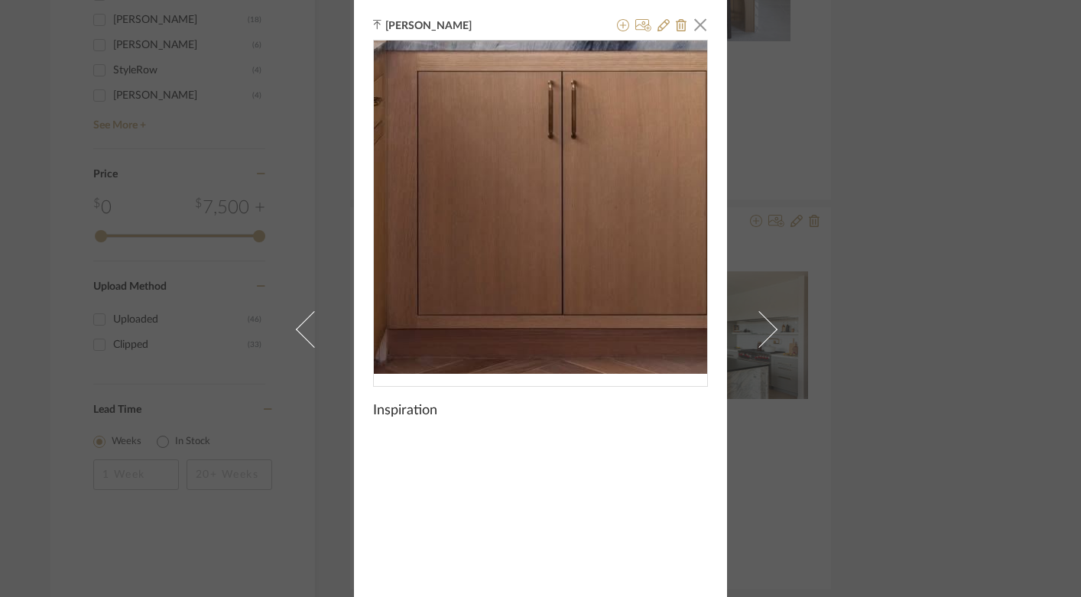
click at [532, 307] on img "0" at bounding box center [541, 207] width 270 height 333
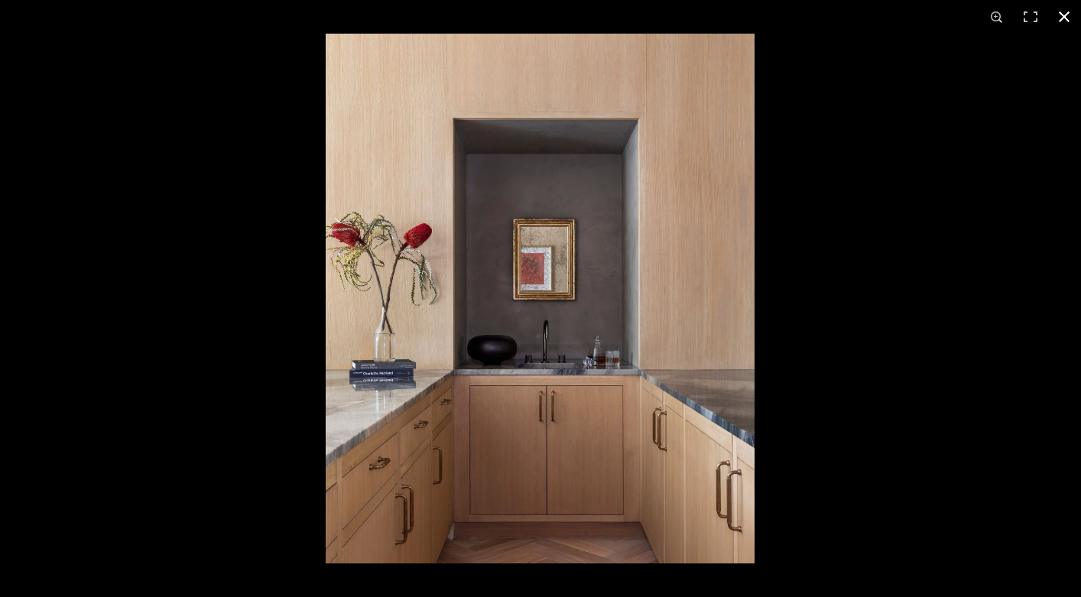
click at [1062, 17] on button at bounding box center [1065, 17] width 34 height 34
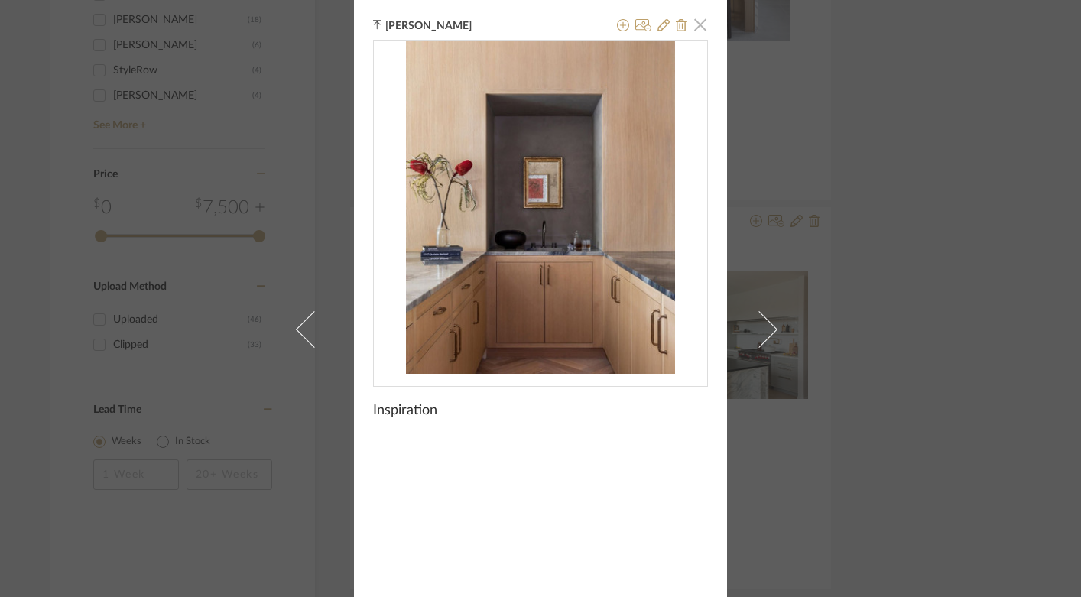
click at [695, 23] on span "button" at bounding box center [700, 24] width 31 height 31
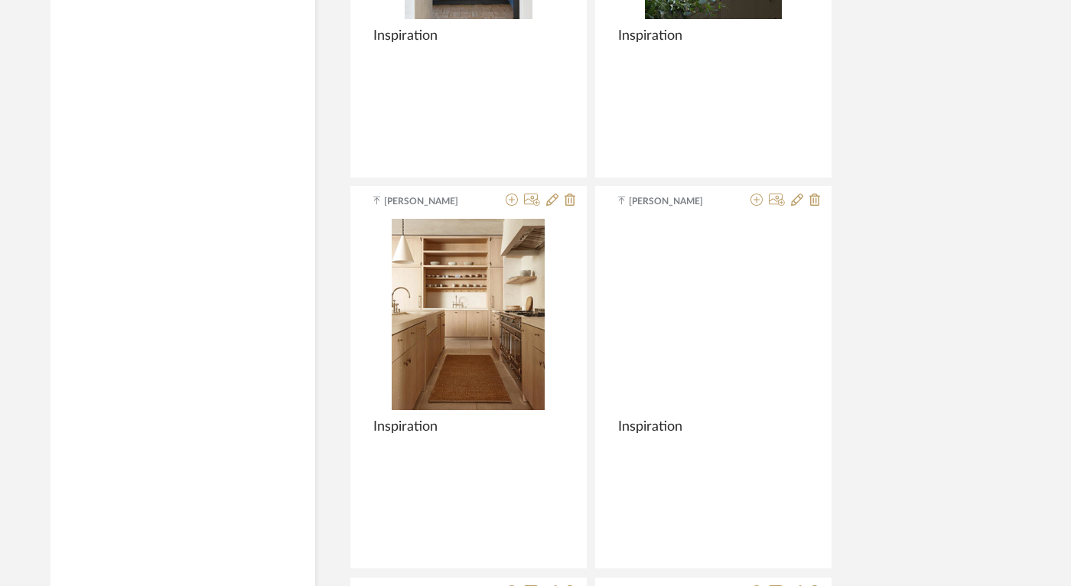
scroll to position [1749, 6]
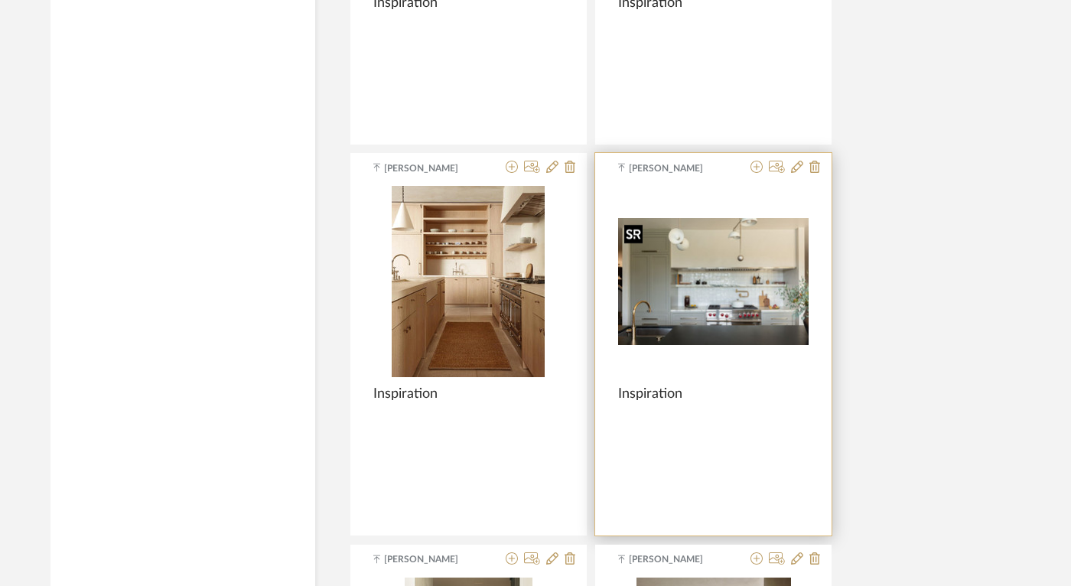
click at [707, 283] on img "0" at bounding box center [713, 281] width 190 height 127
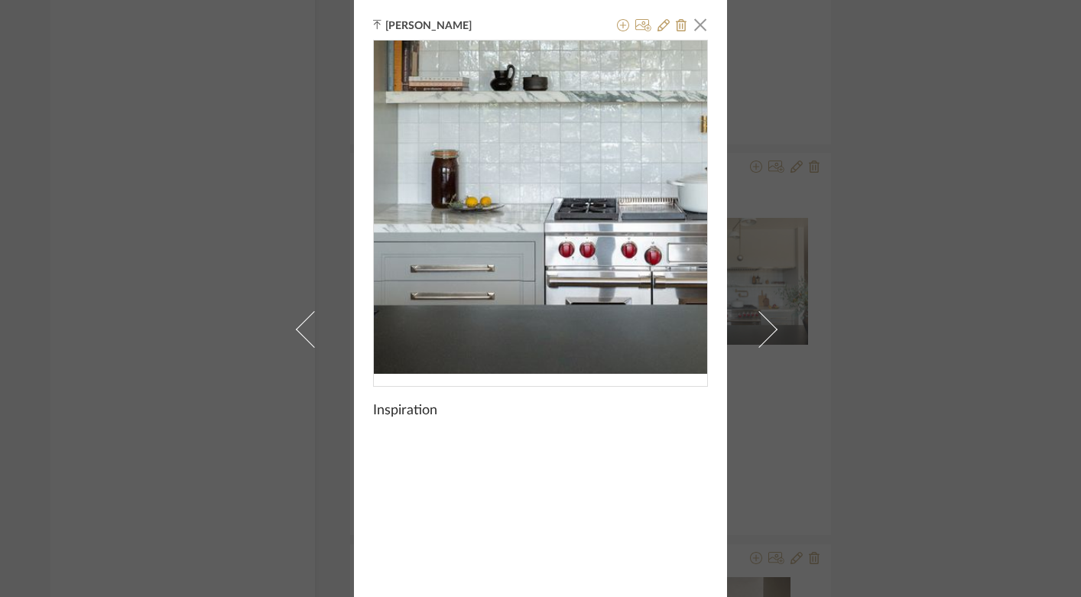
click at [521, 251] on img "0" at bounding box center [540, 207] width 333 height 223
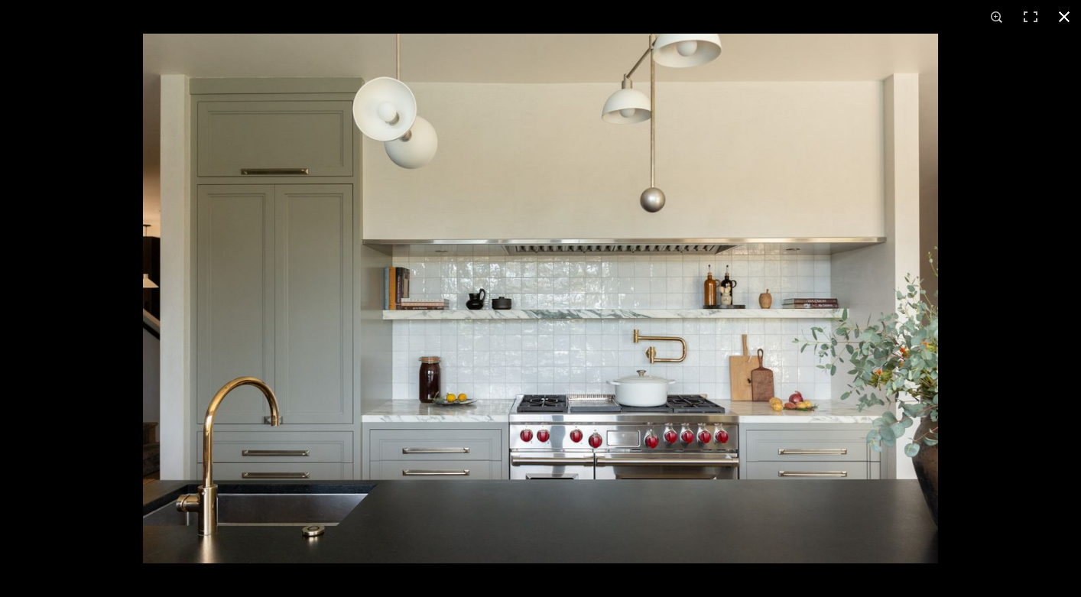
click at [1061, 21] on button at bounding box center [1065, 17] width 34 height 34
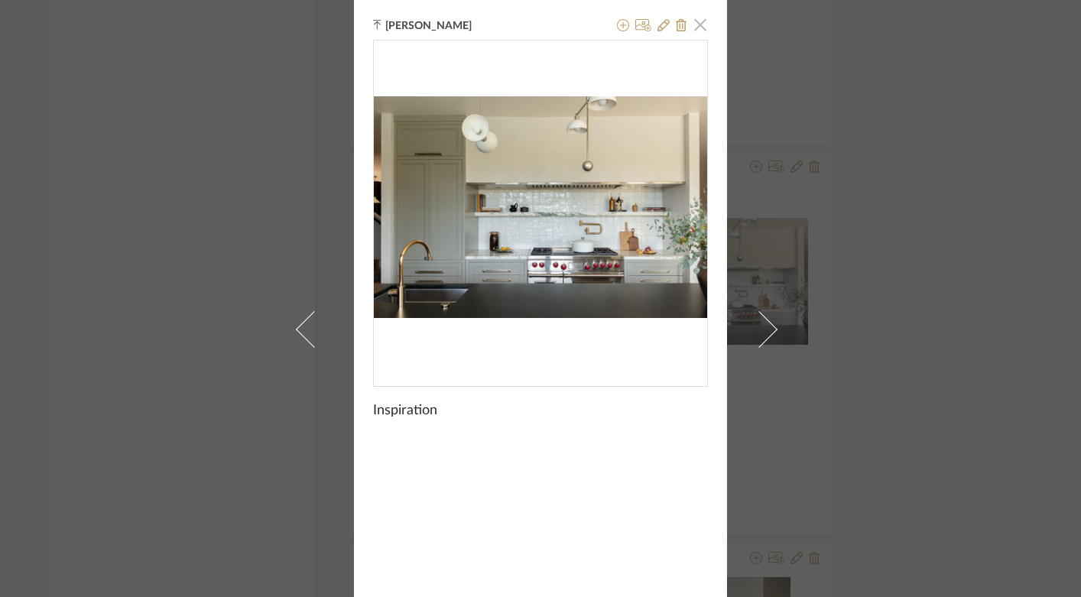
click at [694, 27] on span "button" at bounding box center [700, 24] width 31 height 31
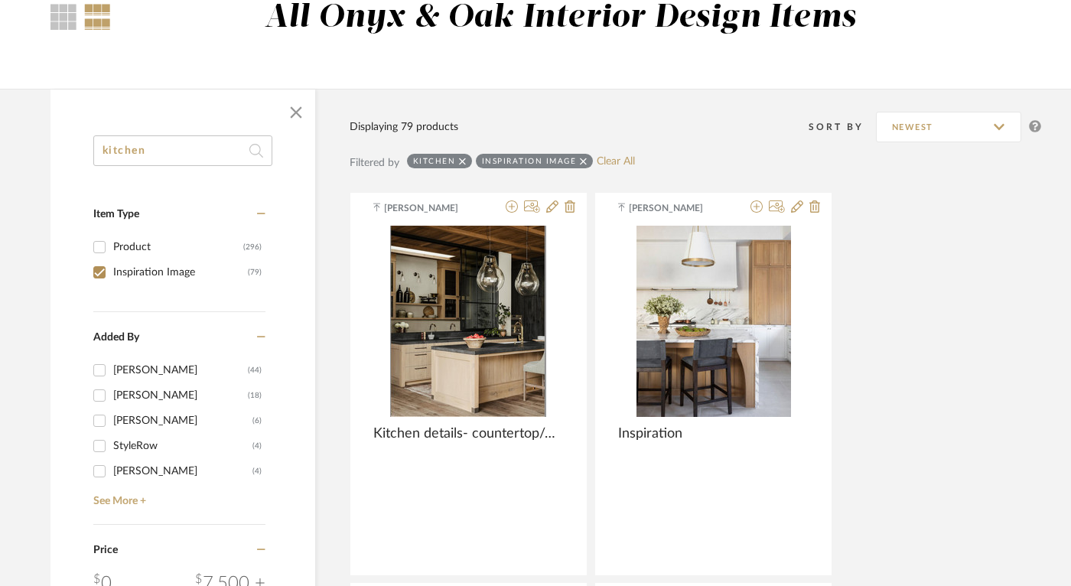
scroll to position [0, 6]
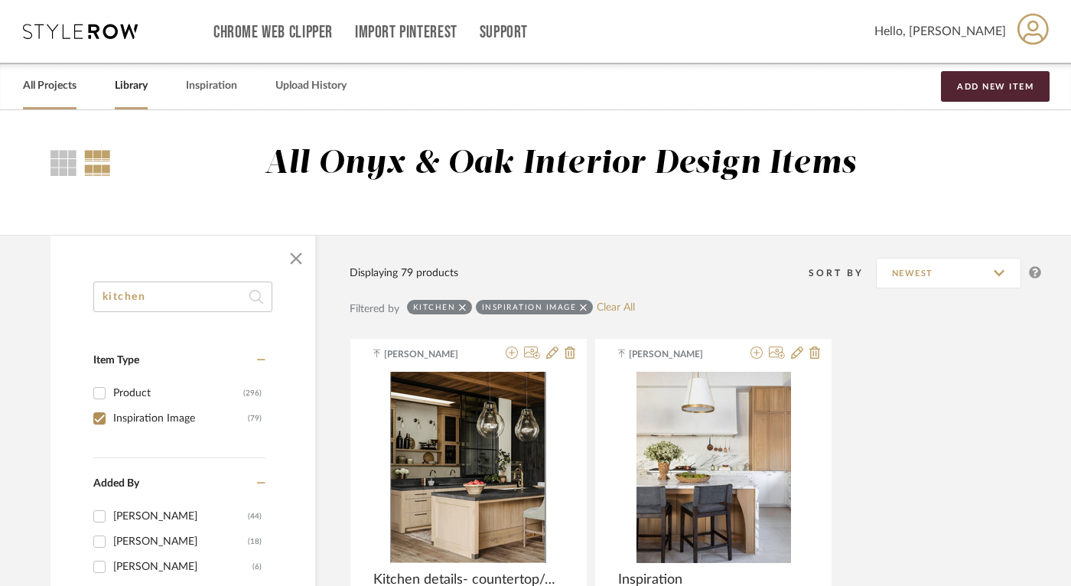
click at [43, 89] on link "All Projects" at bounding box center [50, 86] width 54 height 21
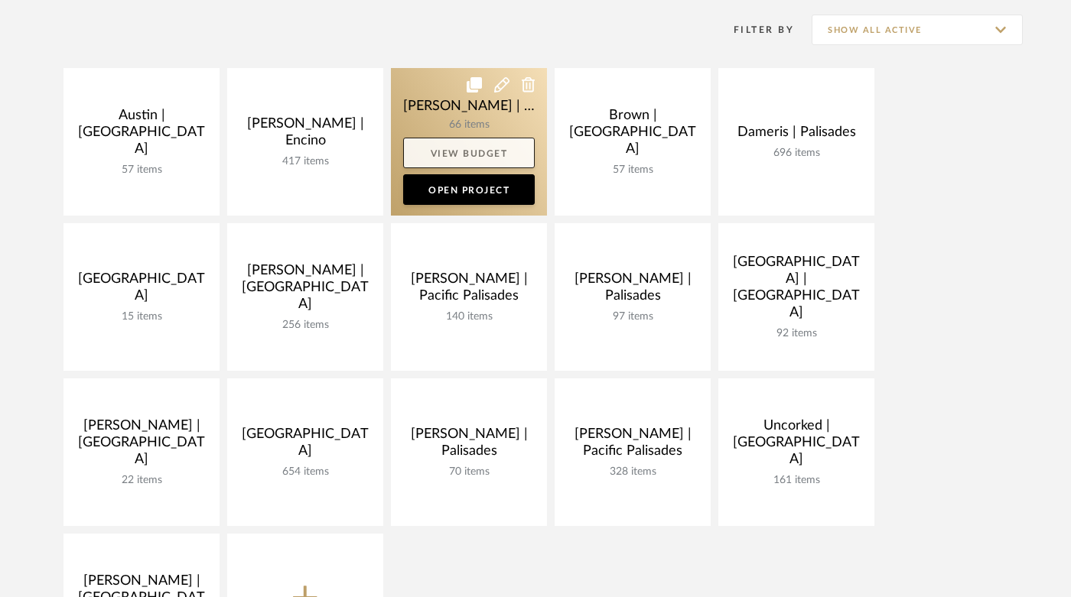
scroll to position [379, 0]
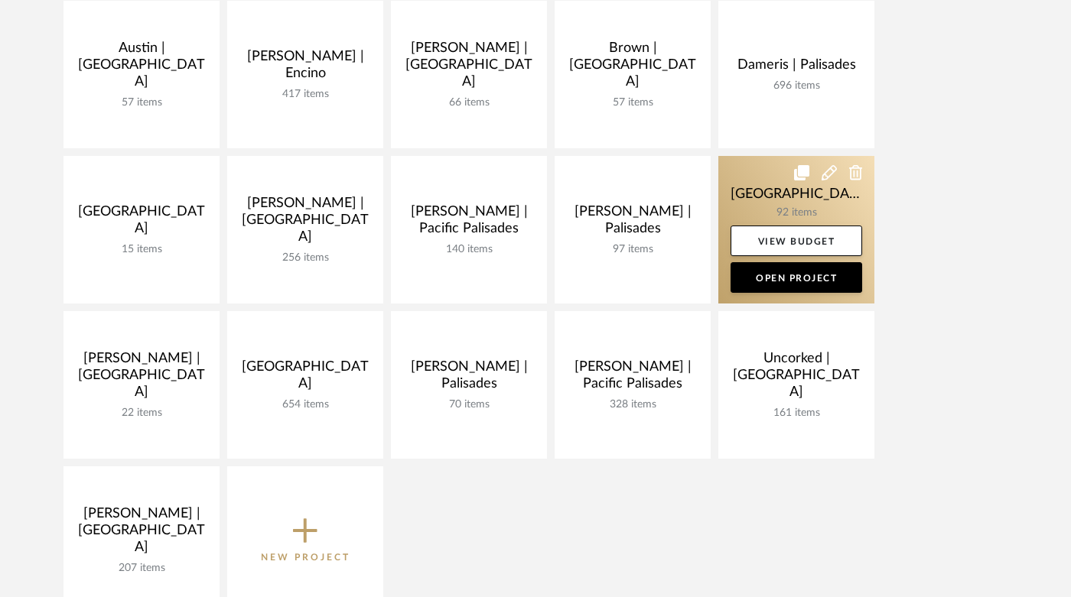
click at [779, 212] on link at bounding box center [796, 230] width 156 height 148
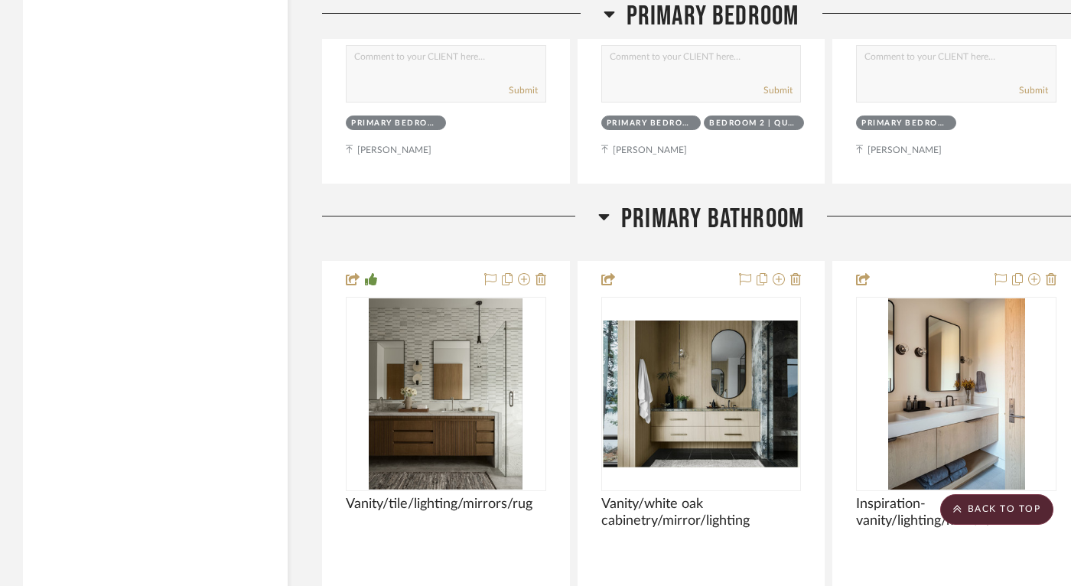
scroll to position [17875, 0]
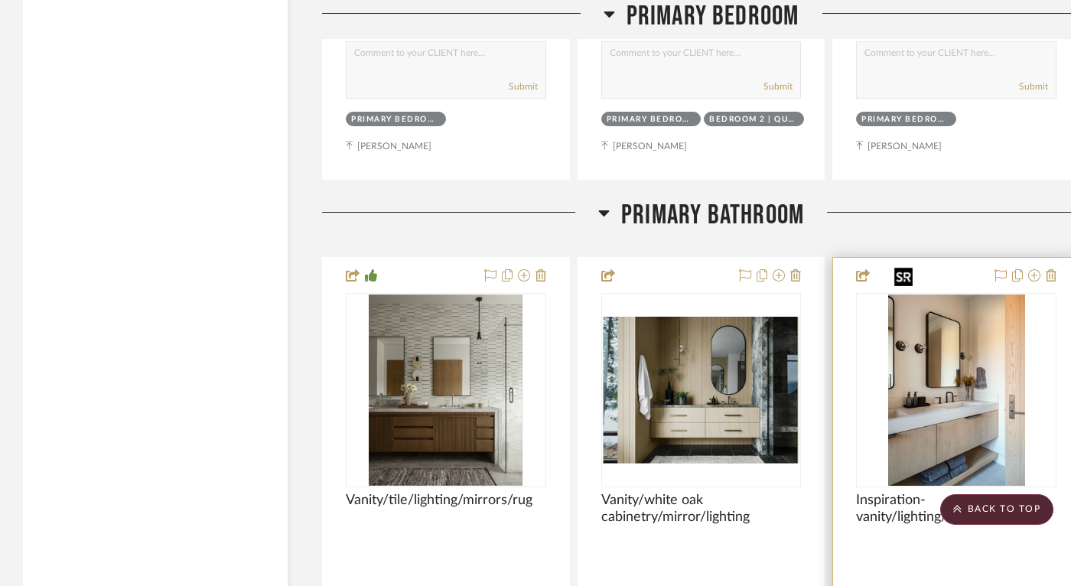
click at [911, 346] on img "0" at bounding box center [956, 389] width 137 height 191
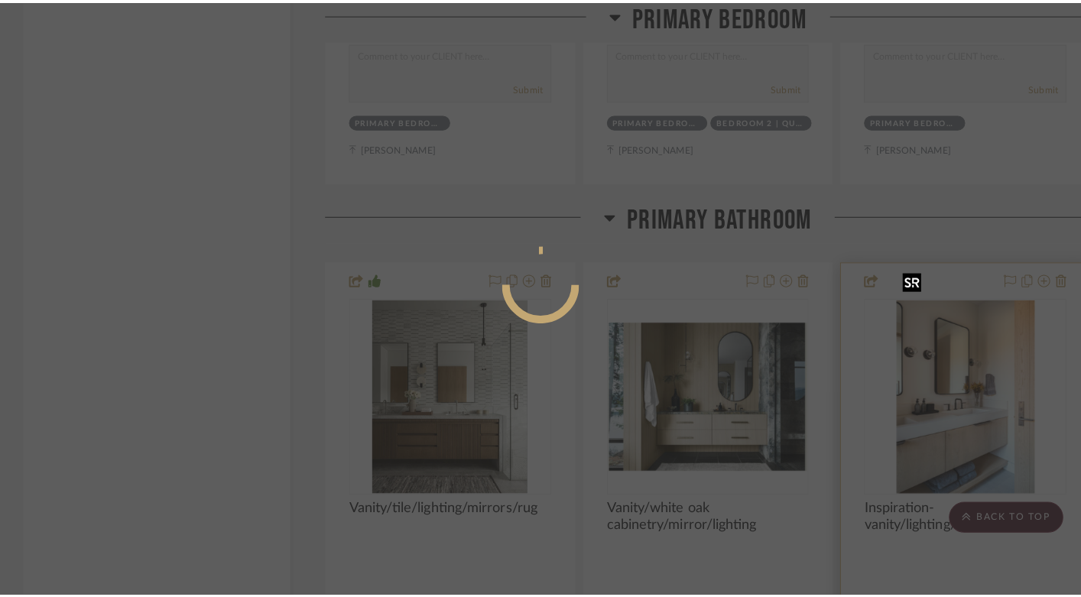
scroll to position [0, 0]
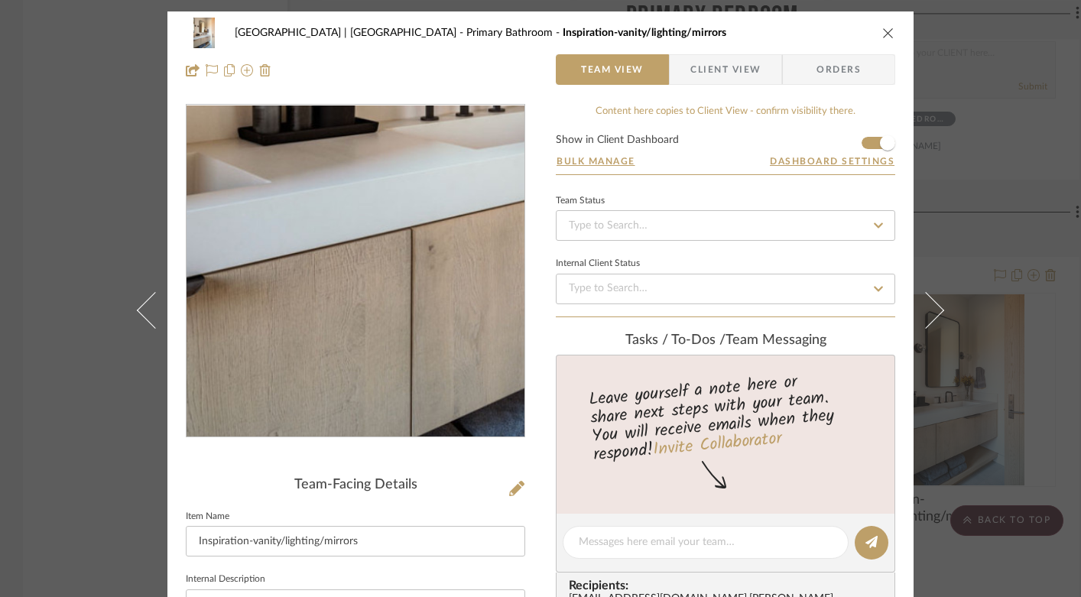
click at [297, 345] on img "0" at bounding box center [355, 272] width 239 height 332
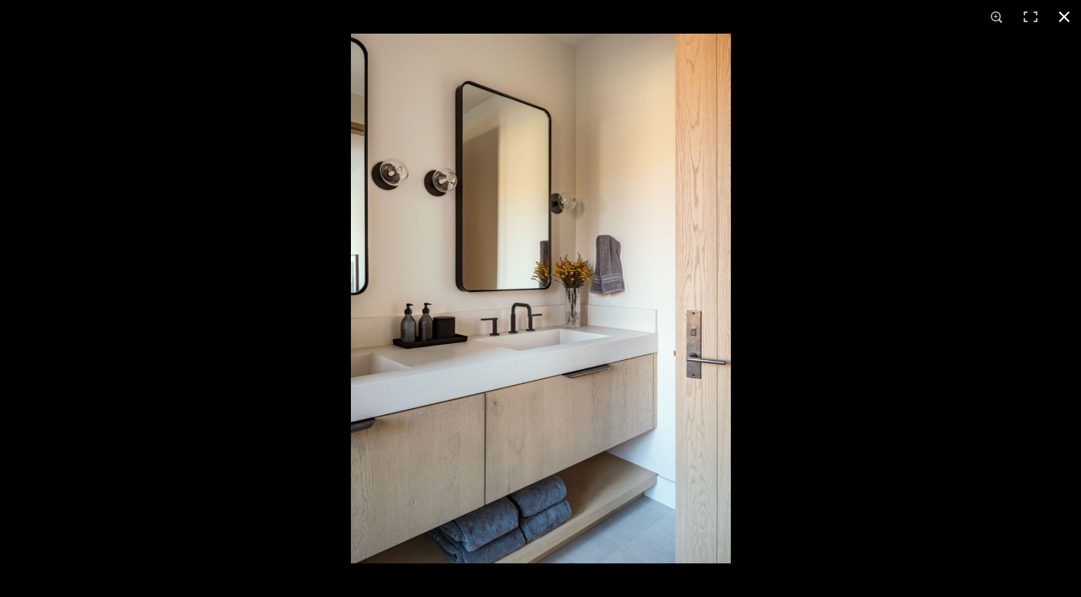
click at [1063, 11] on button at bounding box center [1065, 17] width 34 height 34
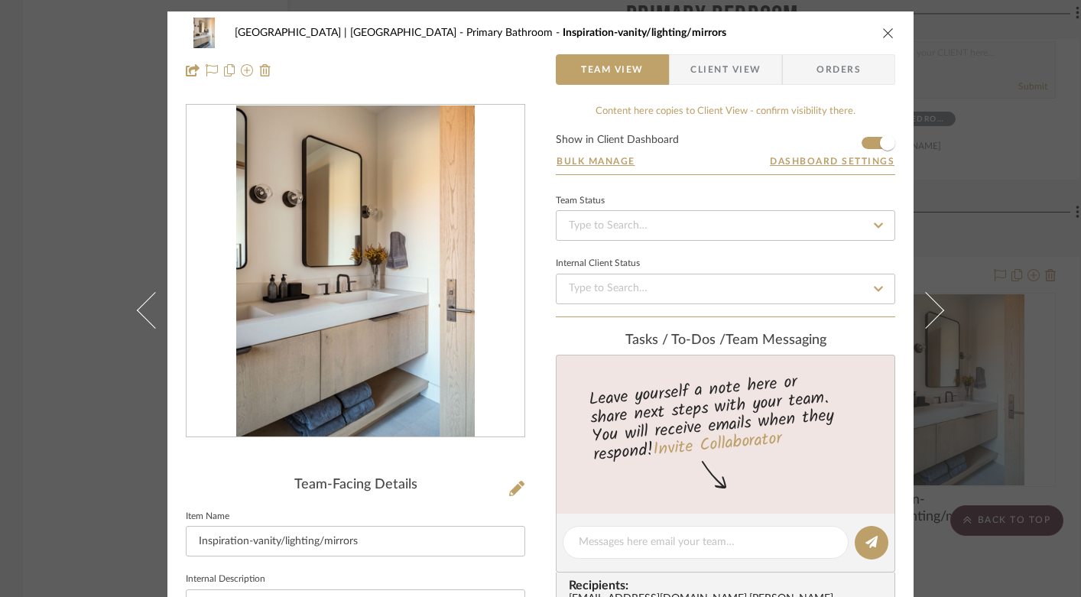
click at [884, 31] on icon "close" at bounding box center [888, 33] width 12 height 12
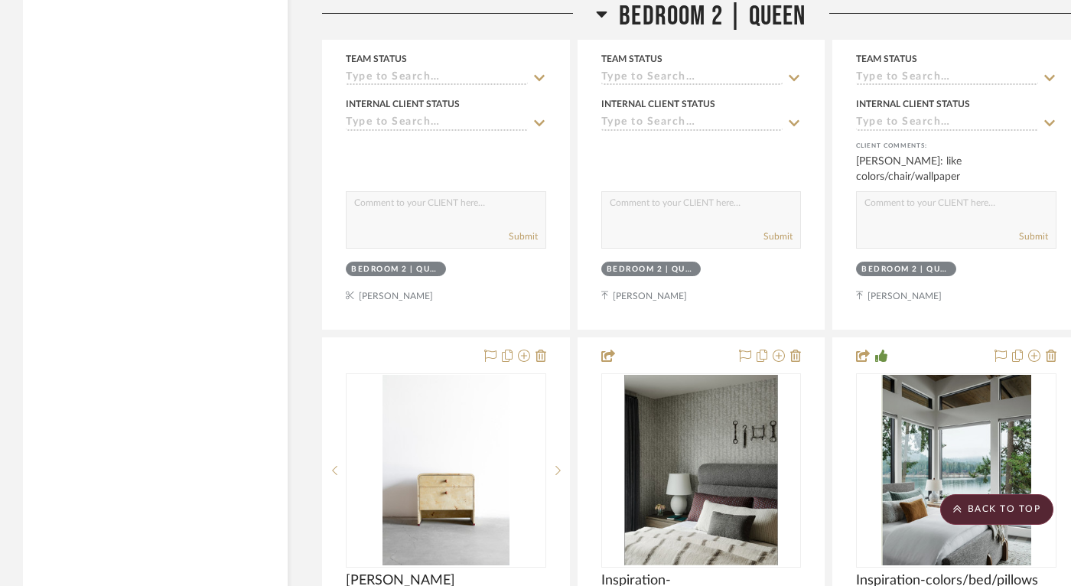
scroll to position [22801, 0]
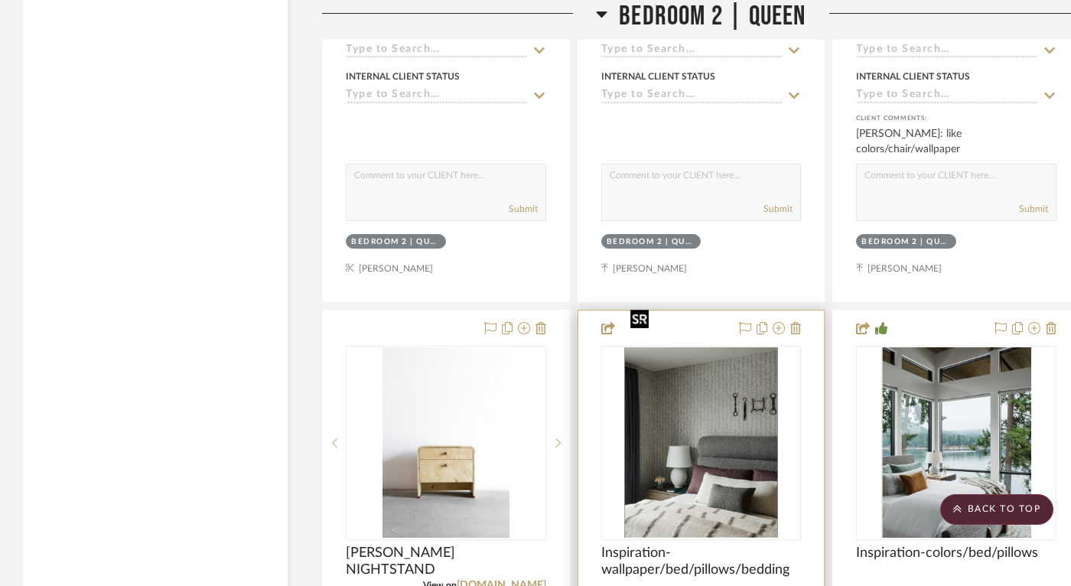
click at [695, 416] on img "0" at bounding box center [701, 442] width 154 height 191
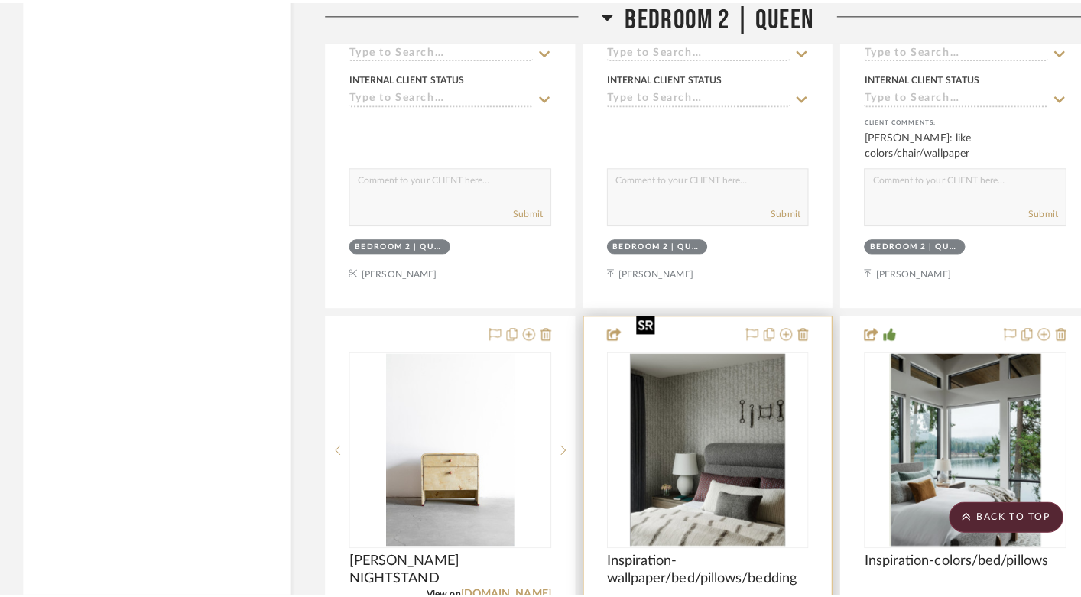
scroll to position [0, 0]
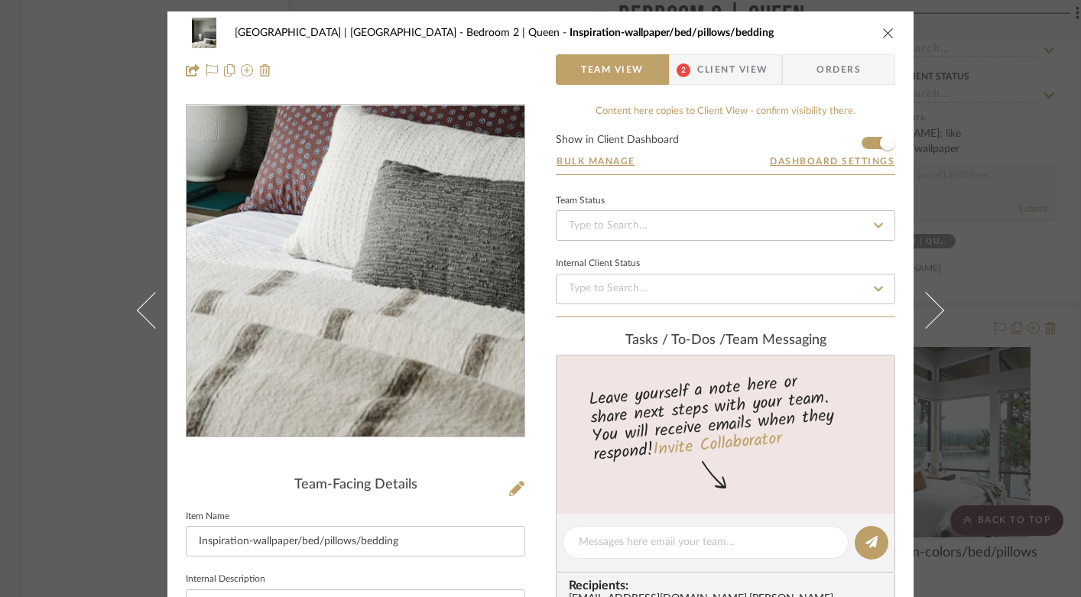
click at [362, 380] on img "0" at bounding box center [356, 272] width 268 height 332
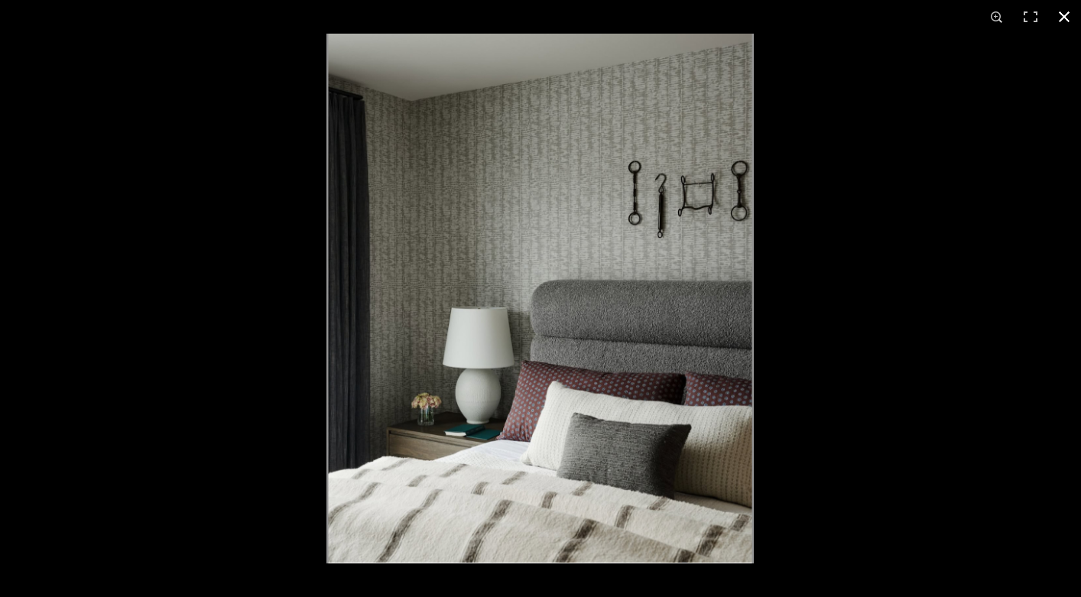
click at [1064, 15] on button at bounding box center [1065, 17] width 34 height 34
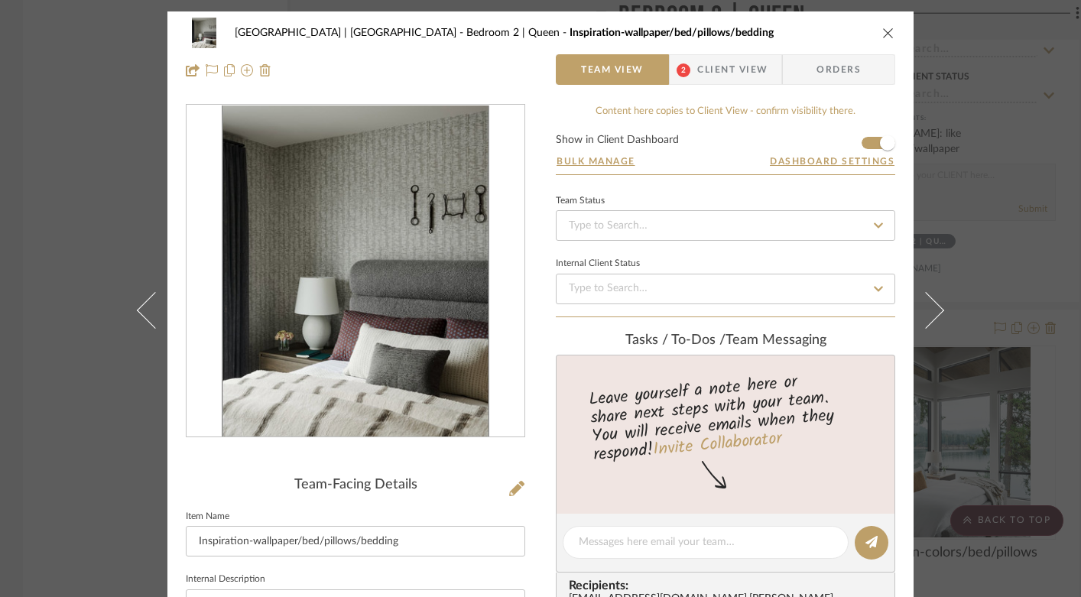
click at [882, 28] on icon "close" at bounding box center [888, 33] width 12 height 12
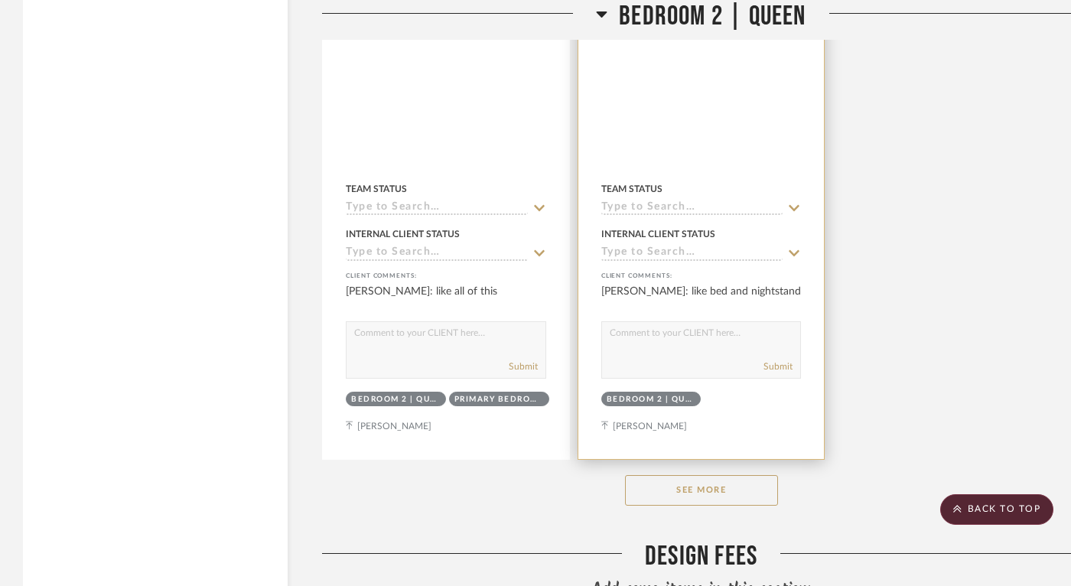
scroll to position [24117, 0]
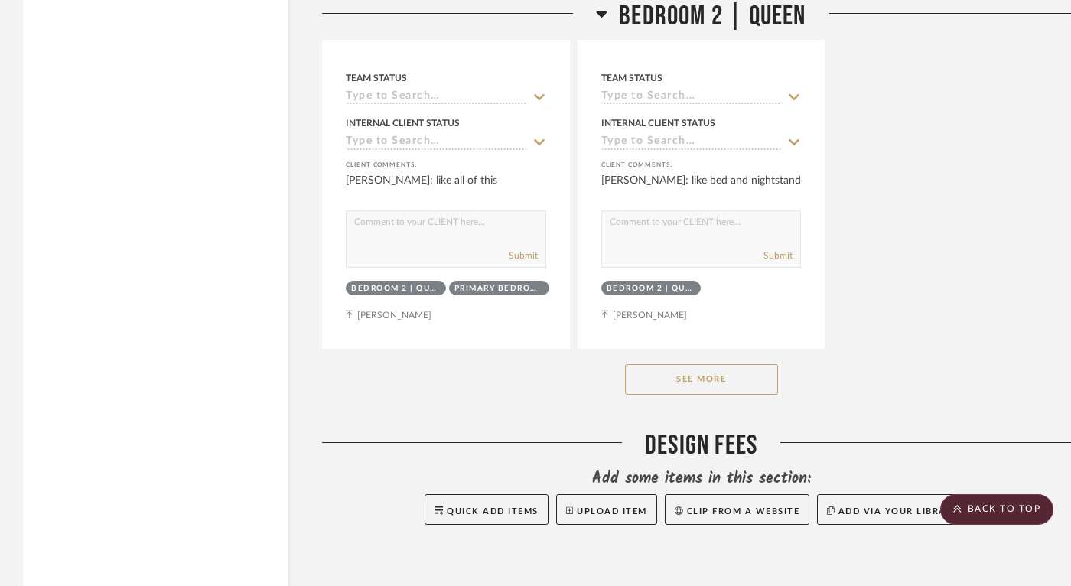
click at [715, 364] on button "See More" at bounding box center [701, 379] width 153 height 31
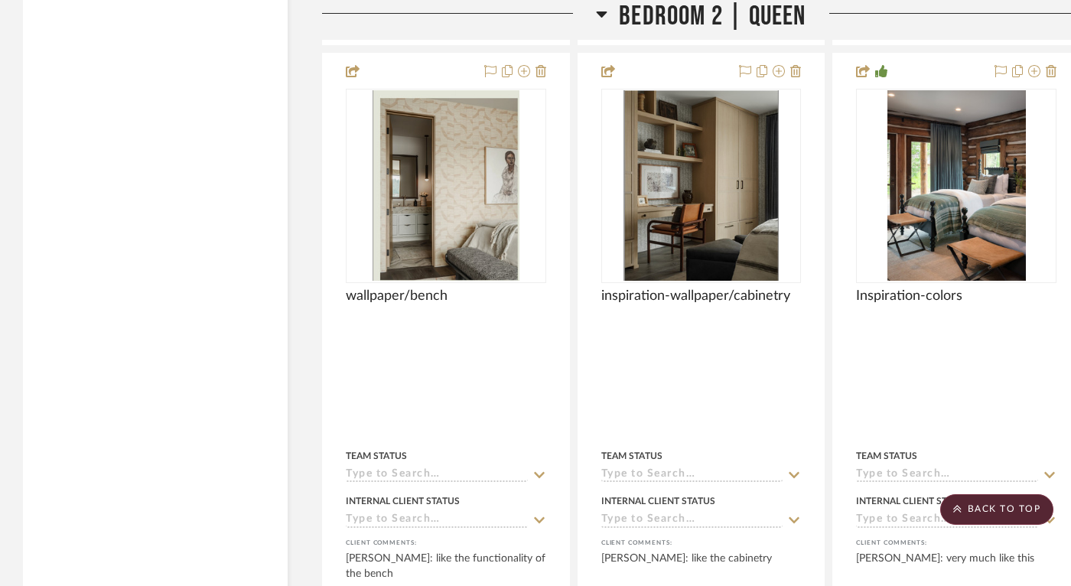
scroll to position [24420, 0]
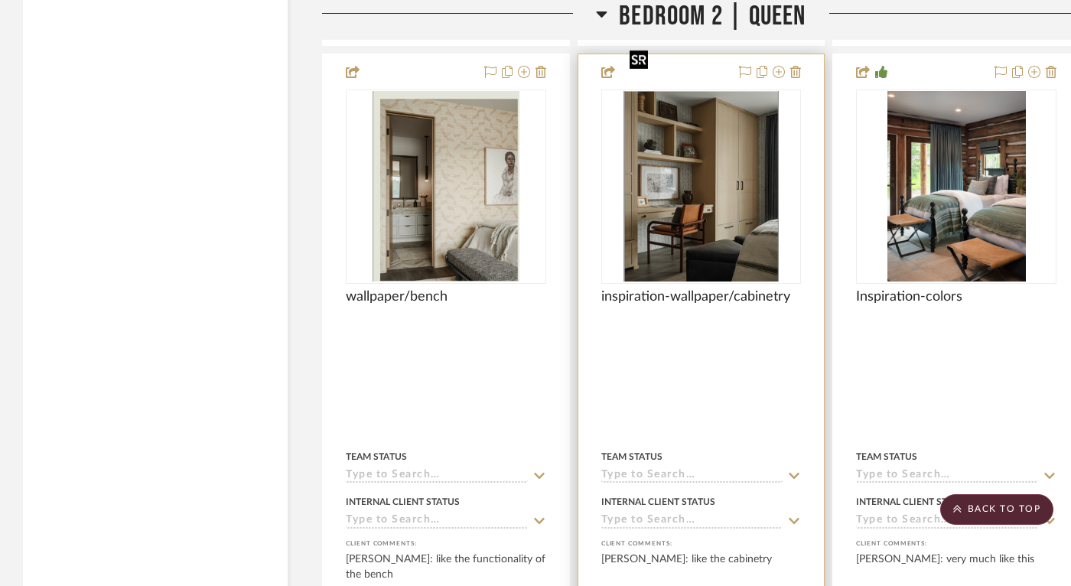
click at [691, 187] on img "0" at bounding box center [700, 186] width 155 height 191
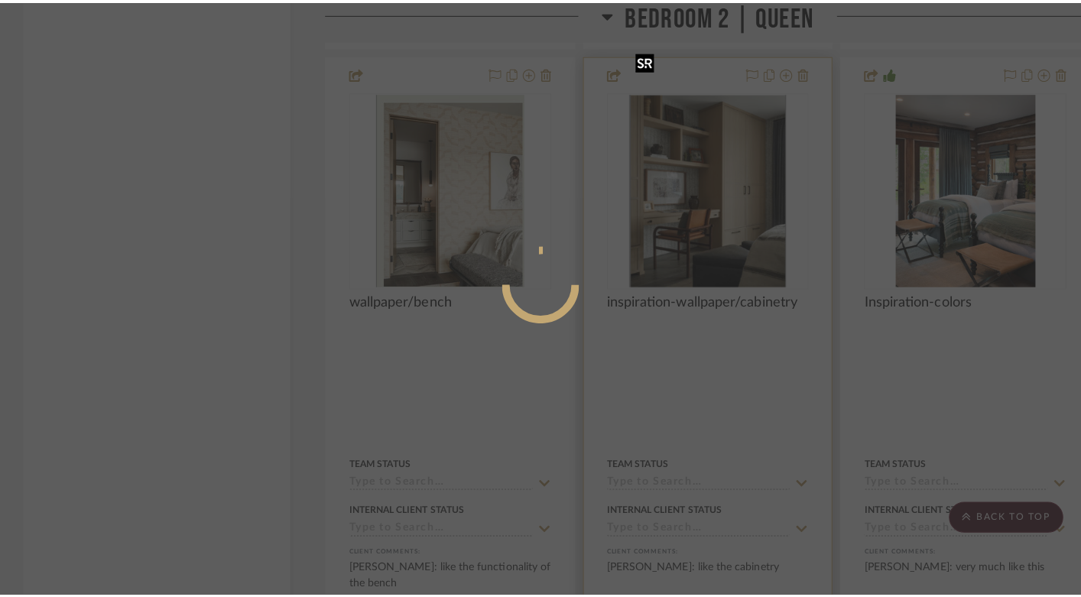
scroll to position [0, 0]
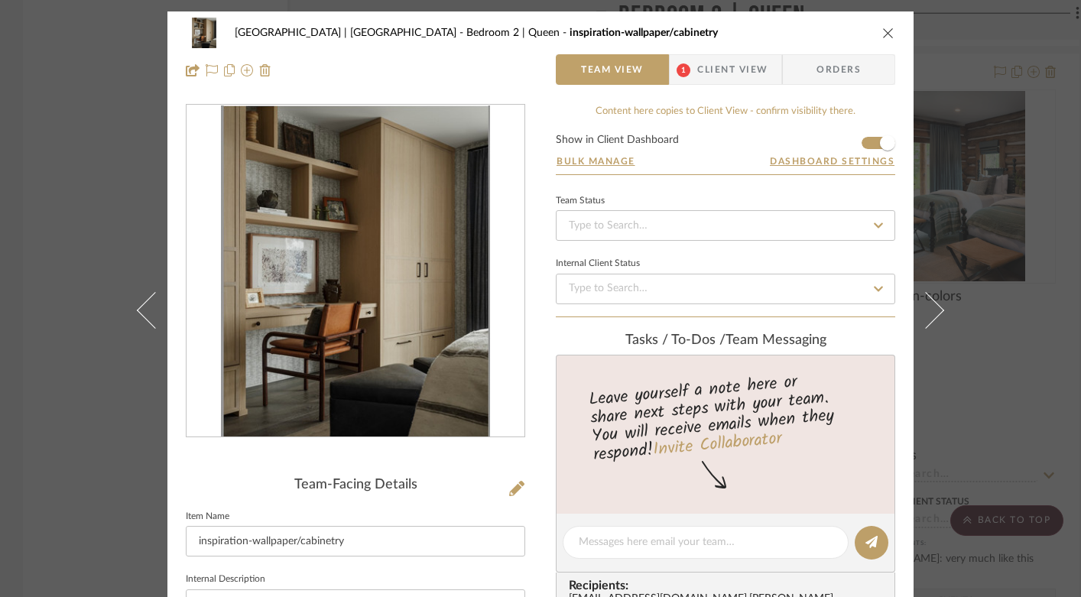
click at [395, 231] on img "0" at bounding box center [356, 272] width 270 height 332
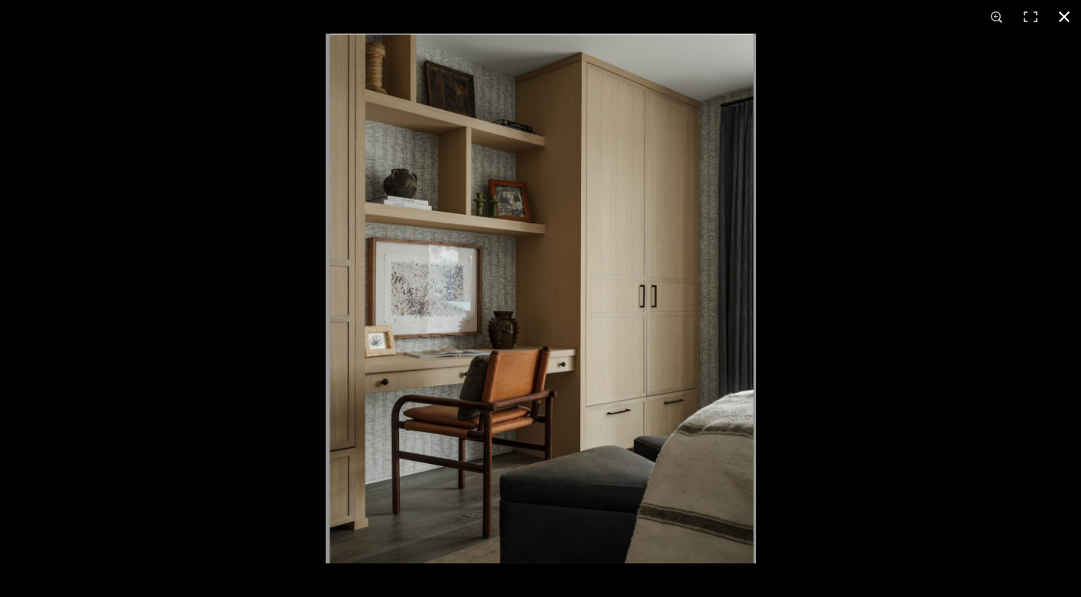
click at [1065, 18] on button at bounding box center [1065, 17] width 34 height 34
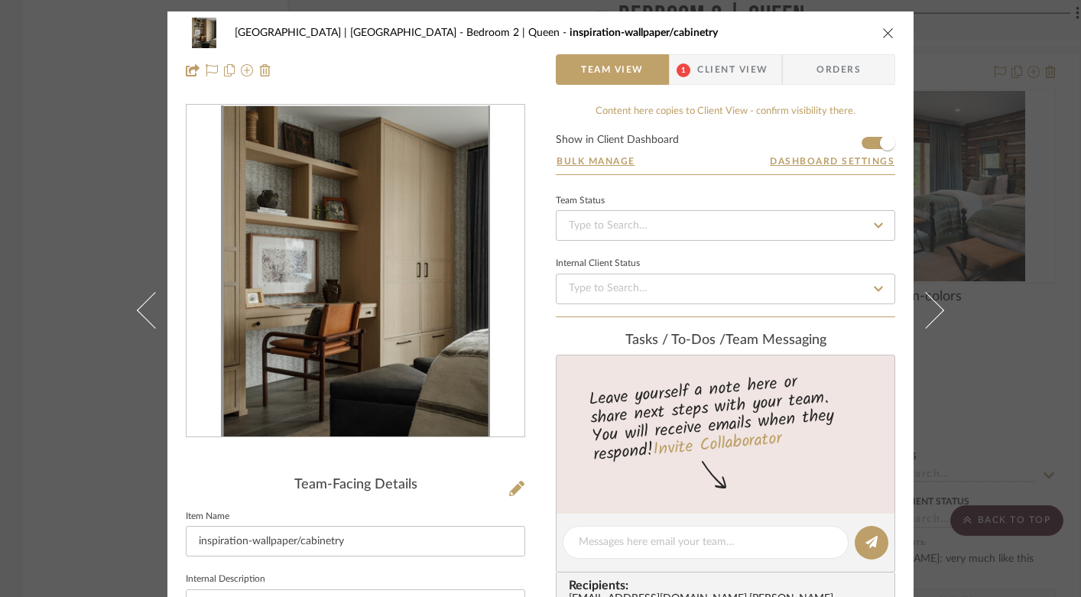
click at [882, 33] on icon "close" at bounding box center [888, 33] width 12 height 12
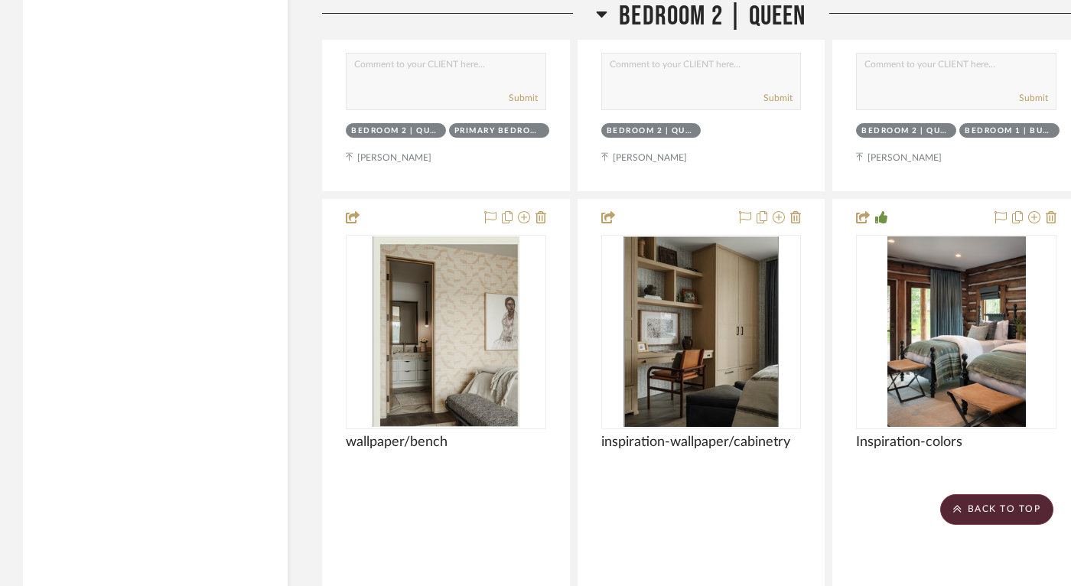
scroll to position [24623, 0]
